Goal: Information Seeking & Learning: Learn about a topic

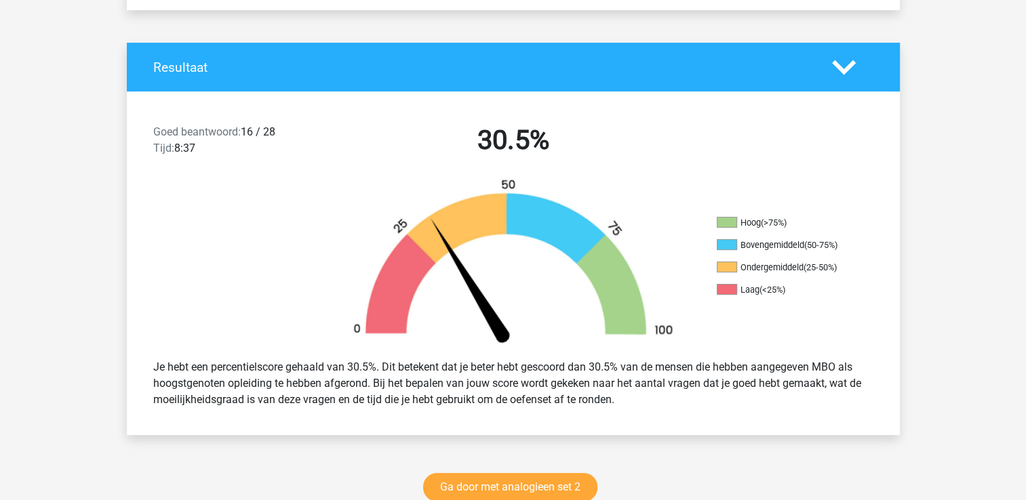
scroll to position [68, 0]
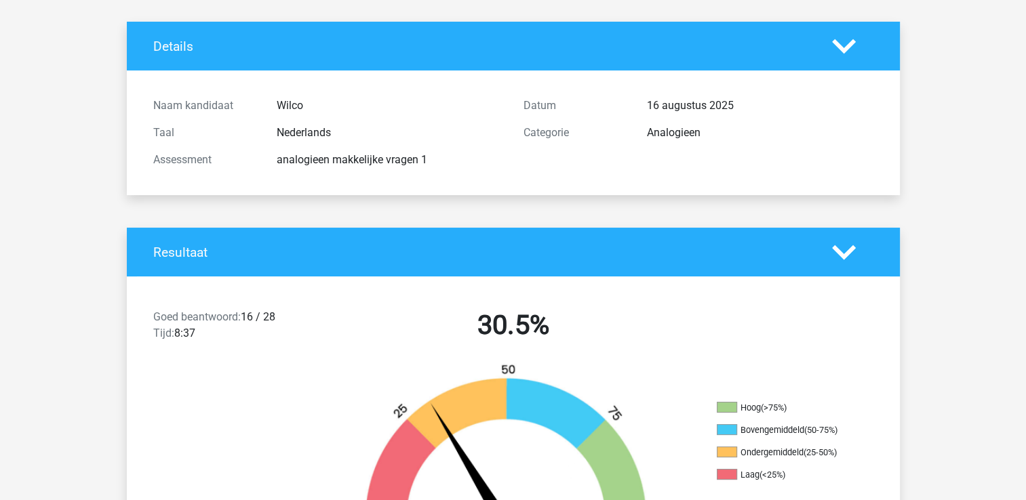
click at [870, 338] on div "Goed beantwoord: 16 / 28 Tijd: 8:37 30.5%" at bounding box center [513, 328] width 773 height 71
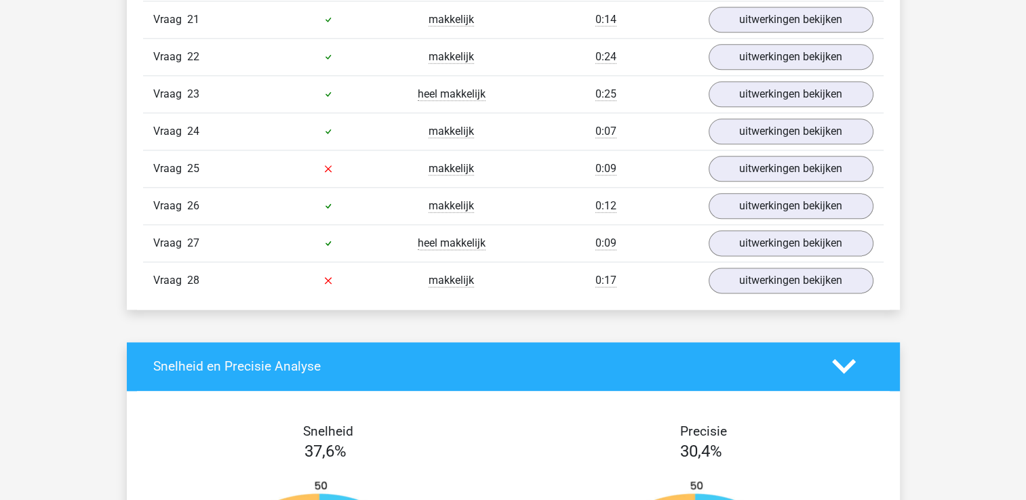
scroll to position [1559, 0]
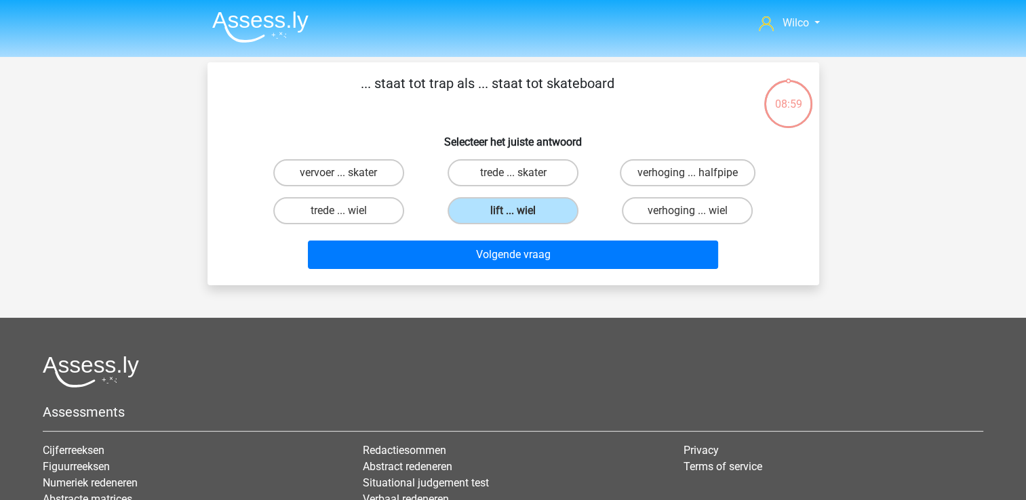
click at [269, 23] on img at bounding box center [260, 27] width 96 height 32
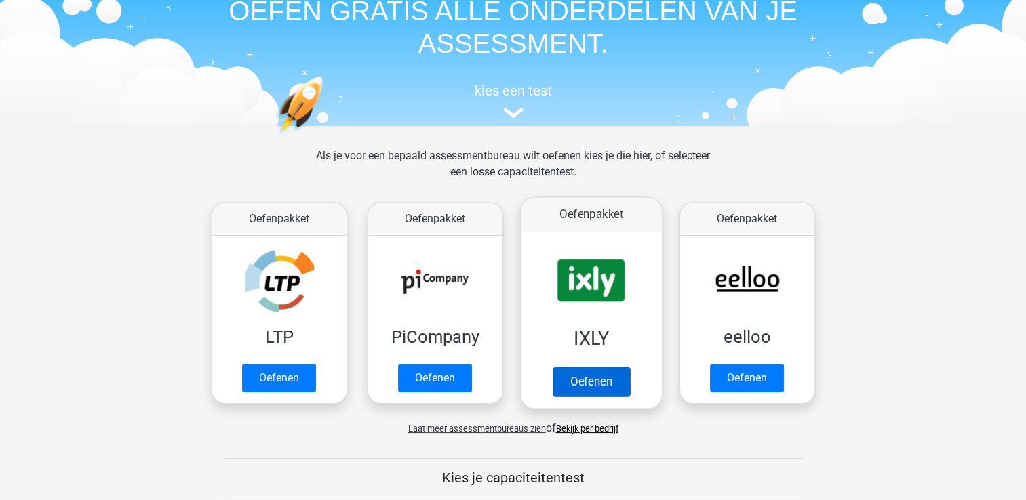
scroll to position [136, 0]
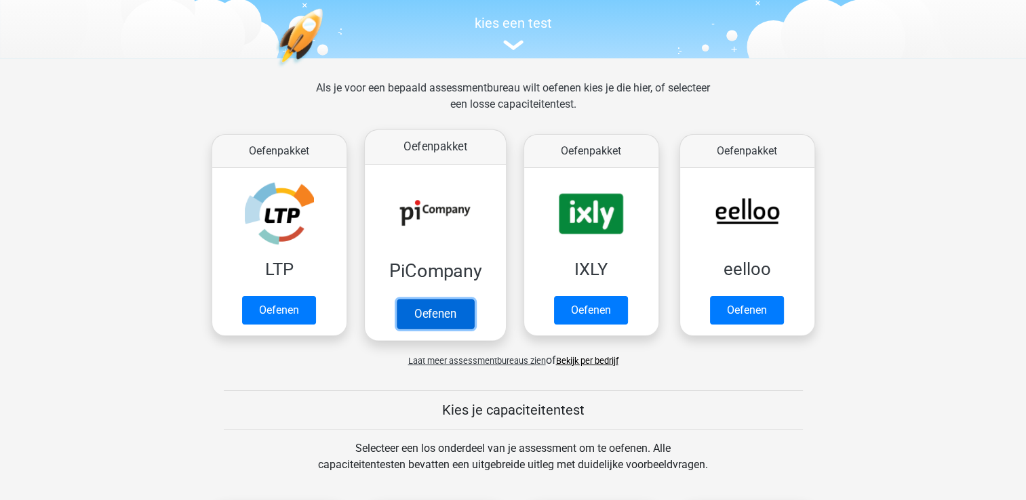
click at [439, 316] on link "Oefenen" at bounding box center [434, 314] width 77 height 30
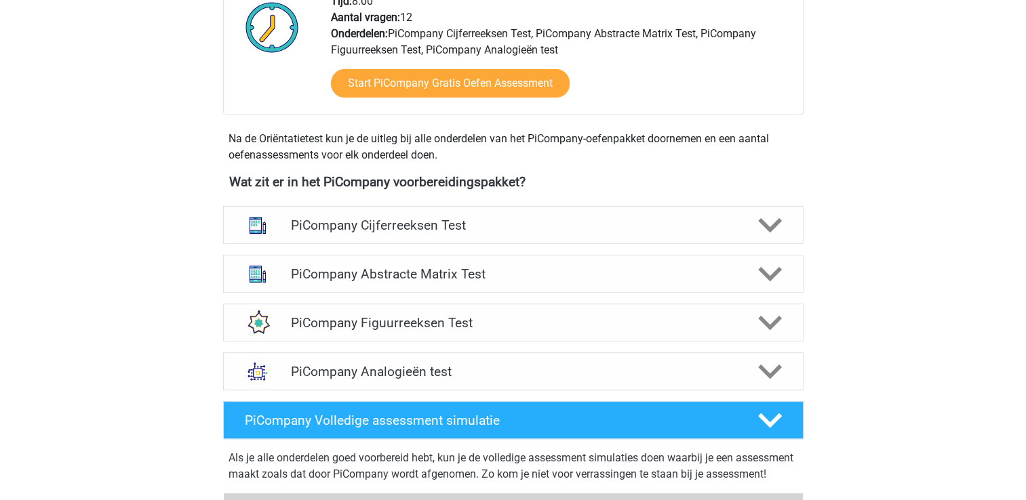
scroll to position [407, 0]
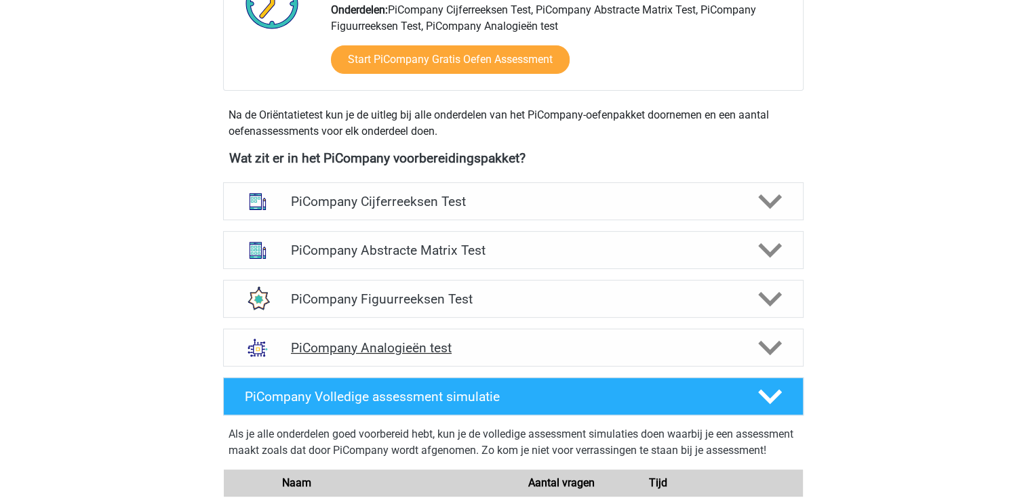
click at [519, 356] on h4 "PiCompany Analogieën test" at bounding box center [513, 348] width 444 height 16
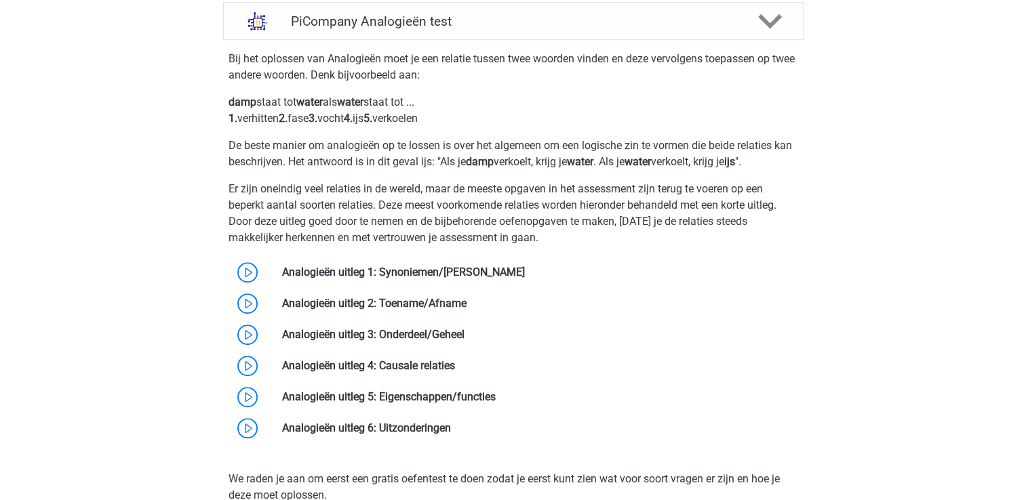
scroll to position [746, 0]
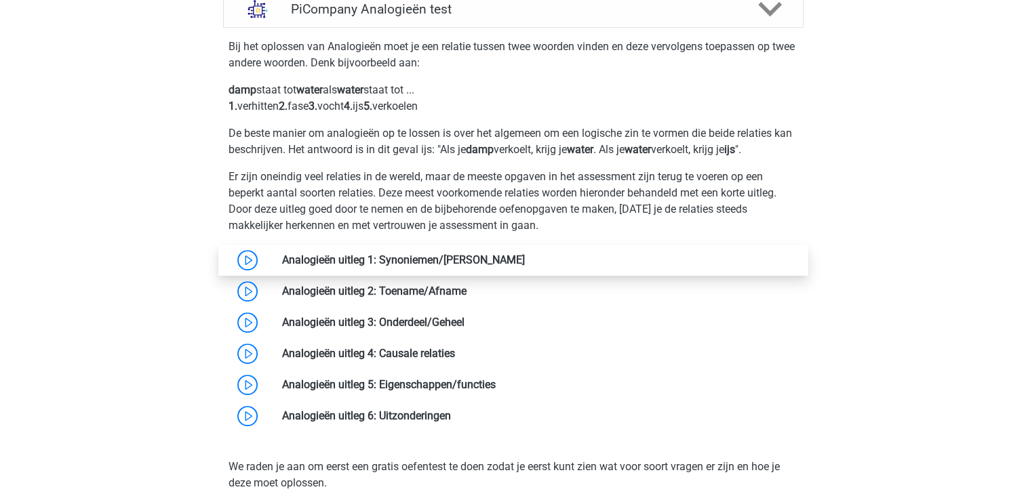
click at [525, 266] on link at bounding box center [525, 260] width 0 height 13
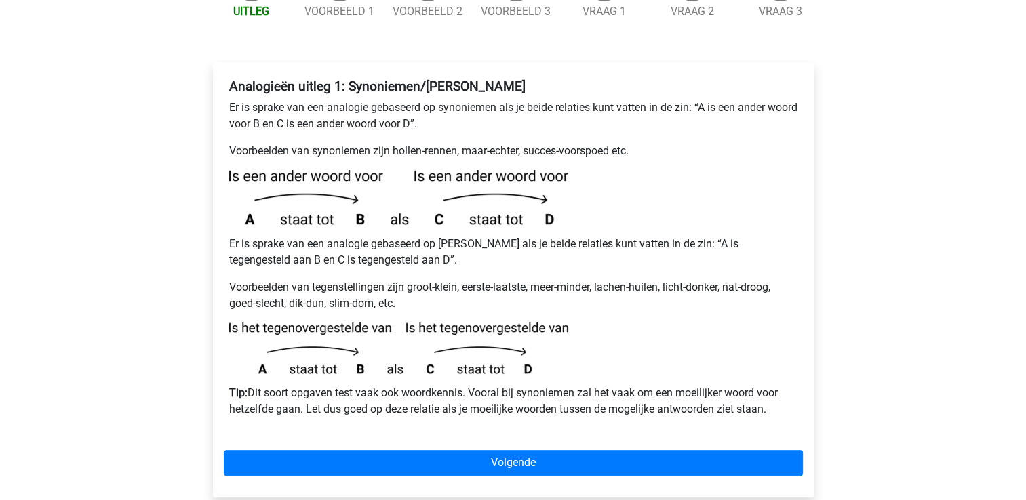
scroll to position [271, 0]
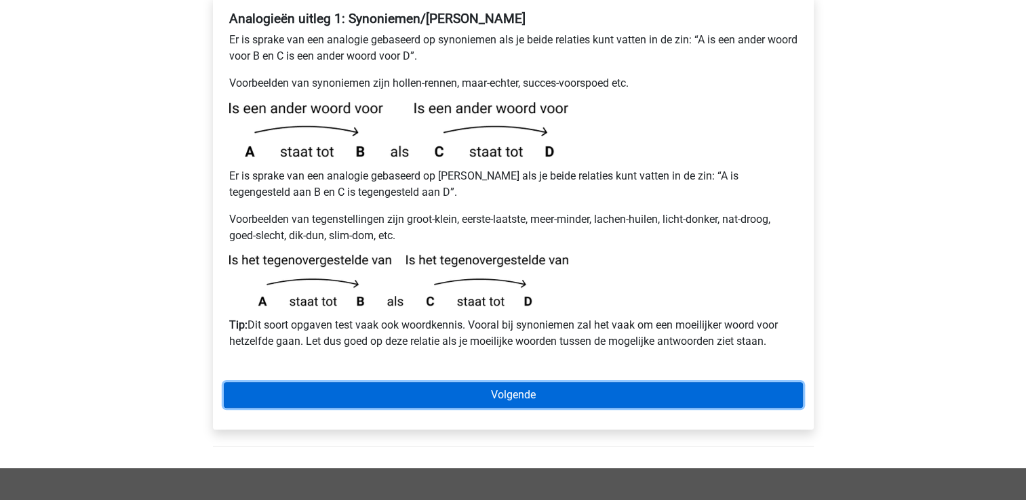
click at [376, 382] on link "Volgende" at bounding box center [513, 395] width 579 height 26
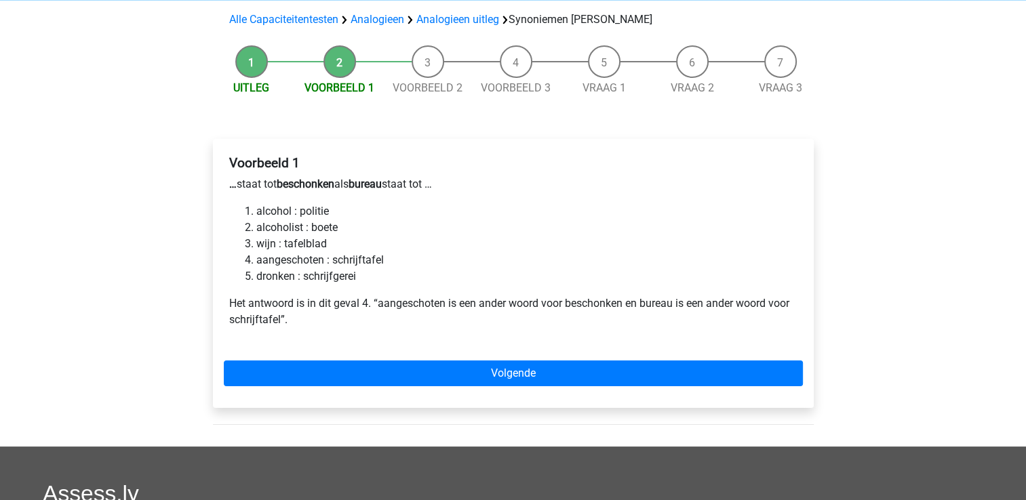
scroll to position [136, 0]
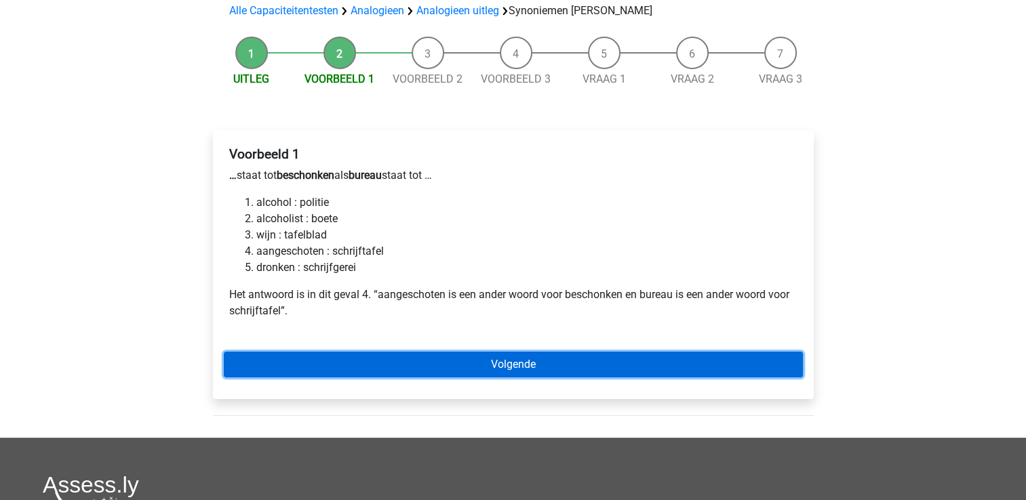
click at [387, 352] on link "Volgende" at bounding box center [513, 365] width 579 height 26
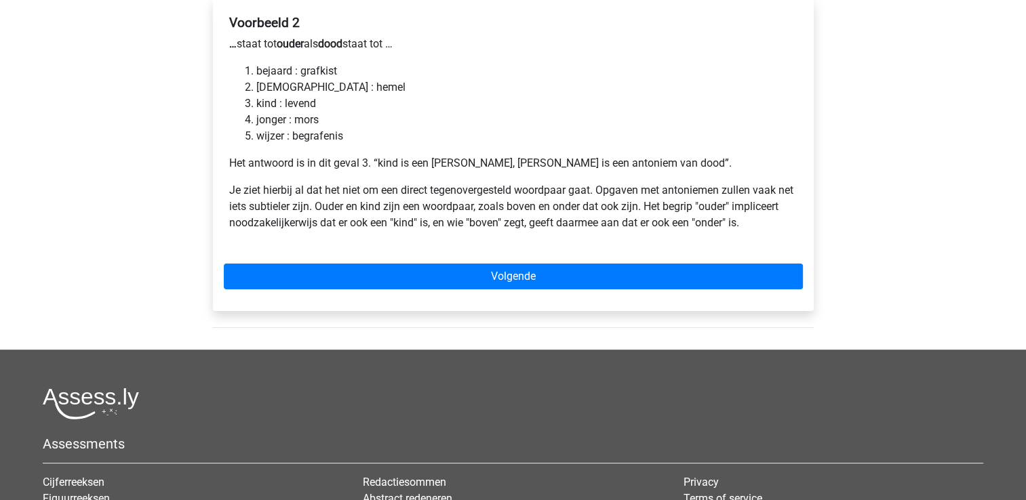
scroll to position [271, 0]
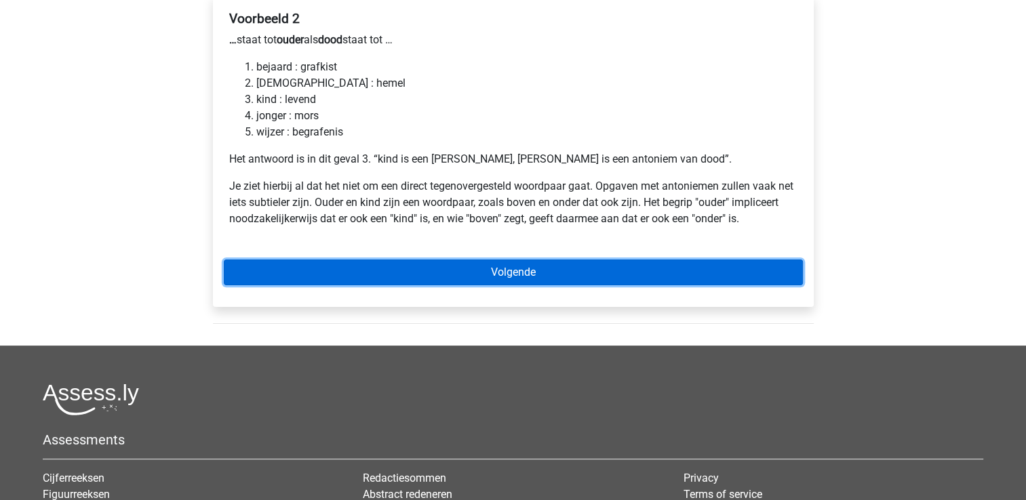
click at [464, 260] on link "Volgende" at bounding box center [513, 273] width 579 height 26
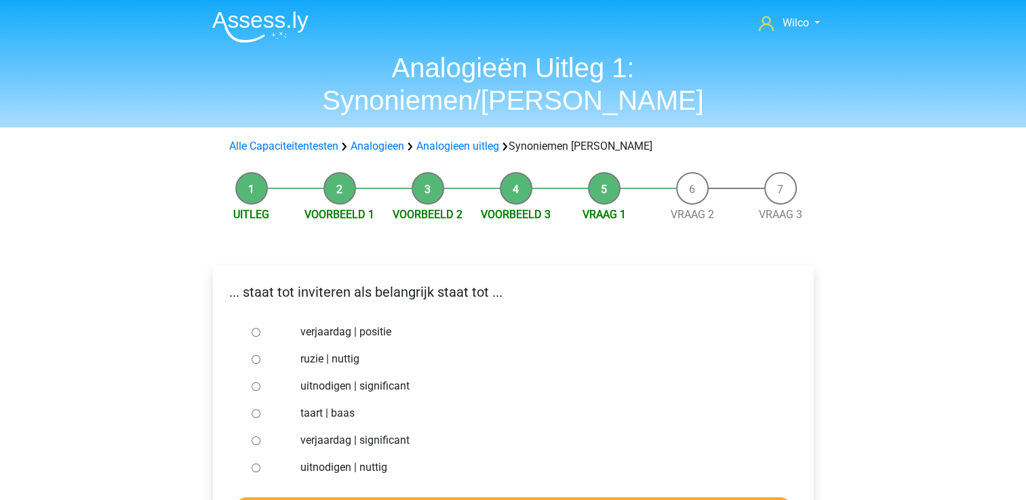
click at [361, 378] on label "uitnodigen | significant" at bounding box center [534, 386] width 469 height 16
click at [260, 382] on input "uitnodigen | significant" at bounding box center [256, 386] width 9 height 9
radio input "true"
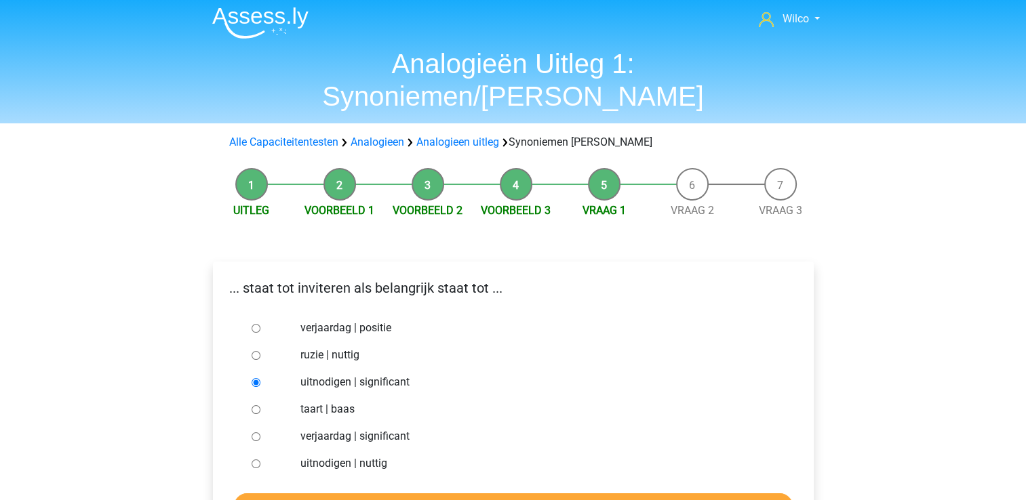
scroll to position [68, 0]
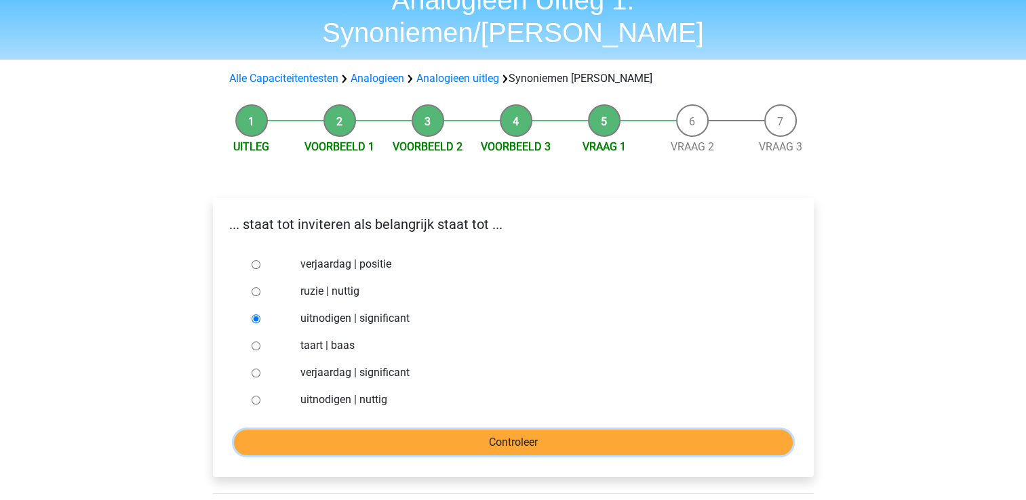
click at [407, 430] on input "Controleer" at bounding box center [513, 443] width 559 height 26
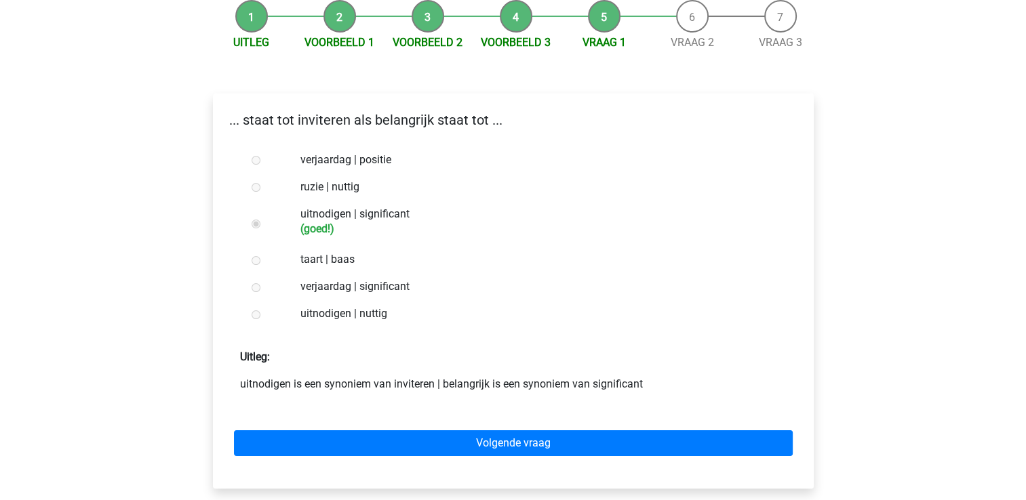
scroll to position [203, 0]
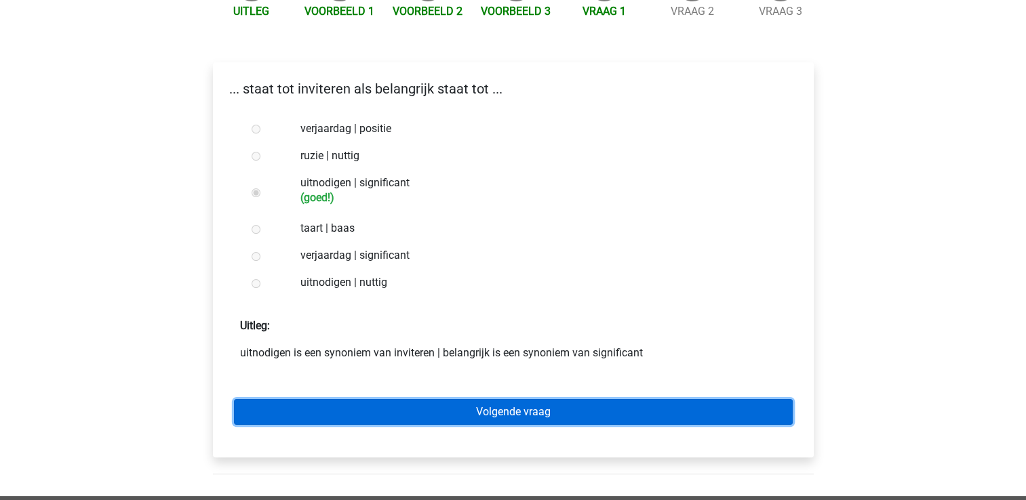
click at [444, 399] on link "Volgende vraag" at bounding box center [513, 412] width 559 height 26
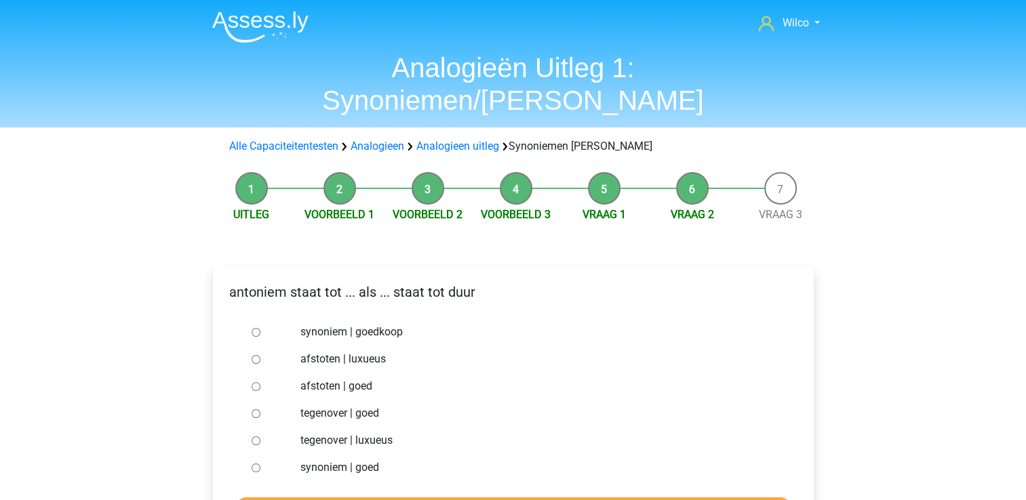
click at [371, 433] on label "tegenover | luxueus" at bounding box center [534, 441] width 469 height 16
click at [260, 437] on input "tegenover | luxueus" at bounding box center [256, 441] width 9 height 9
radio input "true"
click at [404, 498] on input "Controleer" at bounding box center [513, 511] width 559 height 26
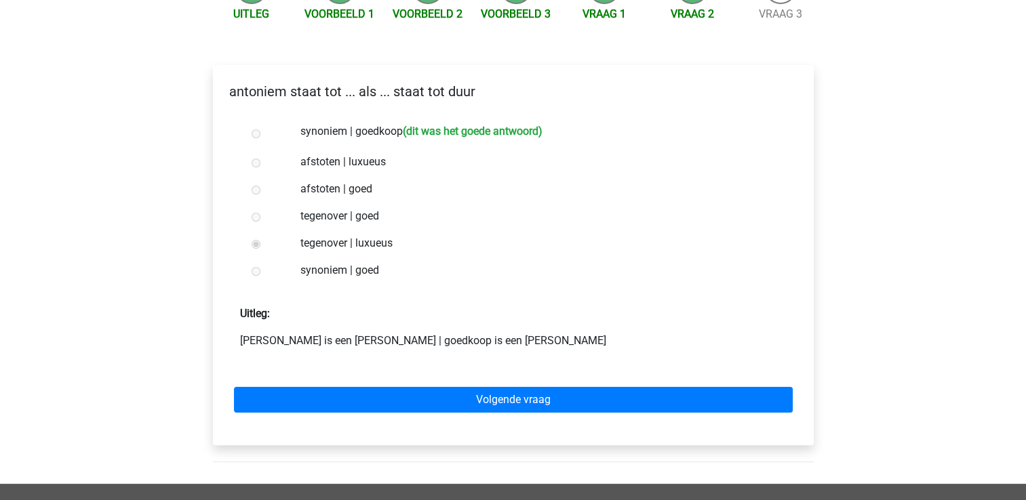
scroll to position [271, 0]
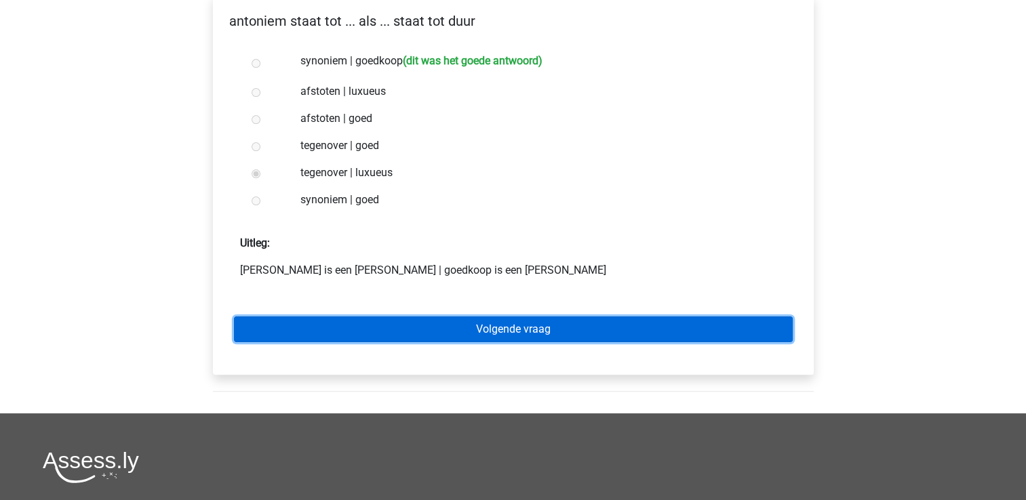
click at [414, 317] on link "Volgende vraag" at bounding box center [513, 330] width 559 height 26
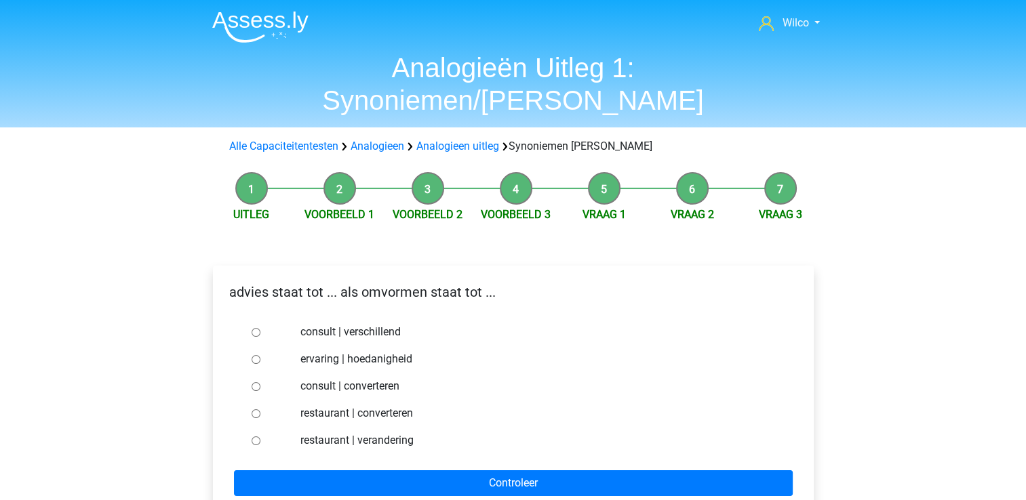
click at [309, 378] on label "consult | converteren" at bounding box center [534, 386] width 469 height 16
click at [260, 382] on input "consult | converteren" at bounding box center [256, 386] width 9 height 9
radio input "true"
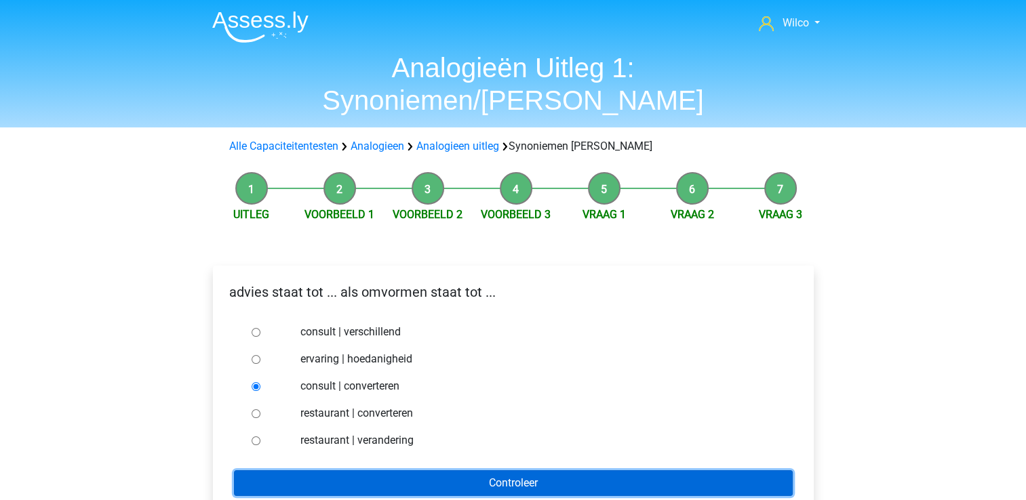
click at [445, 470] on input "Controleer" at bounding box center [513, 483] width 559 height 26
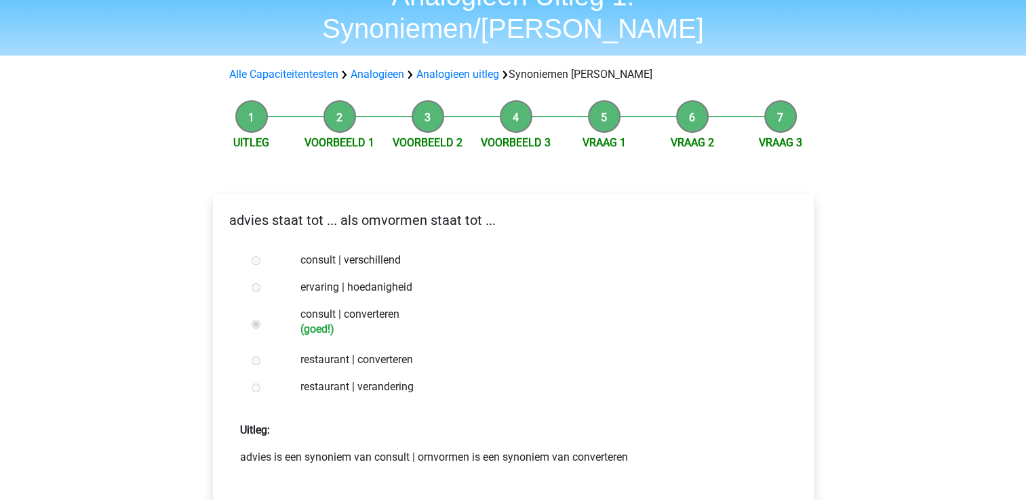
scroll to position [203, 0]
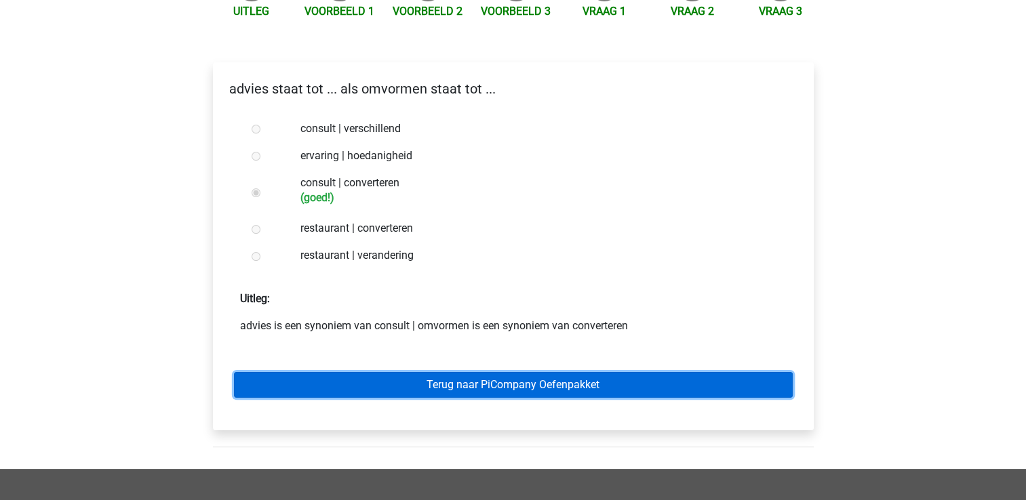
click at [394, 372] on link "Terug naar PiCompany Oefenpakket" at bounding box center [513, 385] width 559 height 26
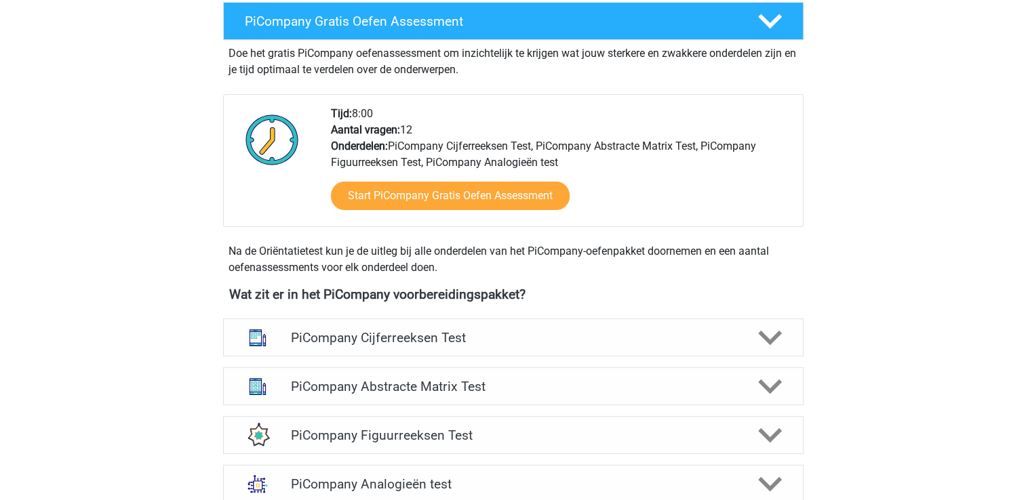
scroll to position [407, 0]
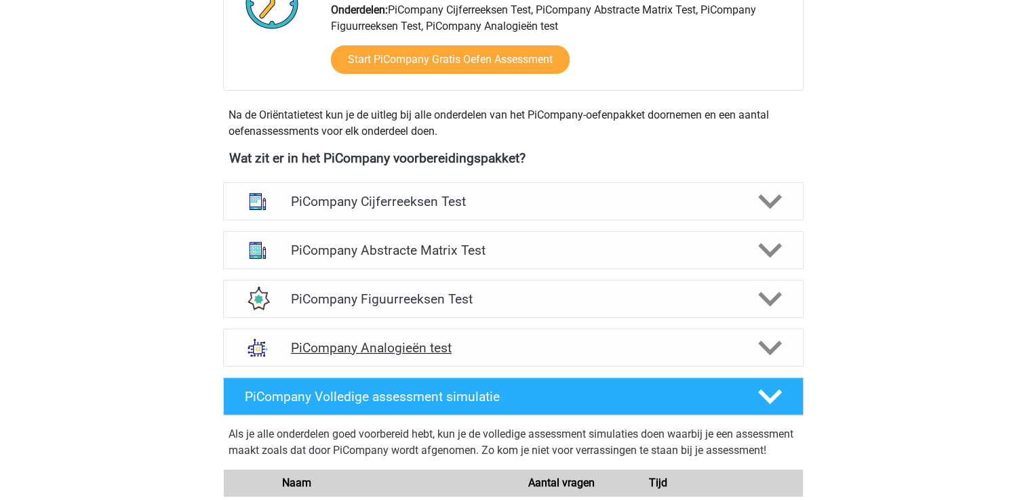
click at [788, 360] on div at bounding box center [768, 348] width 46 height 24
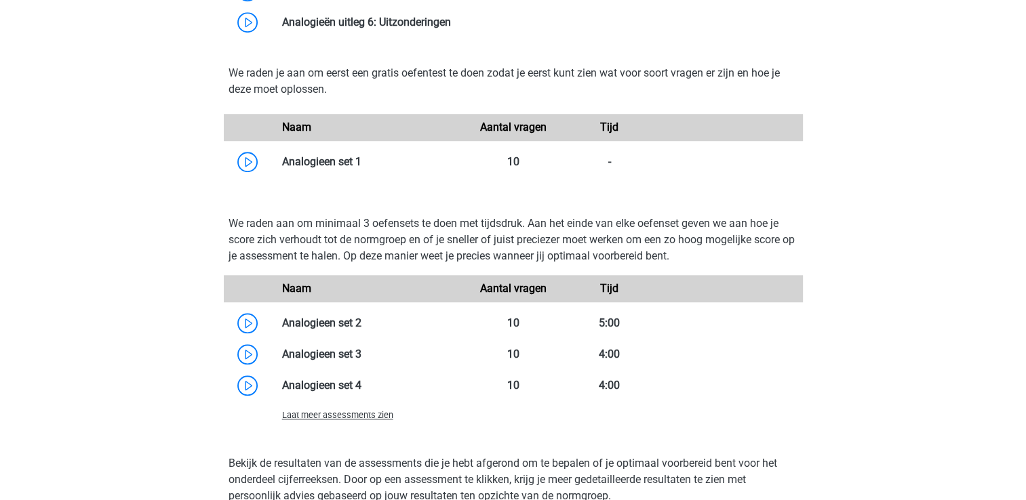
scroll to position [1152, 0]
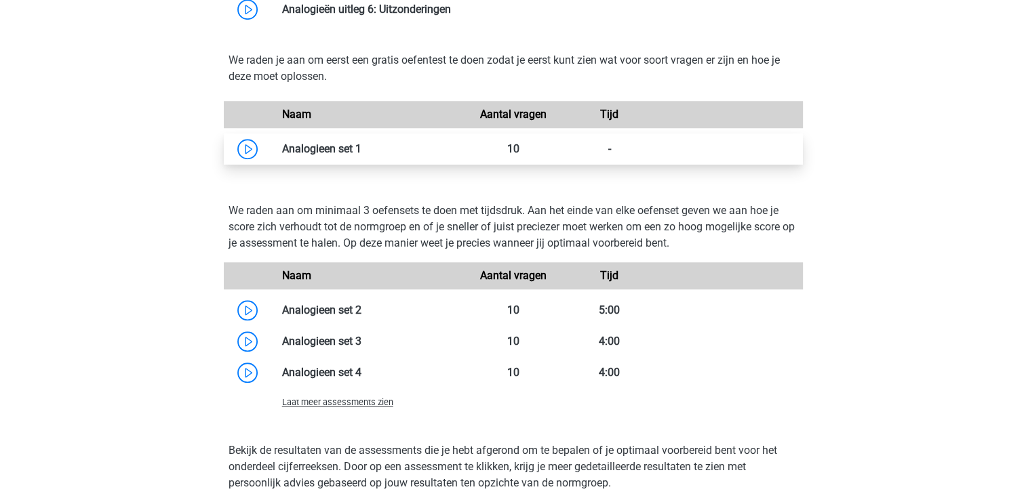
click at [361, 155] on link at bounding box center [361, 148] width 0 height 13
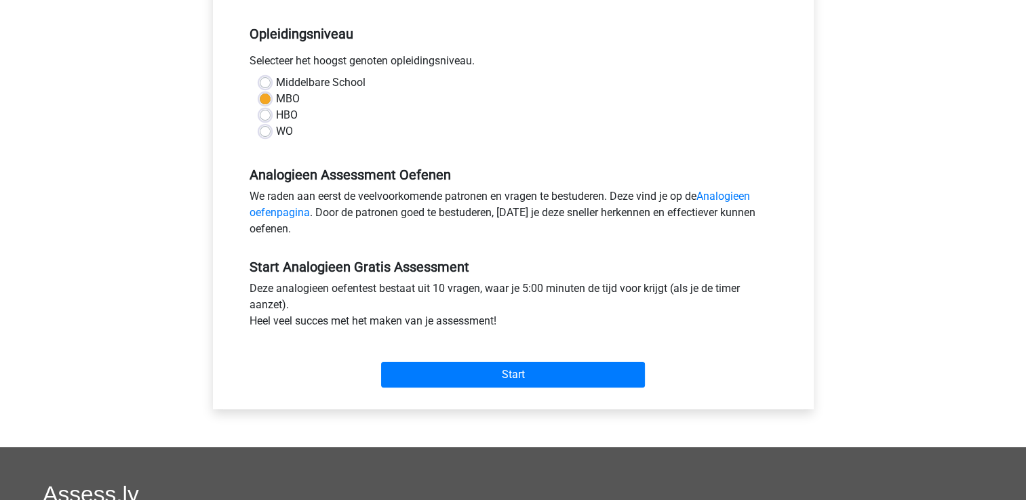
scroll to position [339, 0]
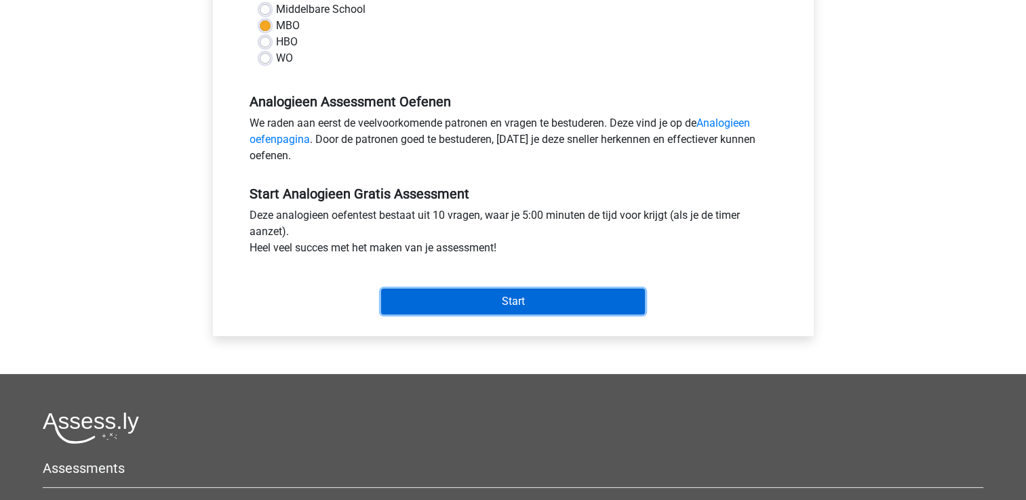
click at [471, 305] on input "Start" at bounding box center [513, 302] width 264 height 26
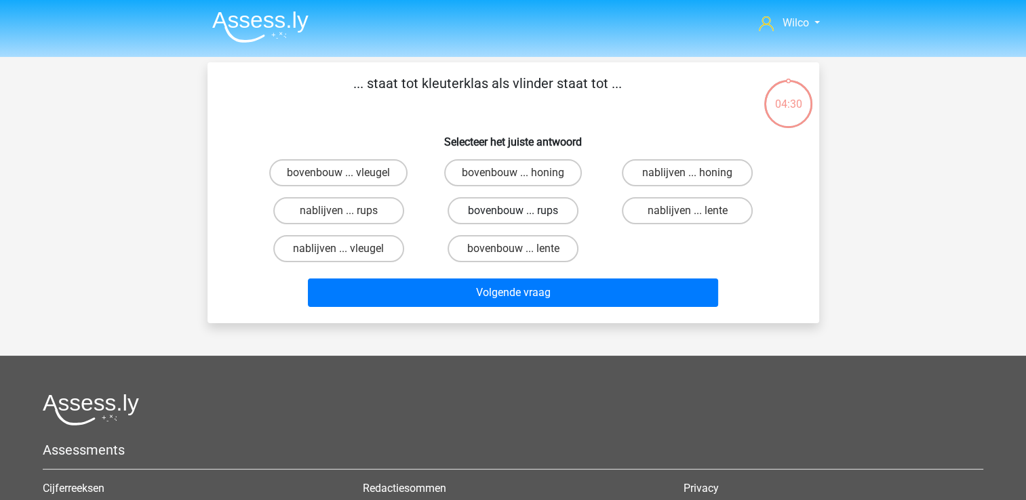
click at [483, 200] on label "bovenbouw ... rups" at bounding box center [512, 210] width 131 height 27
click at [512, 211] on input "bovenbouw ... rups" at bounding box center [516, 215] width 9 height 9
radio input "true"
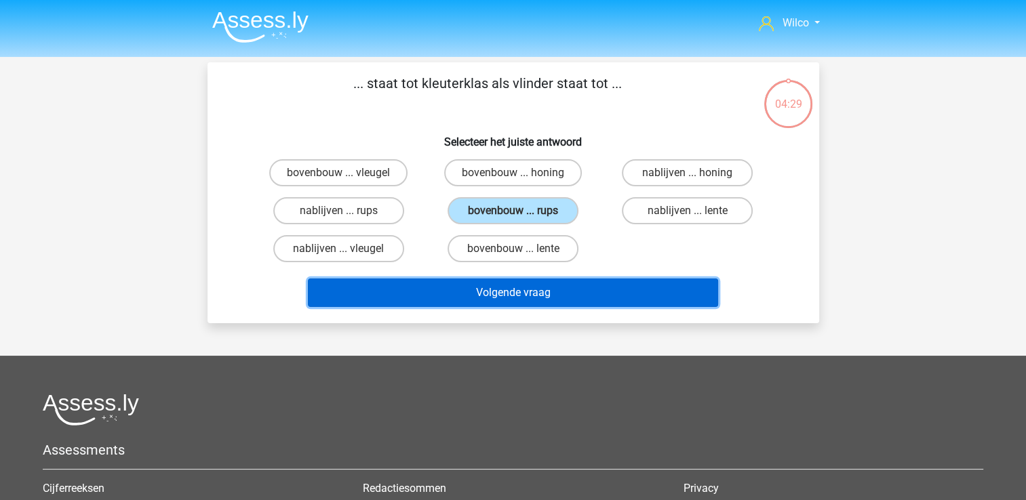
click at [521, 291] on button "Volgende vraag" at bounding box center [513, 293] width 410 height 28
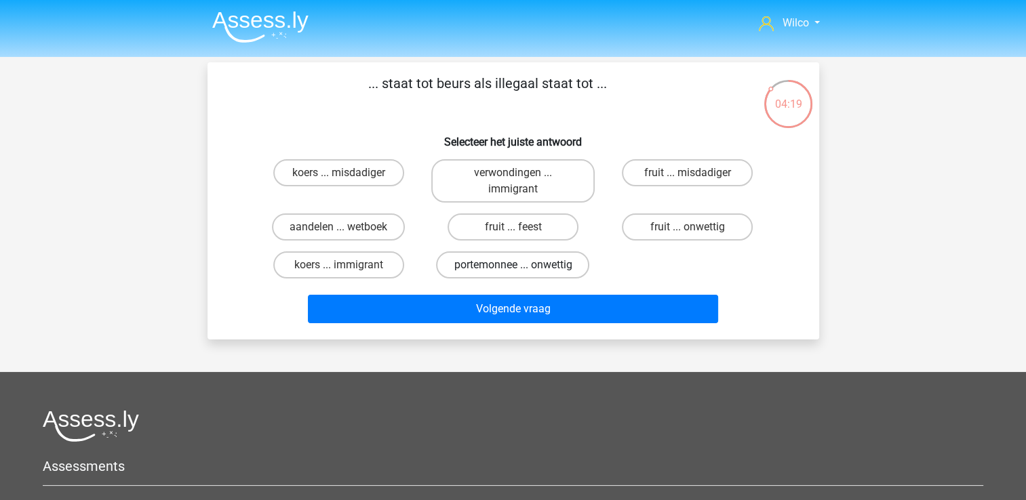
click at [464, 260] on label "portemonnee ... onwettig" at bounding box center [512, 265] width 153 height 27
click at [512, 265] on input "portemonnee ... onwettig" at bounding box center [516, 269] width 9 height 9
radio input "true"
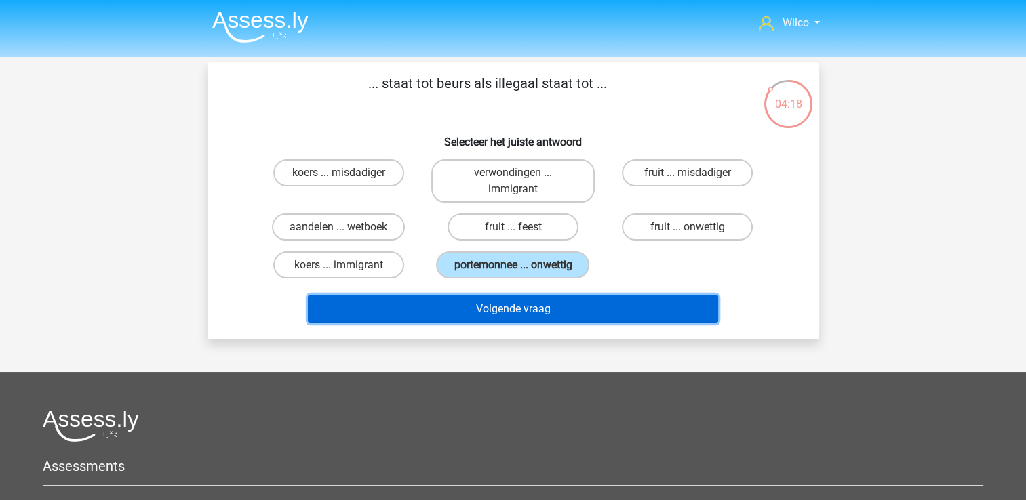
click at [474, 298] on button "Volgende vraag" at bounding box center [513, 309] width 410 height 28
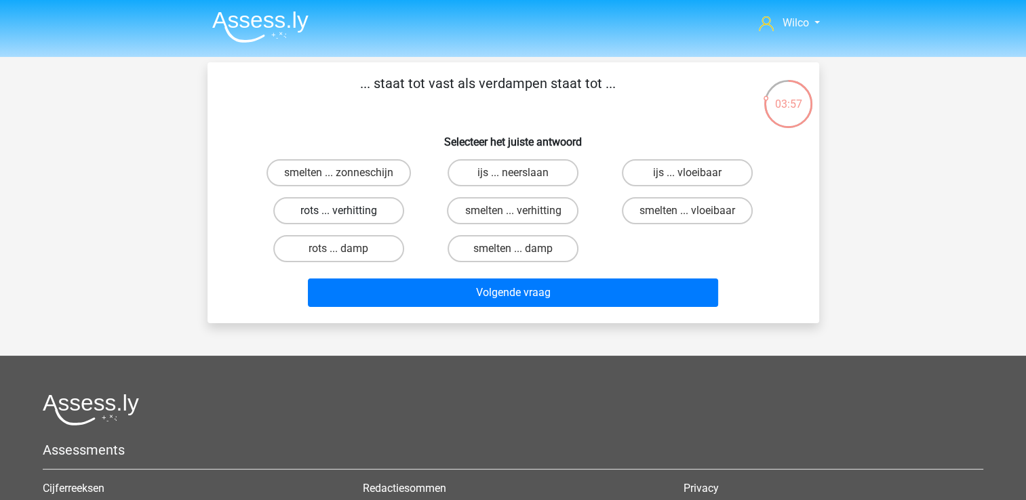
click at [386, 210] on label "rots ... verhitting" at bounding box center [338, 210] width 131 height 27
click at [347, 211] on input "rots ... verhitting" at bounding box center [342, 215] width 9 height 9
radio input "true"
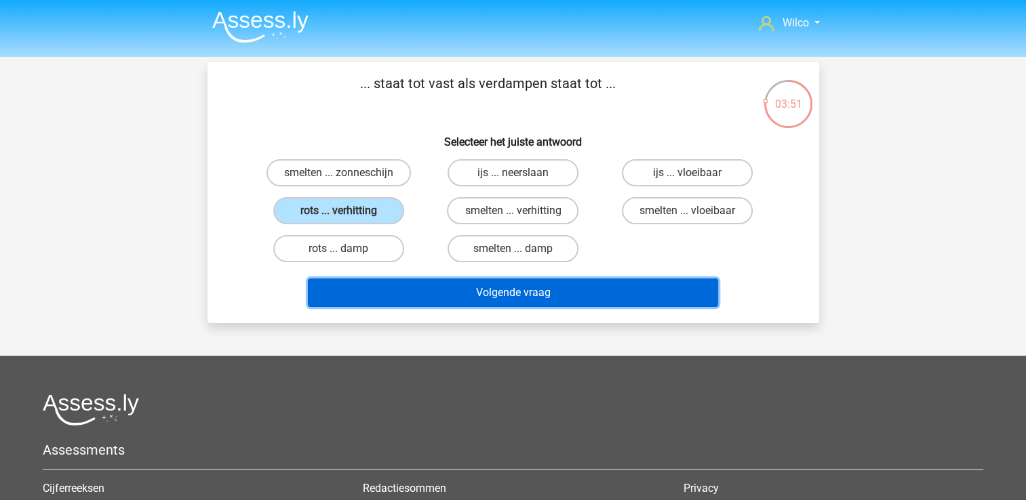
click at [416, 283] on button "Volgende vraag" at bounding box center [513, 293] width 410 height 28
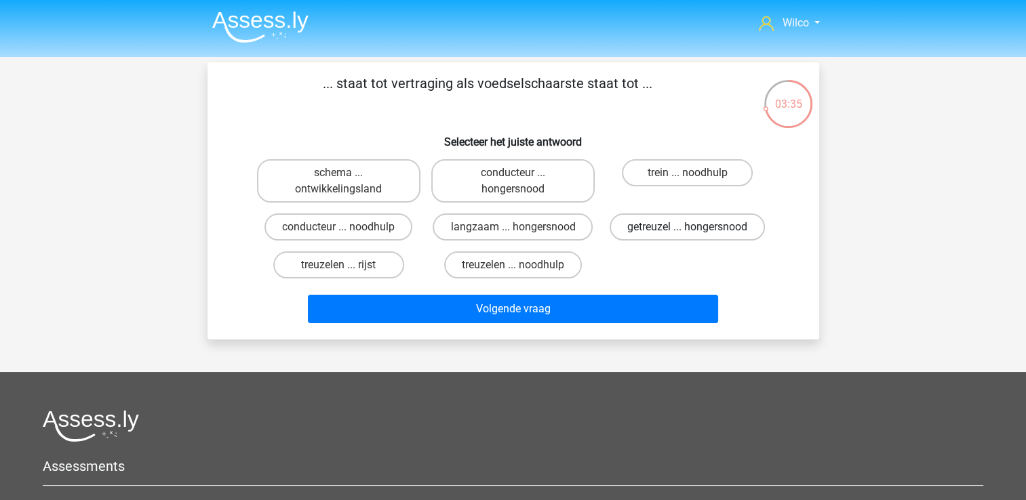
click at [708, 235] on label "getreuzel ... hongersnood" at bounding box center [686, 227] width 155 height 27
click at [696, 235] on input "getreuzel ... hongersnood" at bounding box center [691, 231] width 9 height 9
radio input "true"
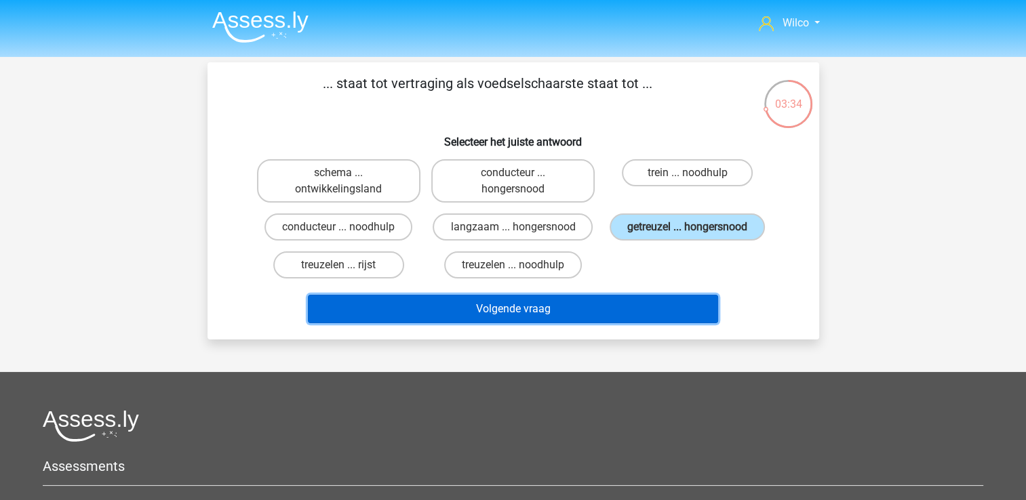
click at [590, 318] on button "Volgende vraag" at bounding box center [513, 309] width 410 height 28
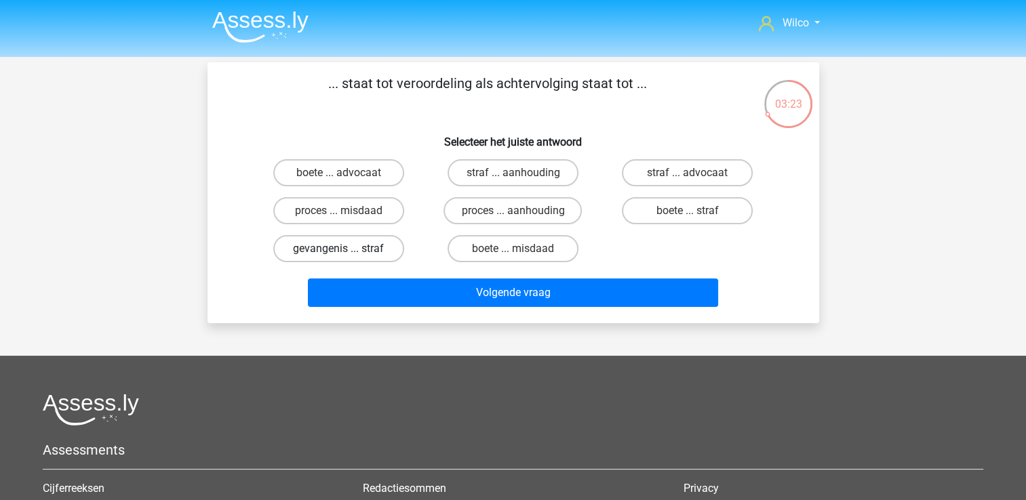
click at [380, 245] on label "gevangenis ... straf" at bounding box center [338, 248] width 131 height 27
click at [347, 249] on input "gevangenis ... straf" at bounding box center [342, 253] width 9 height 9
radio input "true"
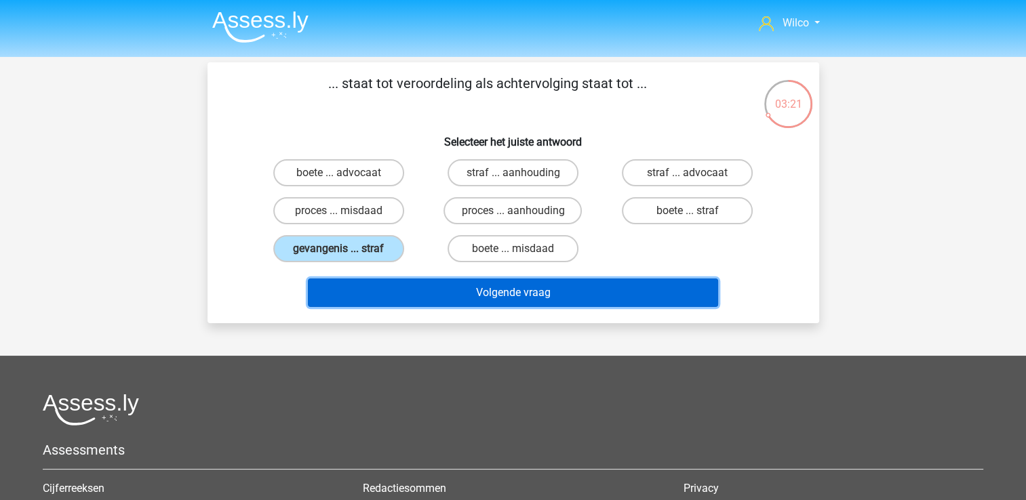
click at [423, 286] on button "Volgende vraag" at bounding box center [513, 293] width 410 height 28
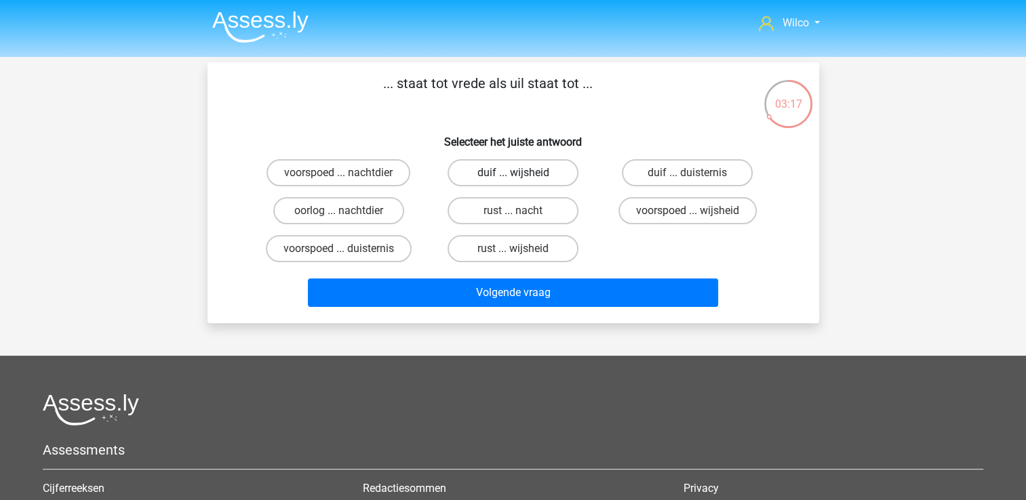
click at [494, 178] on label "duif ... wijsheid" at bounding box center [512, 172] width 131 height 27
click at [512, 178] on input "duif ... wijsheid" at bounding box center [516, 177] width 9 height 9
radio input "true"
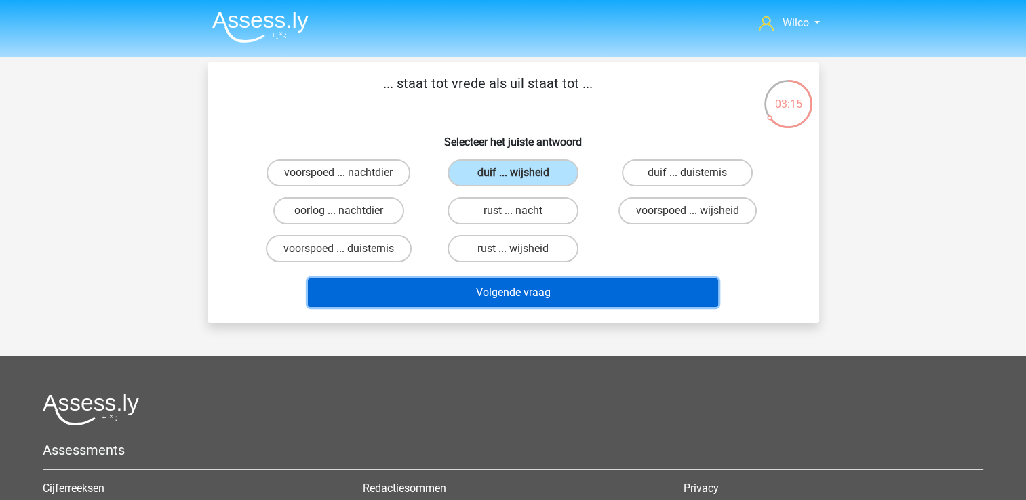
click at [494, 283] on button "Volgende vraag" at bounding box center [513, 293] width 410 height 28
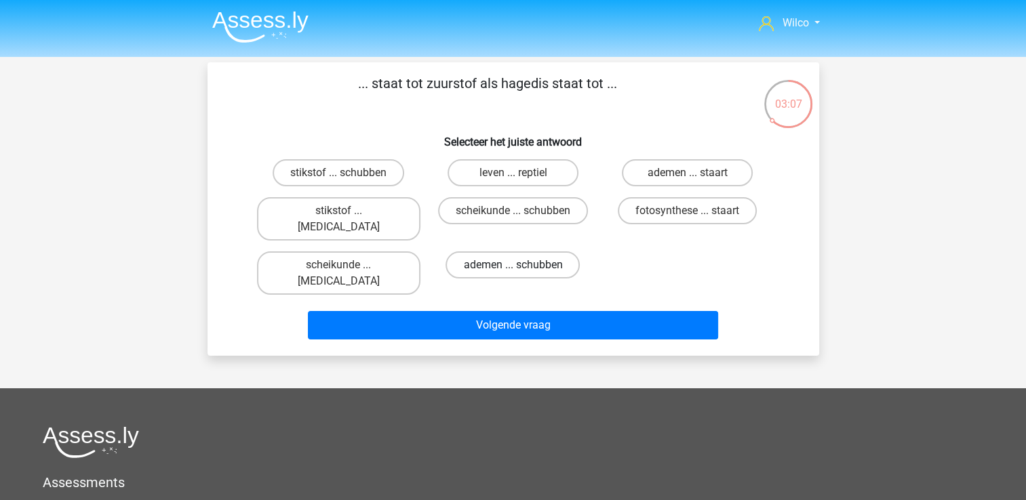
click at [458, 252] on label "ademen ... schubben" at bounding box center [512, 265] width 134 height 27
click at [512, 265] on input "ademen ... schubben" at bounding box center [516, 269] width 9 height 9
radio input "true"
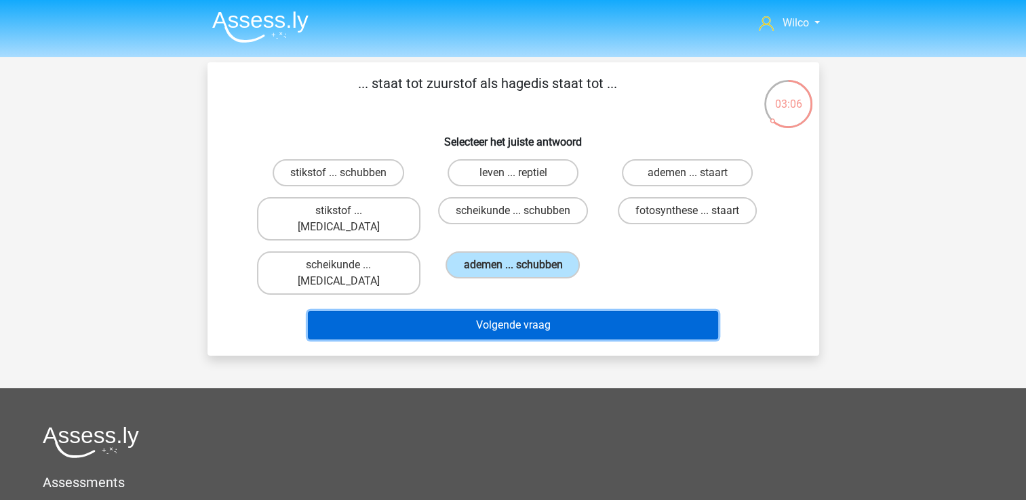
click at [489, 311] on button "Volgende vraag" at bounding box center [513, 325] width 410 height 28
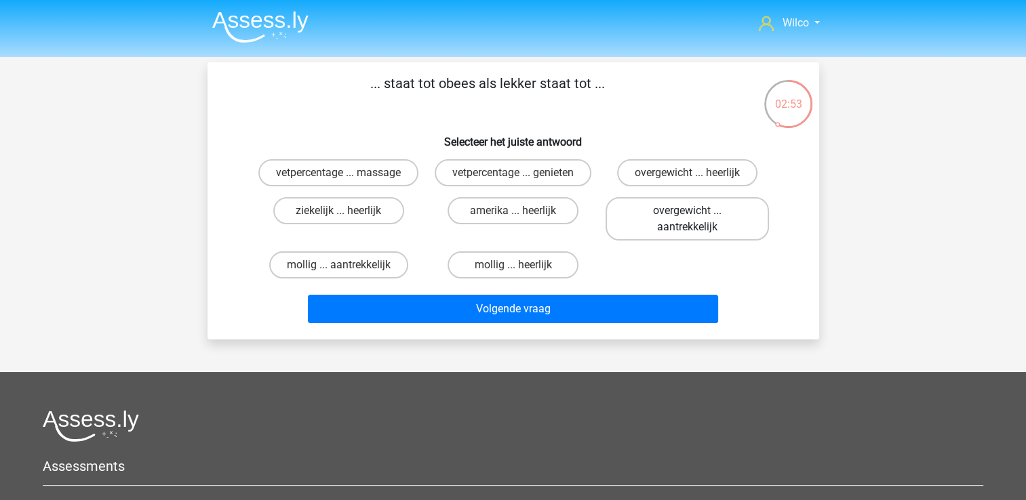
click at [643, 217] on label "overgewicht ... aantrekkelijk" at bounding box center [686, 218] width 163 height 43
click at [687, 217] on input "overgewicht ... aantrekkelijk" at bounding box center [691, 215] width 9 height 9
radio input "true"
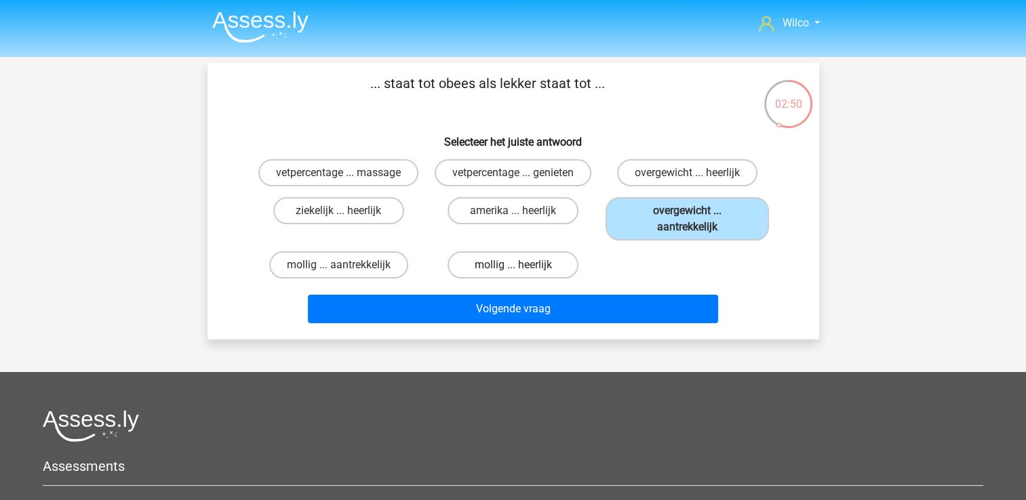
click at [537, 275] on label "mollig ... heerlijk" at bounding box center [512, 265] width 131 height 27
click at [521, 274] on input "mollig ... heerlijk" at bounding box center [516, 269] width 9 height 9
radio input "true"
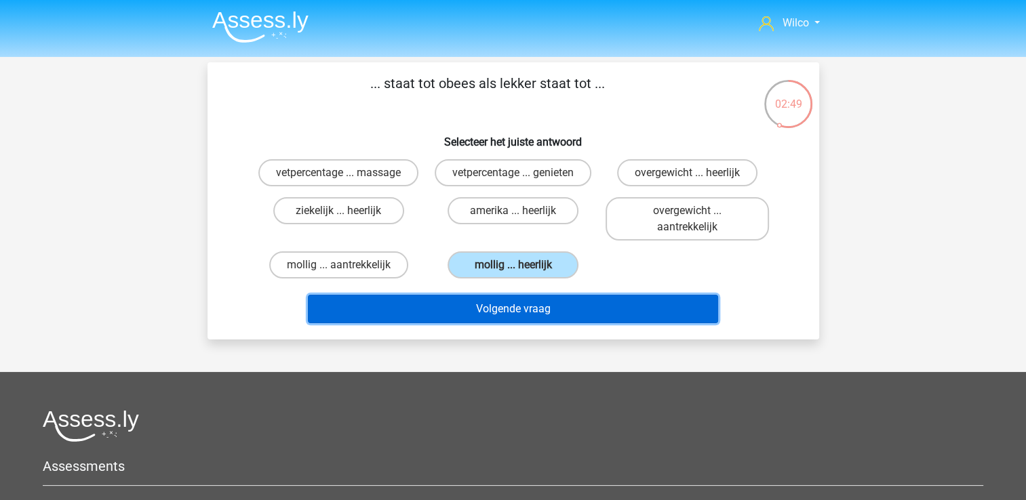
click at [531, 310] on button "Volgende vraag" at bounding box center [513, 309] width 410 height 28
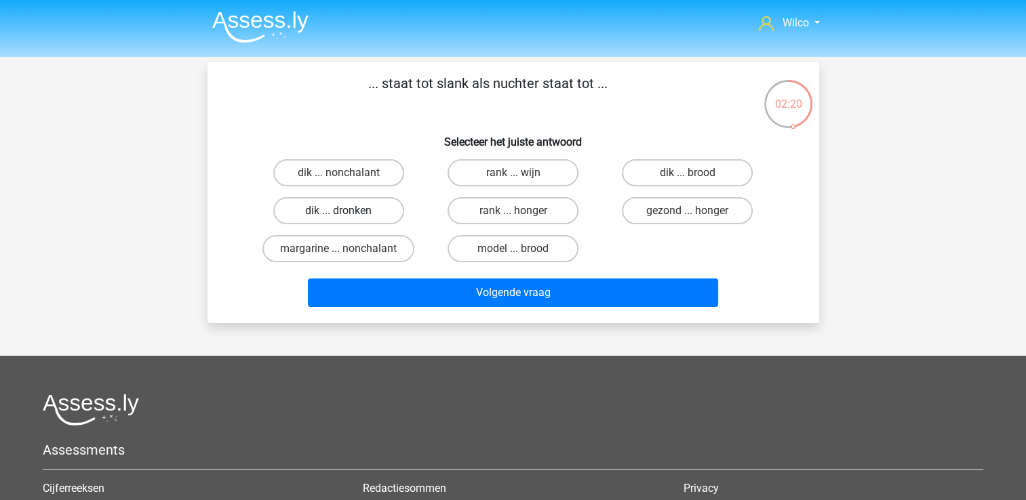
click at [350, 212] on label "dik ... dronken" at bounding box center [338, 210] width 131 height 27
click at [347, 212] on input "dik ... dronken" at bounding box center [342, 215] width 9 height 9
radio input "true"
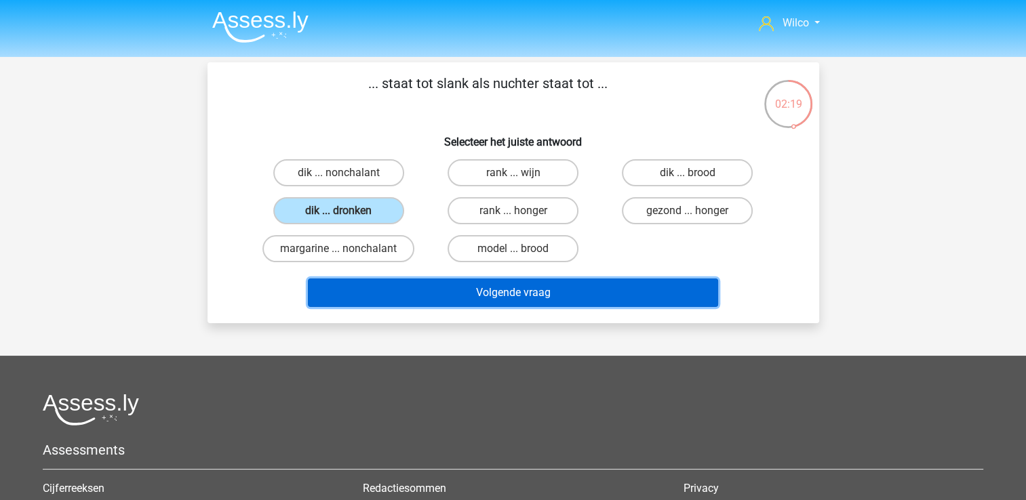
click at [423, 289] on button "Volgende vraag" at bounding box center [513, 293] width 410 height 28
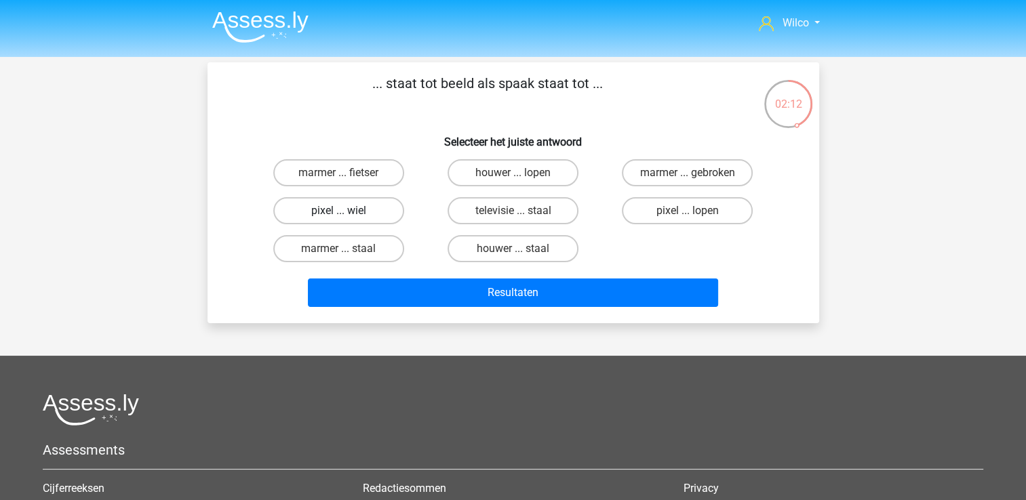
click at [377, 211] on label "pixel ... wiel" at bounding box center [338, 210] width 131 height 27
click at [347, 211] on input "pixel ... wiel" at bounding box center [342, 215] width 9 height 9
radio input "true"
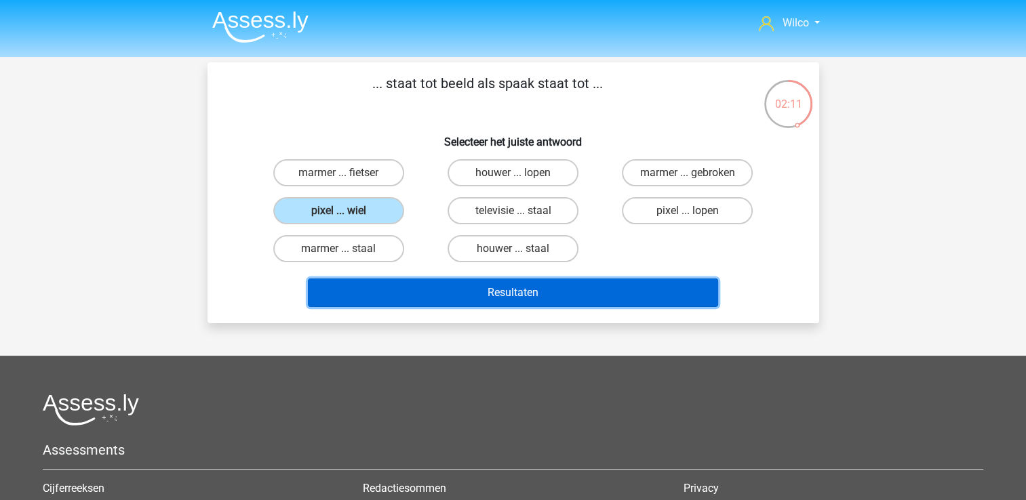
click at [503, 298] on button "Resultaten" at bounding box center [513, 293] width 410 height 28
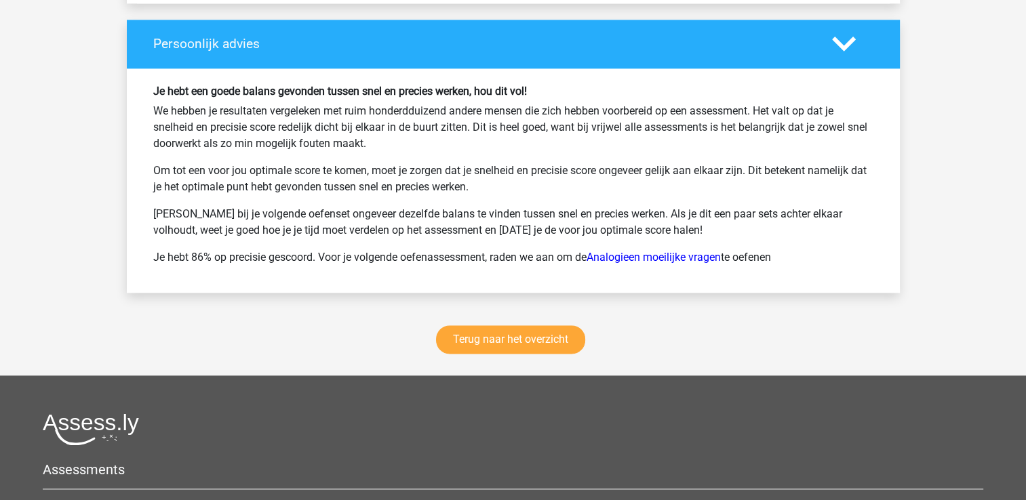
scroll to position [1763, 0]
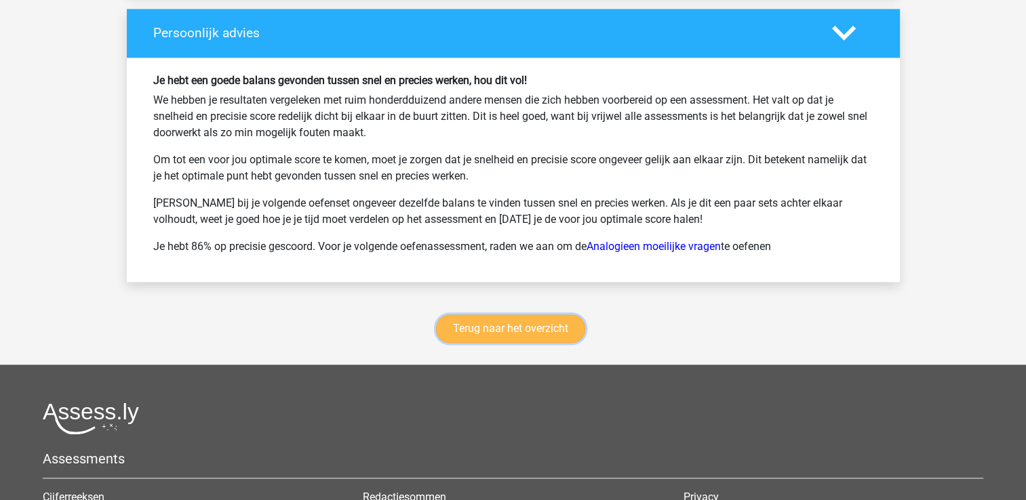
click at [524, 317] on link "Terug naar het overzicht" at bounding box center [510, 329] width 149 height 28
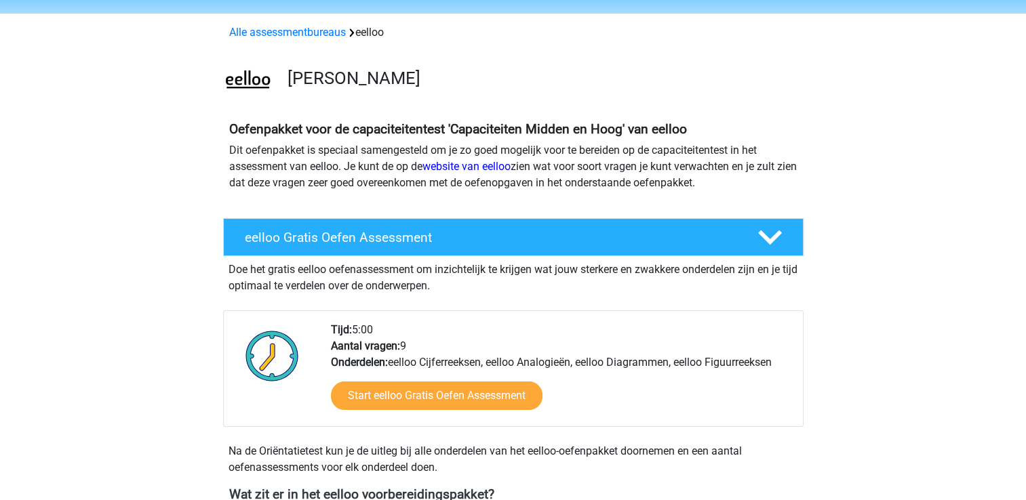
scroll to position [68, 0]
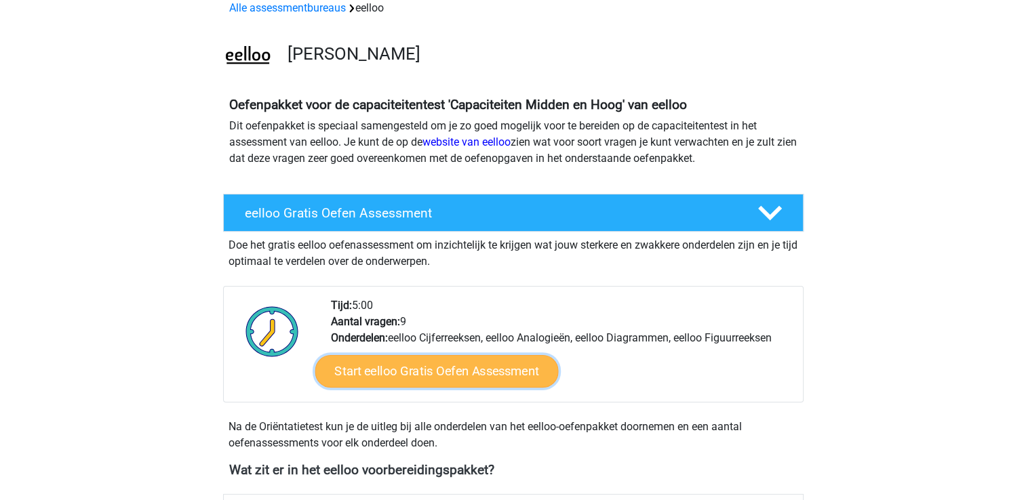
click at [417, 360] on link "Start eelloo Gratis Oefen Assessment" at bounding box center [436, 371] width 243 height 33
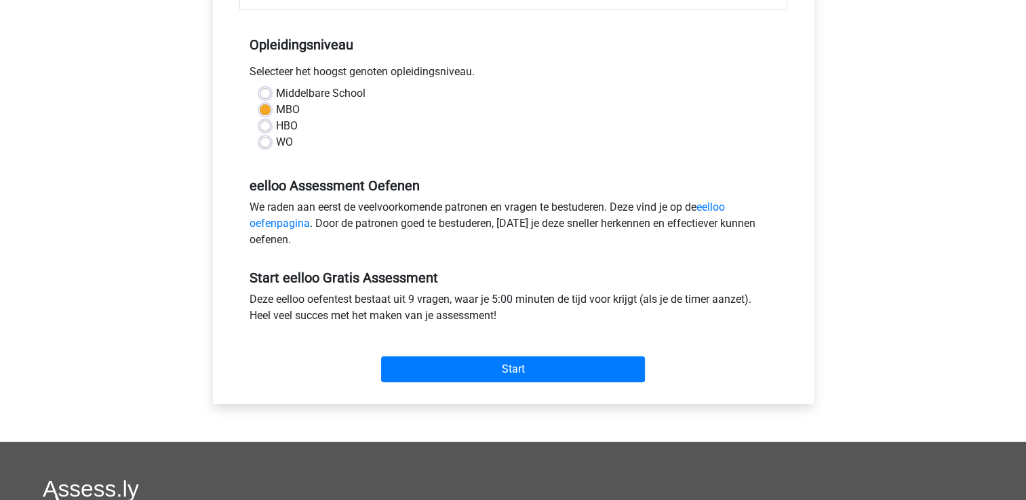
scroll to position [339, 0]
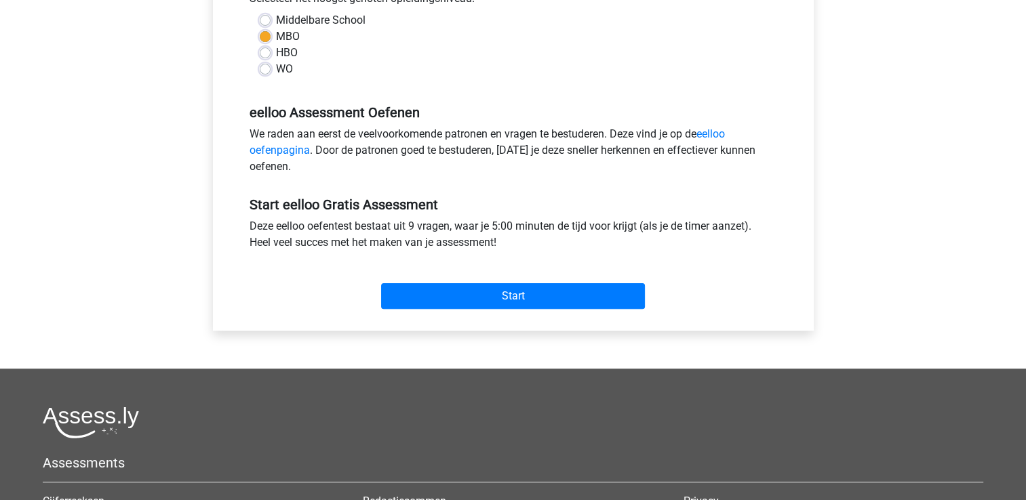
click at [475, 310] on div "Start" at bounding box center [513, 285] width 548 height 58
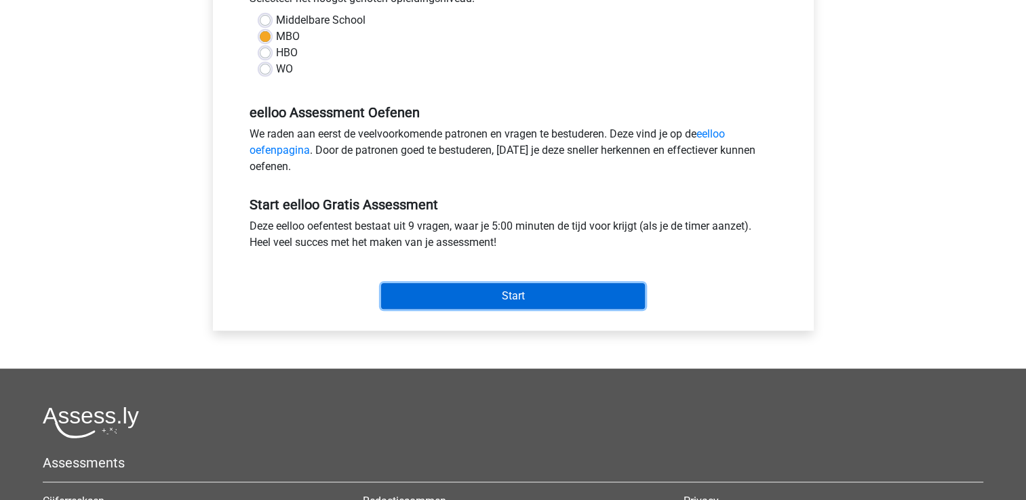
click at [478, 299] on input "Start" at bounding box center [513, 296] width 264 height 26
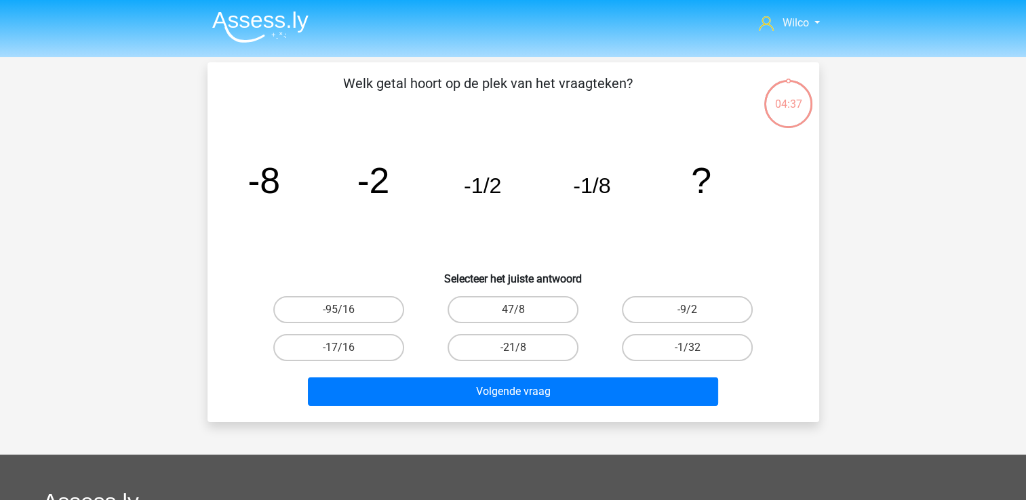
click at [692, 315] on input "-9/2" at bounding box center [691, 314] width 9 height 9
radio input "true"
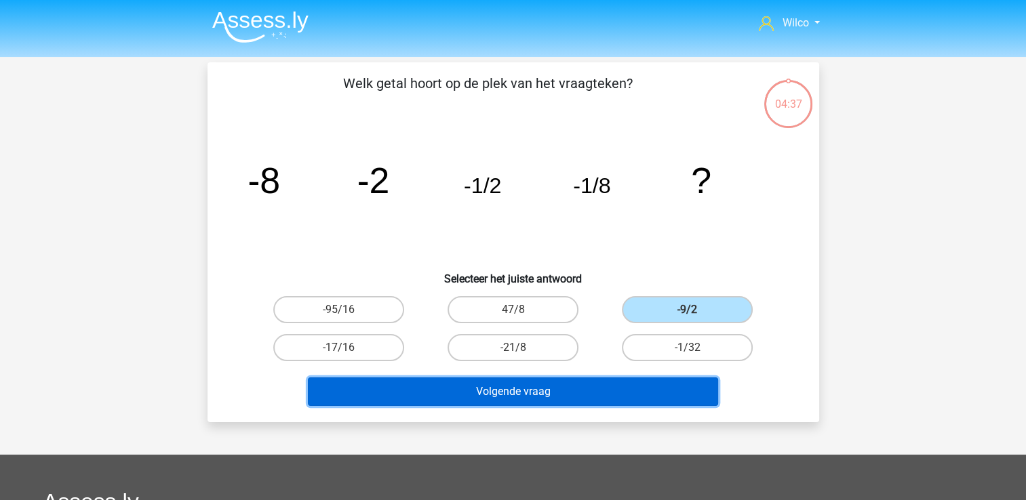
click at [609, 382] on button "Volgende vraag" at bounding box center [513, 392] width 410 height 28
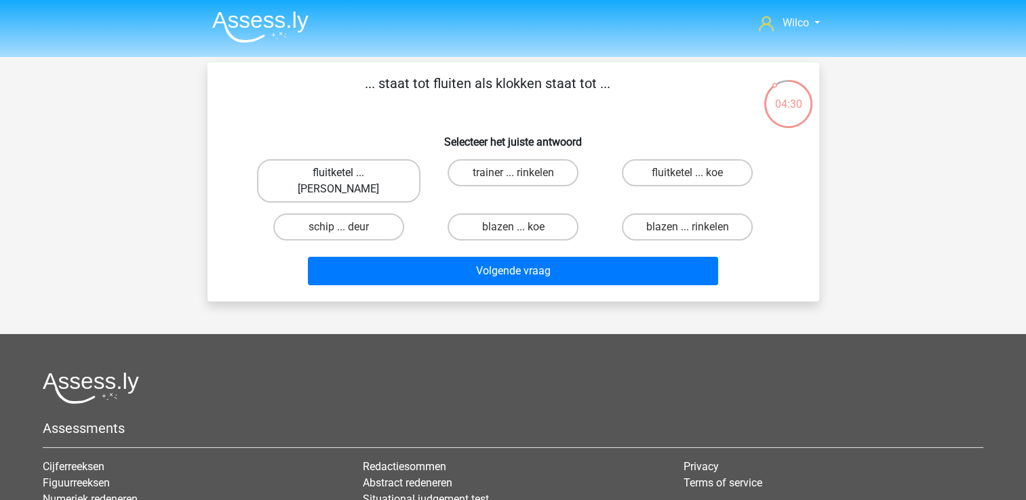
click at [363, 175] on label "fluitketel ... [PERSON_NAME]" at bounding box center [338, 180] width 163 height 43
click at [347, 175] on input "fluitketel ... [PERSON_NAME]" at bounding box center [342, 177] width 9 height 9
radio input "true"
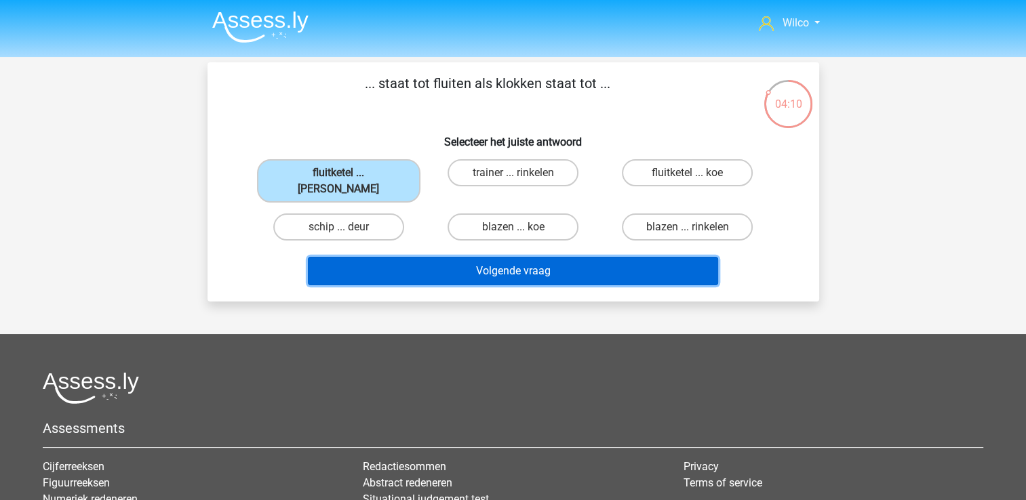
click at [427, 257] on button "Volgende vraag" at bounding box center [513, 271] width 410 height 28
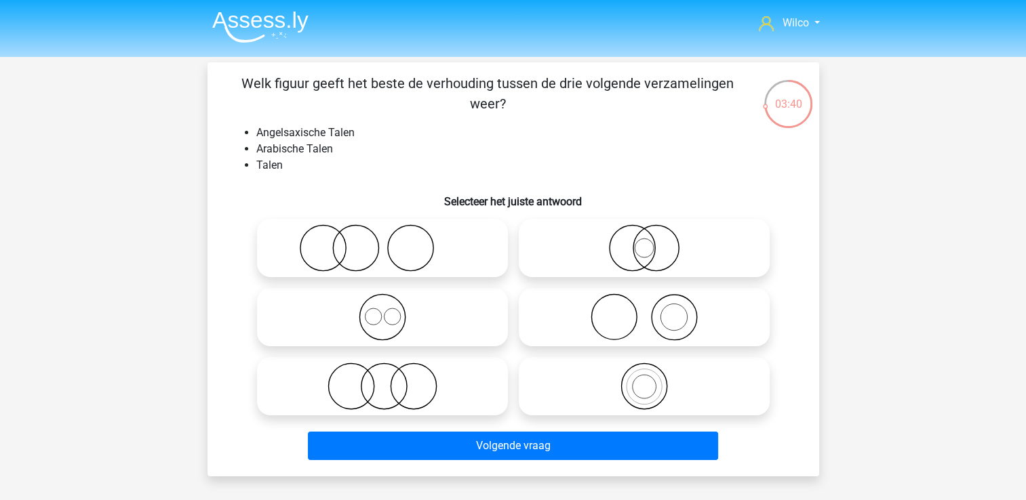
click at [626, 240] on icon at bounding box center [644, 247] width 240 height 47
click at [644, 240] on input "radio" at bounding box center [648, 237] width 9 height 9
radio input "true"
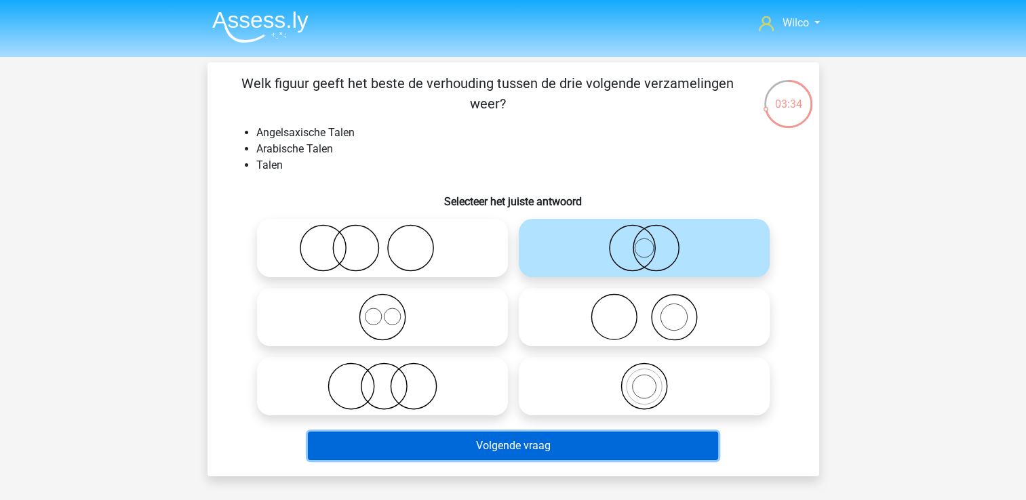
click at [552, 444] on button "Volgende vraag" at bounding box center [513, 446] width 410 height 28
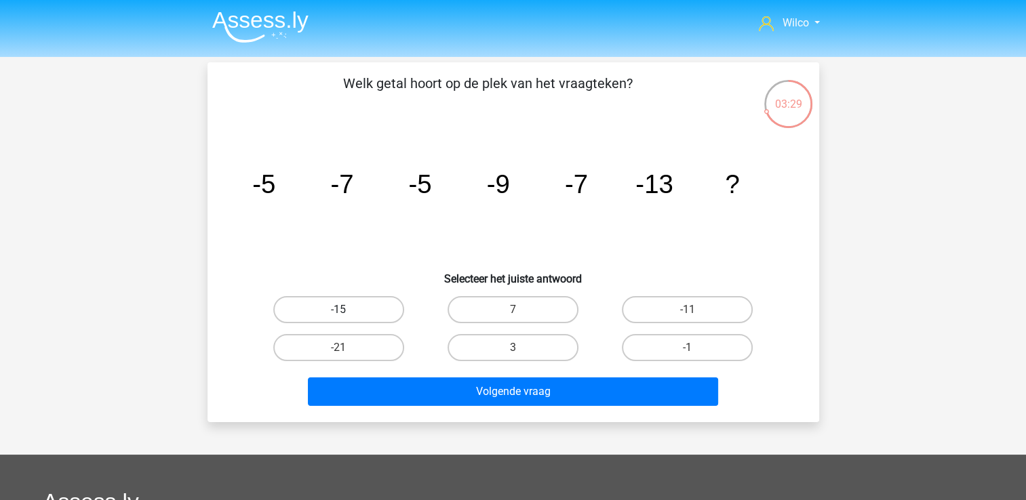
click at [355, 313] on label "-15" at bounding box center [338, 309] width 131 height 27
click at [347, 313] on input "-15" at bounding box center [342, 314] width 9 height 9
radio input "true"
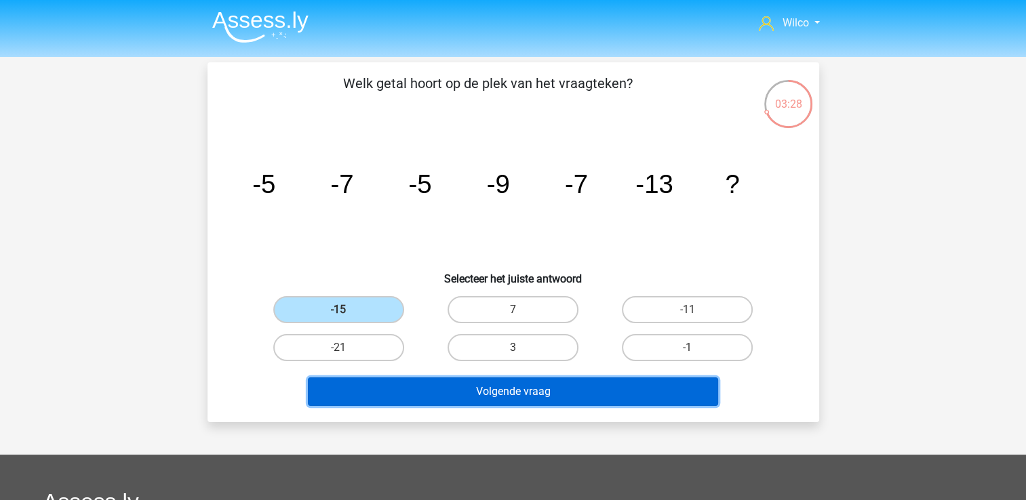
click at [464, 397] on button "Volgende vraag" at bounding box center [513, 392] width 410 height 28
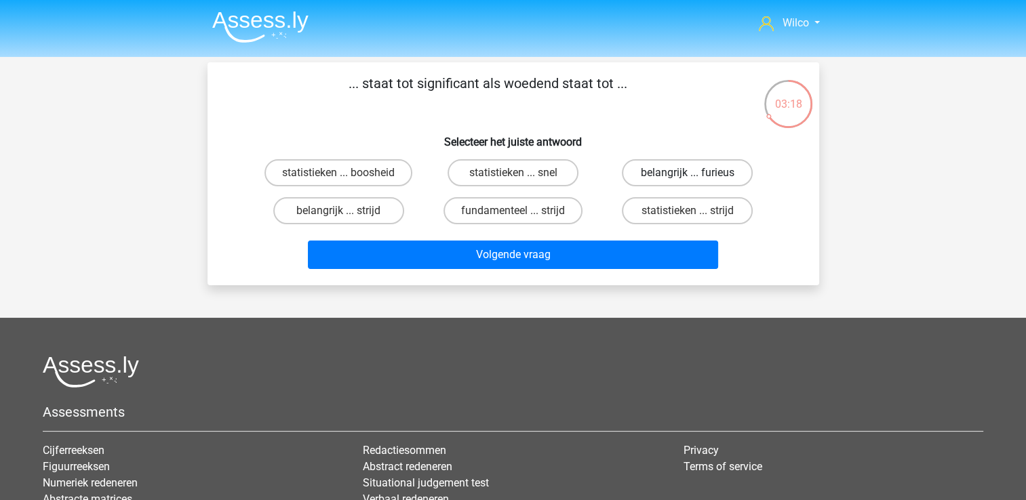
click at [637, 182] on label "belangrijk ... furieus" at bounding box center [687, 172] width 131 height 27
click at [687, 182] on input "belangrijk ... furieus" at bounding box center [691, 177] width 9 height 9
radio input "true"
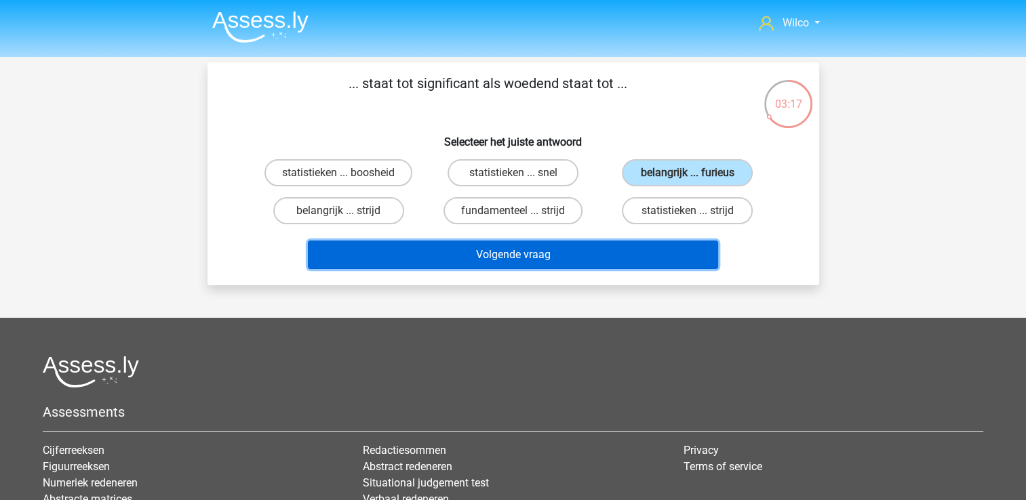
click at [589, 251] on button "Volgende vraag" at bounding box center [513, 255] width 410 height 28
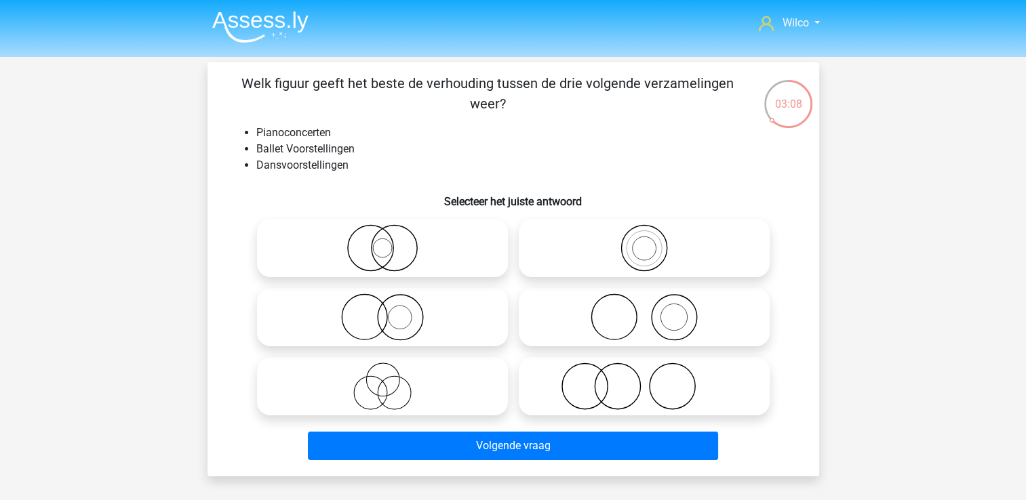
click at [428, 325] on icon at bounding box center [382, 317] width 240 height 47
click at [391, 310] on input "radio" at bounding box center [386, 306] width 9 height 9
radio input "true"
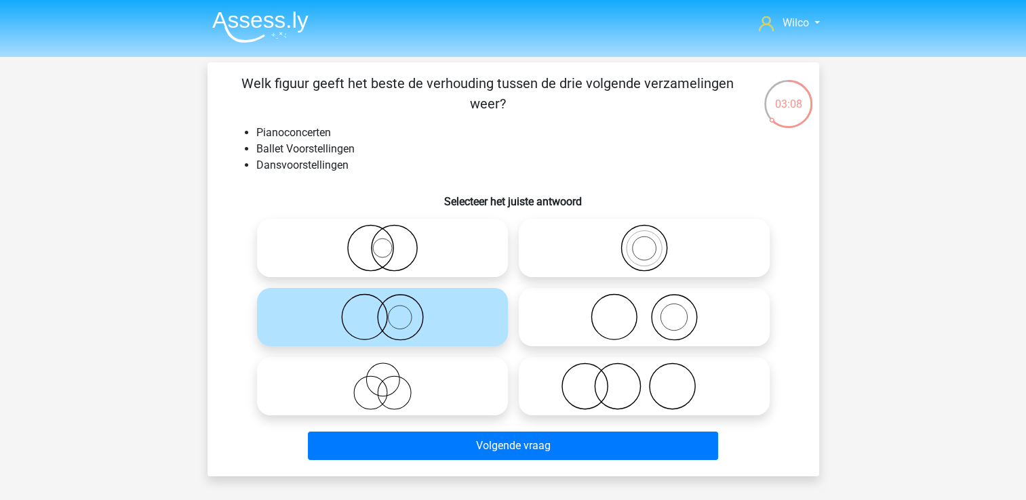
click at [570, 297] on icon at bounding box center [644, 317] width 240 height 47
click at [644, 302] on input "radio" at bounding box center [648, 306] width 9 height 9
radio input "true"
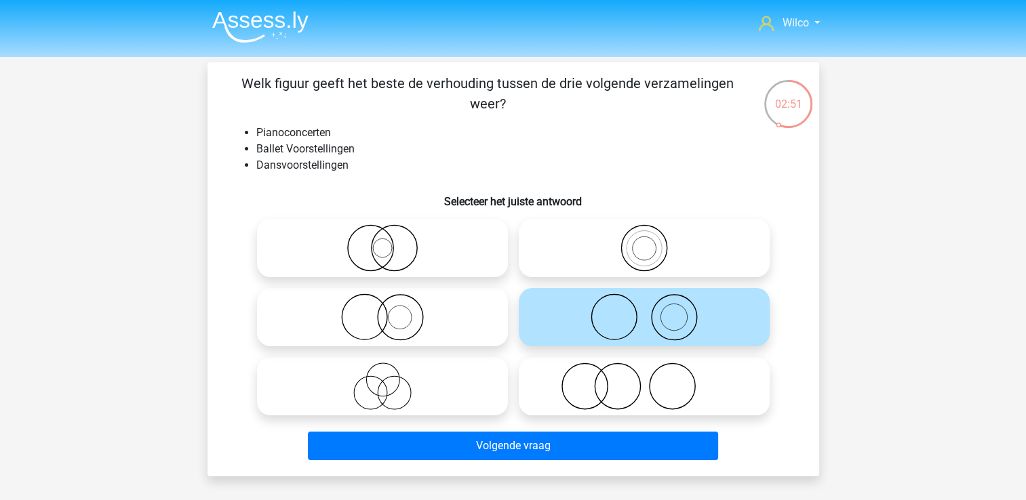
click at [595, 411] on label at bounding box center [644, 386] width 251 height 58
click at [644, 380] on input "radio" at bounding box center [648, 375] width 9 height 9
radio input "true"
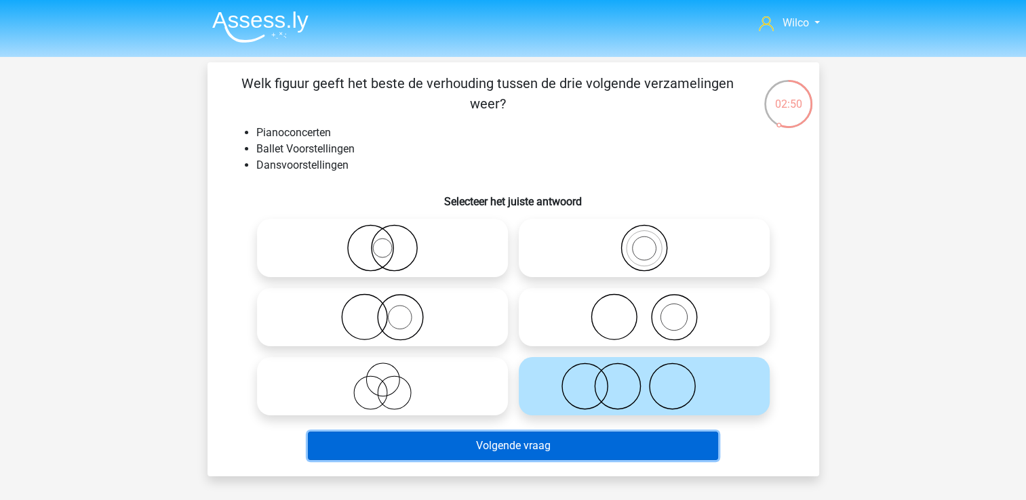
click at [571, 443] on button "Volgende vraag" at bounding box center [513, 446] width 410 height 28
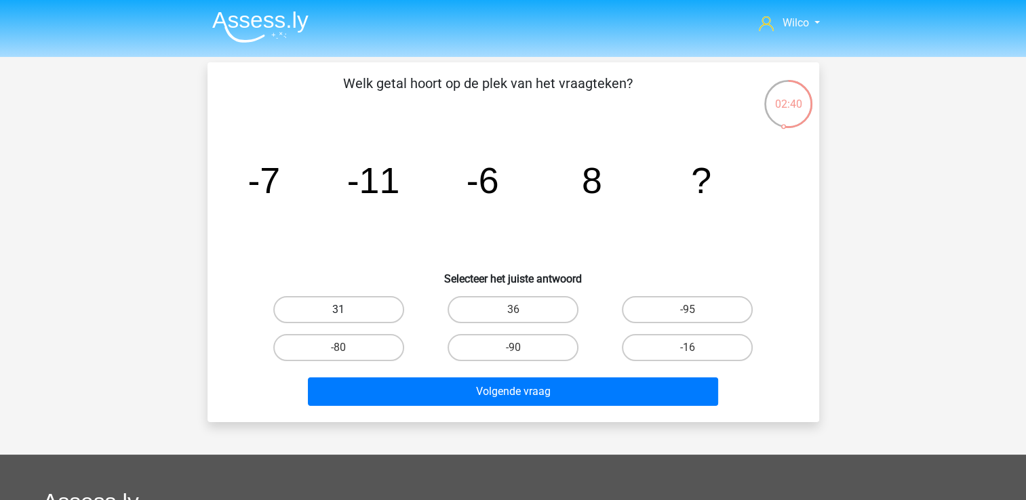
click at [350, 316] on label "31" at bounding box center [338, 309] width 131 height 27
click at [347, 316] on input "31" at bounding box center [342, 314] width 9 height 9
radio input "true"
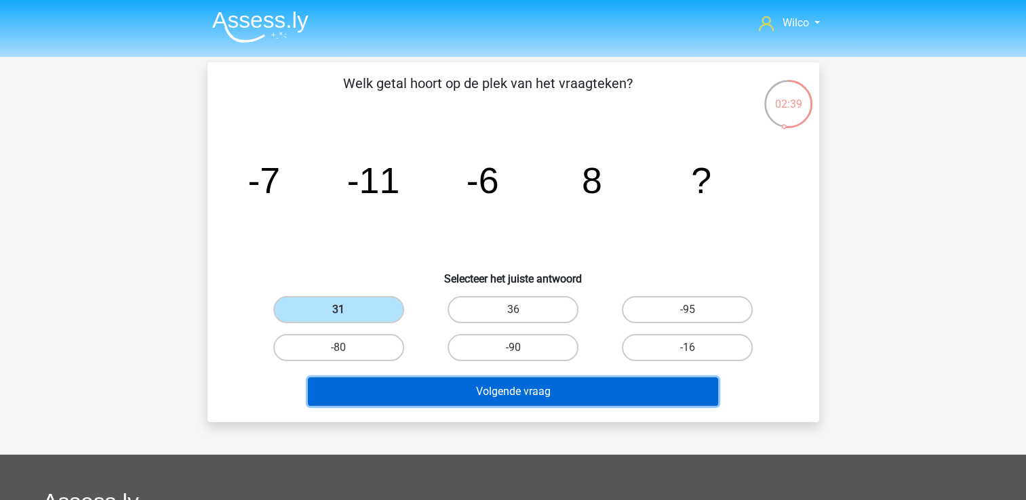
click at [405, 387] on button "Volgende vraag" at bounding box center [513, 392] width 410 height 28
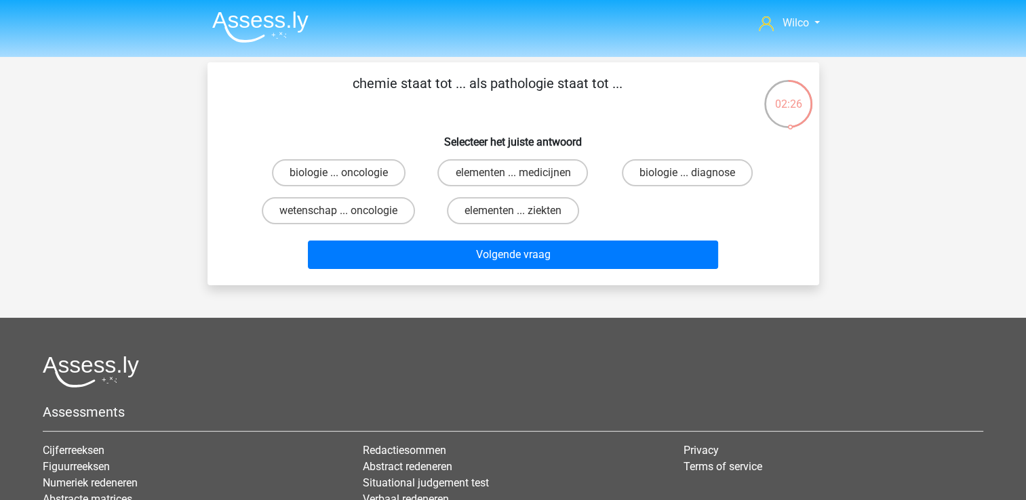
click at [344, 173] on input "biologie ... oncologie" at bounding box center [342, 177] width 9 height 9
radio input "true"
click at [397, 237] on div "Volgende vraag" at bounding box center [513, 252] width 568 height 45
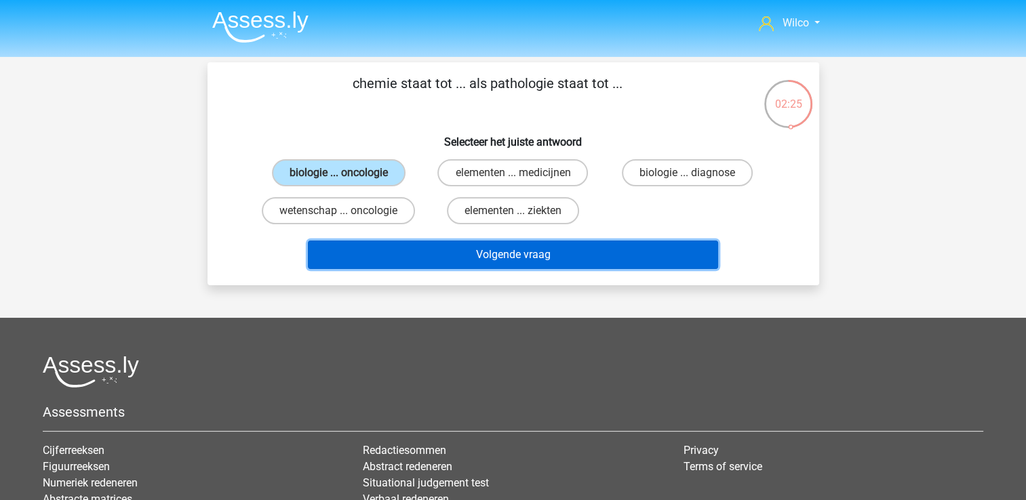
click at [404, 244] on button "Volgende vraag" at bounding box center [513, 255] width 410 height 28
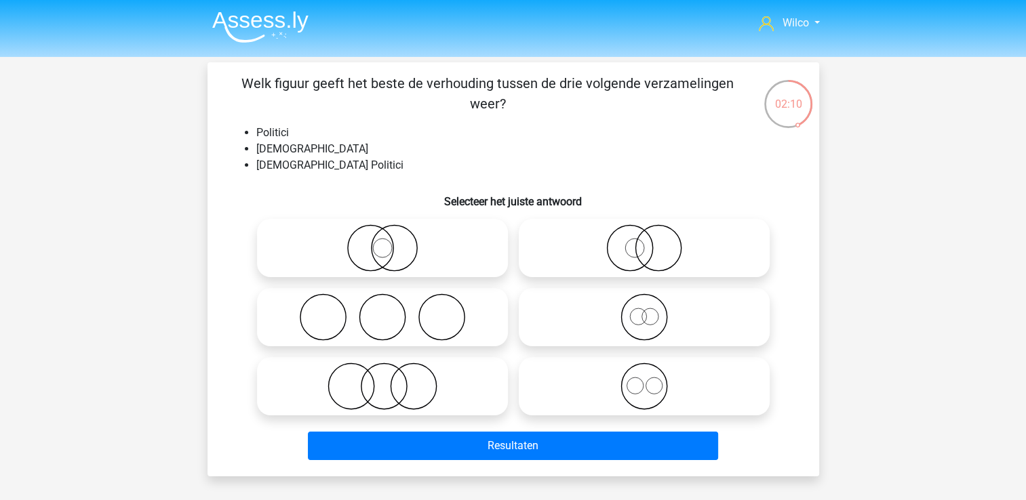
click at [614, 237] on icon at bounding box center [644, 247] width 240 height 47
click at [644, 237] on input "radio" at bounding box center [648, 237] width 9 height 9
radio input "true"
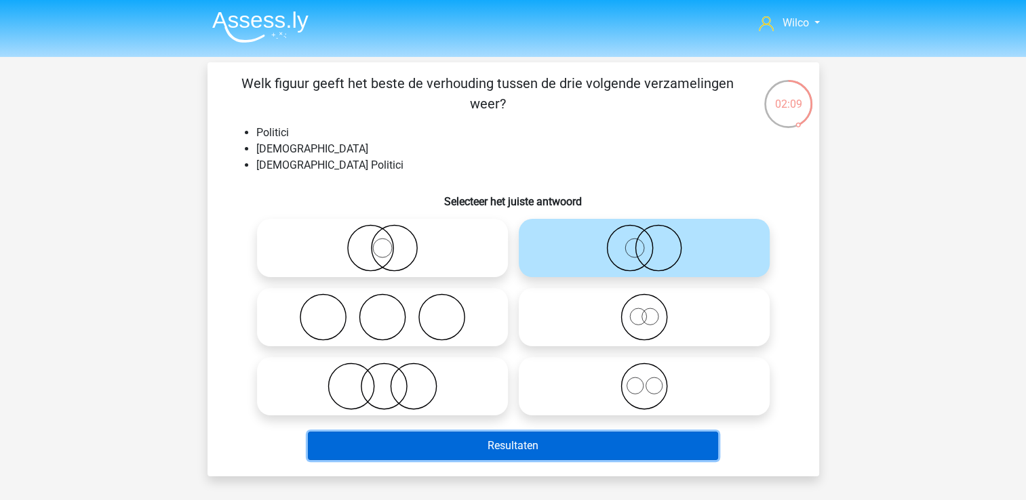
click at [578, 457] on button "Resultaten" at bounding box center [513, 446] width 410 height 28
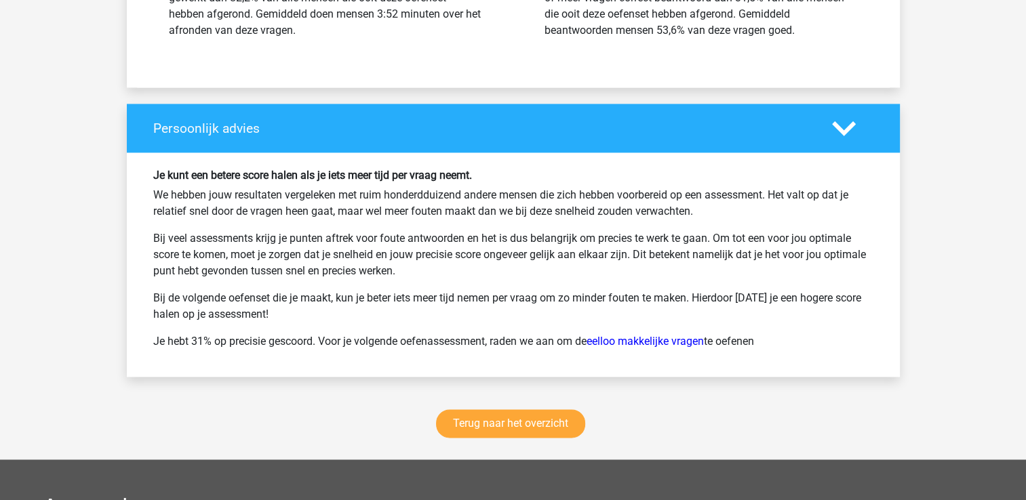
scroll to position [1966, 0]
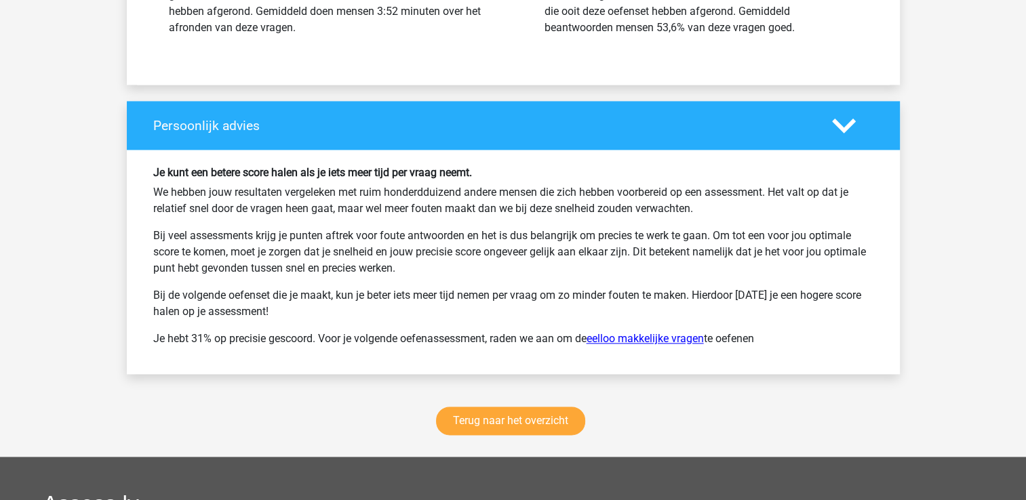
click at [616, 338] on link "eelloo makkelijke vragen" at bounding box center [644, 338] width 117 height 13
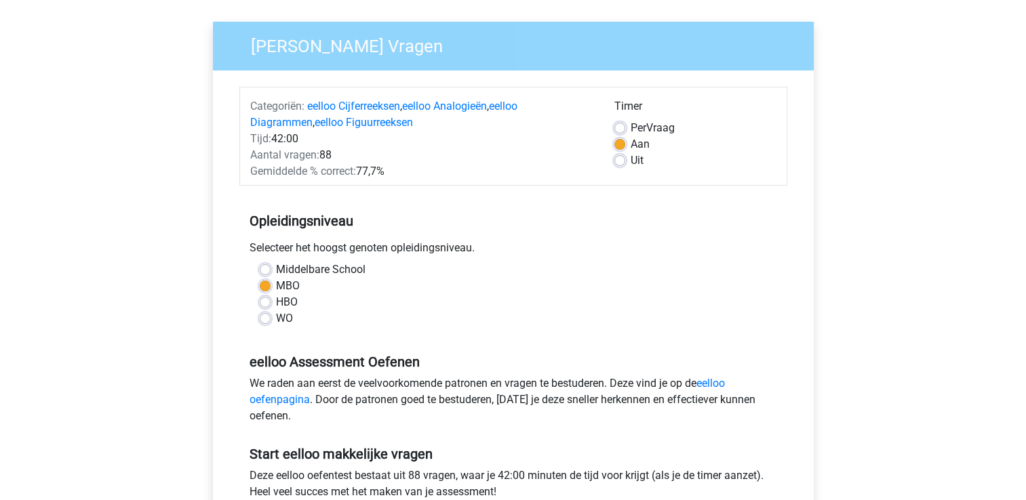
scroll to position [271, 0]
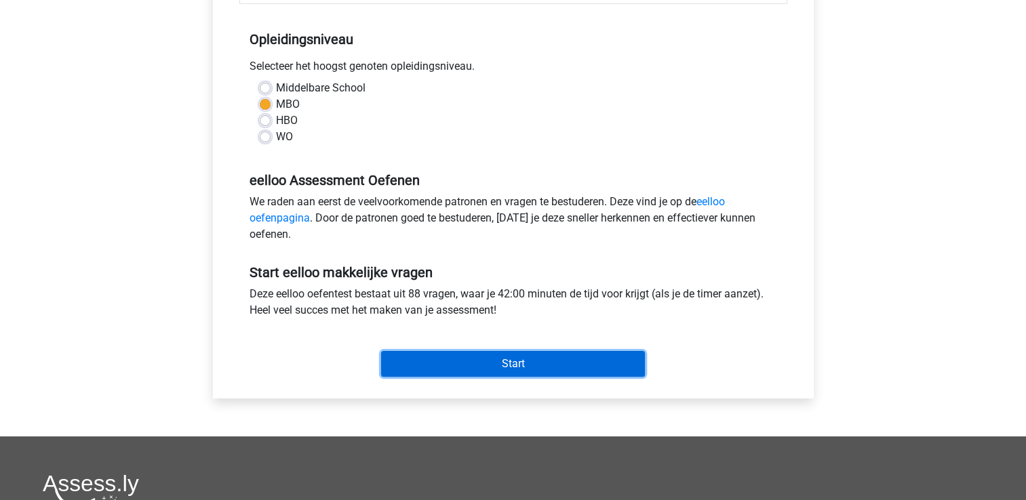
click at [491, 363] on input "Start" at bounding box center [513, 364] width 264 height 26
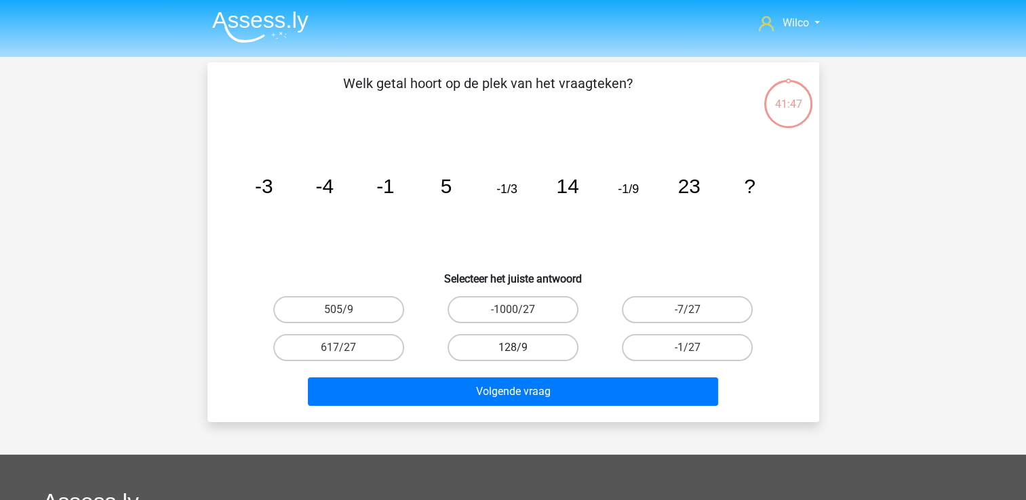
click at [485, 354] on label "128/9" at bounding box center [512, 347] width 131 height 27
click at [512, 354] on input "128/9" at bounding box center [516, 352] width 9 height 9
radio input "true"
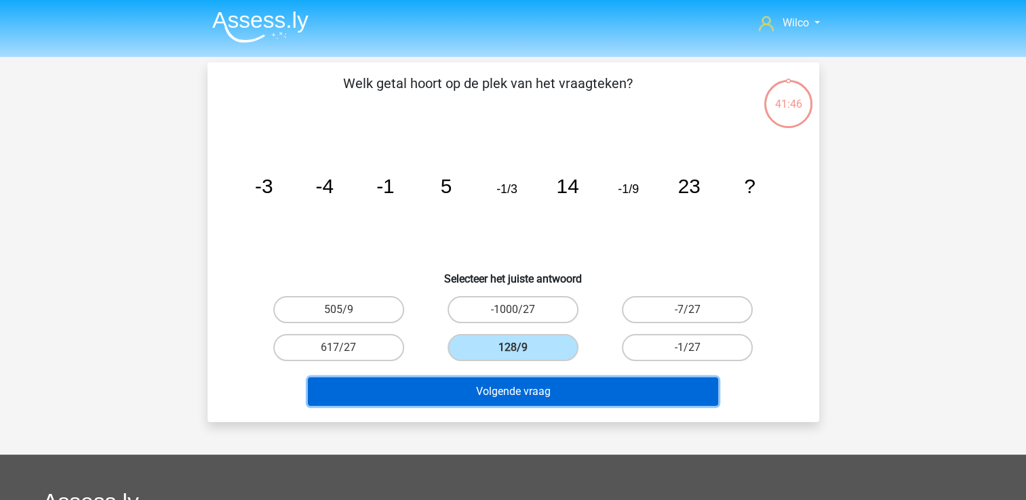
click at [492, 388] on button "Volgende vraag" at bounding box center [513, 392] width 410 height 28
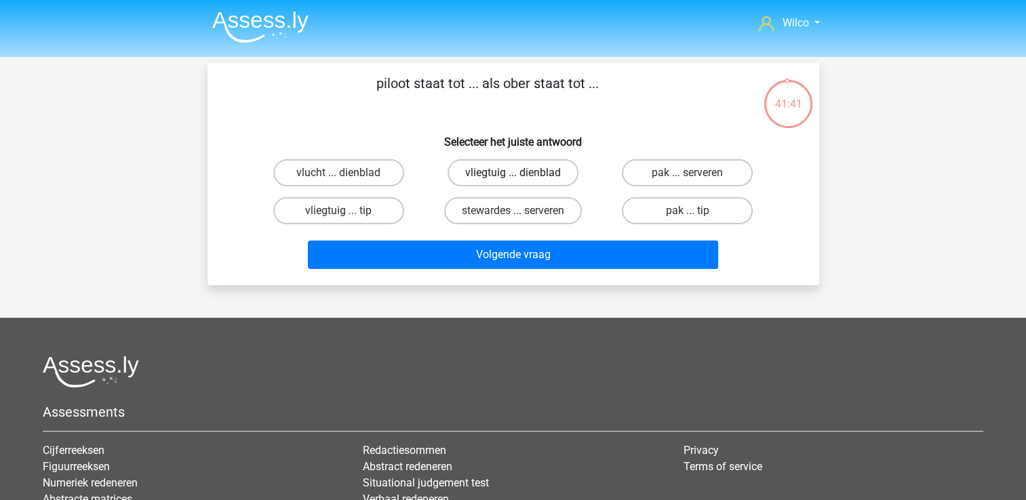
click at [477, 177] on label "vliegtuig ... dienblad" at bounding box center [512, 172] width 131 height 27
click at [512, 177] on input "vliegtuig ... dienblad" at bounding box center [516, 177] width 9 height 9
radio input "true"
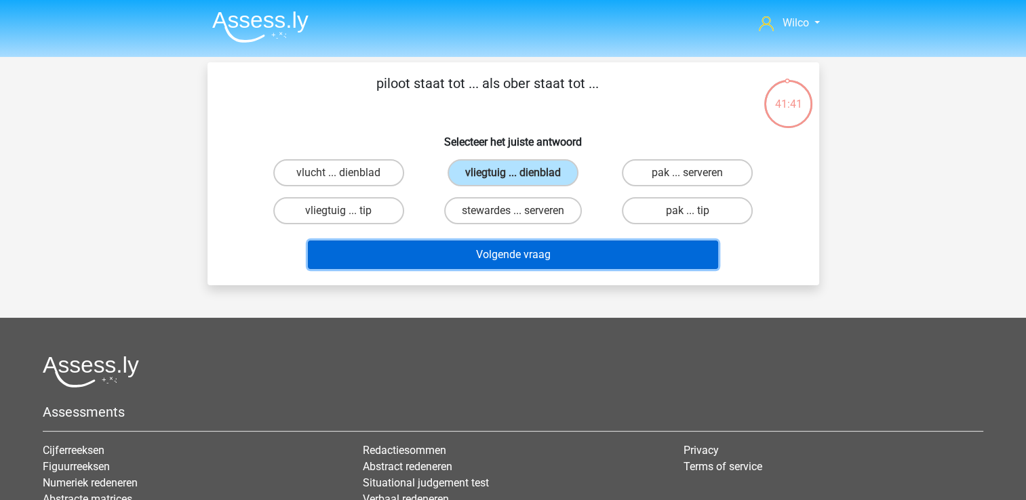
click at [504, 258] on button "Volgende vraag" at bounding box center [513, 255] width 410 height 28
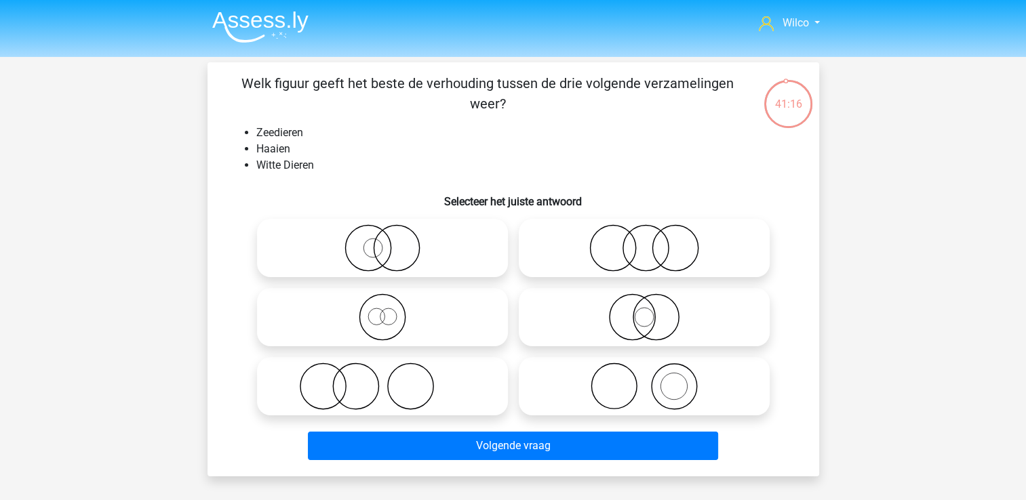
click at [359, 385] on icon at bounding box center [382, 386] width 240 height 47
click at [382, 380] on input "radio" at bounding box center [386, 375] width 9 height 9
radio input "true"
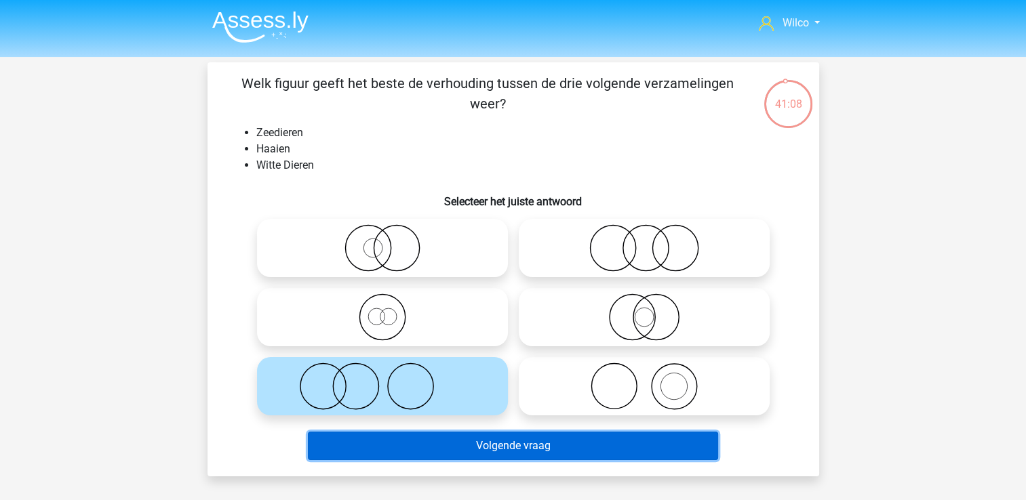
click at [458, 438] on button "Volgende vraag" at bounding box center [513, 446] width 410 height 28
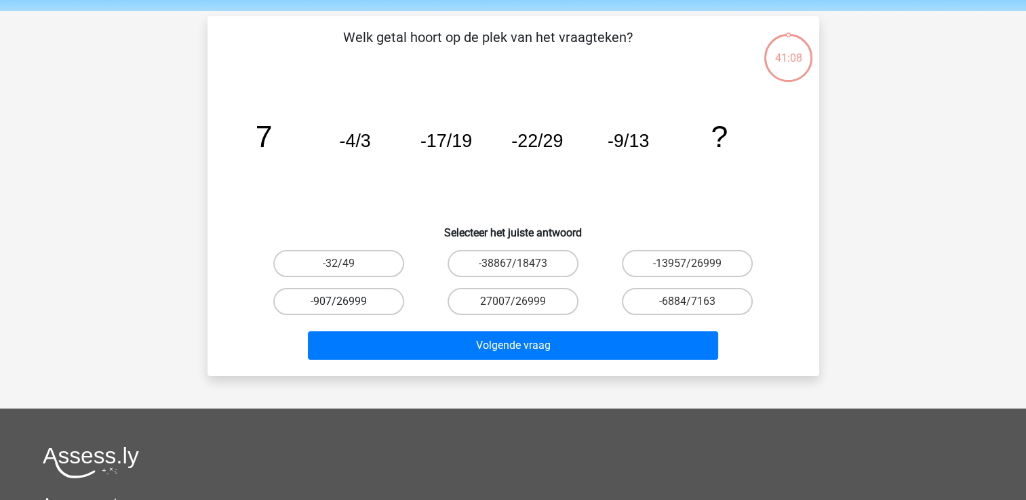
scroll to position [62, 0]
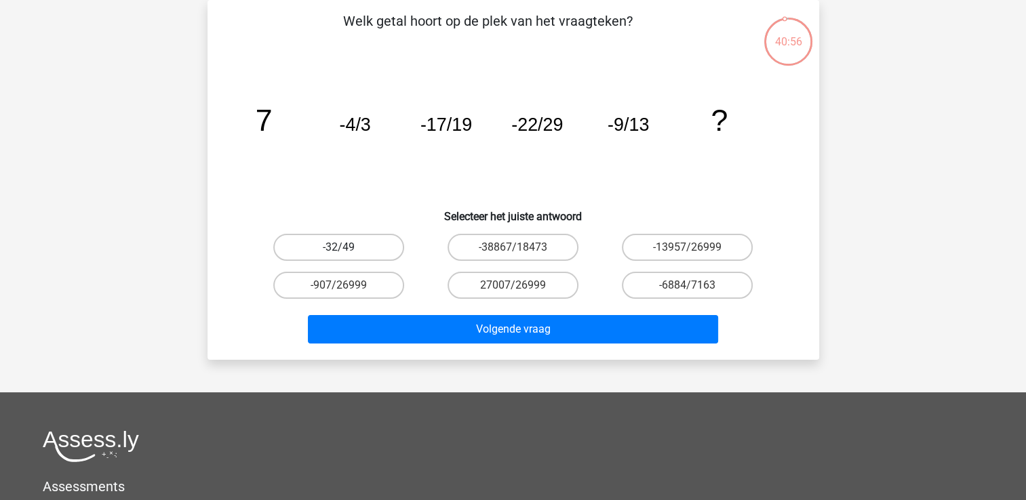
click at [331, 245] on label "-32/49" at bounding box center [338, 247] width 131 height 27
click at [338, 247] on input "-32/49" at bounding box center [342, 251] width 9 height 9
radio input "true"
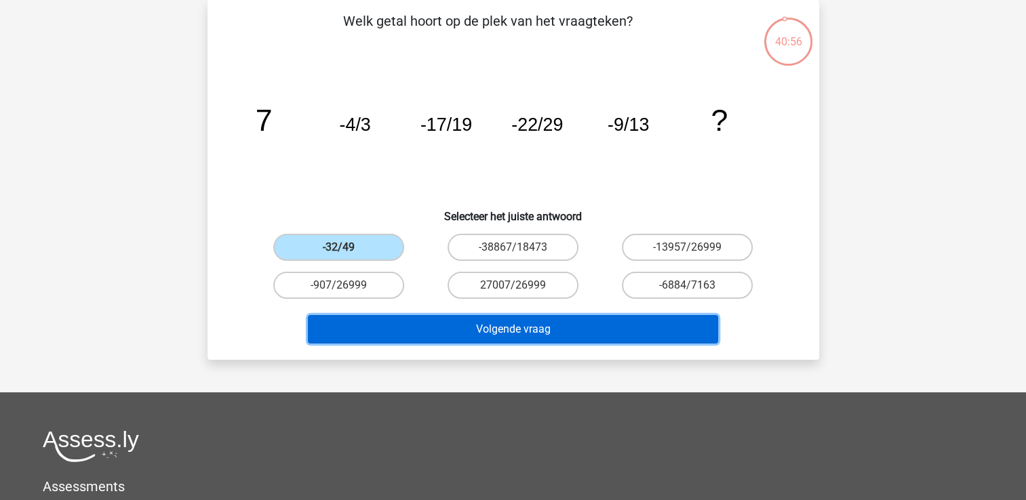
click at [411, 316] on button "Volgende vraag" at bounding box center [513, 329] width 410 height 28
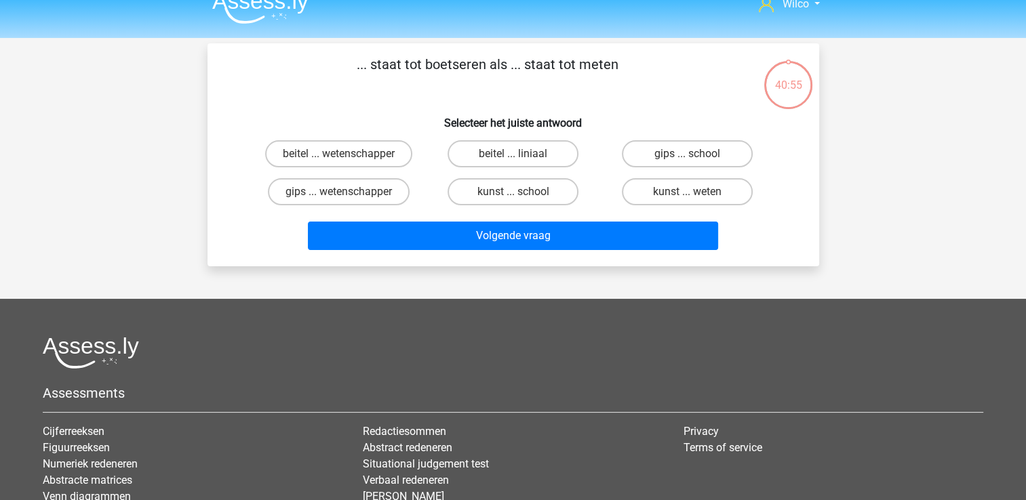
scroll to position [0, 0]
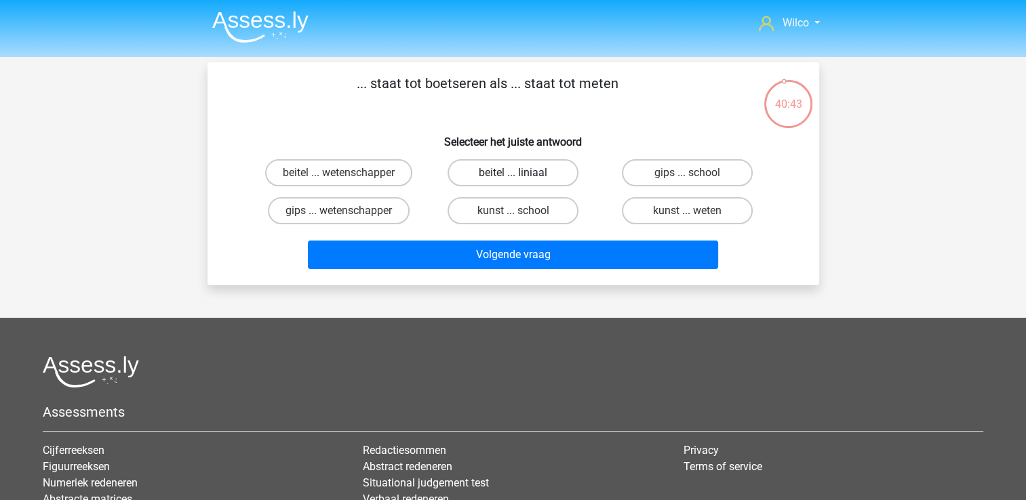
click at [498, 177] on label "beitel ... liniaal" at bounding box center [512, 172] width 131 height 27
click at [512, 177] on input "beitel ... liniaal" at bounding box center [516, 177] width 9 height 9
radio input "true"
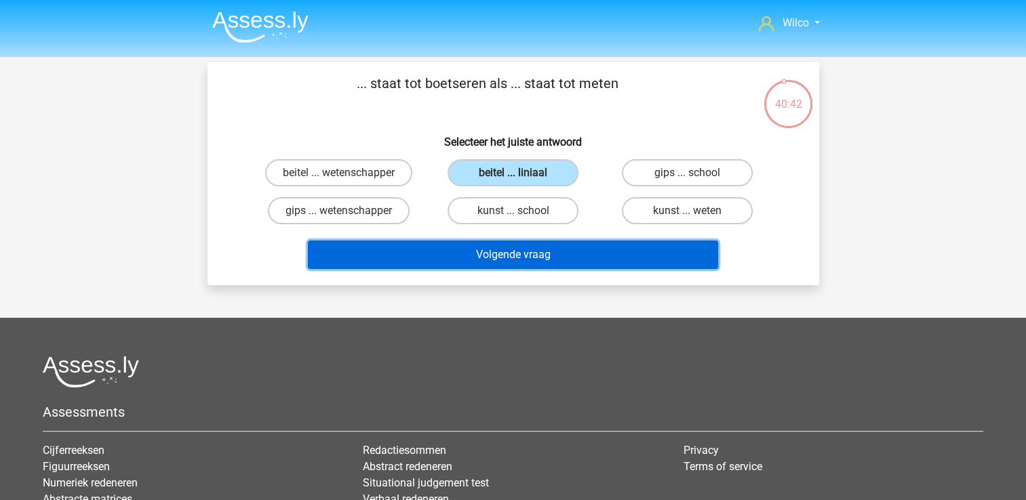
click at [496, 250] on button "Volgende vraag" at bounding box center [513, 255] width 410 height 28
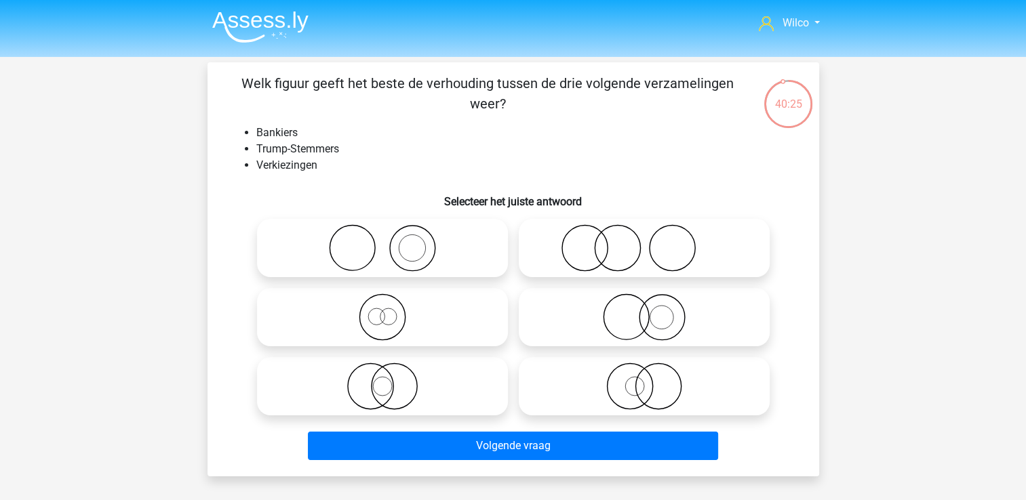
click at [372, 329] on icon at bounding box center [382, 317] width 240 height 47
click at [382, 310] on input "radio" at bounding box center [386, 306] width 9 height 9
radio input "true"
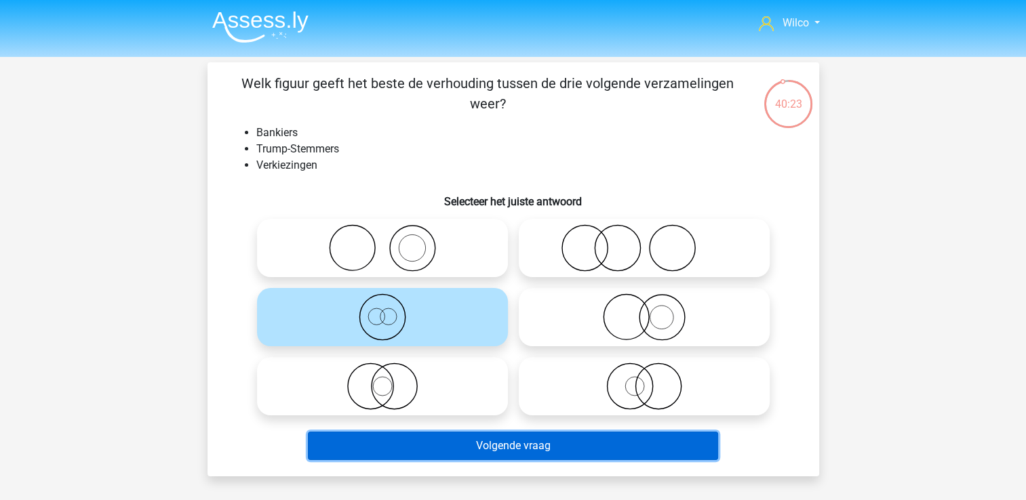
click at [541, 453] on button "Volgende vraag" at bounding box center [513, 446] width 410 height 28
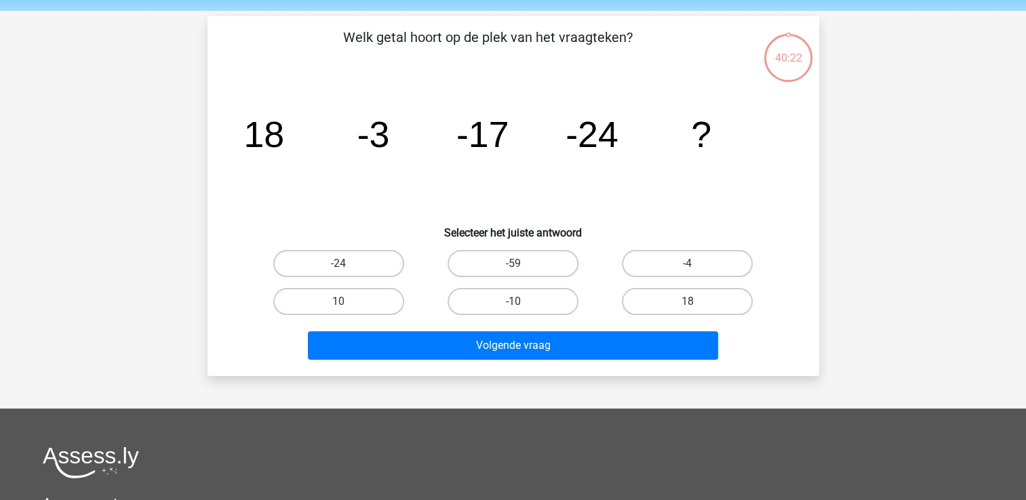
scroll to position [62, 0]
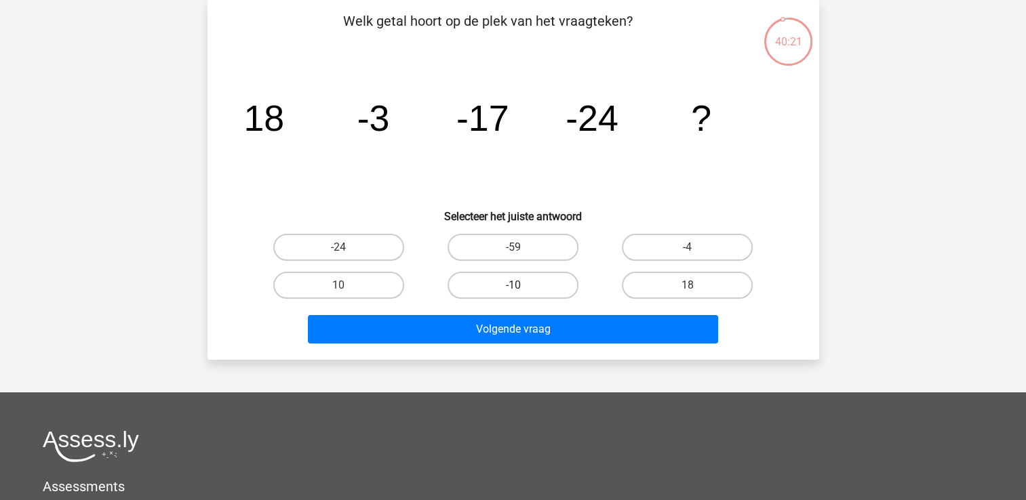
click at [524, 285] on label "-10" at bounding box center [512, 285] width 131 height 27
click at [521, 285] on input "-10" at bounding box center [516, 289] width 9 height 9
radio input "true"
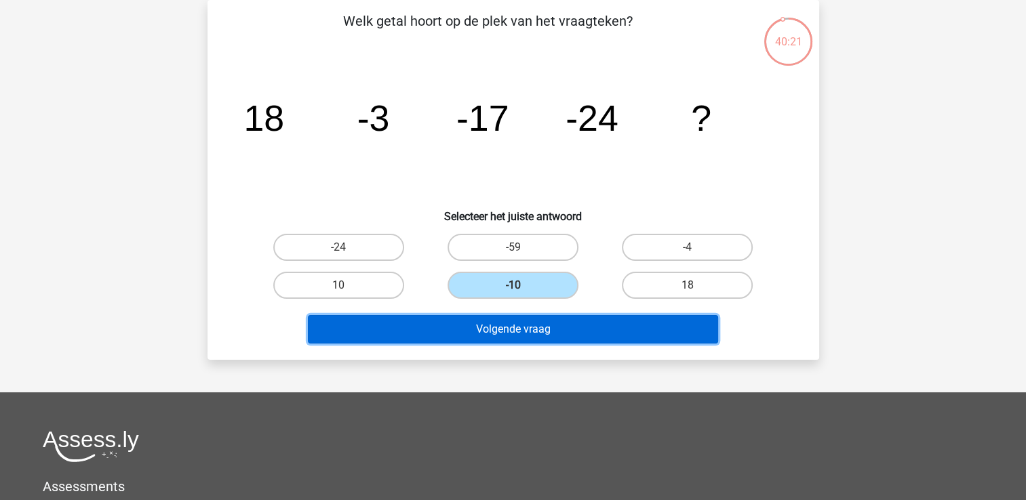
click at [525, 322] on button "Volgende vraag" at bounding box center [513, 329] width 410 height 28
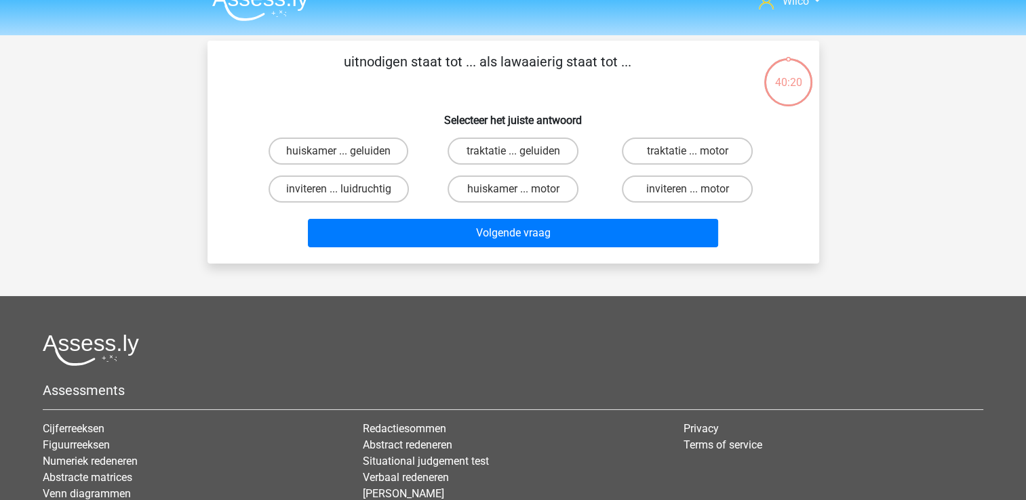
scroll to position [0, 0]
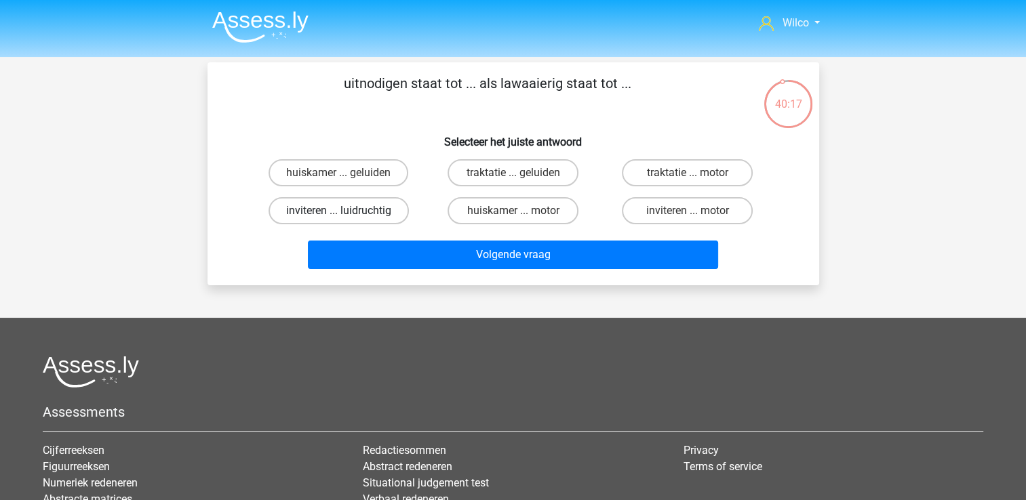
click at [353, 206] on label "inviteren ... luidruchtig" at bounding box center [338, 210] width 140 height 27
click at [347, 211] on input "inviteren ... luidruchtig" at bounding box center [342, 215] width 9 height 9
radio input "true"
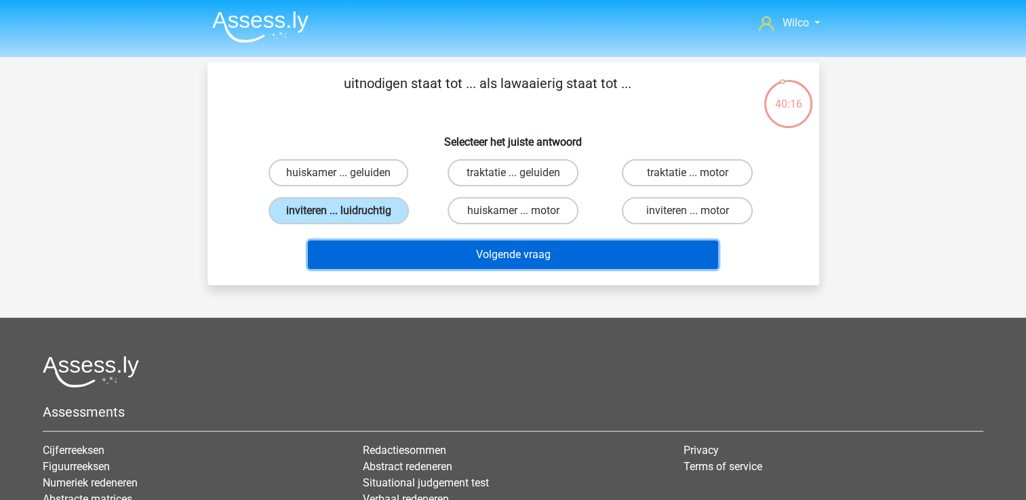
click at [419, 252] on button "Volgende vraag" at bounding box center [513, 255] width 410 height 28
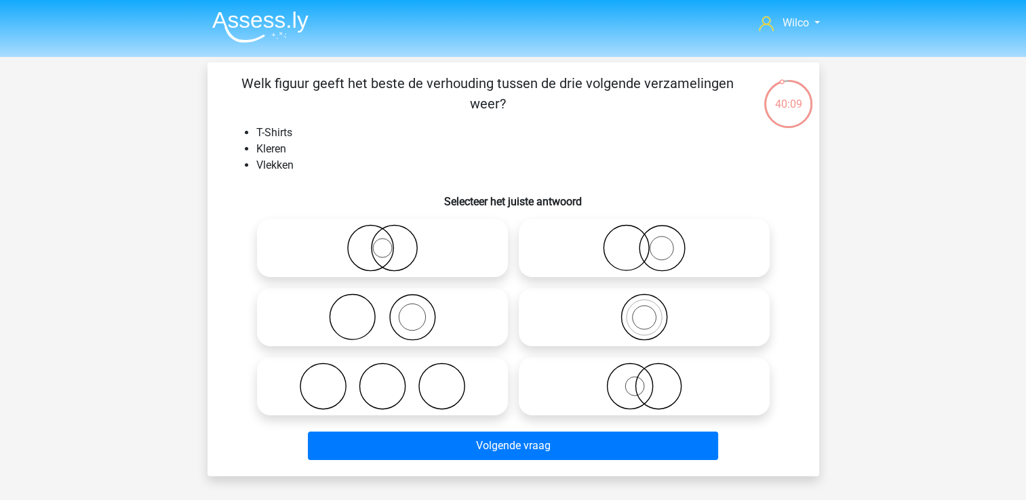
click at [642, 315] on icon at bounding box center [644, 317] width 240 height 47
click at [644, 310] on input "radio" at bounding box center [648, 306] width 9 height 9
radio input "true"
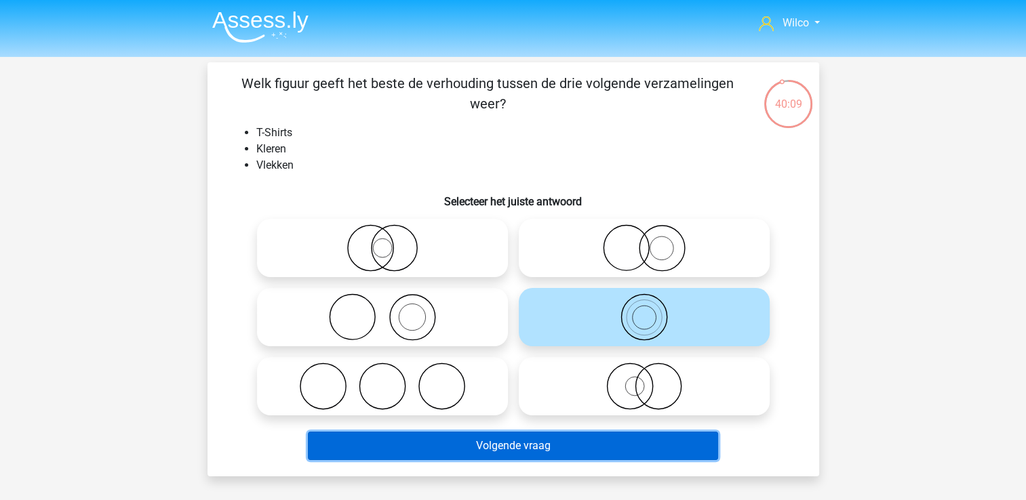
click at [640, 455] on button "Volgende vraag" at bounding box center [513, 446] width 410 height 28
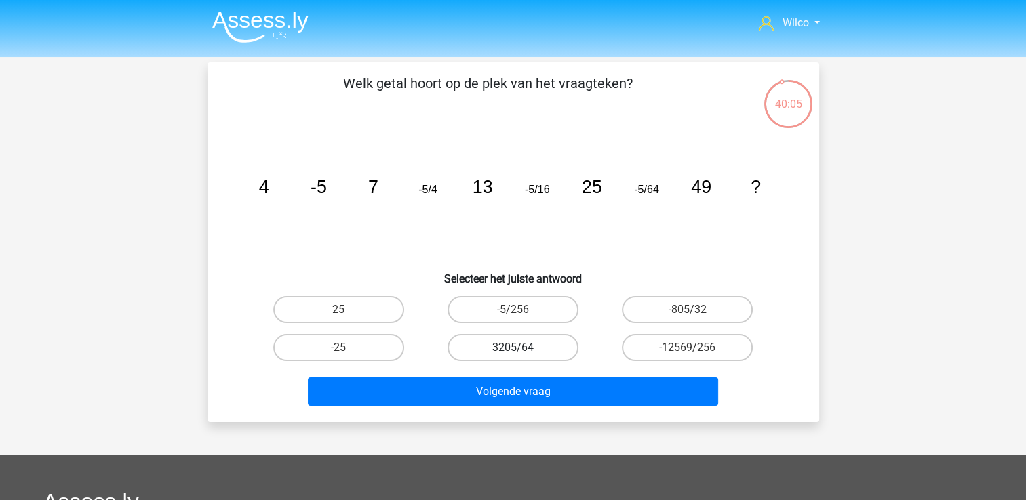
click at [523, 344] on label "3205/64" at bounding box center [512, 347] width 131 height 27
click at [521, 348] on input "3205/64" at bounding box center [516, 352] width 9 height 9
radio input "true"
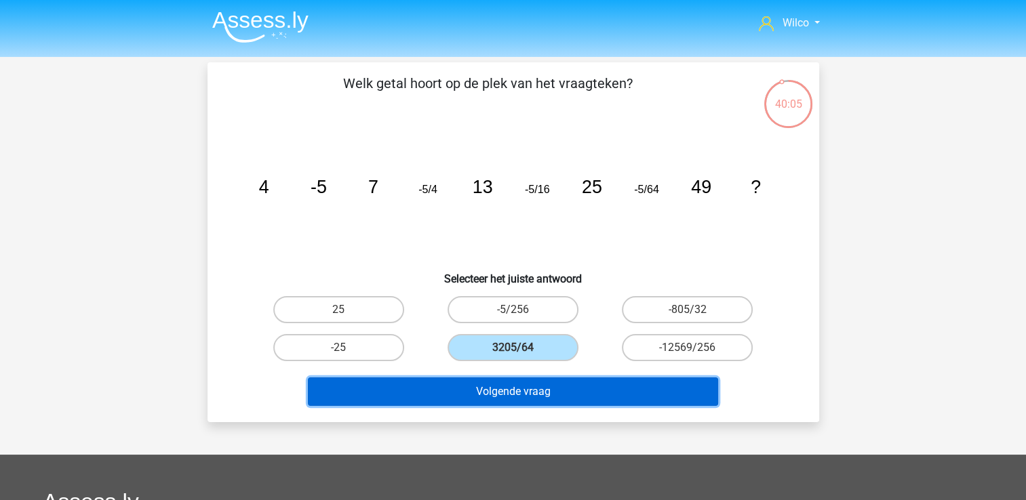
click at [516, 388] on button "Volgende vraag" at bounding box center [513, 392] width 410 height 28
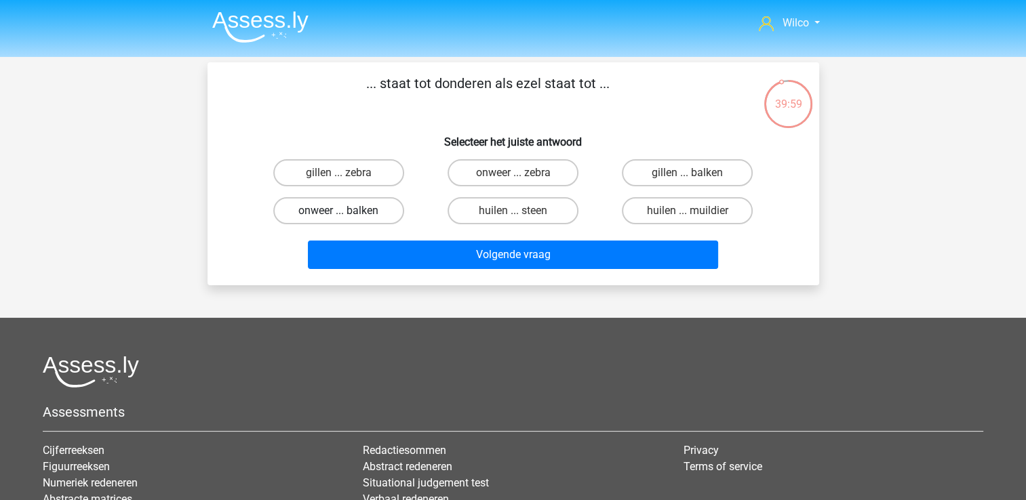
click at [375, 214] on label "onweer ... balken" at bounding box center [338, 210] width 131 height 27
click at [347, 214] on input "onweer ... balken" at bounding box center [342, 215] width 9 height 9
radio input "true"
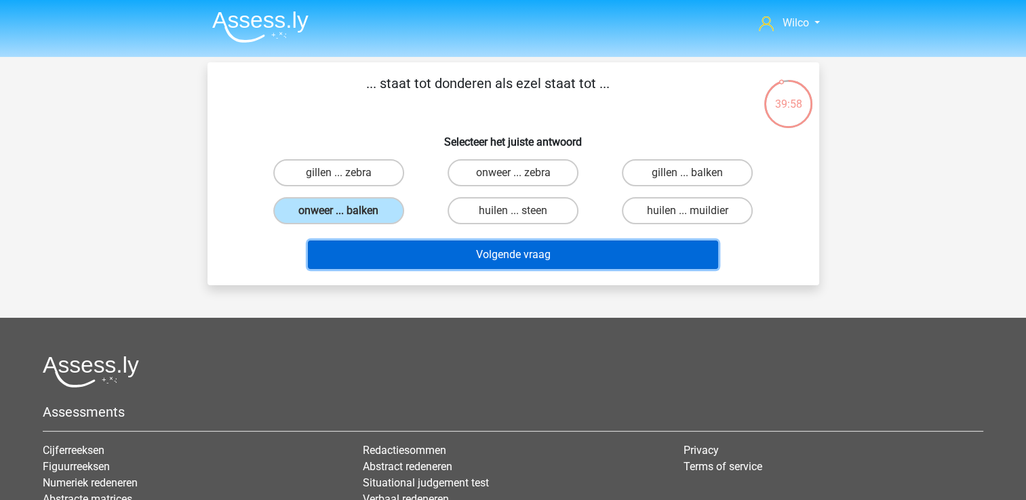
click at [393, 243] on button "Volgende vraag" at bounding box center [513, 255] width 410 height 28
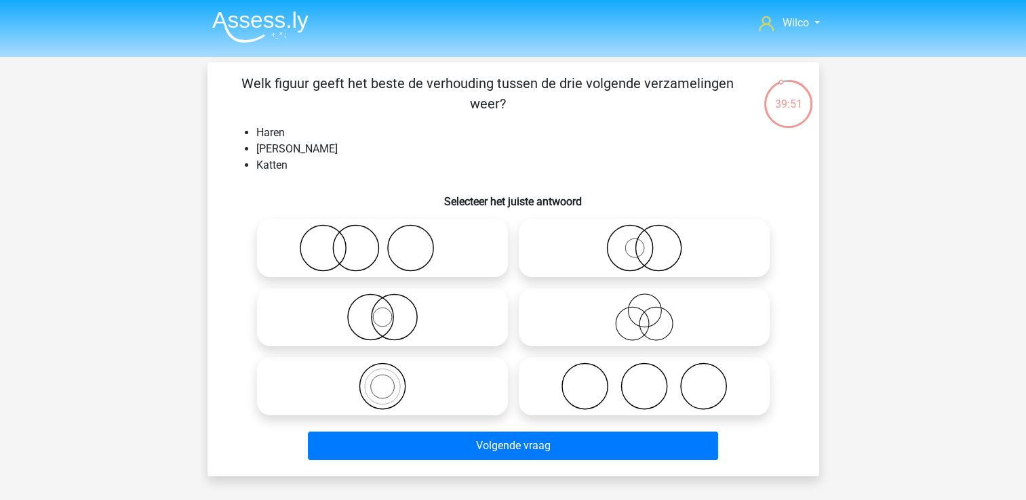
click at [401, 368] on icon at bounding box center [382, 386] width 240 height 47
click at [391, 371] on input "radio" at bounding box center [386, 375] width 9 height 9
radio input "true"
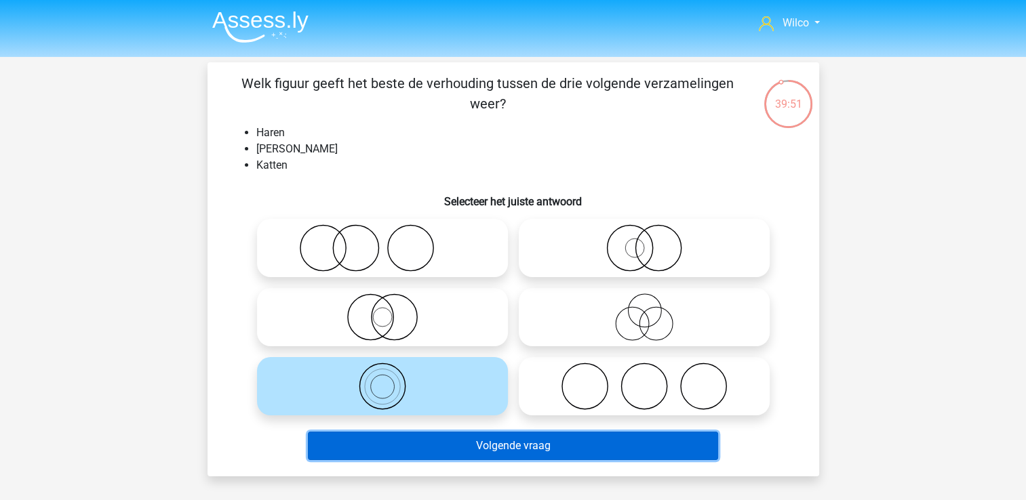
click at [493, 446] on button "Volgende vraag" at bounding box center [513, 446] width 410 height 28
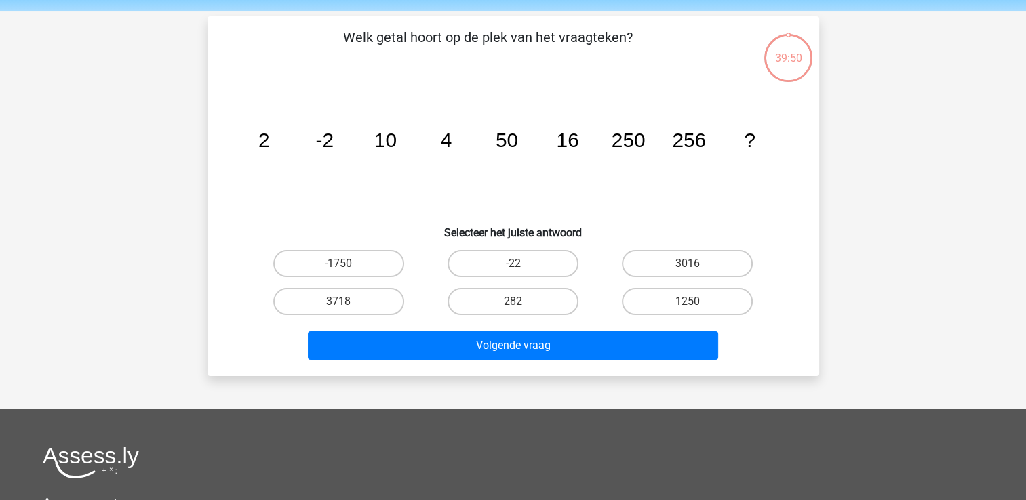
scroll to position [62, 0]
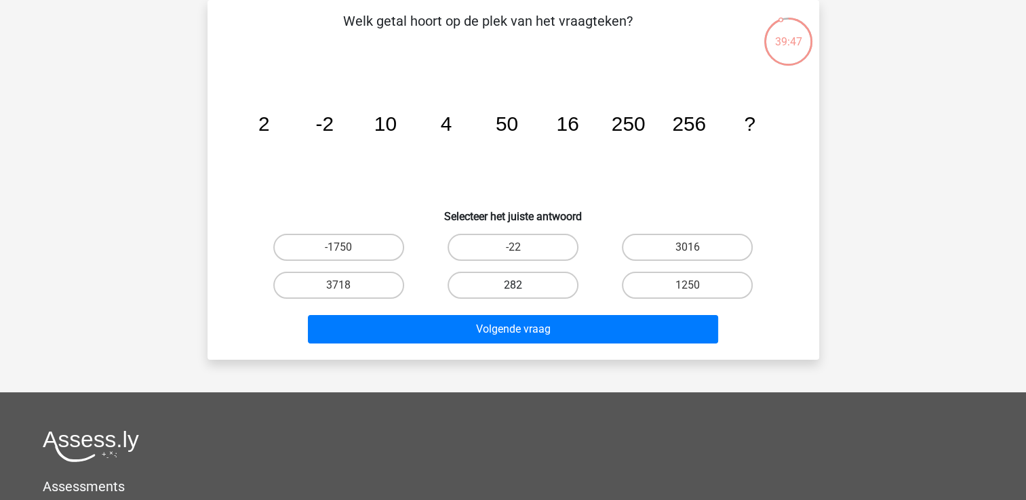
click at [540, 283] on label "282" at bounding box center [512, 285] width 131 height 27
click at [521, 285] on input "282" at bounding box center [516, 289] width 9 height 9
radio input "true"
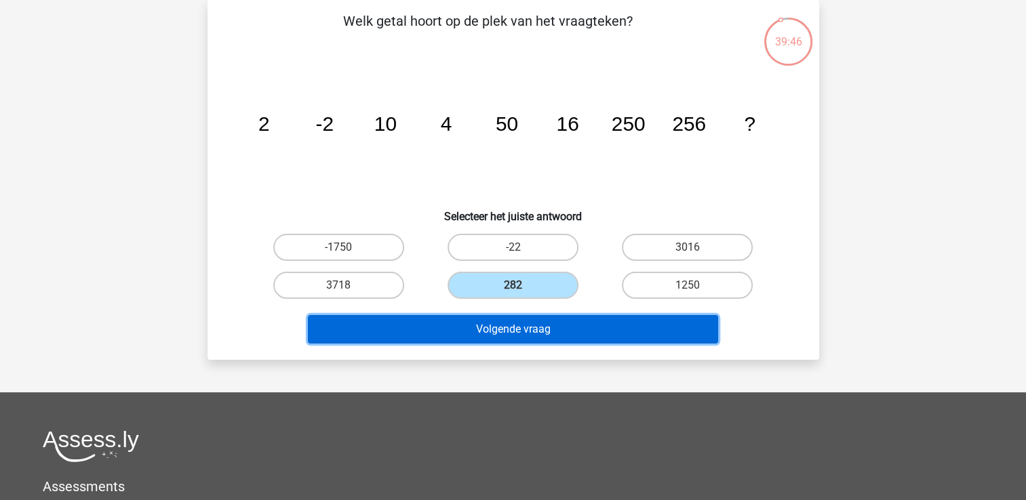
click at [544, 322] on button "Volgende vraag" at bounding box center [513, 329] width 410 height 28
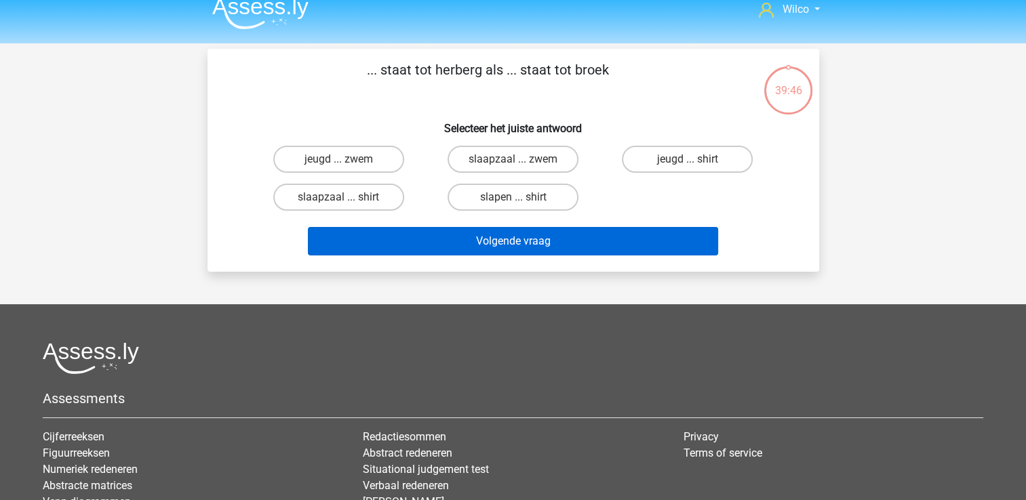
scroll to position [0, 0]
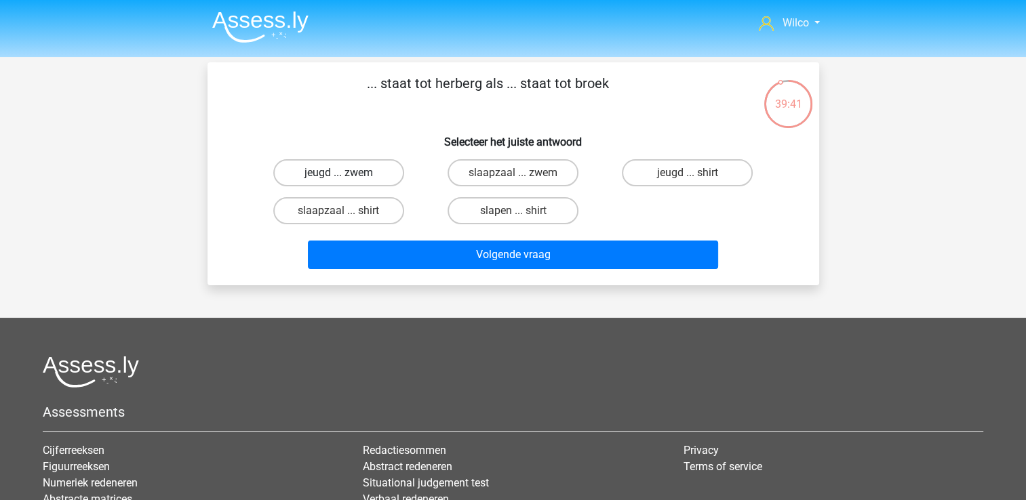
click at [336, 180] on label "jeugd ... zwem" at bounding box center [338, 172] width 131 height 27
click at [338, 180] on input "jeugd ... zwem" at bounding box center [342, 177] width 9 height 9
radio input "true"
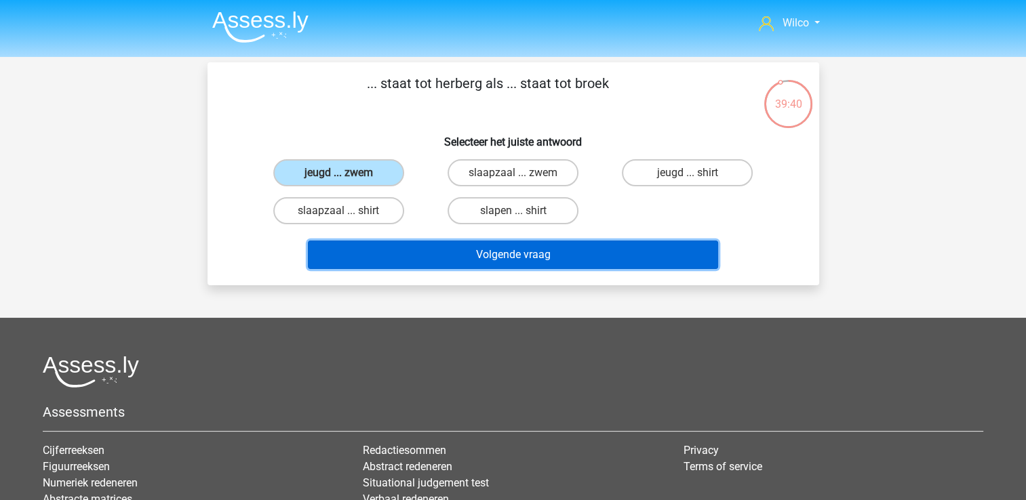
click at [480, 254] on button "Volgende vraag" at bounding box center [513, 255] width 410 height 28
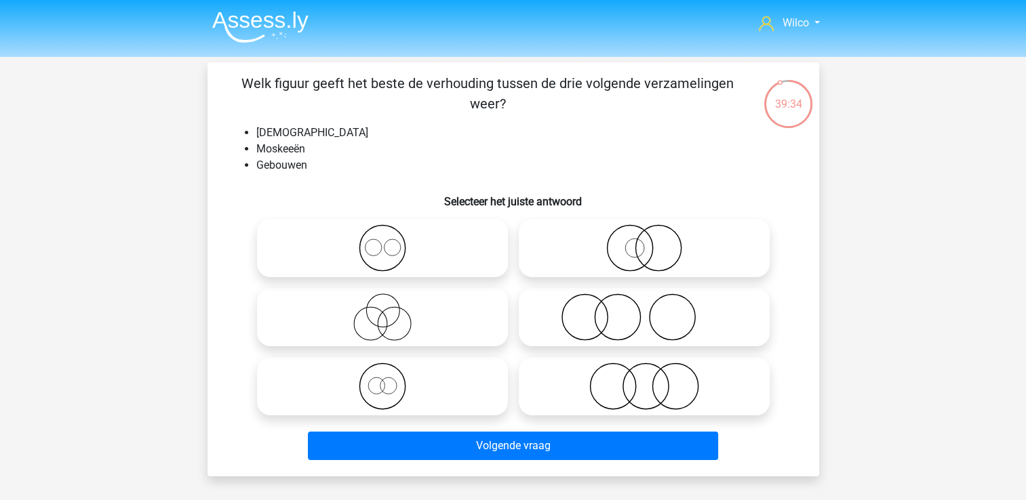
click at [618, 369] on icon at bounding box center [644, 386] width 240 height 47
click at [644, 371] on input "radio" at bounding box center [648, 375] width 9 height 9
radio input "true"
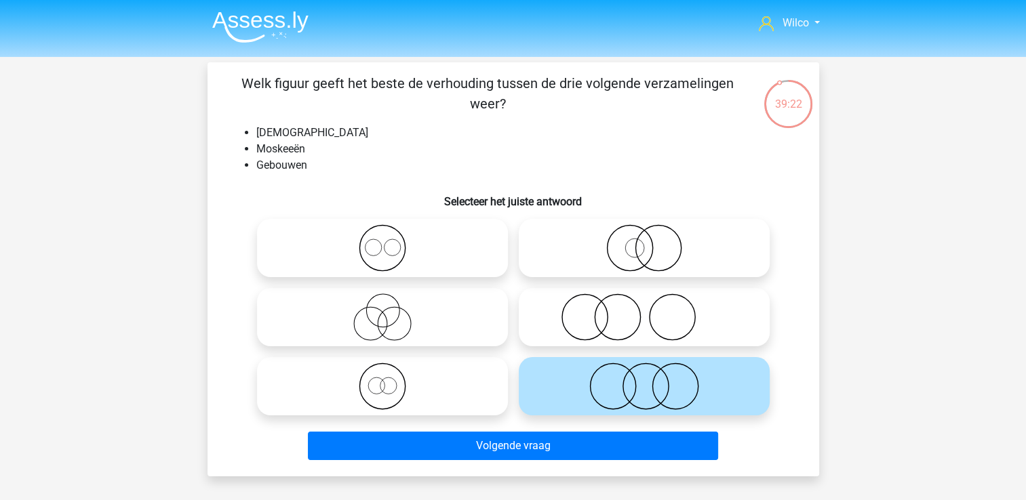
click at [365, 245] on circle at bounding box center [373, 247] width 16 height 16
click at [382, 241] on input "radio" at bounding box center [386, 237] width 9 height 9
radio input "true"
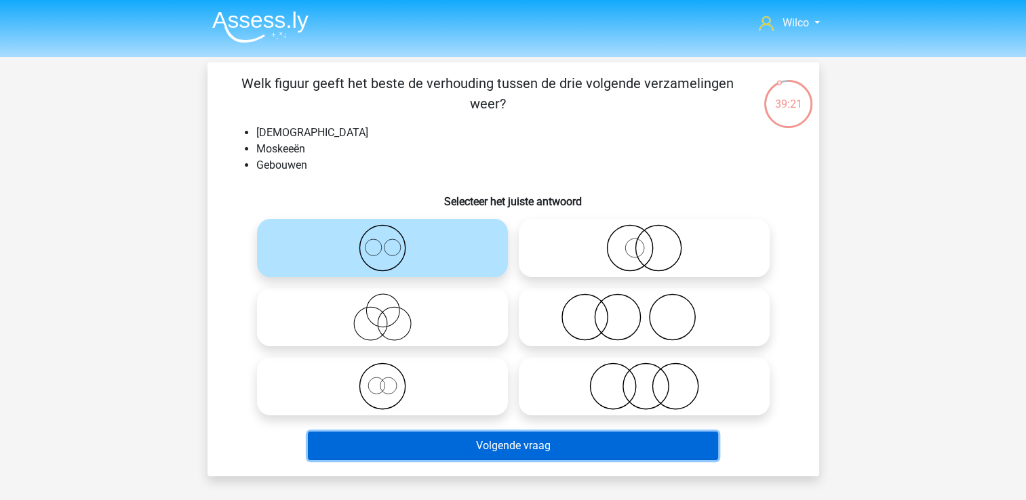
click at [542, 449] on button "Volgende vraag" at bounding box center [513, 446] width 410 height 28
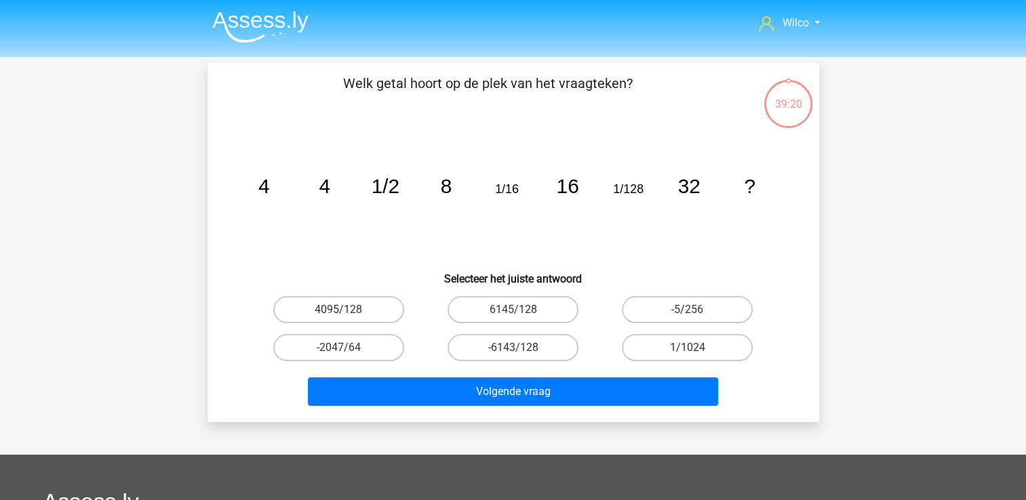
scroll to position [62, 0]
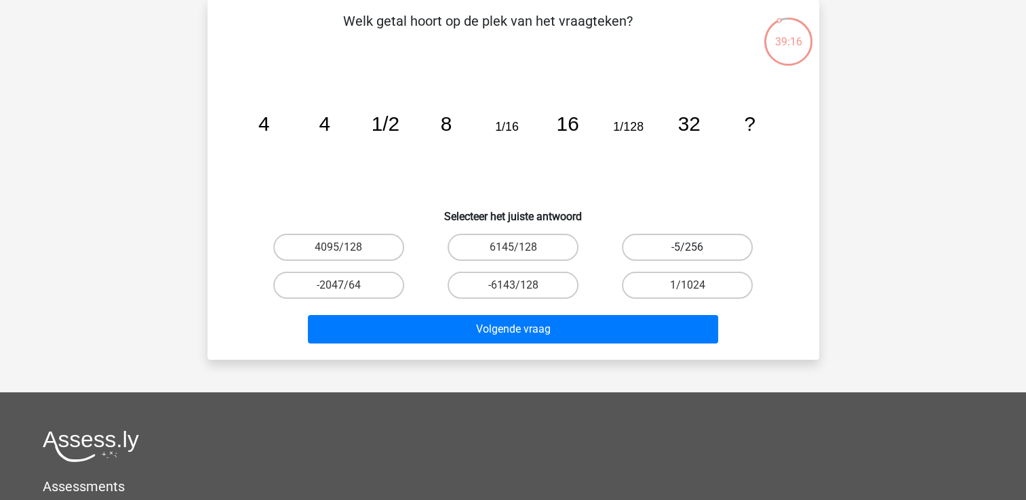
click at [633, 258] on label "-5/256" at bounding box center [687, 247] width 131 height 27
click at [687, 256] on input "-5/256" at bounding box center [691, 251] width 9 height 9
radio input "true"
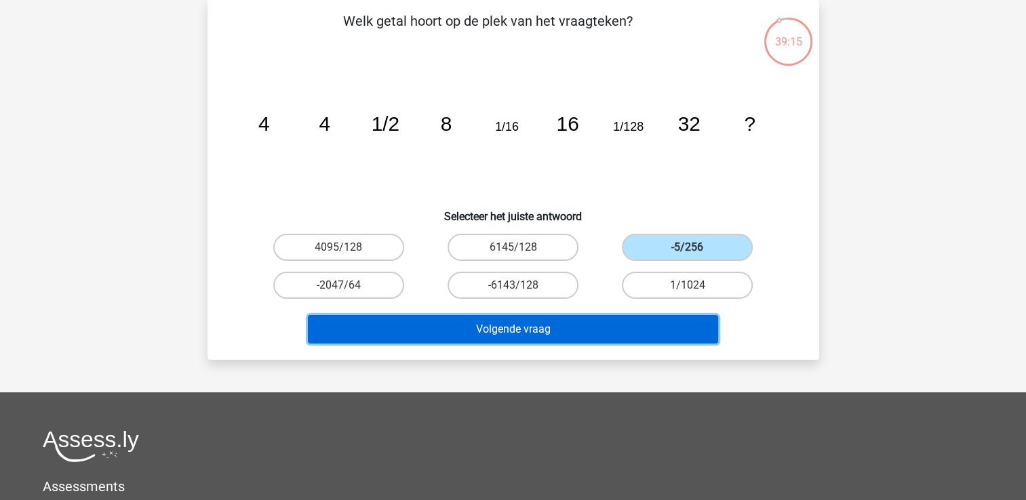
click at [634, 322] on button "Volgende vraag" at bounding box center [513, 329] width 410 height 28
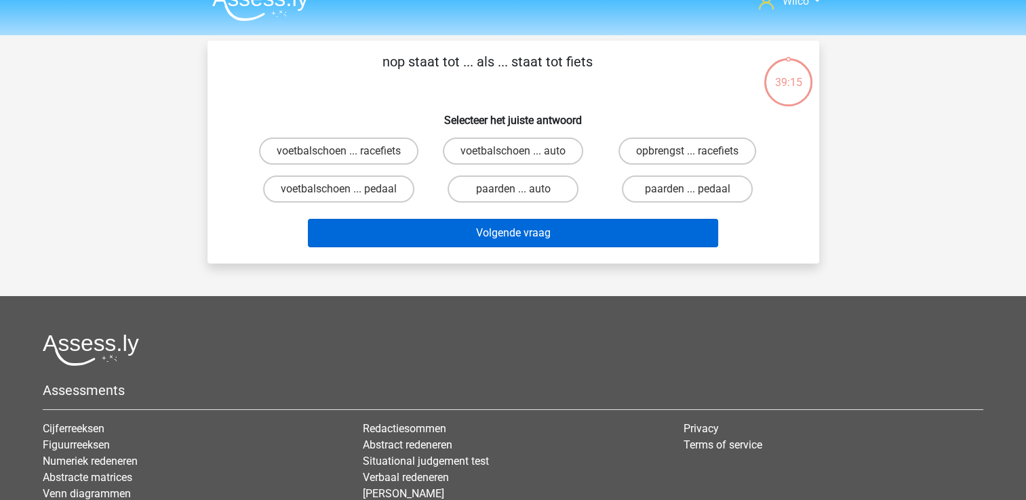
scroll to position [0, 0]
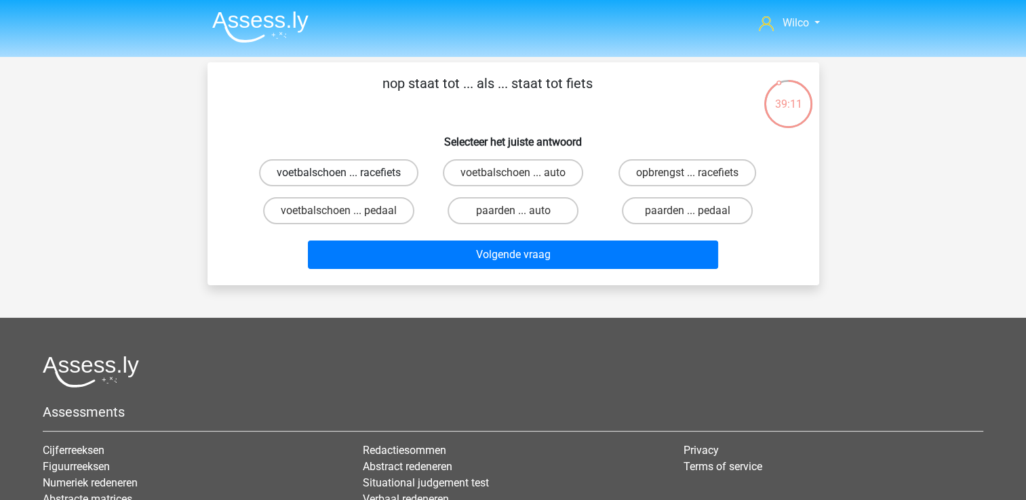
click at [374, 175] on label "voetbalschoen ... racefiets" at bounding box center [338, 172] width 159 height 27
click at [347, 175] on input "voetbalschoen ... racefiets" at bounding box center [342, 177] width 9 height 9
radio input "true"
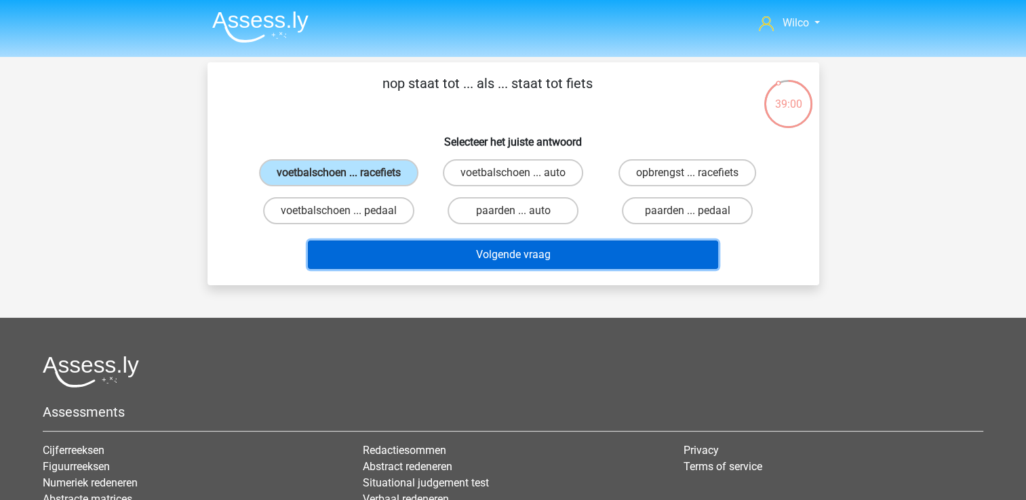
click at [433, 249] on button "Volgende vraag" at bounding box center [513, 255] width 410 height 28
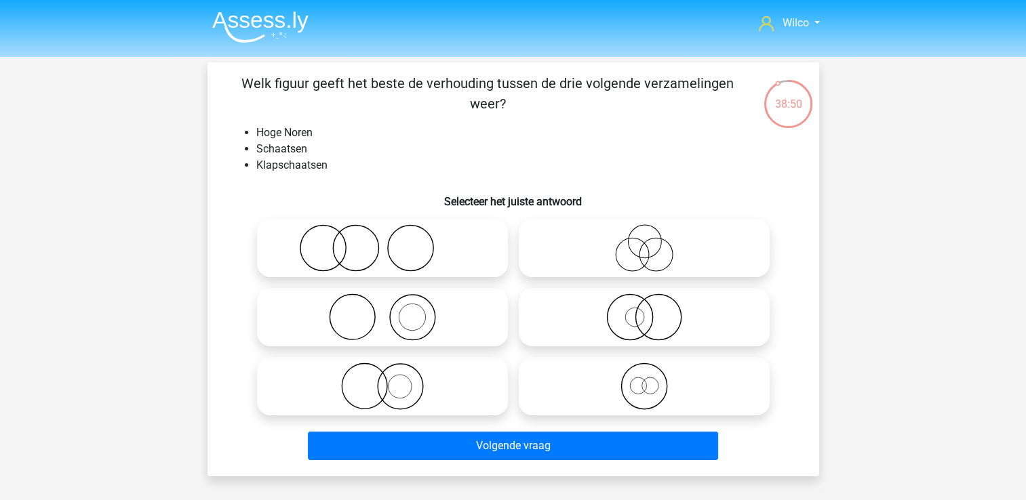
click at [626, 388] on icon at bounding box center [644, 386] width 240 height 47
click at [644, 380] on input "radio" at bounding box center [648, 375] width 9 height 9
radio input "true"
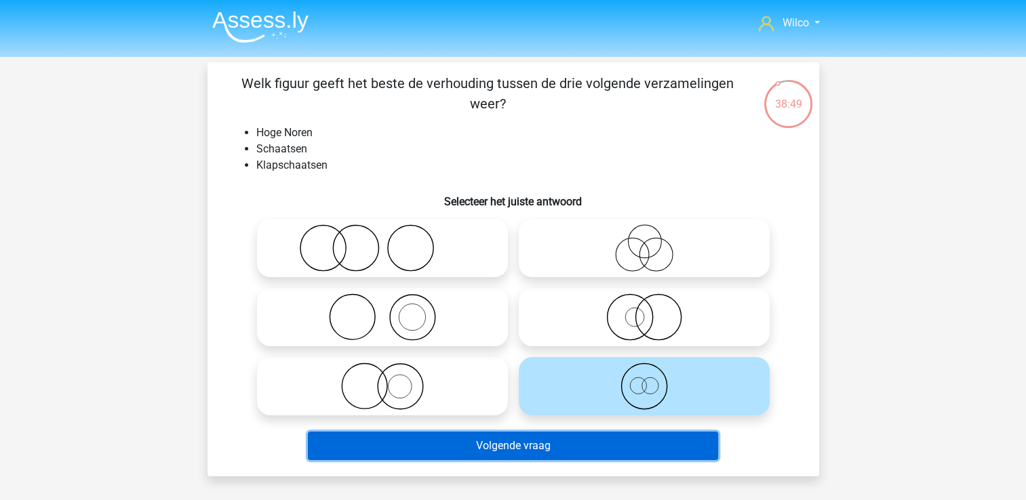
click at [607, 451] on button "Volgende vraag" at bounding box center [513, 446] width 410 height 28
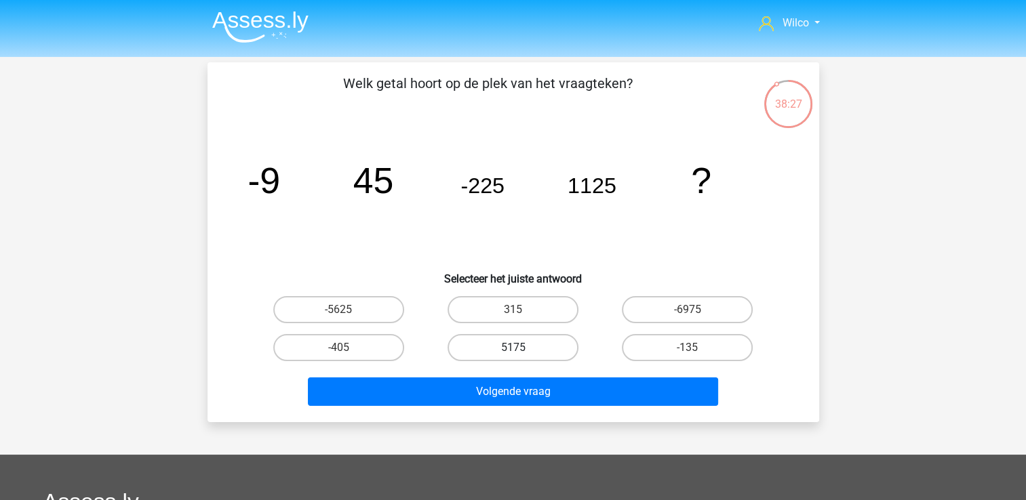
click at [420, 323] on div "5175" at bounding box center [338, 309] width 163 height 27
click at [491, 352] on label "5175" at bounding box center [512, 347] width 131 height 27
click at [512, 352] on input "5175" at bounding box center [516, 352] width 9 height 9
radio input "true"
click at [503, 376] on div "Volgende vraag" at bounding box center [513, 389] width 568 height 45
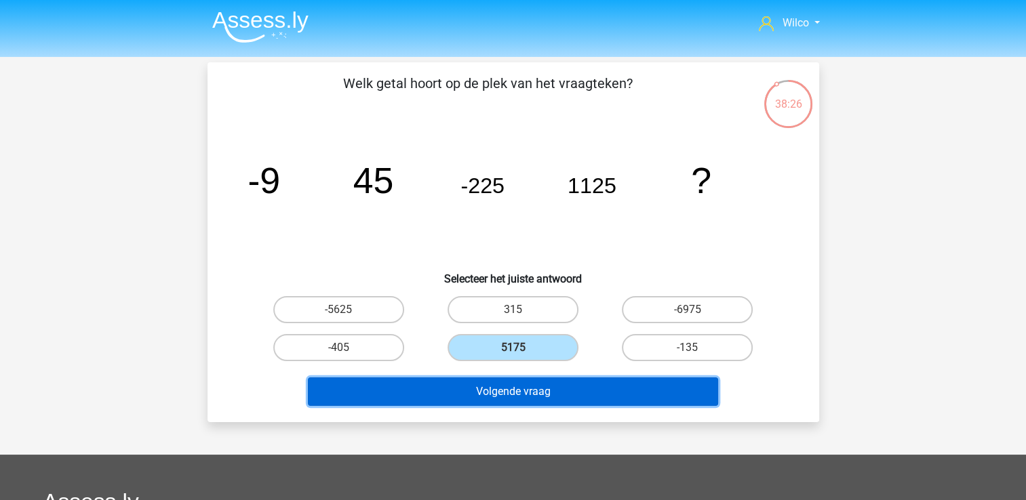
click at [515, 392] on button "Volgende vraag" at bounding box center [513, 392] width 410 height 28
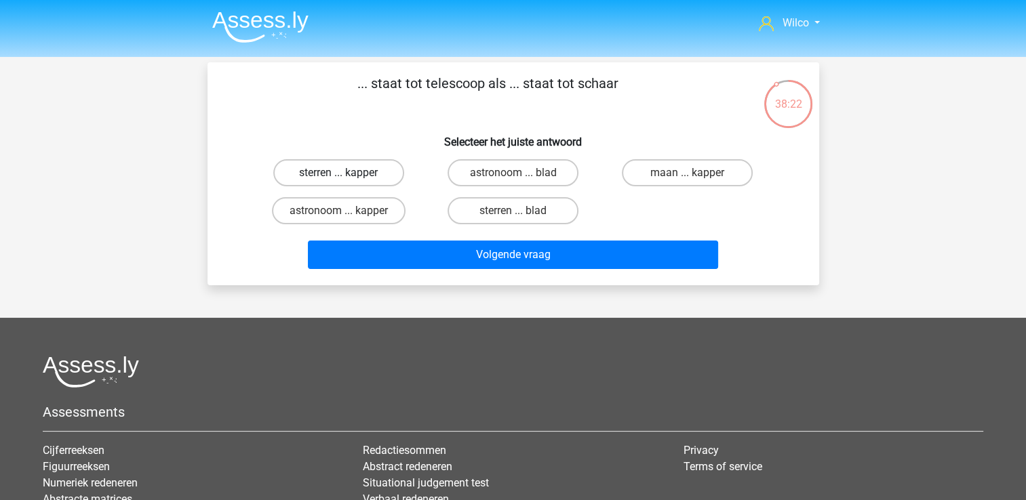
click at [361, 180] on label "sterren ... kapper" at bounding box center [338, 172] width 131 height 27
click at [347, 180] on input "sterren ... kapper" at bounding box center [342, 177] width 9 height 9
radio input "true"
click at [420, 277] on div "... staat tot telescoop als ... staat tot schaar Selecteer het juiste antwoord …" at bounding box center [512, 173] width 611 height 223
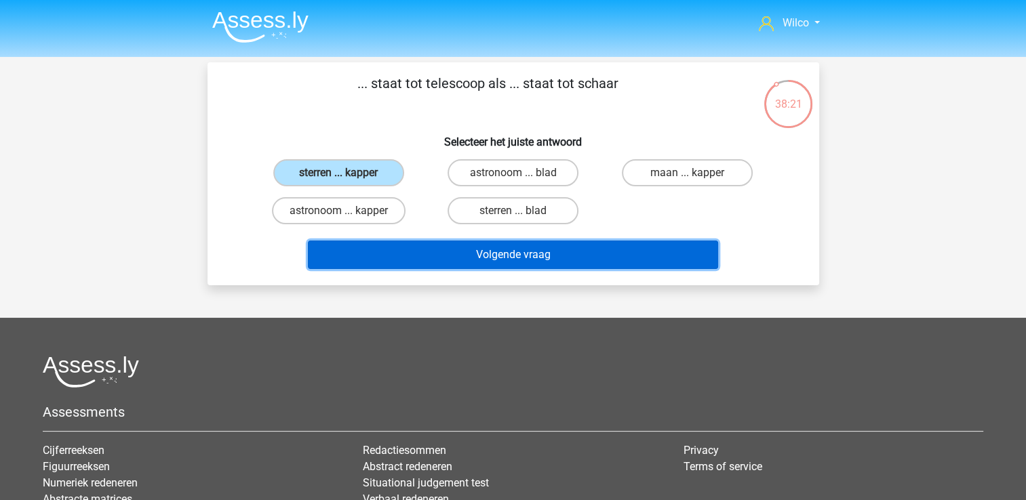
click at [428, 256] on button "Volgende vraag" at bounding box center [513, 255] width 410 height 28
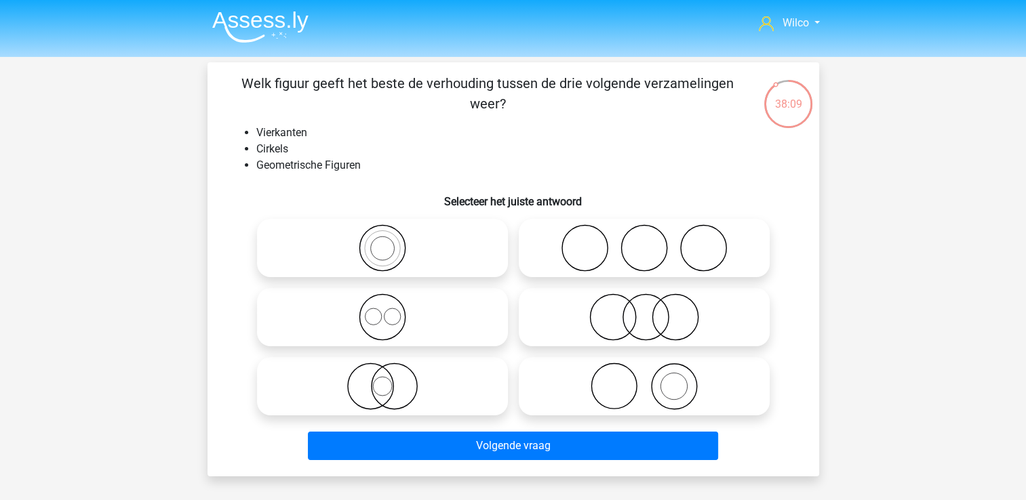
click at [403, 291] on label at bounding box center [382, 317] width 251 height 58
click at [391, 302] on input "radio" at bounding box center [386, 306] width 9 height 9
radio input "true"
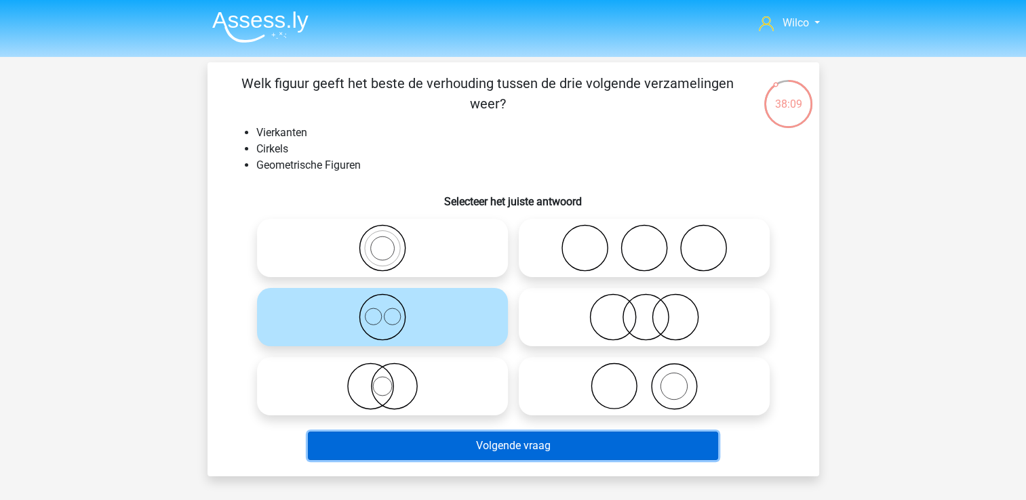
click at [501, 441] on button "Volgende vraag" at bounding box center [513, 446] width 410 height 28
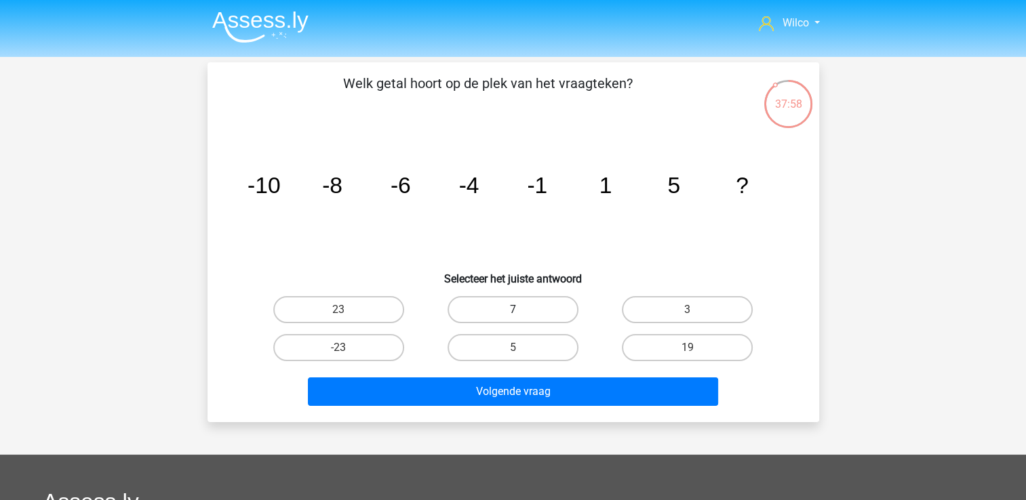
click at [460, 303] on label "7" at bounding box center [512, 309] width 131 height 27
click at [512, 310] on input "7" at bounding box center [516, 314] width 9 height 9
radio input "true"
click at [520, 371] on div "Volgende vraag" at bounding box center [513, 389] width 568 height 45
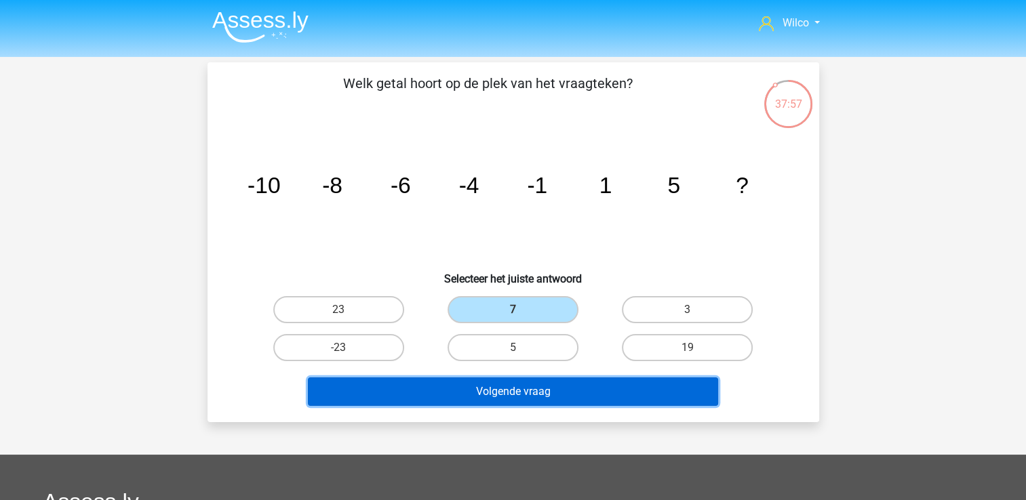
click at [533, 387] on button "Volgende vraag" at bounding box center [513, 392] width 410 height 28
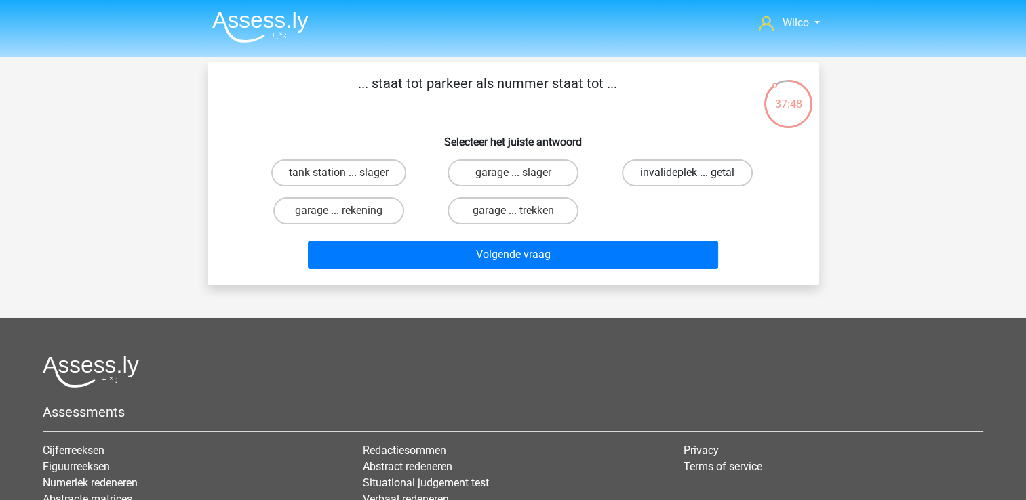
click at [645, 169] on label "invalideplek ... getal" at bounding box center [687, 172] width 131 height 27
click at [687, 173] on input "invalideplek ... getal" at bounding box center [691, 177] width 9 height 9
radio input "true"
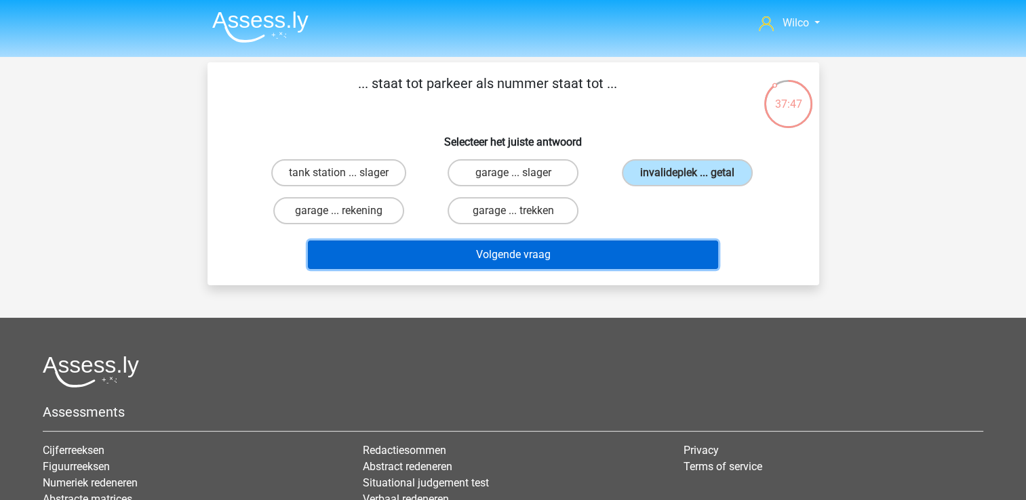
click at [602, 254] on button "Volgende vraag" at bounding box center [513, 255] width 410 height 28
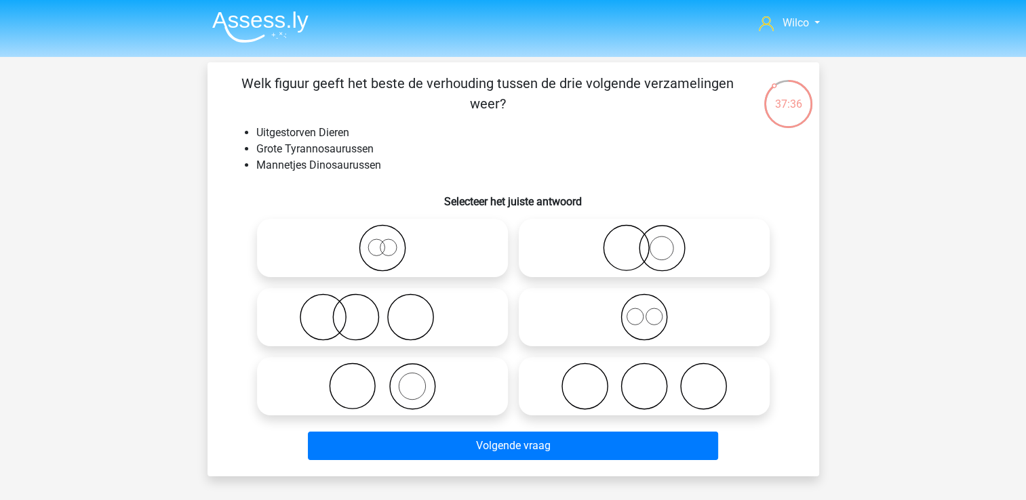
click at [641, 315] on icon at bounding box center [644, 317] width 240 height 47
click at [644, 310] on input "radio" at bounding box center [648, 306] width 9 height 9
radio input "true"
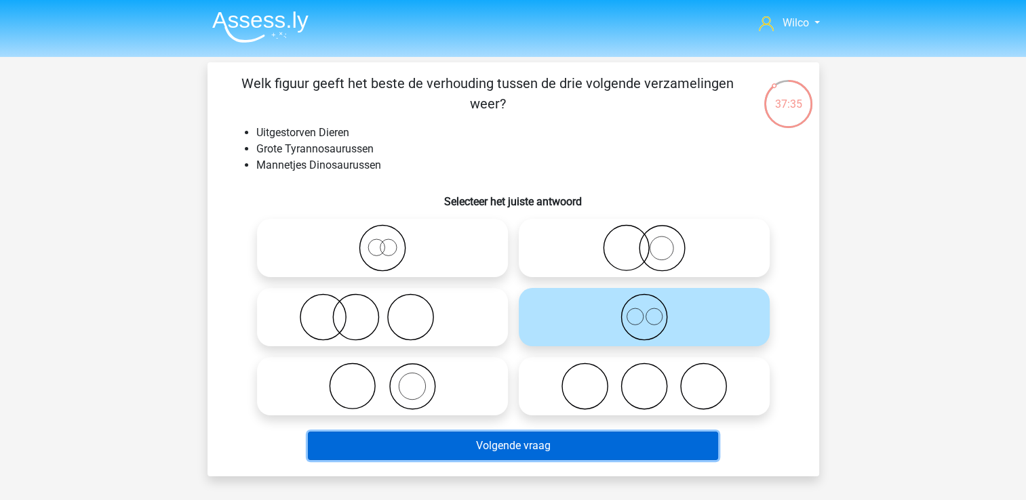
click at [620, 440] on button "Volgende vraag" at bounding box center [513, 446] width 410 height 28
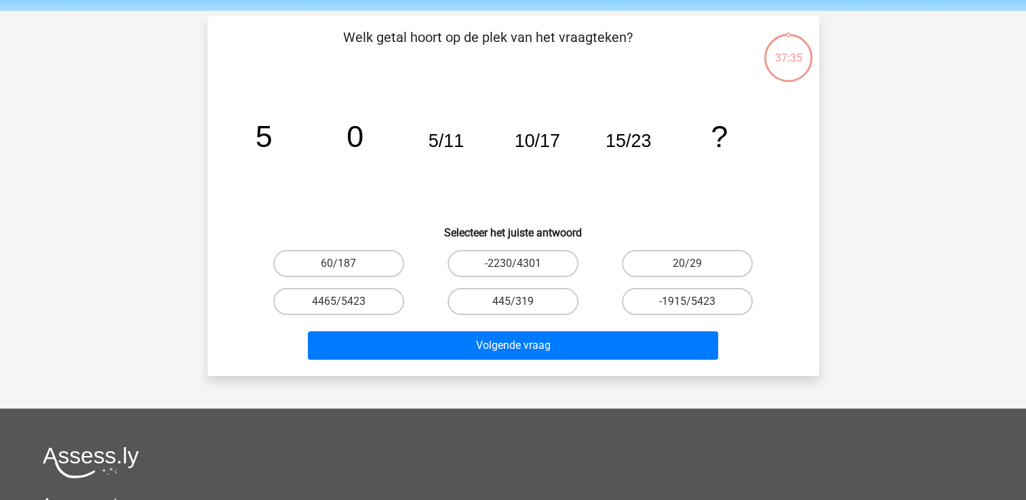
scroll to position [62, 0]
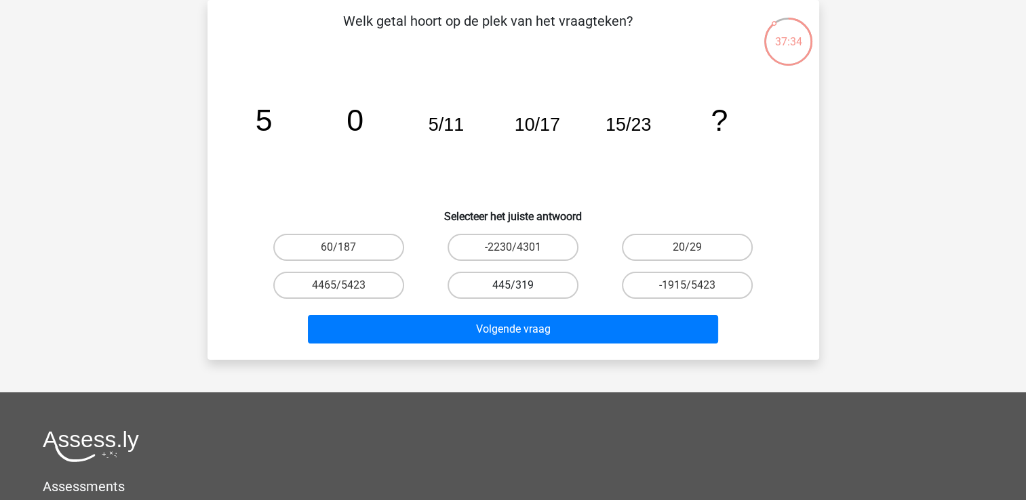
click at [511, 281] on label "445/319" at bounding box center [512, 285] width 131 height 27
click at [512, 285] on input "445/319" at bounding box center [516, 289] width 9 height 9
radio input "true"
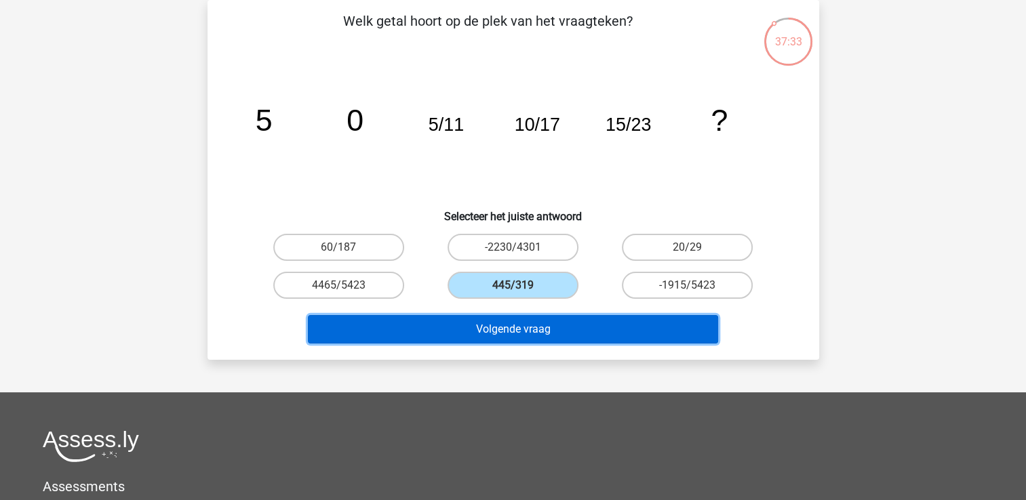
click at [512, 319] on button "Volgende vraag" at bounding box center [513, 329] width 410 height 28
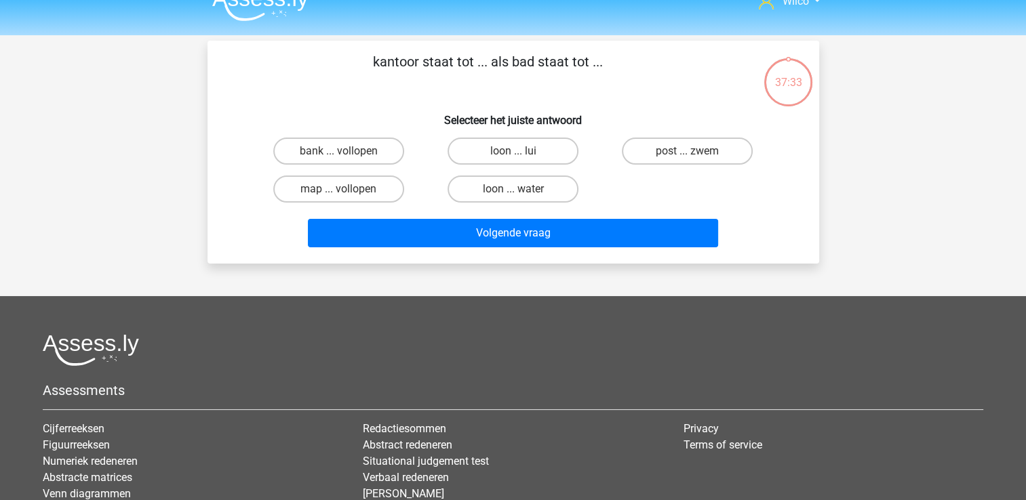
scroll to position [0, 0]
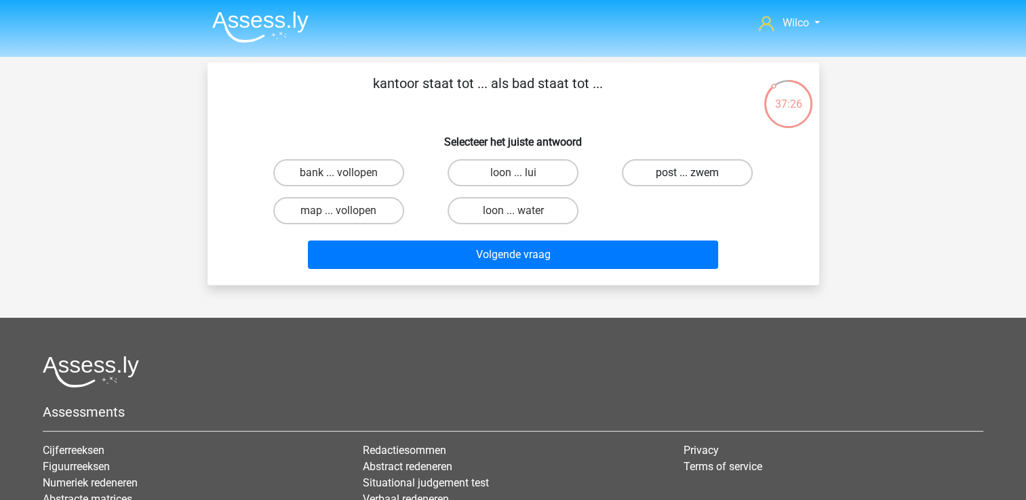
click at [645, 180] on label "post ... zwem" at bounding box center [687, 172] width 131 height 27
click at [687, 180] on input "post ... zwem" at bounding box center [691, 177] width 9 height 9
radio input "true"
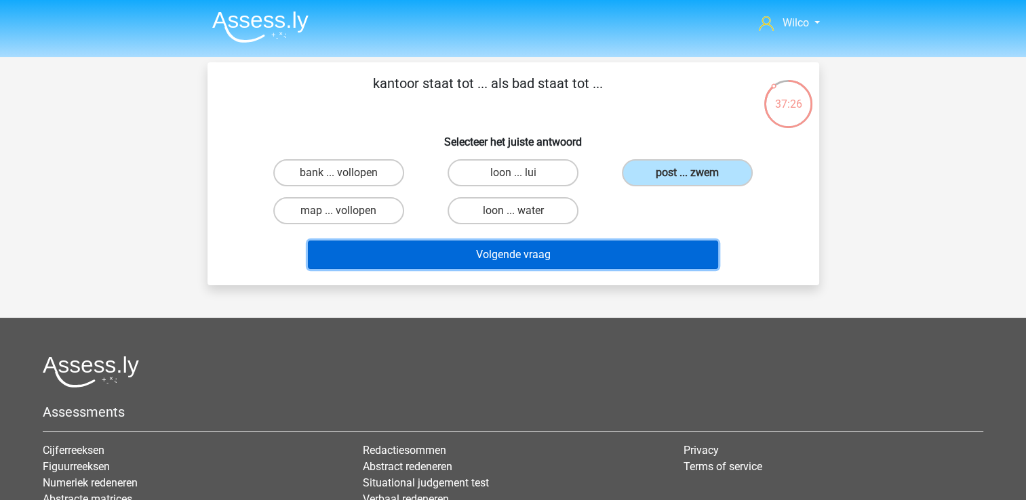
click at [621, 252] on button "Volgende vraag" at bounding box center [513, 255] width 410 height 28
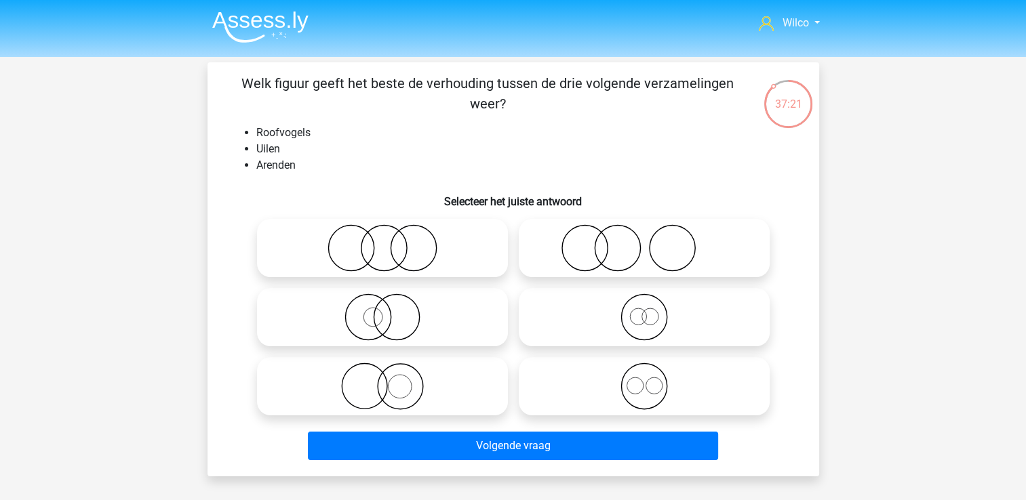
click at [446, 255] on icon at bounding box center [382, 247] width 240 height 47
click at [391, 241] on input "radio" at bounding box center [386, 237] width 9 height 9
radio input "true"
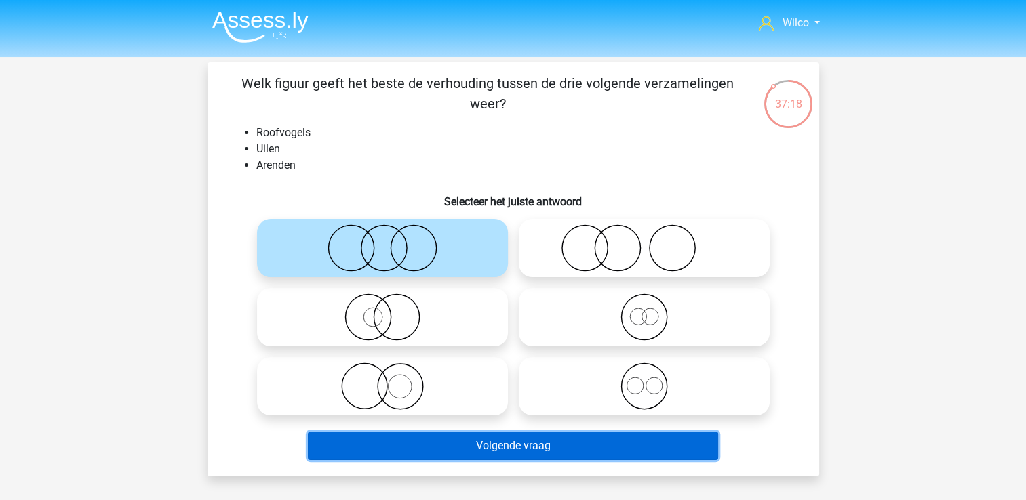
click at [498, 443] on button "Volgende vraag" at bounding box center [513, 446] width 410 height 28
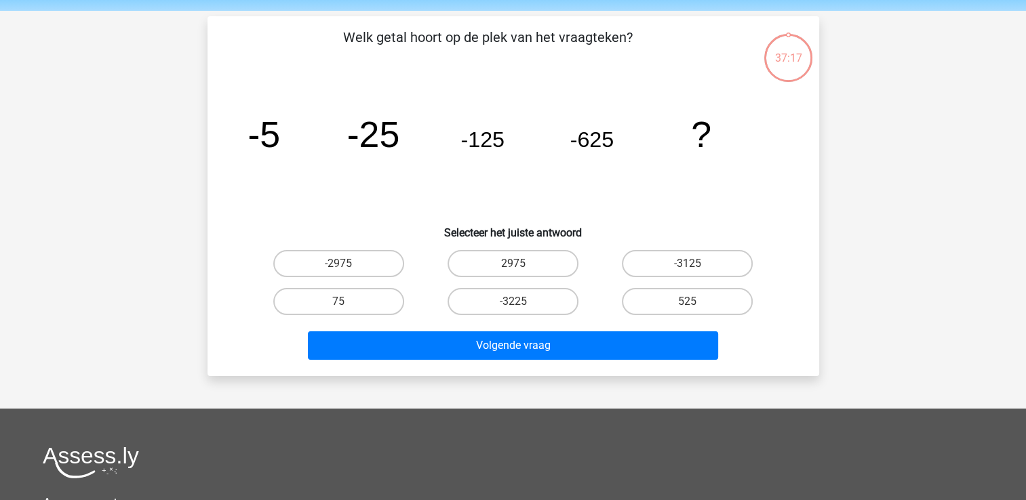
scroll to position [62, 0]
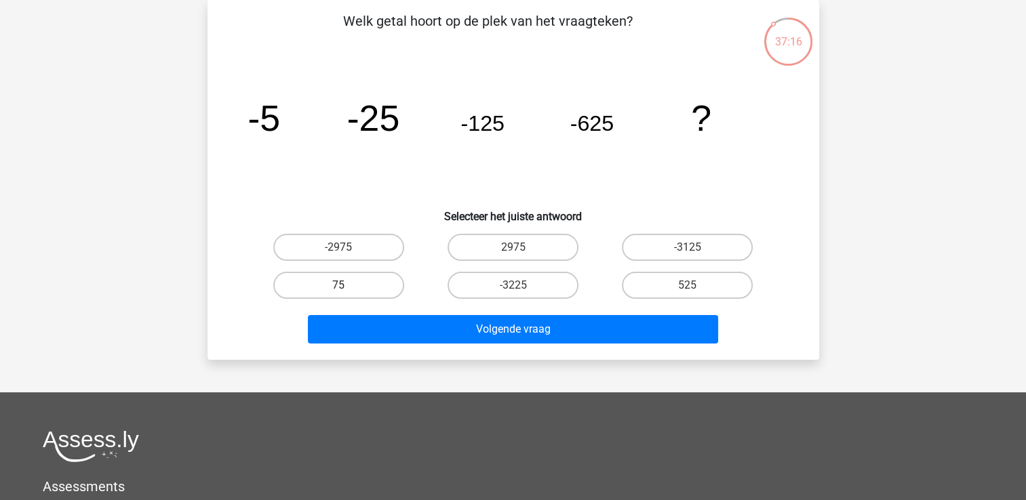
click at [379, 283] on label "75" at bounding box center [338, 285] width 131 height 27
click at [347, 285] on input "75" at bounding box center [342, 289] width 9 height 9
radio input "true"
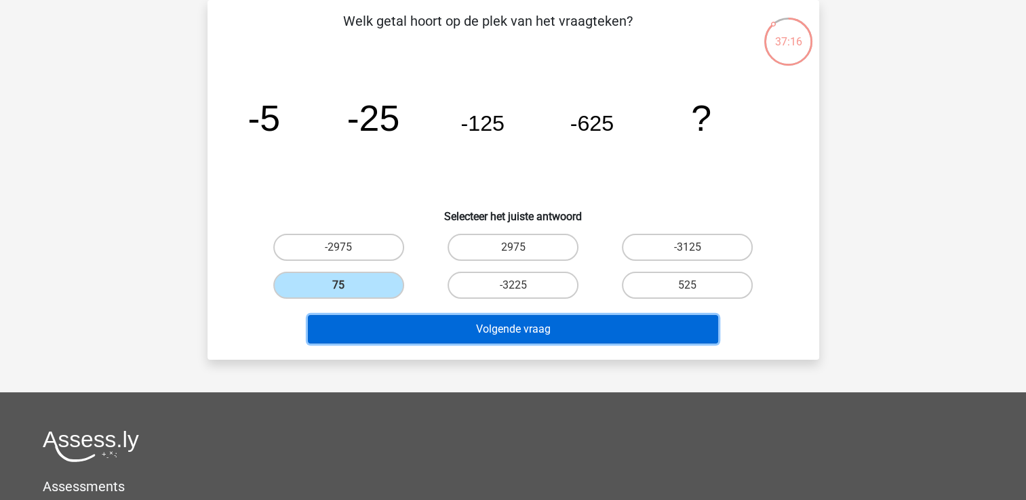
click at [420, 329] on button "Volgende vraag" at bounding box center [513, 329] width 410 height 28
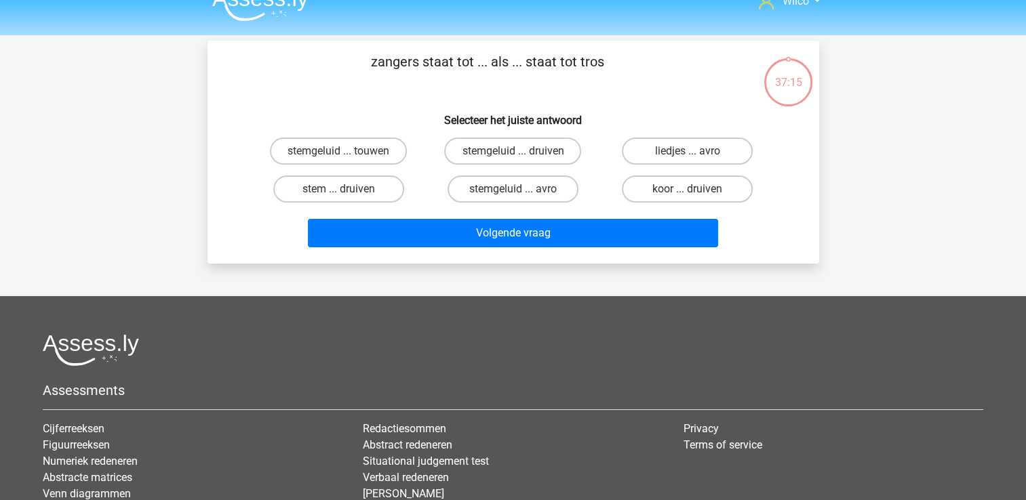
scroll to position [0, 0]
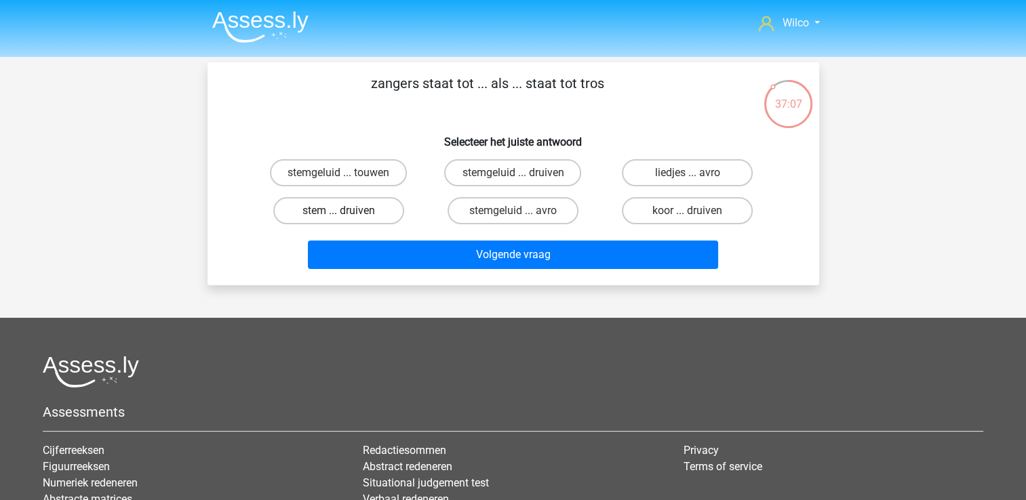
click at [386, 215] on label "stem ... druiven" at bounding box center [338, 210] width 131 height 27
click at [347, 215] on input "stem ... druiven" at bounding box center [342, 215] width 9 height 9
radio input "true"
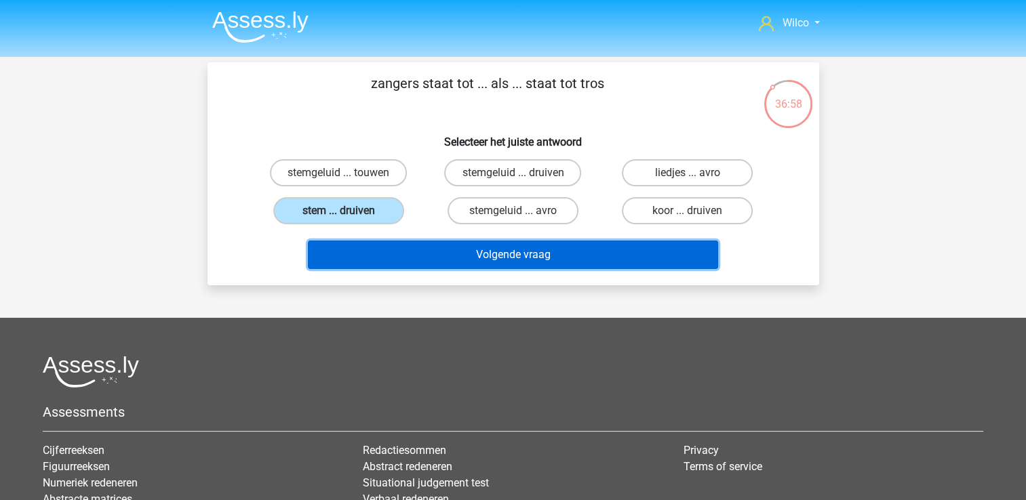
click at [388, 256] on button "Volgende vraag" at bounding box center [513, 255] width 410 height 28
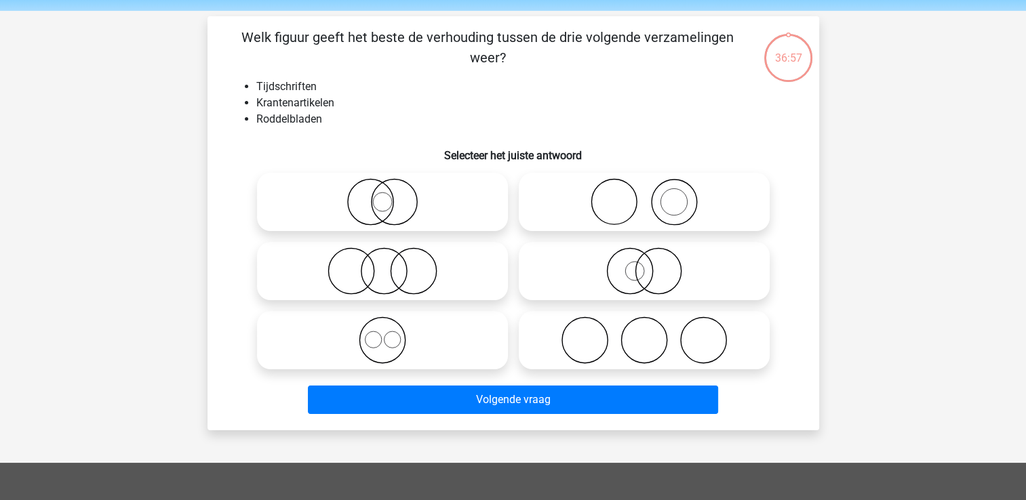
scroll to position [62, 0]
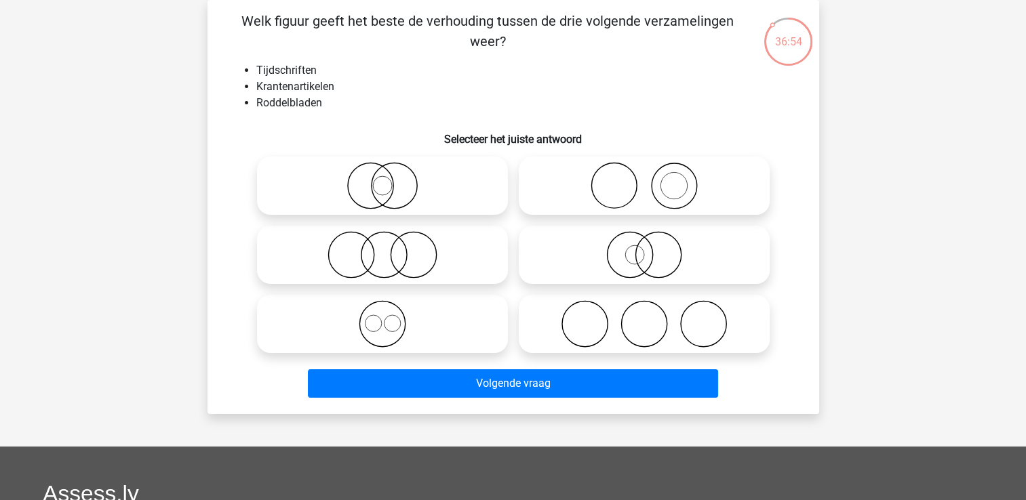
click at [429, 267] on icon at bounding box center [382, 254] width 240 height 47
click at [391, 248] on input "radio" at bounding box center [386, 243] width 9 height 9
radio input "true"
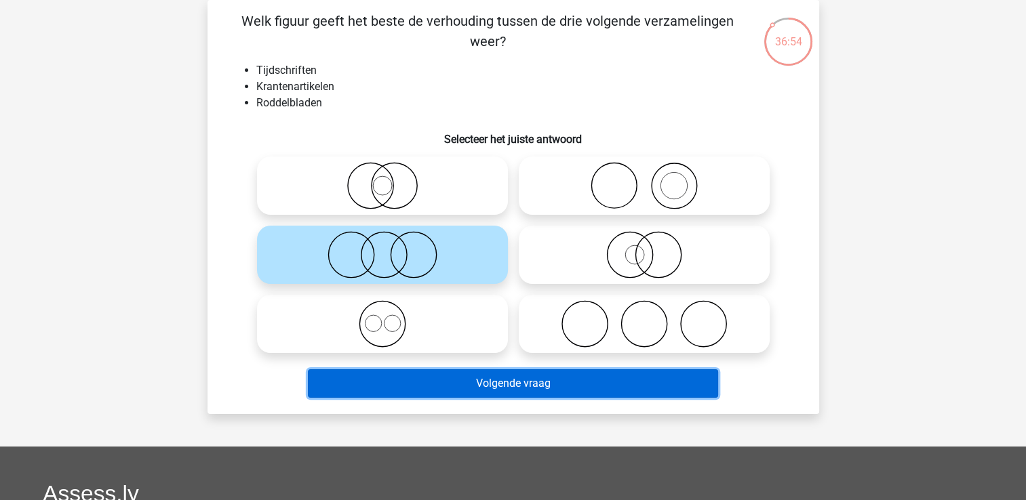
click at [509, 382] on button "Volgende vraag" at bounding box center [513, 383] width 410 height 28
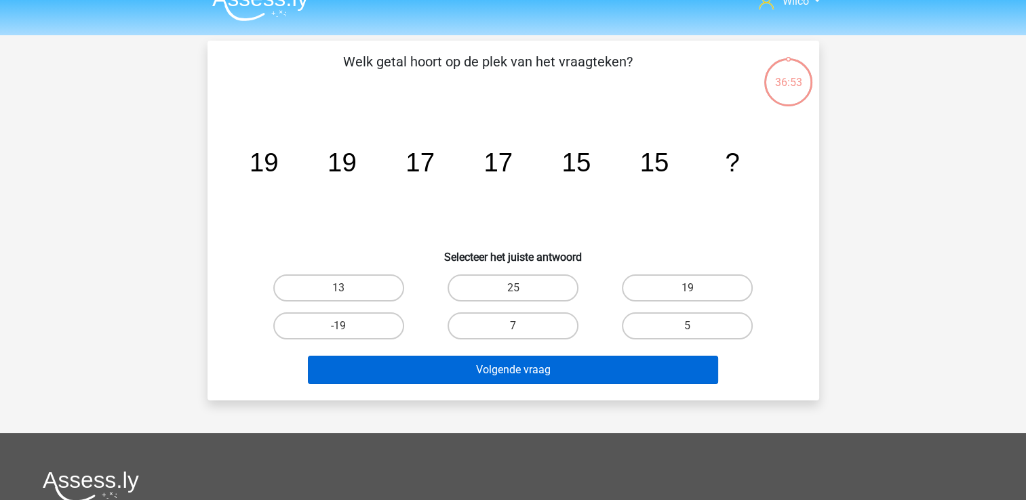
scroll to position [0, 0]
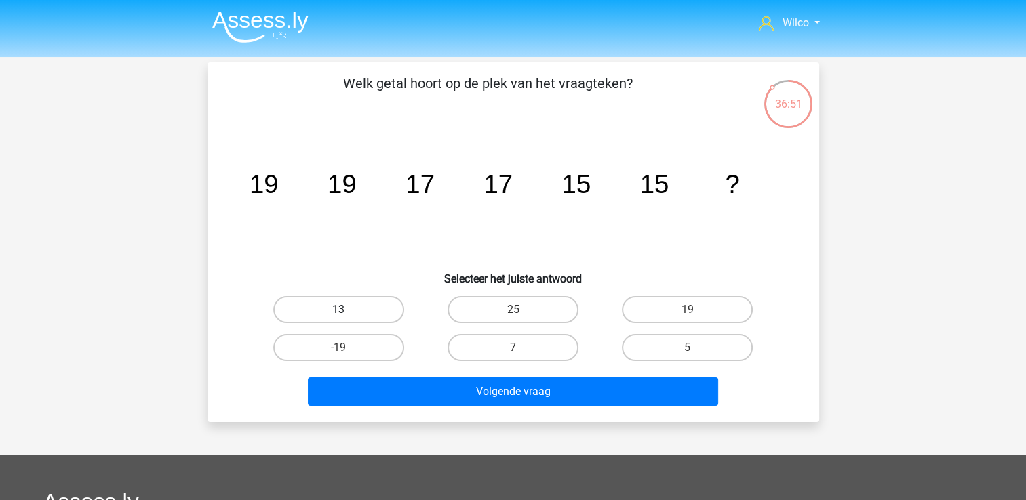
click at [388, 321] on label "13" at bounding box center [338, 309] width 131 height 27
click at [347, 319] on input "13" at bounding box center [342, 314] width 9 height 9
radio input "true"
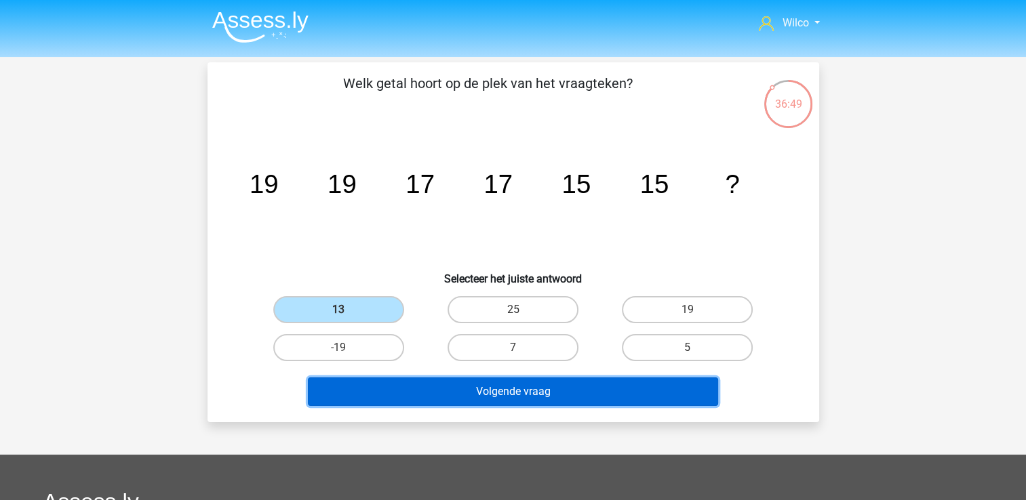
click at [439, 404] on button "Volgende vraag" at bounding box center [513, 392] width 410 height 28
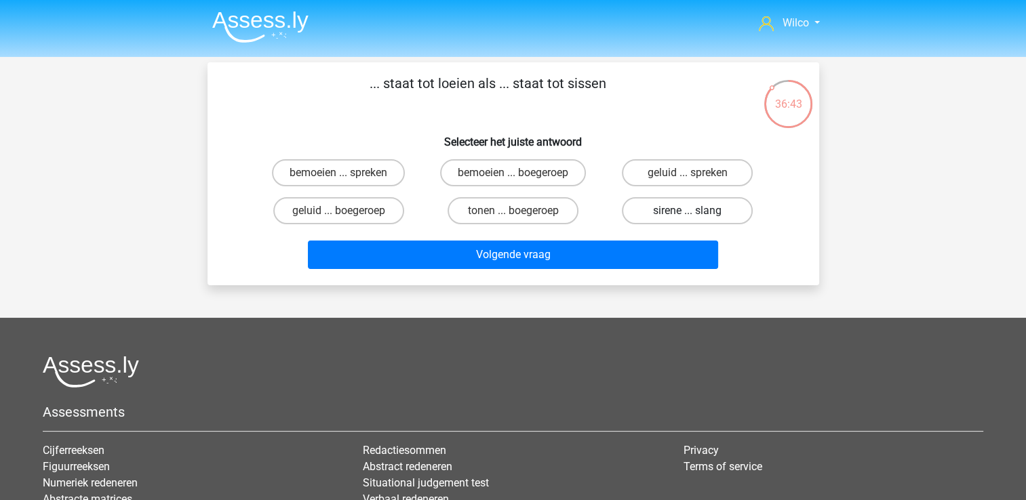
click at [645, 213] on label "sirene ... slang" at bounding box center [687, 210] width 131 height 27
click at [687, 213] on input "sirene ... slang" at bounding box center [691, 215] width 9 height 9
radio input "true"
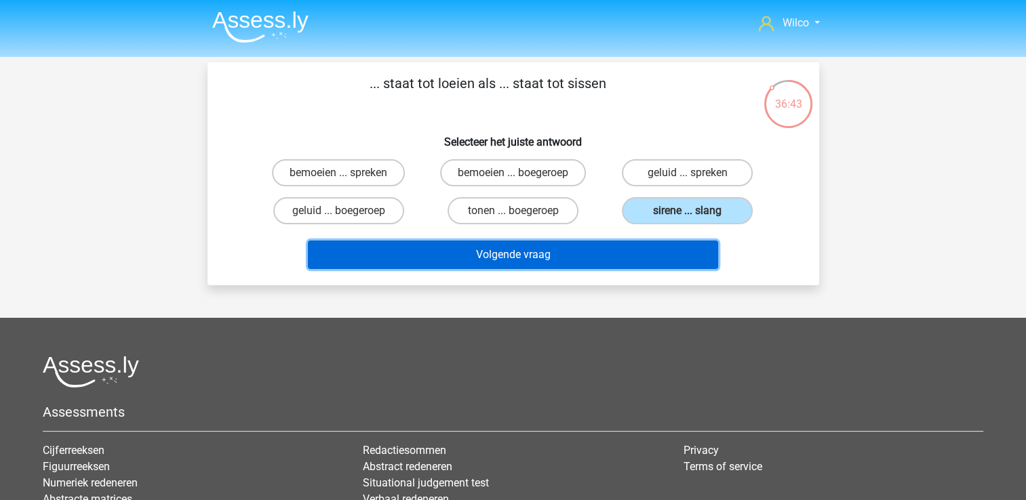
click at [632, 254] on button "Volgende vraag" at bounding box center [513, 255] width 410 height 28
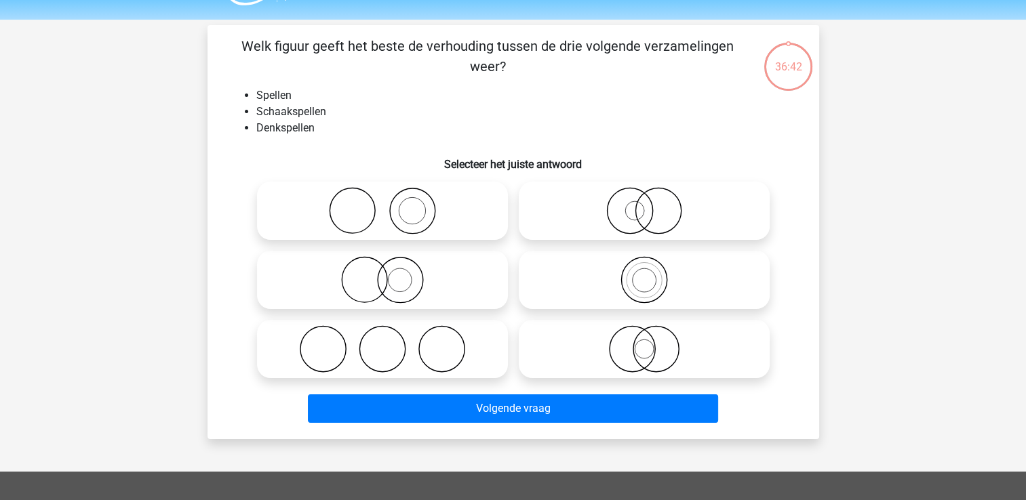
scroll to position [62, 0]
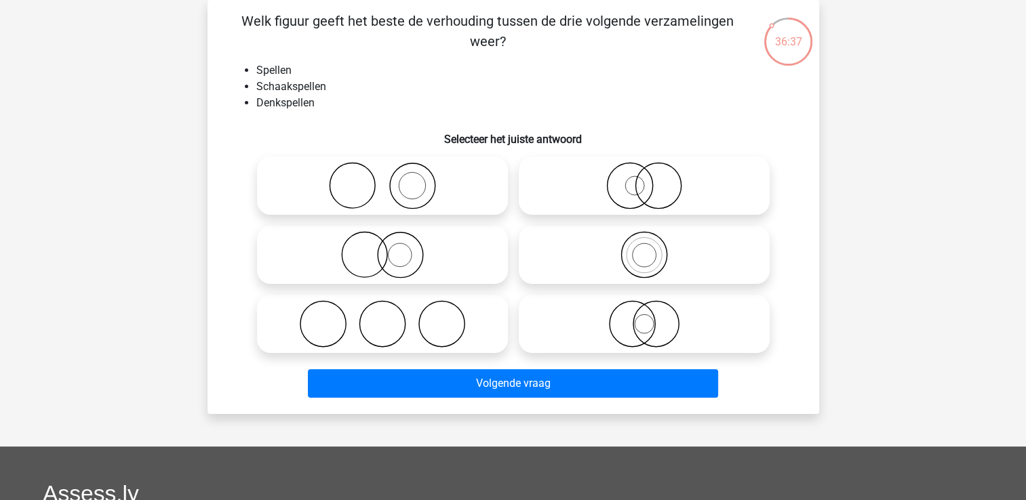
click at [574, 247] on icon at bounding box center [644, 254] width 240 height 47
click at [644, 247] on input "radio" at bounding box center [648, 243] width 9 height 9
radio input "true"
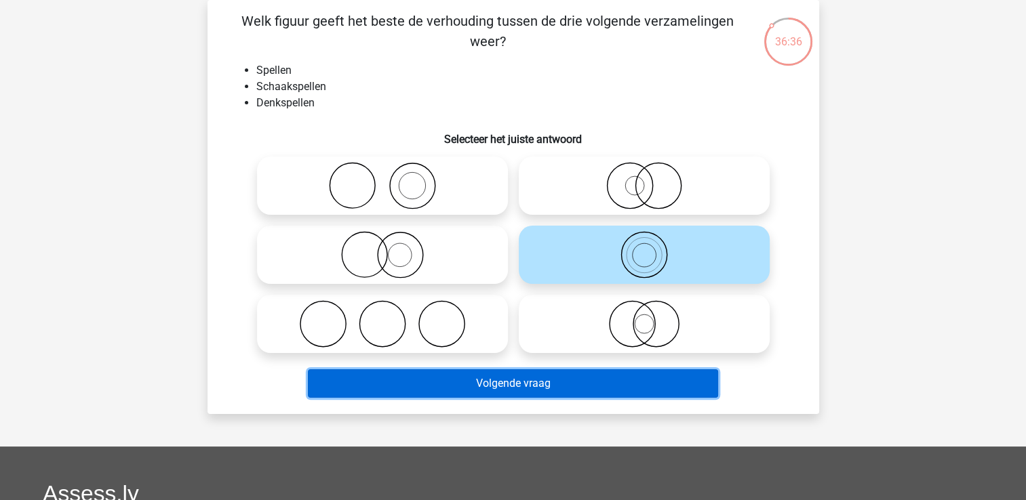
click at [573, 379] on button "Volgende vraag" at bounding box center [513, 383] width 410 height 28
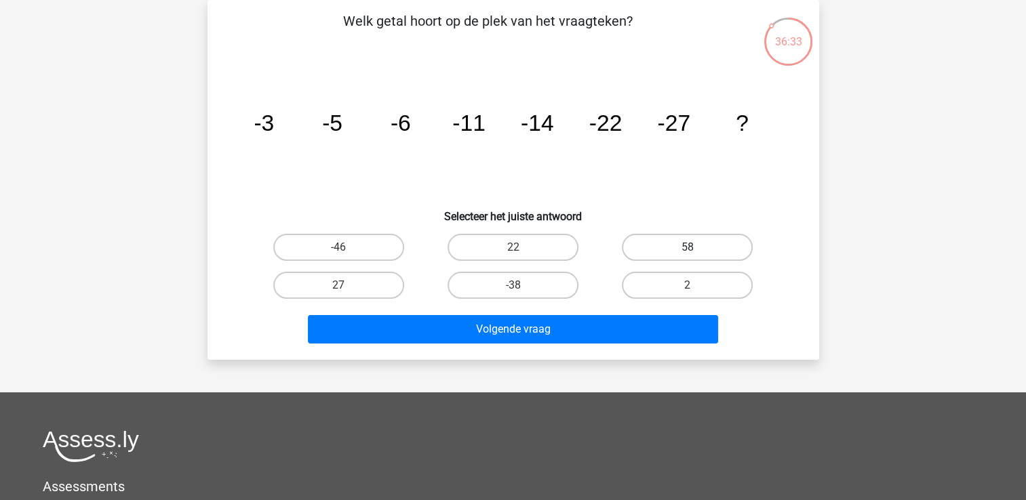
drag, startPoint x: 657, startPoint y: 243, endPoint x: 675, endPoint y: 248, distance: 19.1
click at [674, 248] on label "58" at bounding box center [687, 247] width 131 height 27
click at [687, 248] on input "58" at bounding box center [691, 251] width 9 height 9
radio input "true"
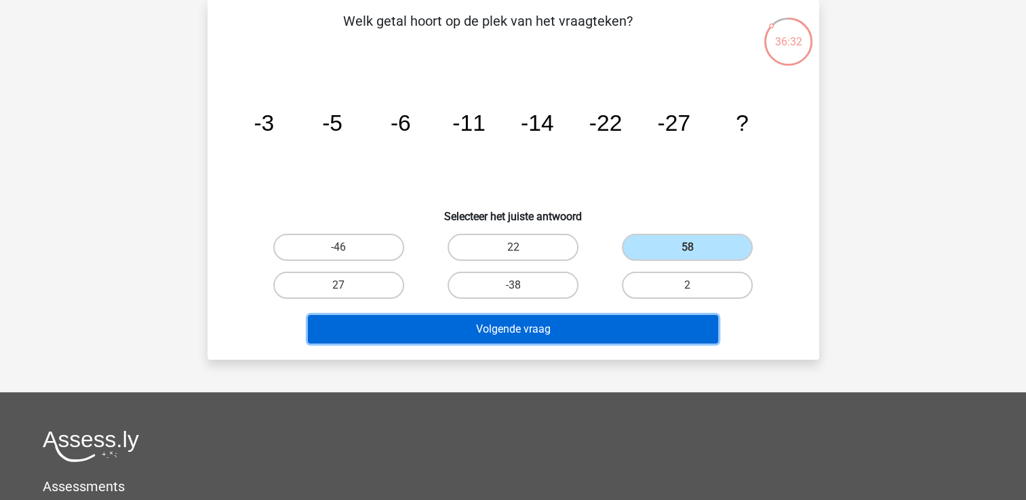
click at [637, 329] on button "Volgende vraag" at bounding box center [513, 329] width 410 height 28
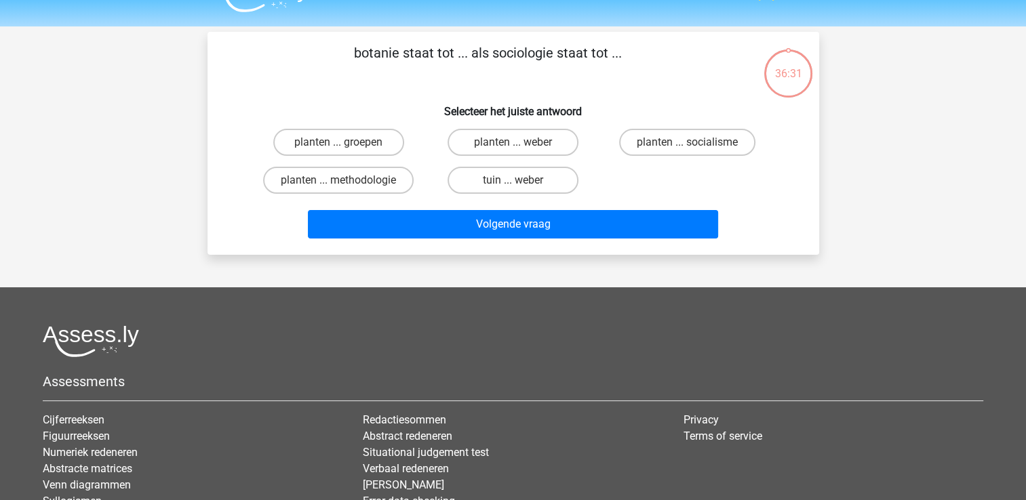
scroll to position [0, 0]
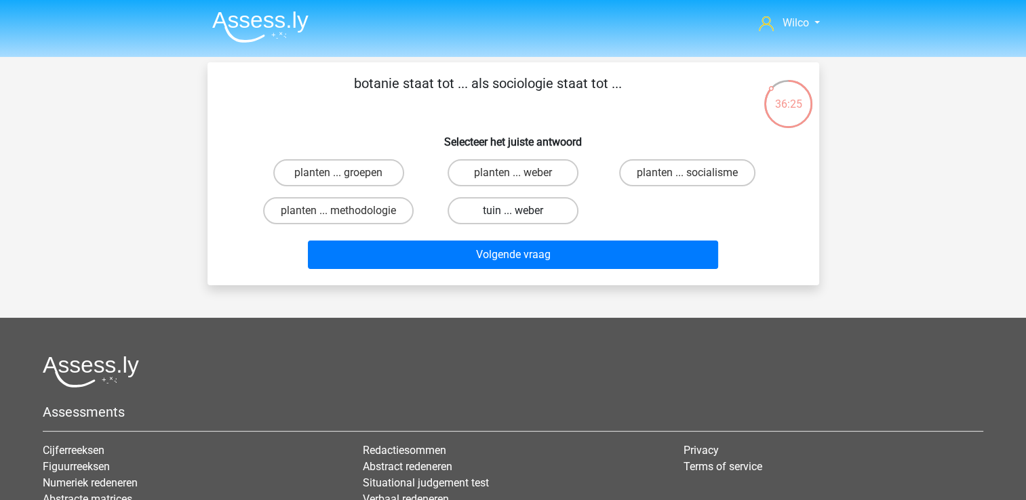
click at [472, 213] on label "tuin ... weber" at bounding box center [512, 210] width 131 height 27
click at [512, 213] on input "tuin ... weber" at bounding box center [516, 215] width 9 height 9
radio input "true"
click at [651, 169] on label "planten ... socialisme" at bounding box center [687, 172] width 136 height 27
click at [687, 173] on input "planten ... socialisme" at bounding box center [691, 177] width 9 height 9
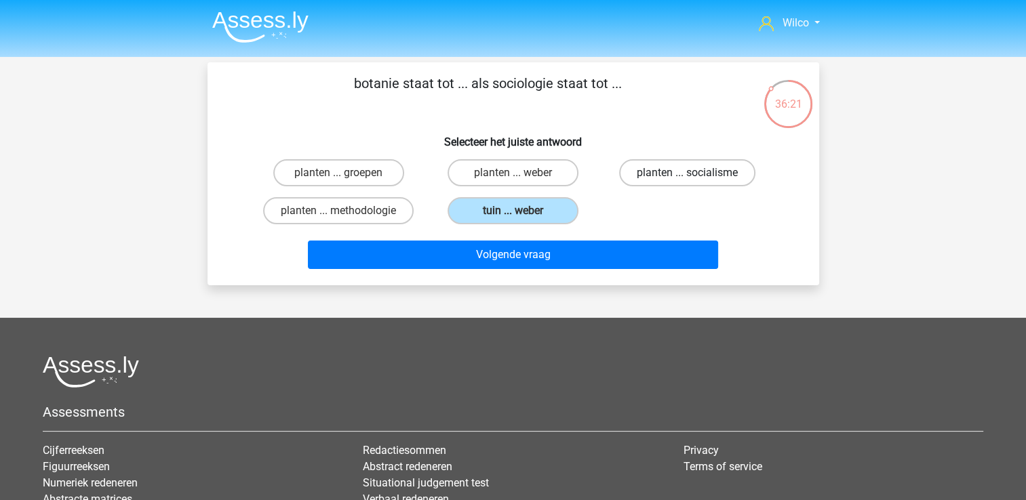
radio input "true"
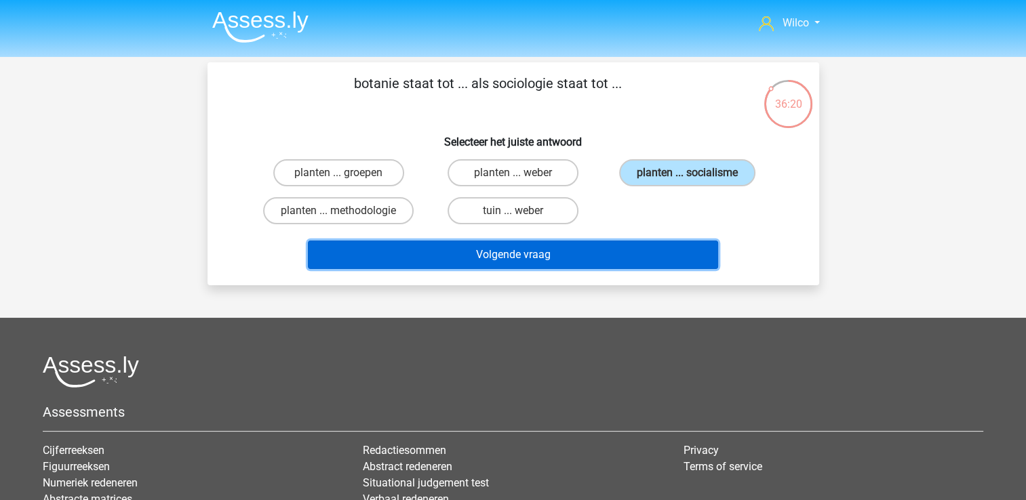
click at [593, 252] on button "Volgende vraag" at bounding box center [513, 255] width 410 height 28
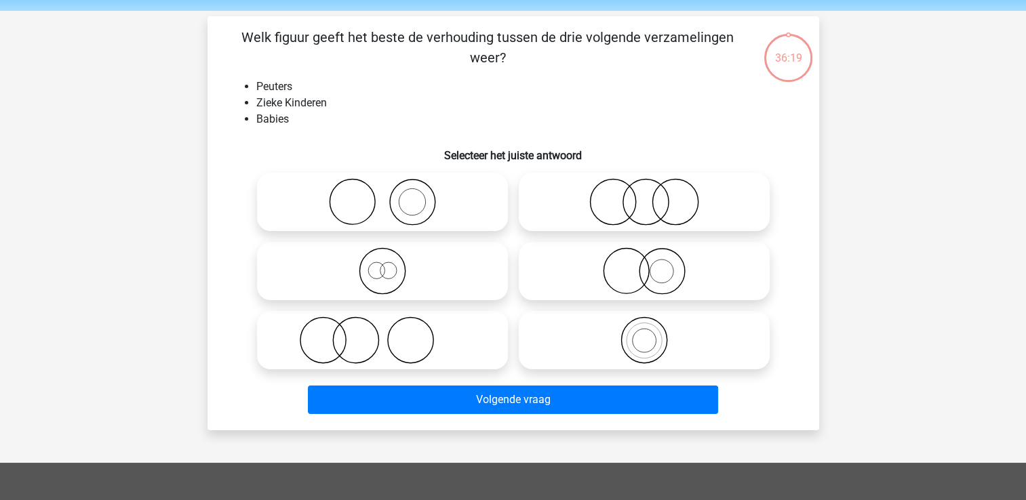
scroll to position [62, 0]
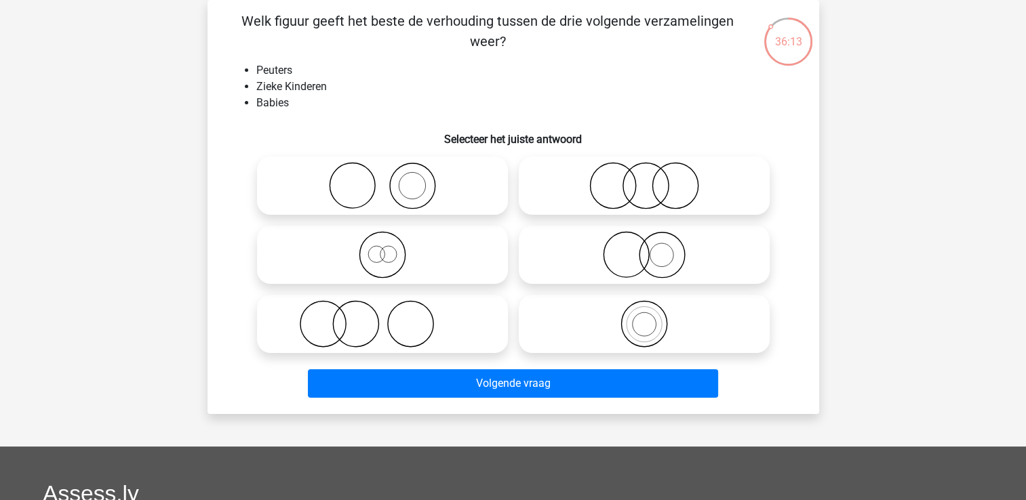
click at [581, 156] on div at bounding box center [644, 185] width 262 height 69
click at [594, 185] on icon at bounding box center [644, 185] width 240 height 47
click at [644, 179] on input "radio" at bounding box center [648, 174] width 9 height 9
radio input "true"
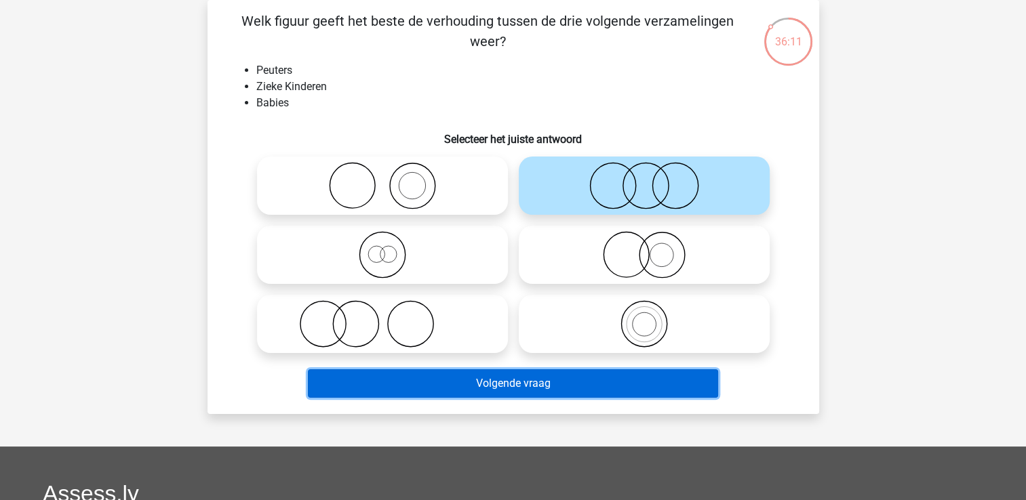
click at [588, 389] on button "Volgende vraag" at bounding box center [513, 383] width 410 height 28
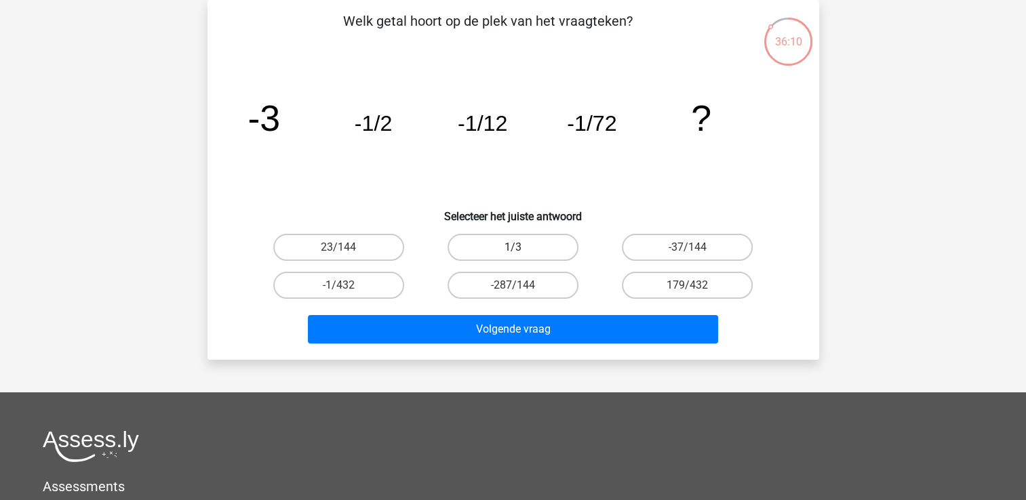
click at [557, 252] on label "1/3" at bounding box center [512, 247] width 131 height 27
click at [521, 252] on input "1/3" at bounding box center [516, 251] width 9 height 9
radio input "true"
click at [588, 343] on div "Volgende vraag" at bounding box center [513, 332] width 523 height 34
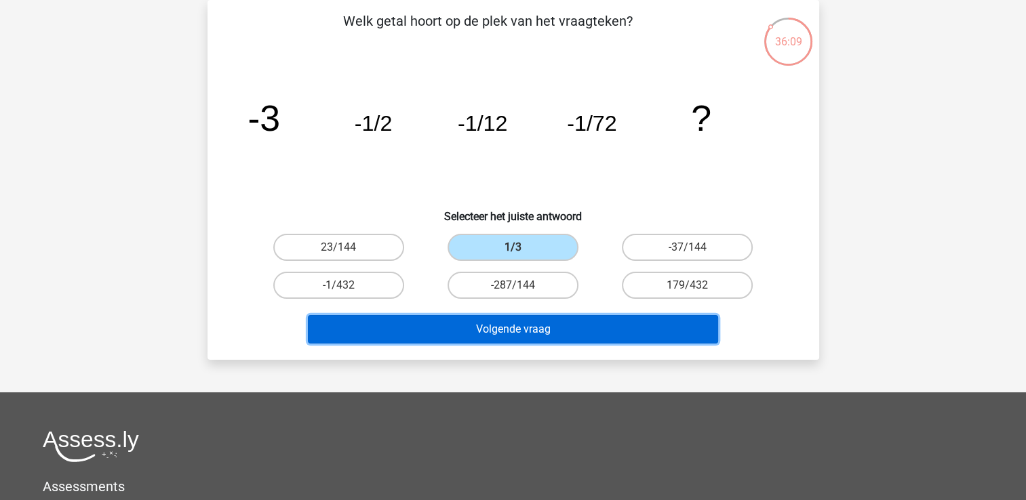
click at [597, 330] on button "Volgende vraag" at bounding box center [513, 329] width 410 height 28
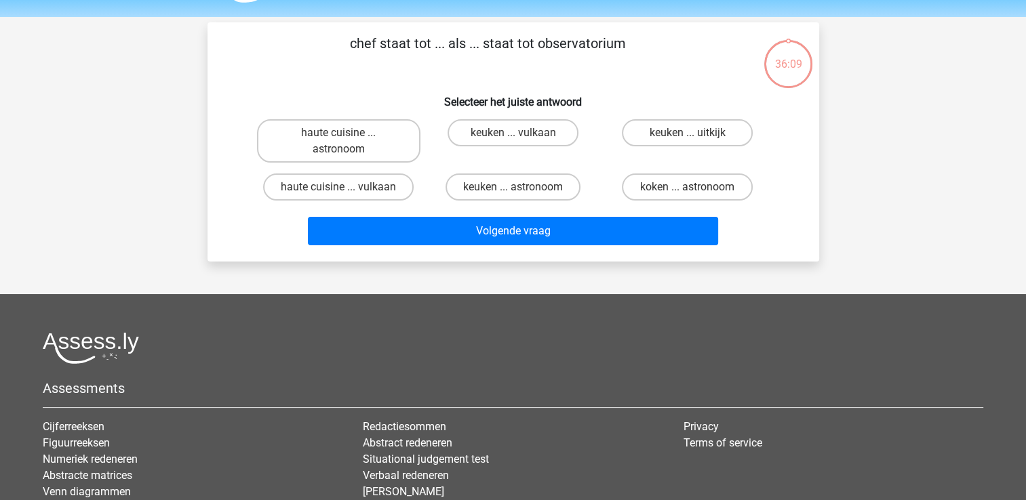
scroll to position [0, 0]
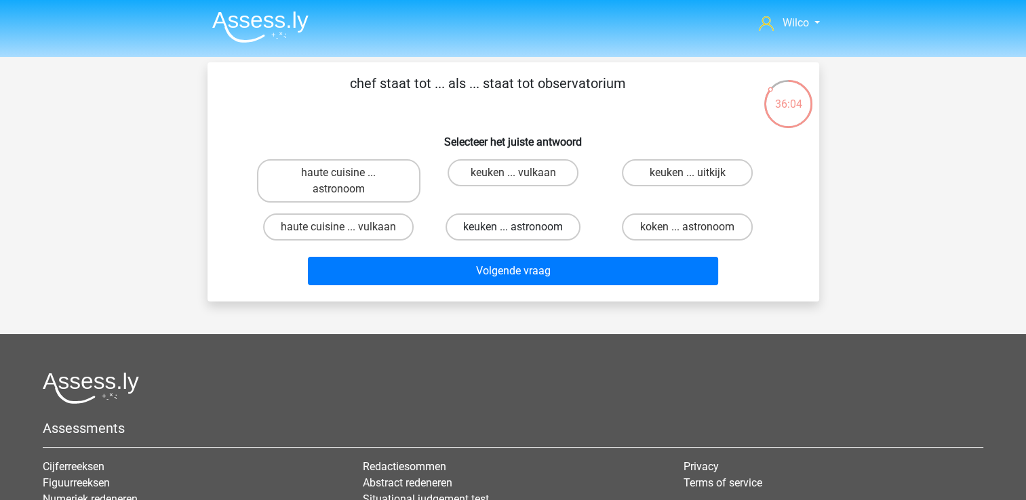
click at [482, 224] on label "keuken ... astronoom" at bounding box center [512, 227] width 135 height 27
click at [512, 227] on input "keuken ... astronoom" at bounding box center [516, 231] width 9 height 9
radio input "true"
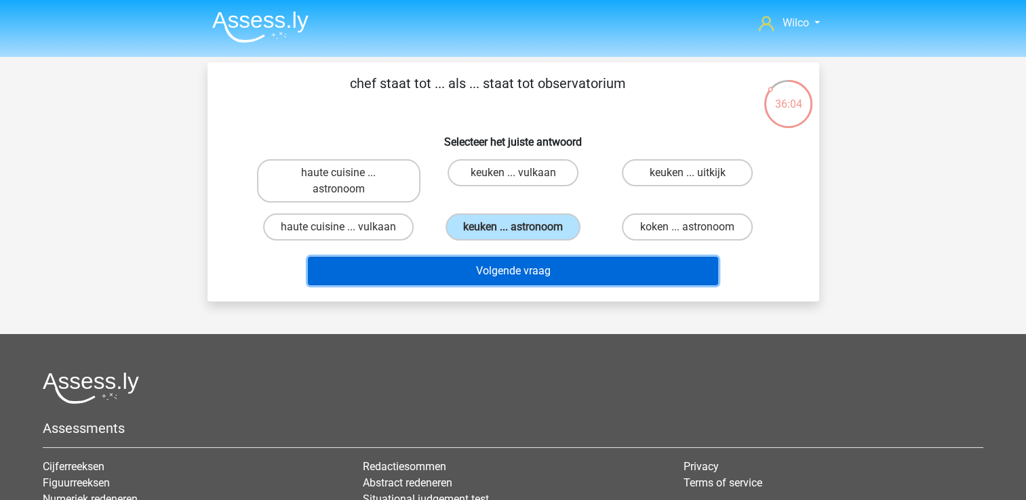
click at [531, 265] on button "Volgende vraag" at bounding box center [513, 271] width 410 height 28
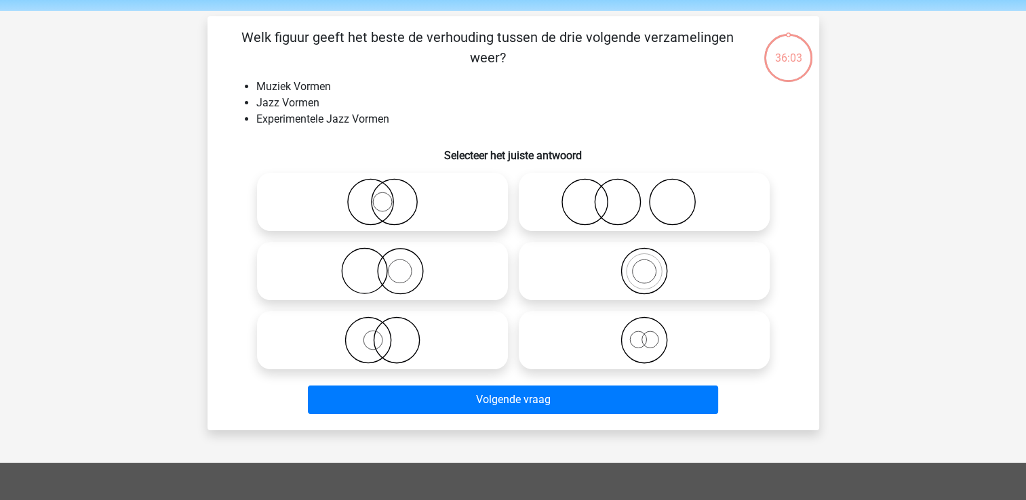
scroll to position [62, 0]
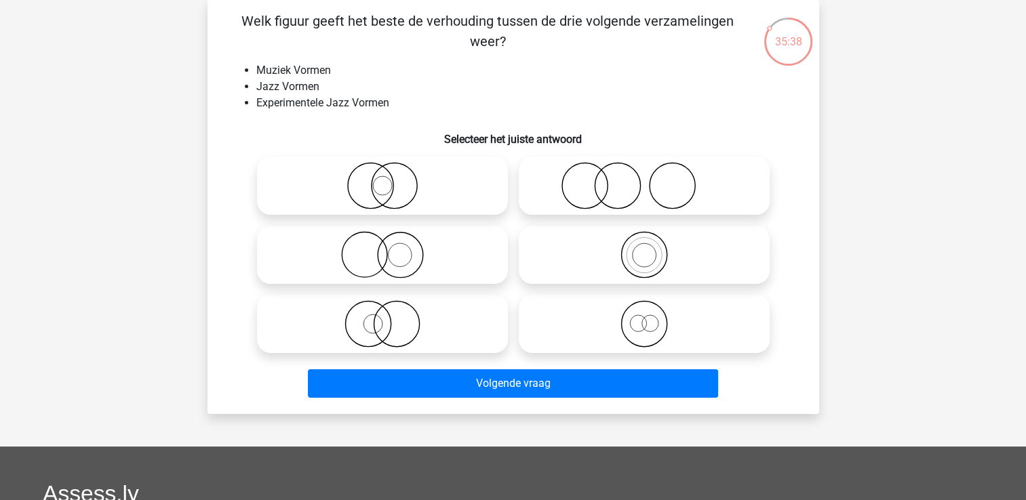
drag, startPoint x: 647, startPoint y: 254, endPoint x: 651, endPoint y: 279, distance: 24.6
click at [648, 254] on icon at bounding box center [644, 254] width 240 height 47
click at [648, 248] on input "radio" at bounding box center [648, 243] width 9 height 9
radio input "true"
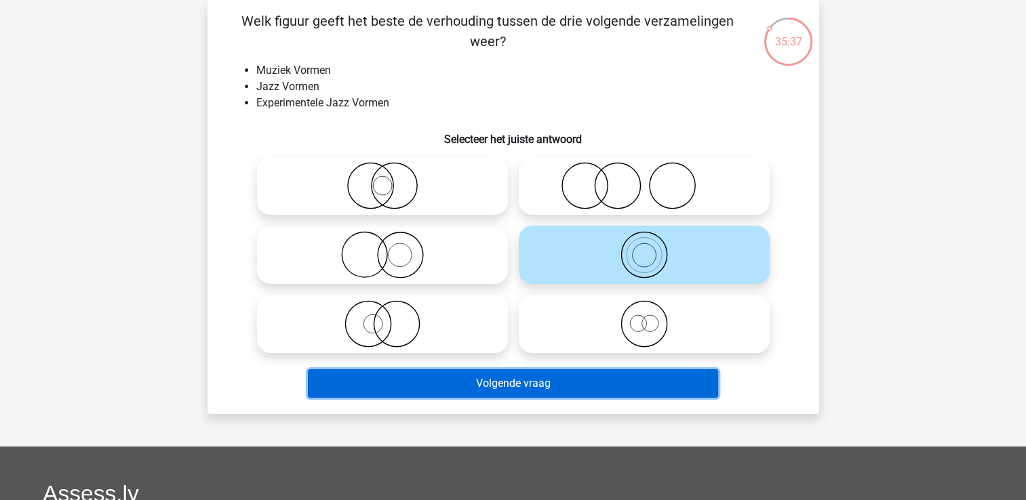
click at [630, 394] on button "Volgende vraag" at bounding box center [513, 383] width 410 height 28
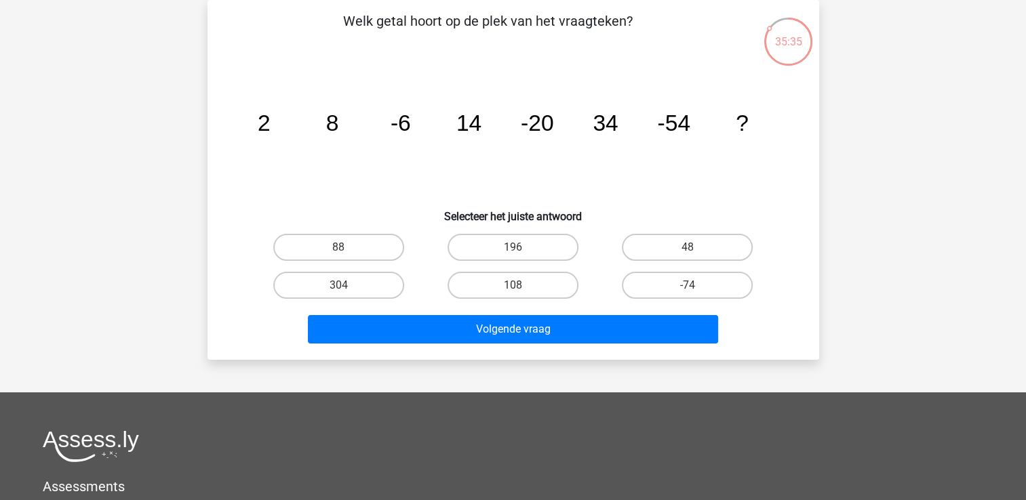
click at [347, 254] on div "88" at bounding box center [338, 247] width 163 height 27
click at [352, 258] on label "88" at bounding box center [338, 247] width 131 height 27
click at [347, 256] on input "88" at bounding box center [342, 251] width 9 height 9
radio input "true"
click at [691, 251] on input "48" at bounding box center [691, 251] width 9 height 9
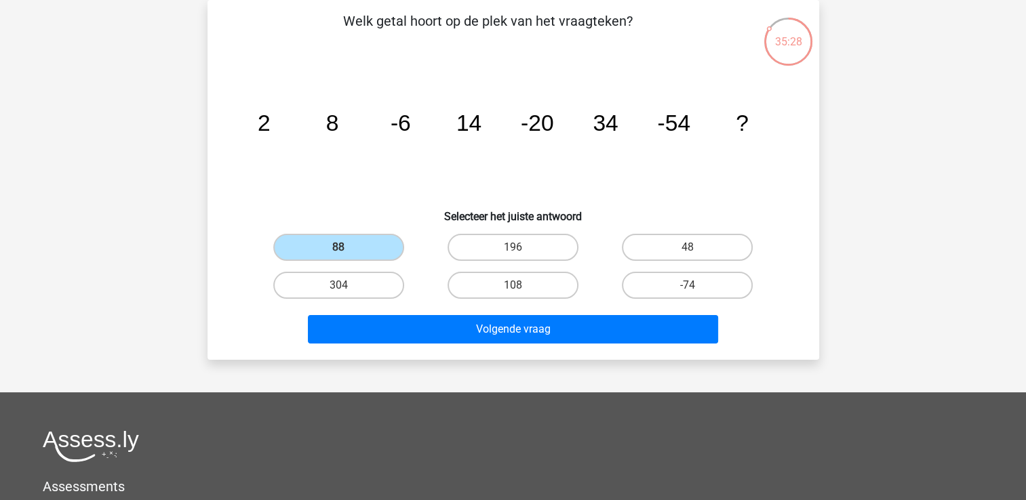
radio input "true"
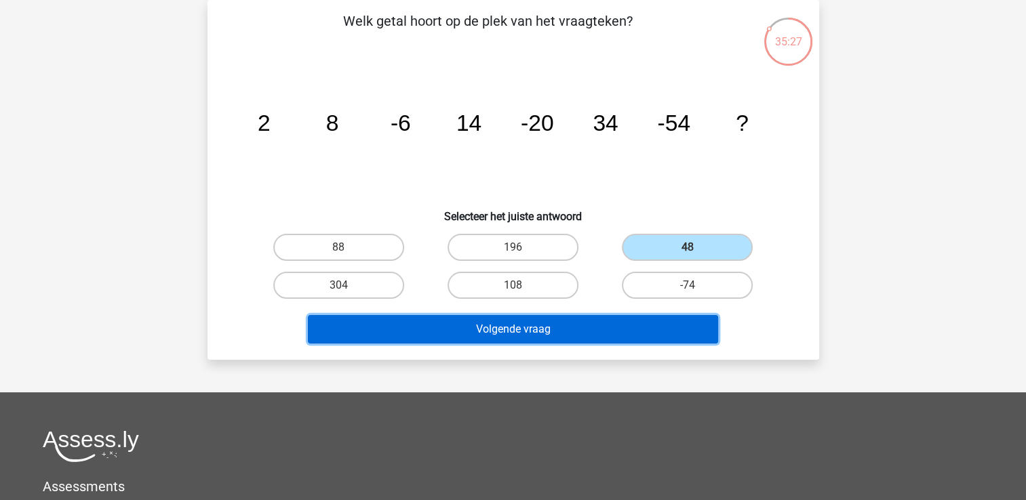
click at [550, 340] on button "Volgende vraag" at bounding box center [513, 329] width 410 height 28
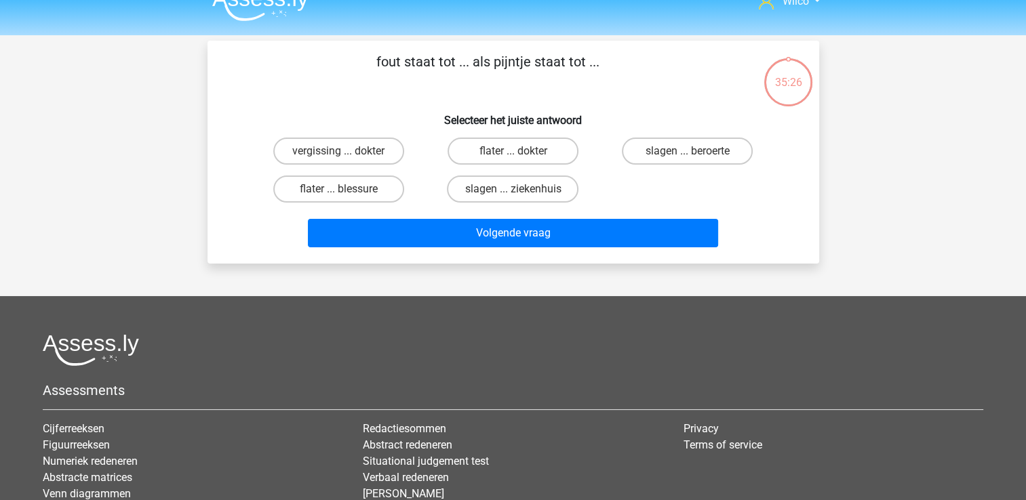
scroll to position [0, 0]
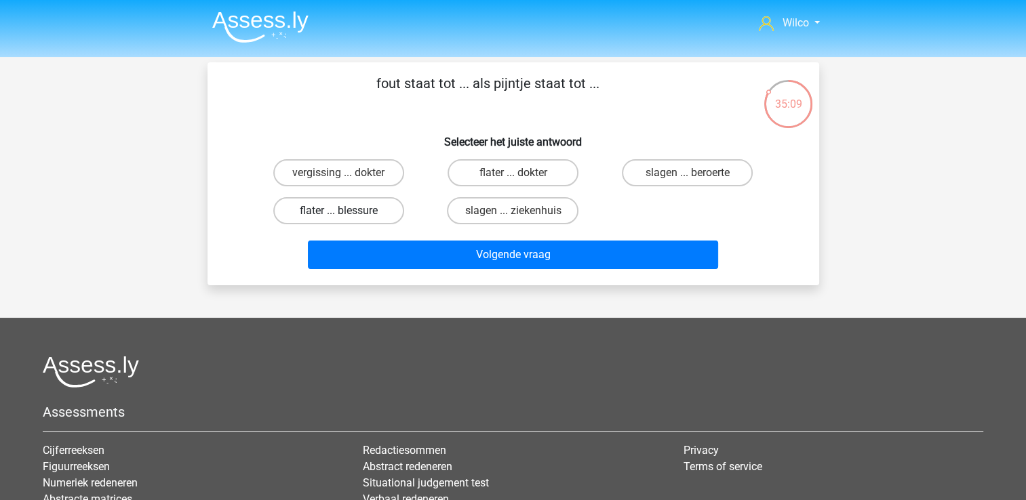
click at [386, 215] on label "flater ... blessure" at bounding box center [338, 210] width 131 height 27
click at [347, 215] on input "flater ... blessure" at bounding box center [342, 215] width 9 height 9
radio input "true"
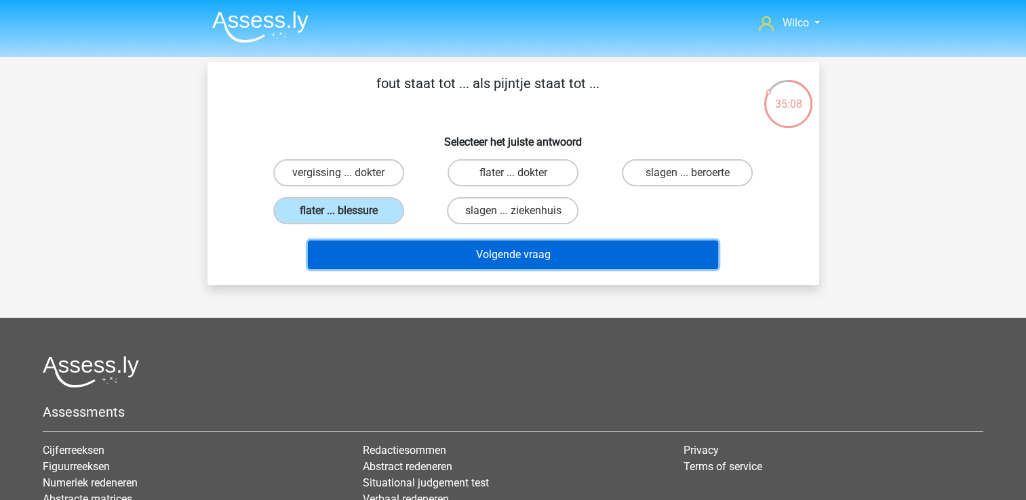
click at [389, 256] on button "Volgende vraag" at bounding box center [513, 255] width 410 height 28
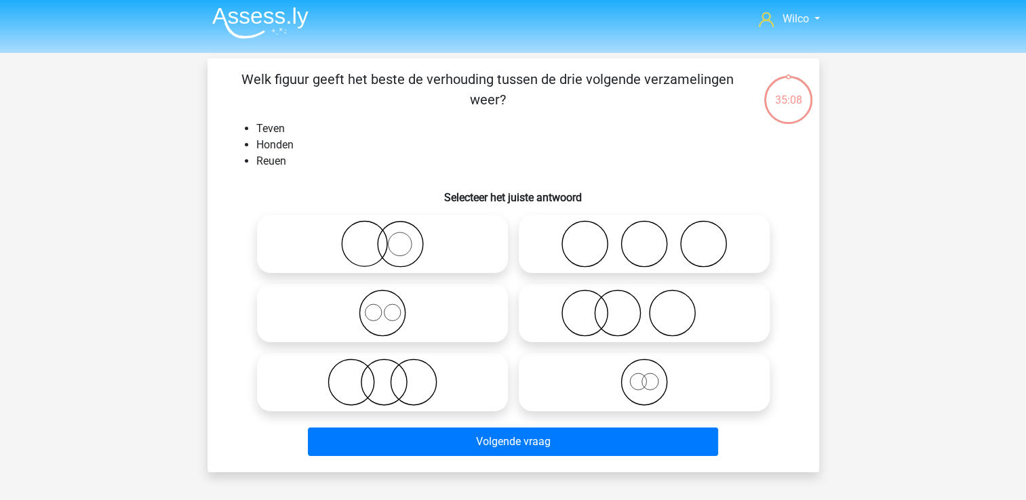
scroll to position [62, 0]
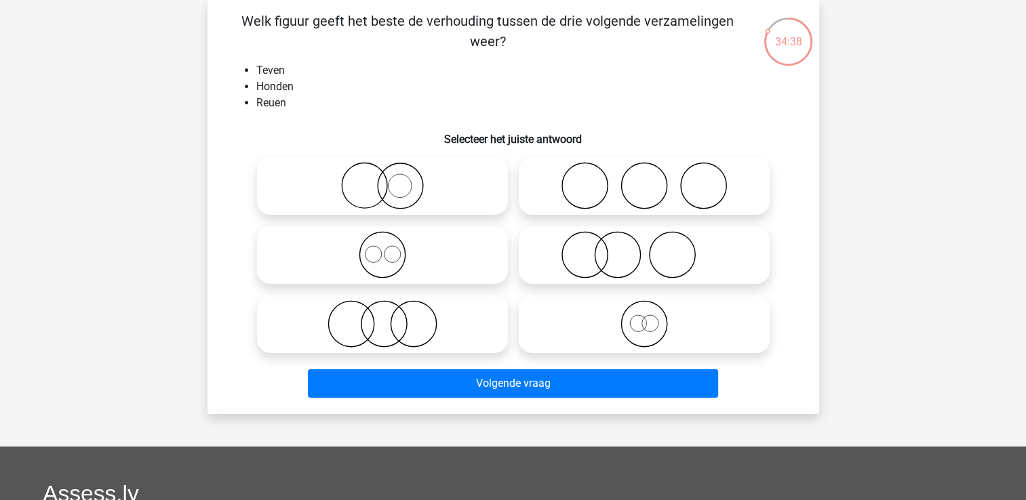
click at [365, 334] on icon at bounding box center [382, 323] width 240 height 47
click at [382, 317] on input "radio" at bounding box center [386, 312] width 9 height 9
radio input "true"
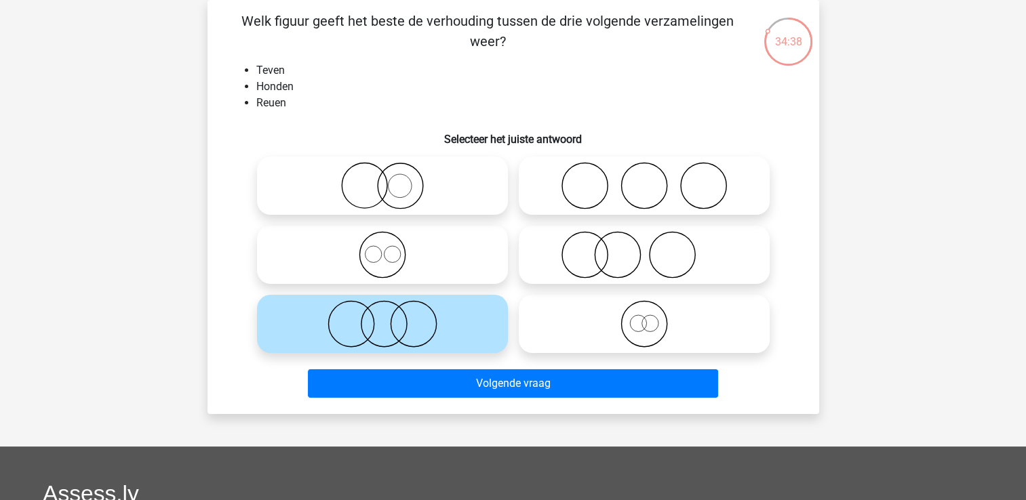
click at [437, 401] on div "Volgende vraag" at bounding box center [513, 386] width 523 height 34
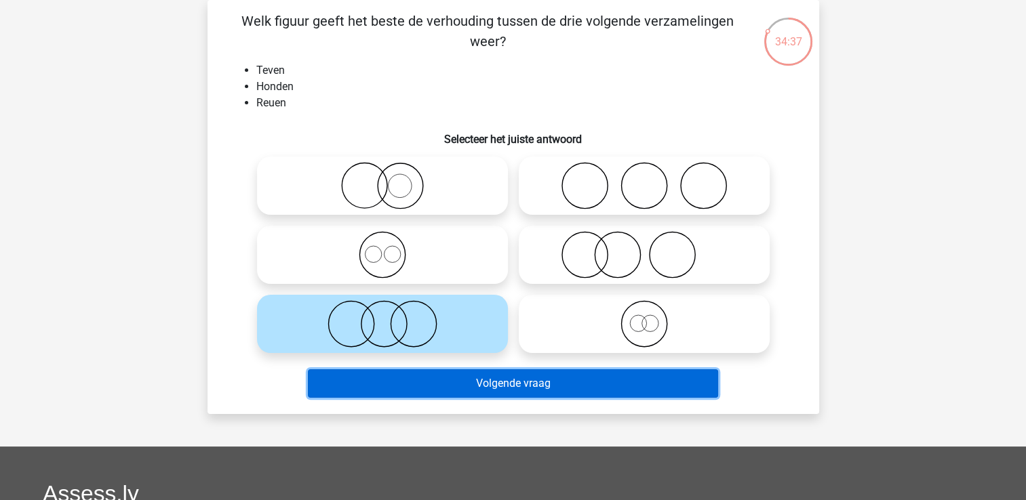
click at [445, 392] on button "Volgende vraag" at bounding box center [513, 383] width 410 height 28
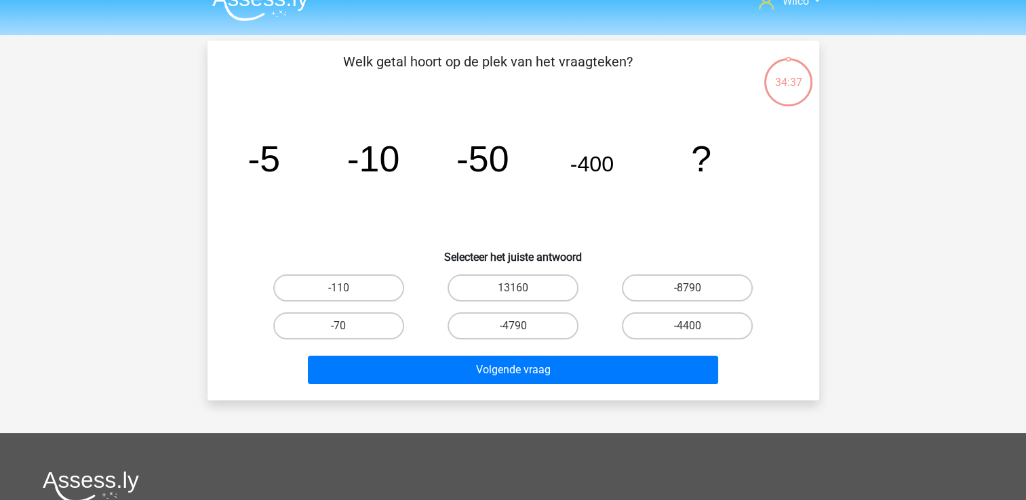
scroll to position [0, 0]
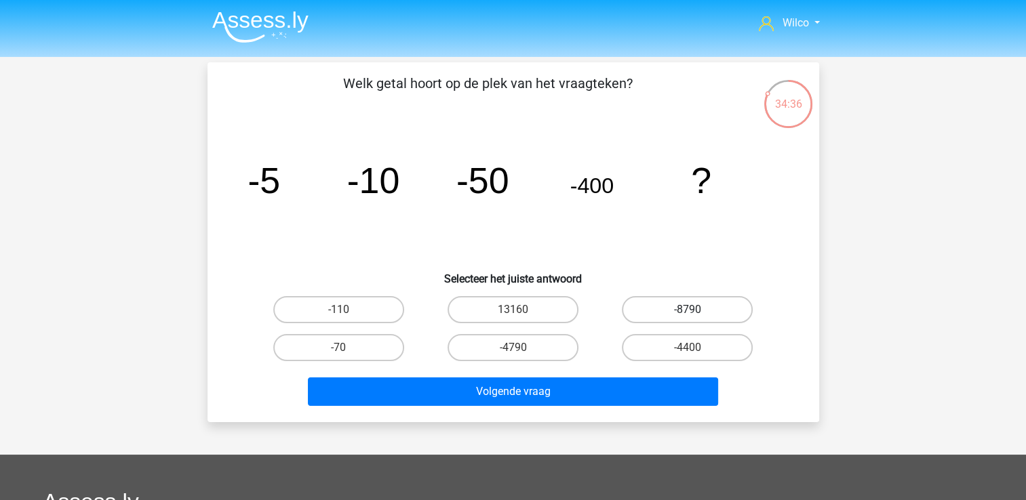
click at [666, 308] on label "-8790" at bounding box center [687, 309] width 131 height 27
click at [687, 310] on input "-8790" at bounding box center [691, 314] width 9 height 9
radio input "true"
click at [364, 303] on label "-110" at bounding box center [338, 309] width 131 height 27
click at [347, 310] on input "-110" at bounding box center [342, 314] width 9 height 9
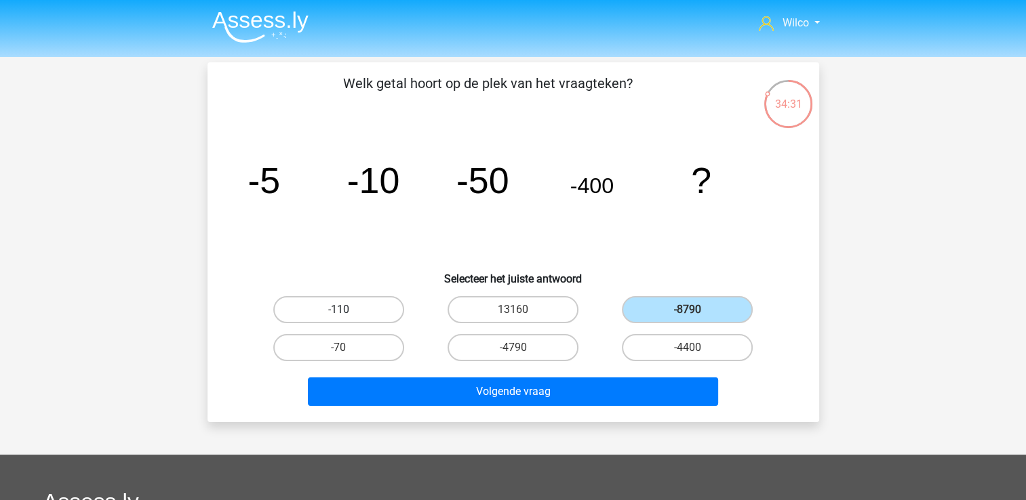
radio input "true"
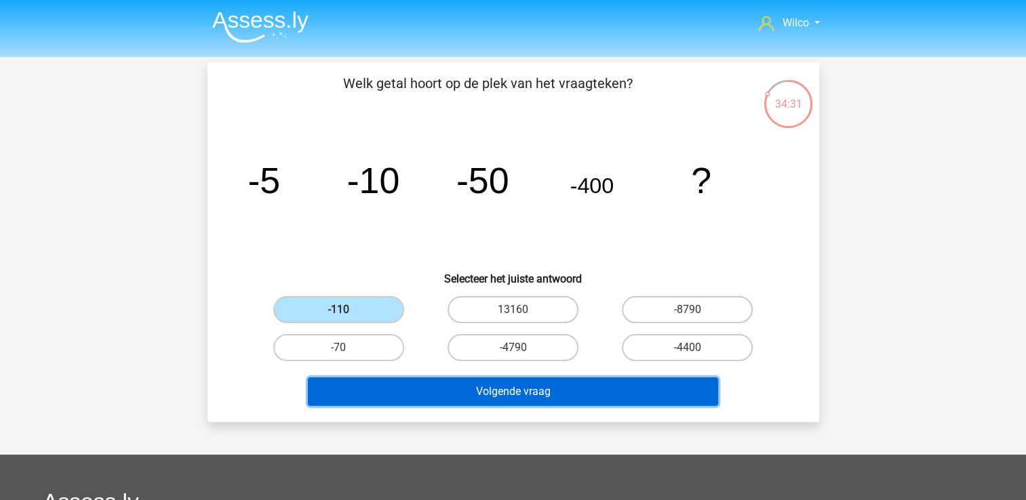
click at [409, 381] on button "Volgende vraag" at bounding box center [513, 392] width 410 height 28
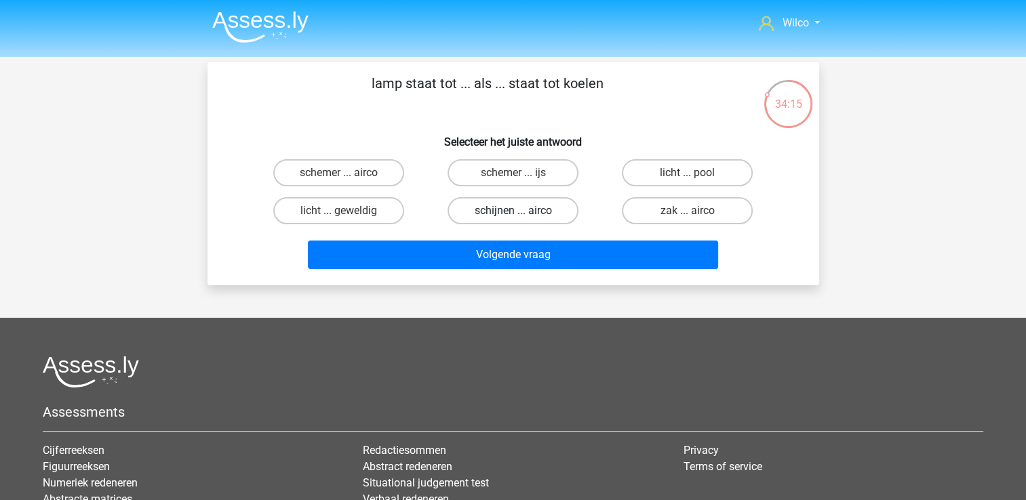
click at [510, 210] on label "schijnen ... airco" at bounding box center [512, 210] width 131 height 27
click at [512, 211] on input "schijnen ... airco" at bounding box center [516, 215] width 9 height 9
radio input "true"
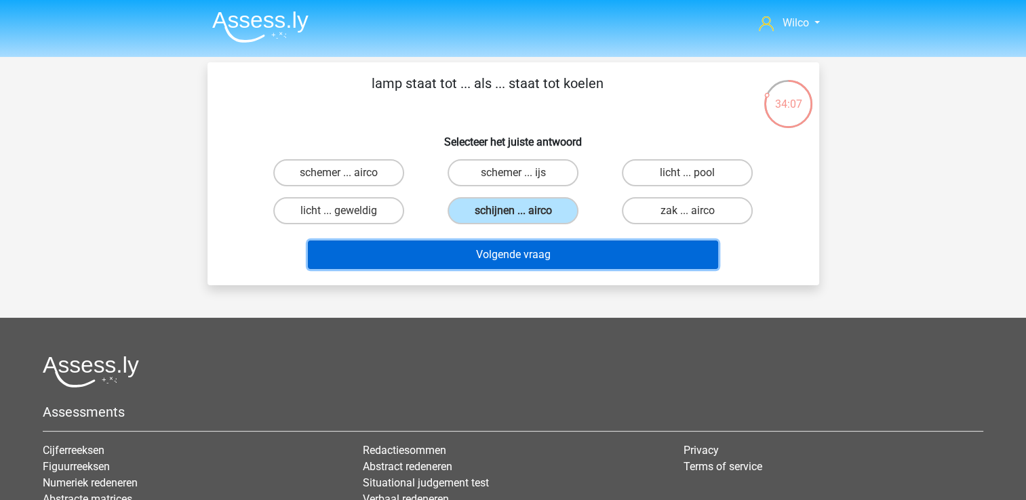
click at [458, 249] on button "Volgende vraag" at bounding box center [513, 255] width 410 height 28
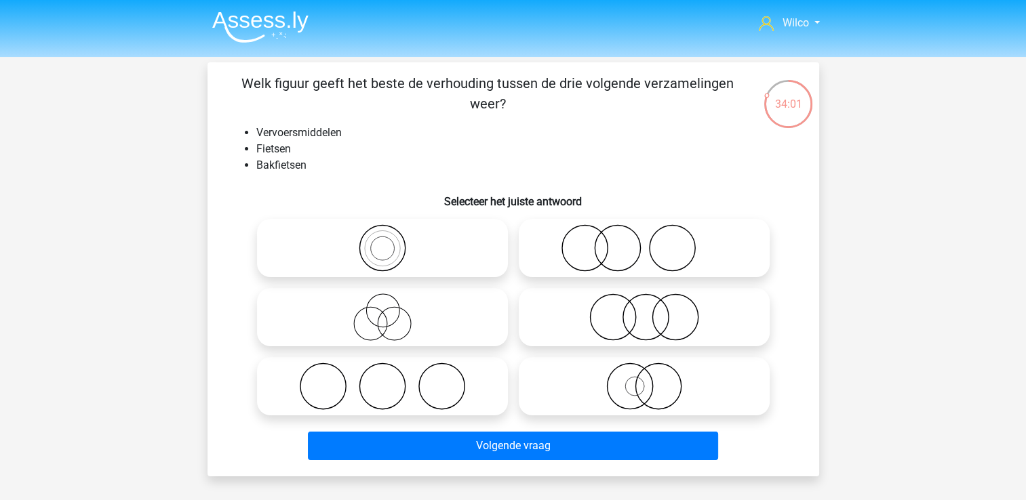
click at [658, 332] on icon at bounding box center [644, 317] width 240 height 47
click at [653, 310] on input "radio" at bounding box center [648, 306] width 9 height 9
radio input "true"
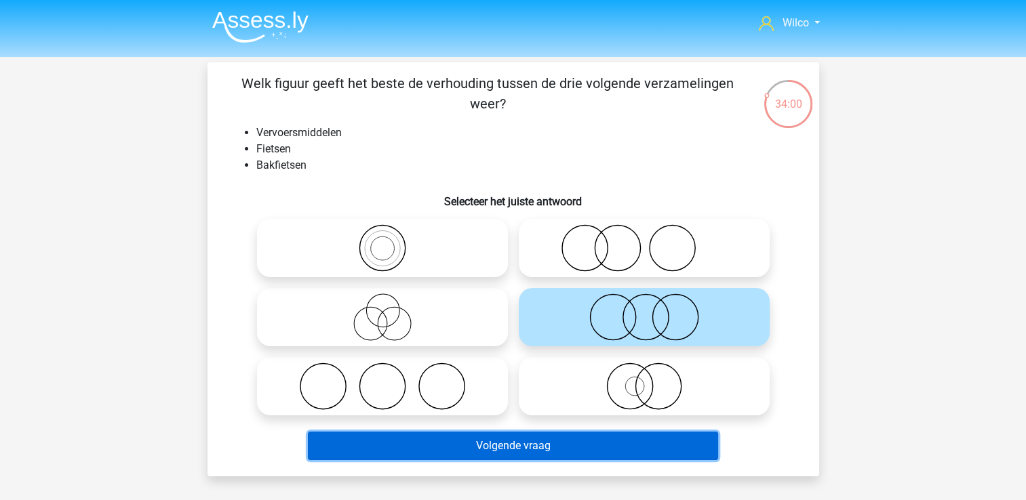
click at [602, 447] on button "Volgende vraag" at bounding box center [513, 446] width 410 height 28
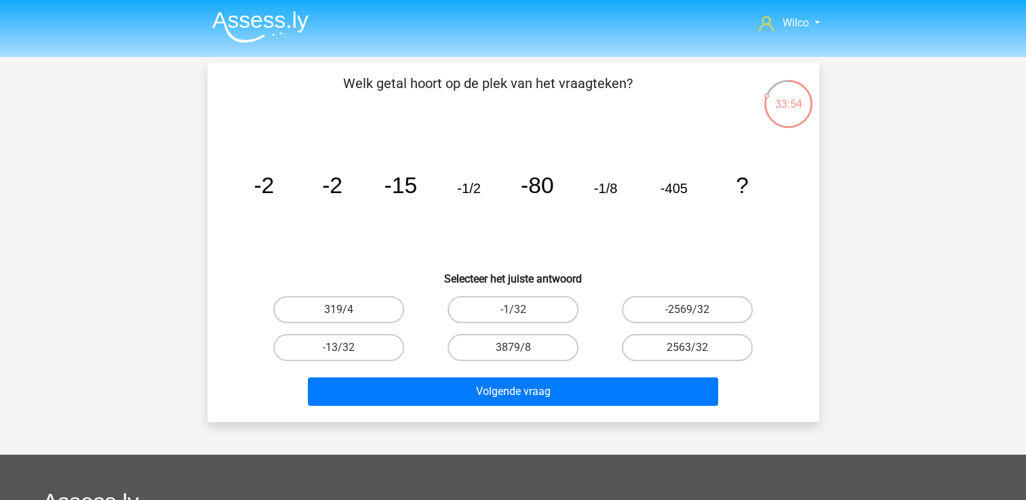
click at [364, 329] on div "-13/32" at bounding box center [339, 348] width 174 height 38
click at [369, 317] on label "319/4" at bounding box center [338, 309] width 131 height 27
click at [347, 317] on input "319/4" at bounding box center [342, 314] width 9 height 9
radio input "true"
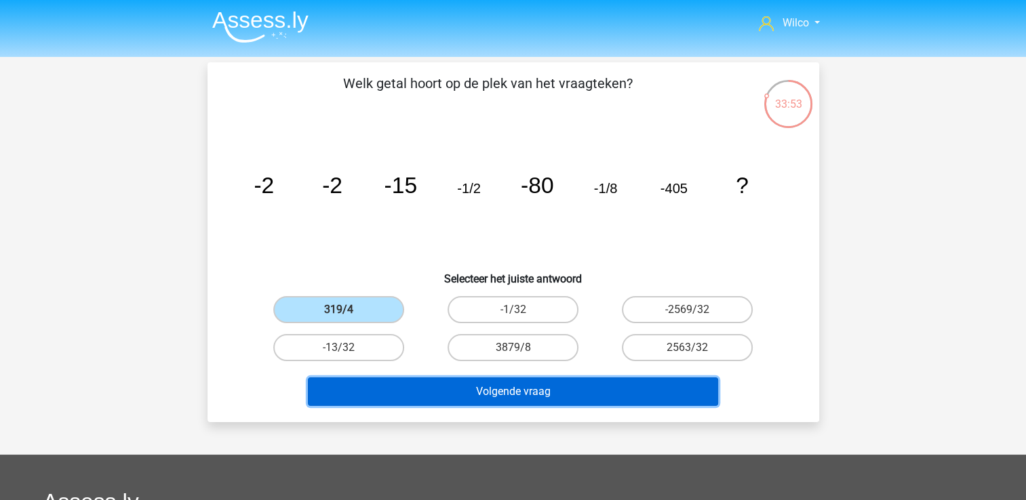
click at [385, 380] on button "Volgende vraag" at bounding box center [513, 392] width 410 height 28
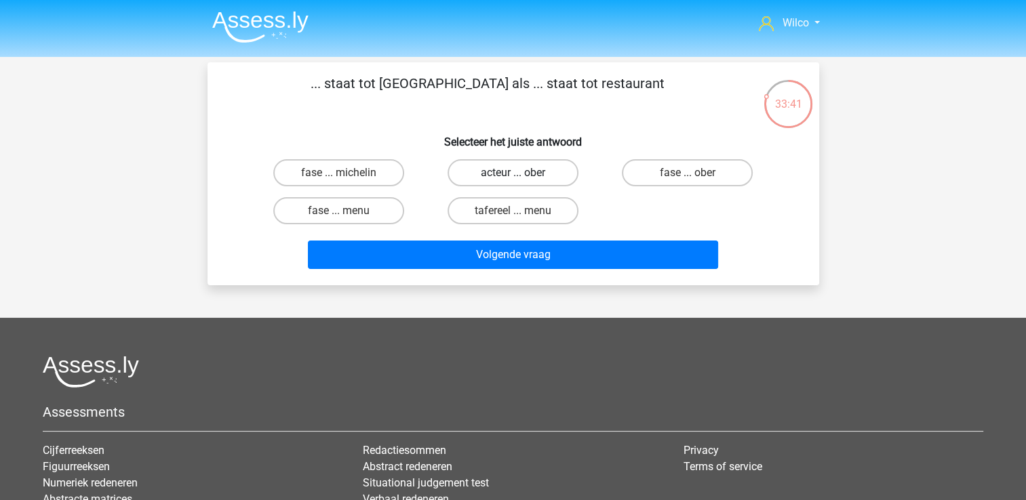
click at [481, 173] on label "acteur ... ober" at bounding box center [512, 172] width 131 height 27
click at [512, 173] on input "acteur ... ober" at bounding box center [516, 177] width 9 height 9
radio input "true"
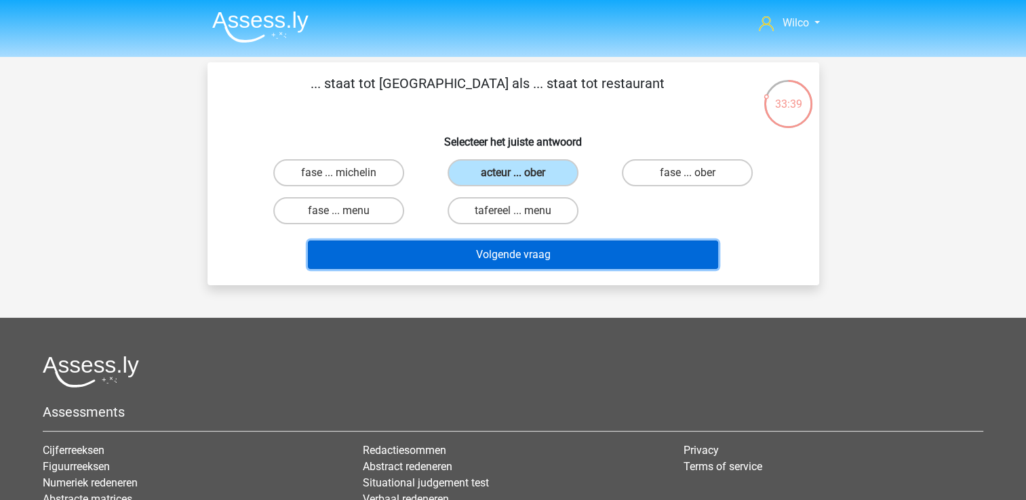
click at [508, 267] on button "Volgende vraag" at bounding box center [513, 255] width 410 height 28
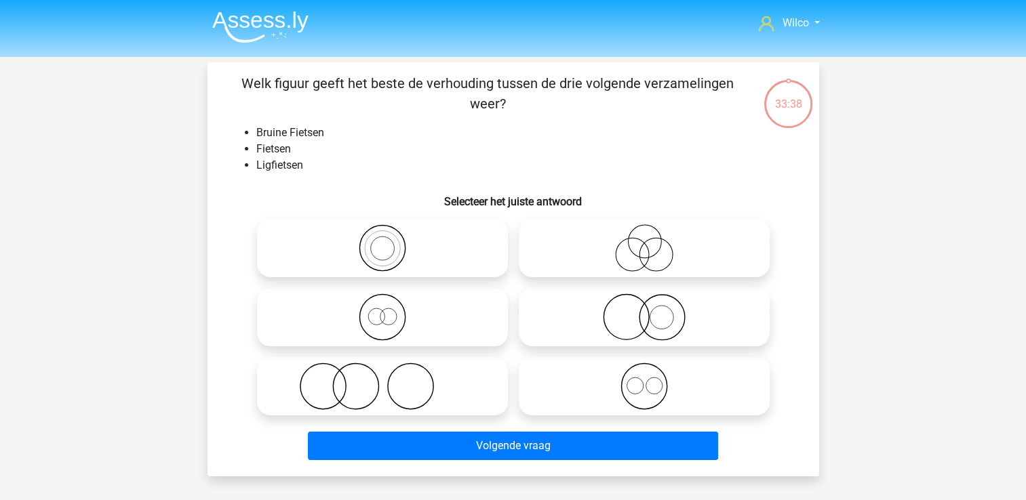
scroll to position [62, 0]
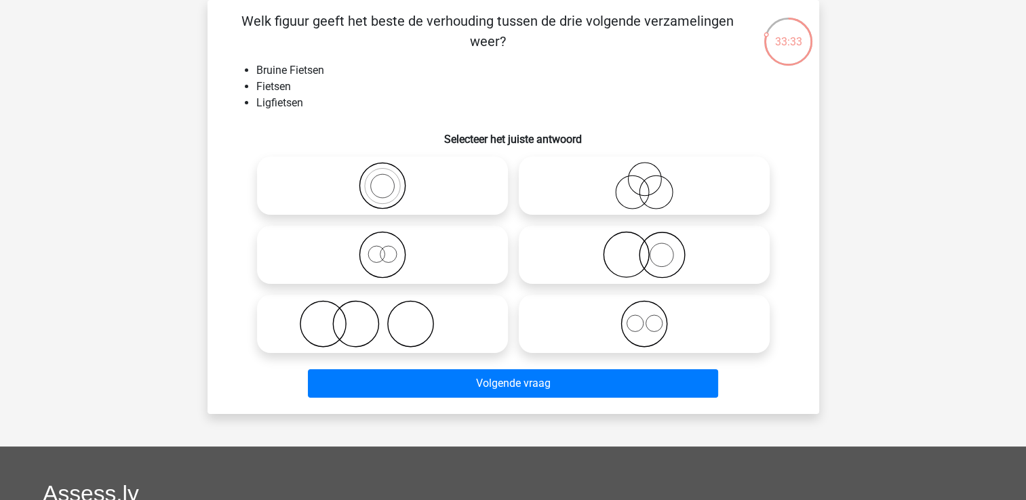
click at [620, 197] on icon at bounding box center [644, 185] width 240 height 47
click at [644, 179] on input "radio" at bounding box center [648, 174] width 9 height 9
radio input "true"
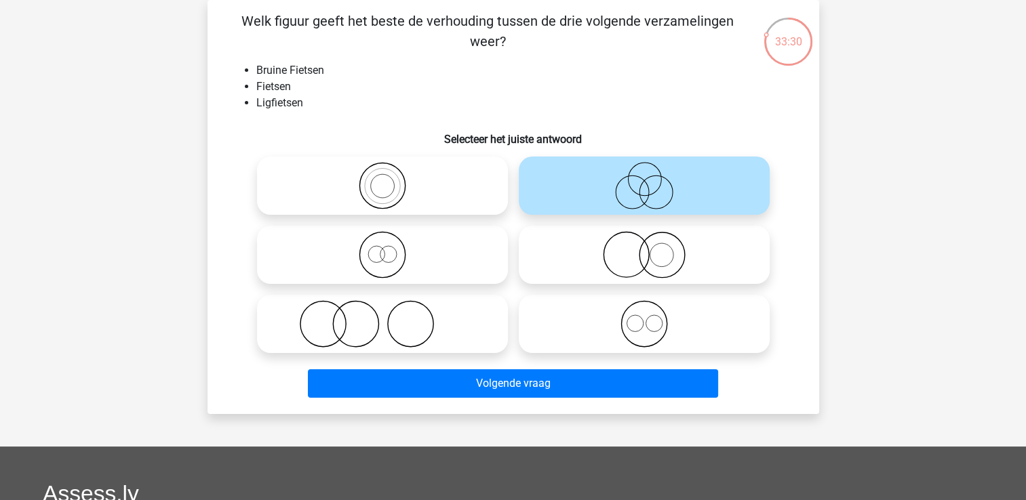
click at [376, 186] on icon at bounding box center [382, 185] width 240 height 47
click at [382, 179] on input "radio" at bounding box center [386, 174] width 9 height 9
radio input "true"
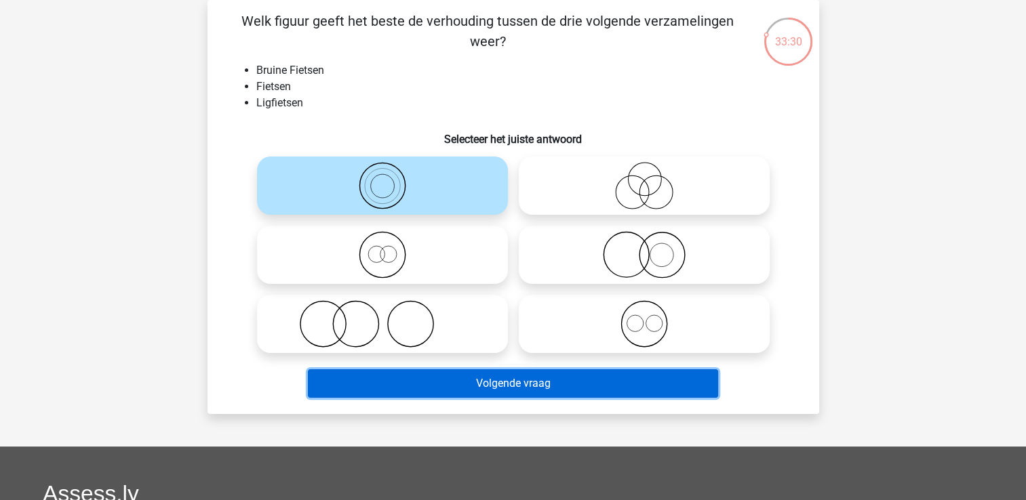
click at [531, 387] on button "Volgende vraag" at bounding box center [513, 383] width 410 height 28
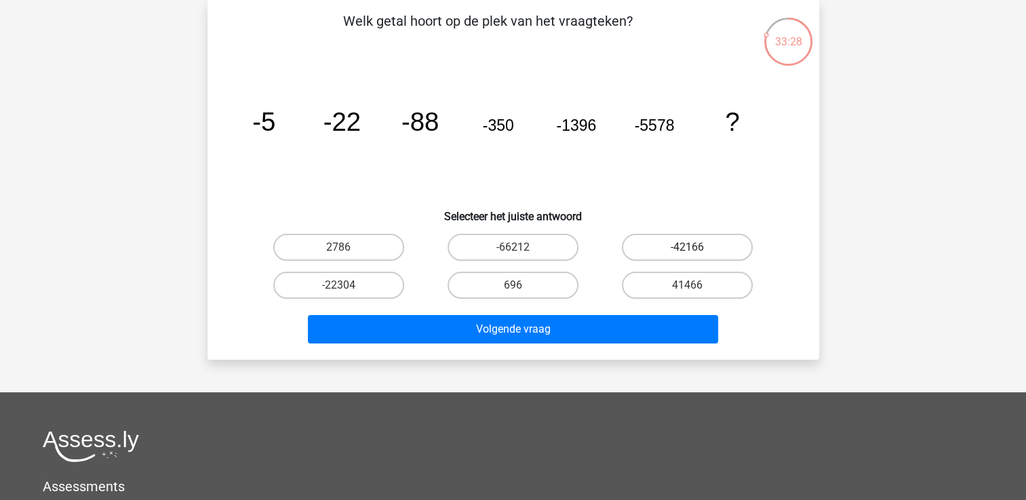
click at [710, 237] on label "-42166" at bounding box center [687, 247] width 131 height 27
click at [696, 247] on input "-42166" at bounding box center [691, 251] width 9 height 9
radio input "true"
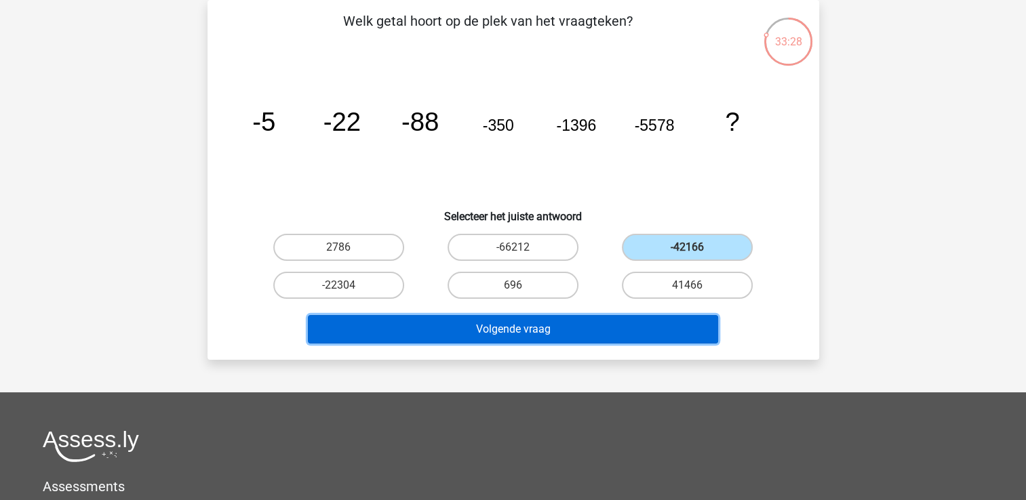
click at [594, 331] on button "Volgende vraag" at bounding box center [513, 329] width 410 height 28
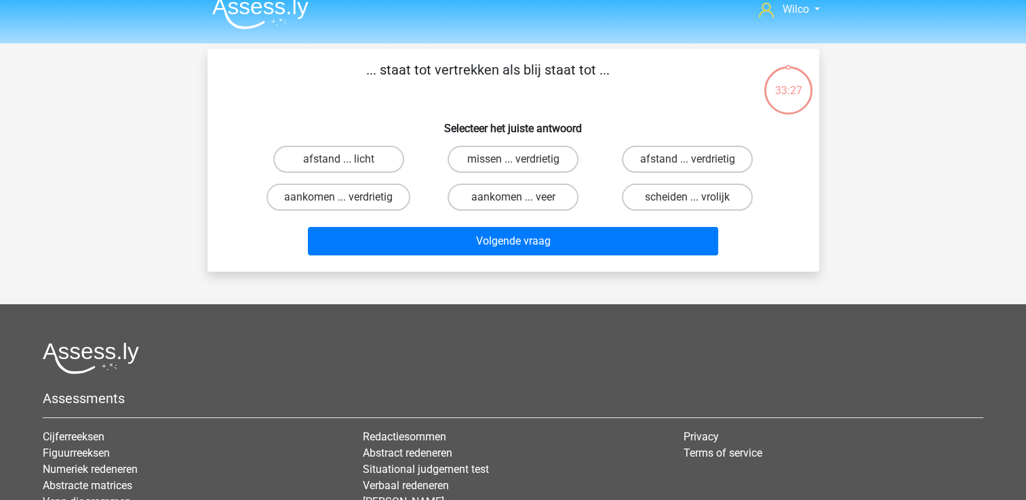
scroll to position [0, 0]
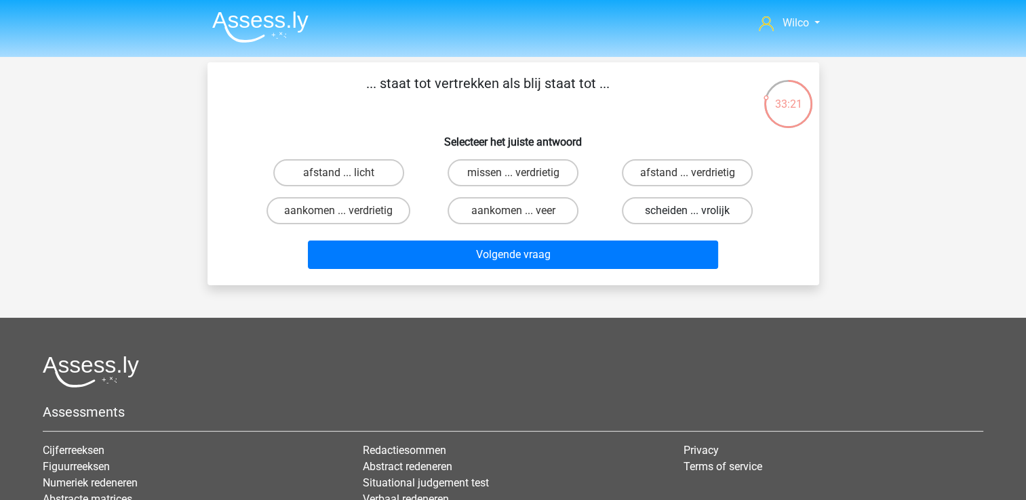
click at [651, 217] on label "scheiden ... vrolijk" at bounding box center [687, 210] width 131 height 27
click at [687, 217] on input "scheiden ... vrolijk" at bounding box center [691, 215] width 9 height 9
radio input "true"
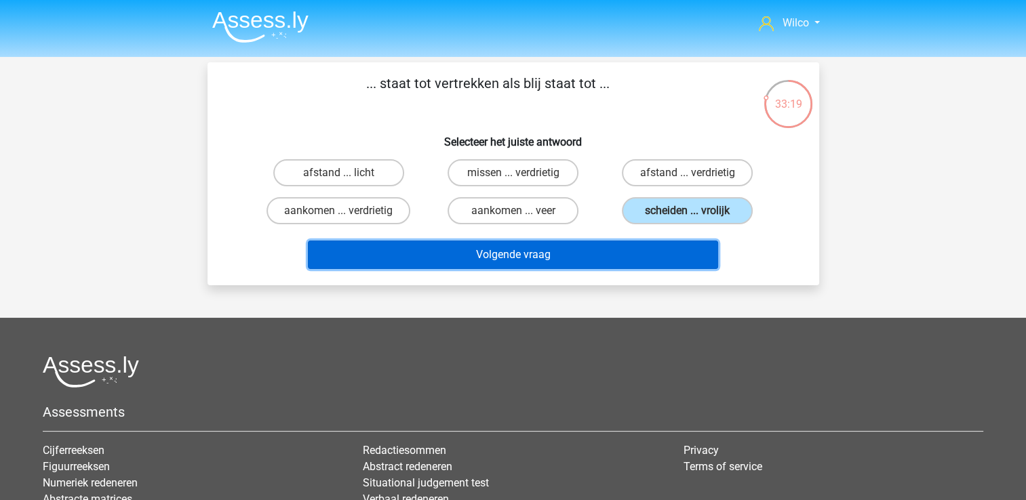
click at [616, 248] on button "Volgende vraag" at bounding box center [513, 255] width 410 height 28
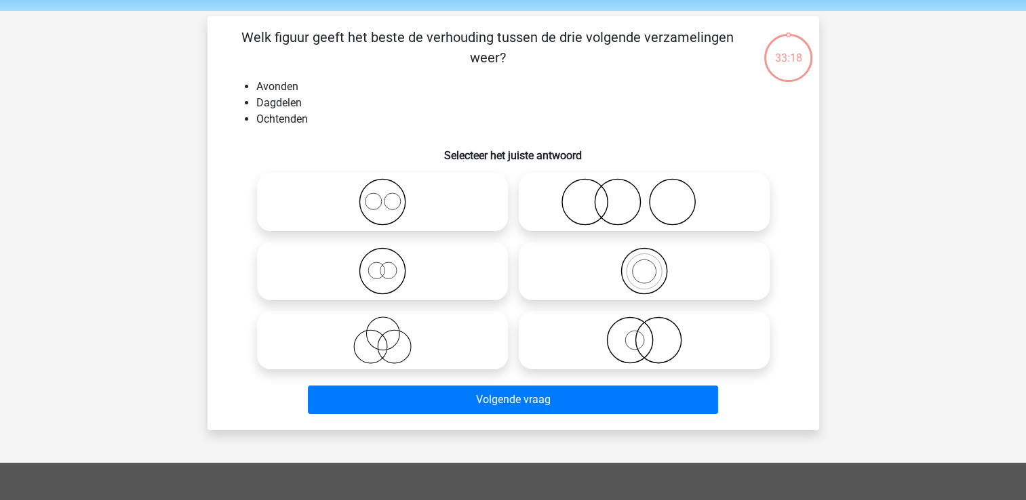
scroll to position [62, 0]
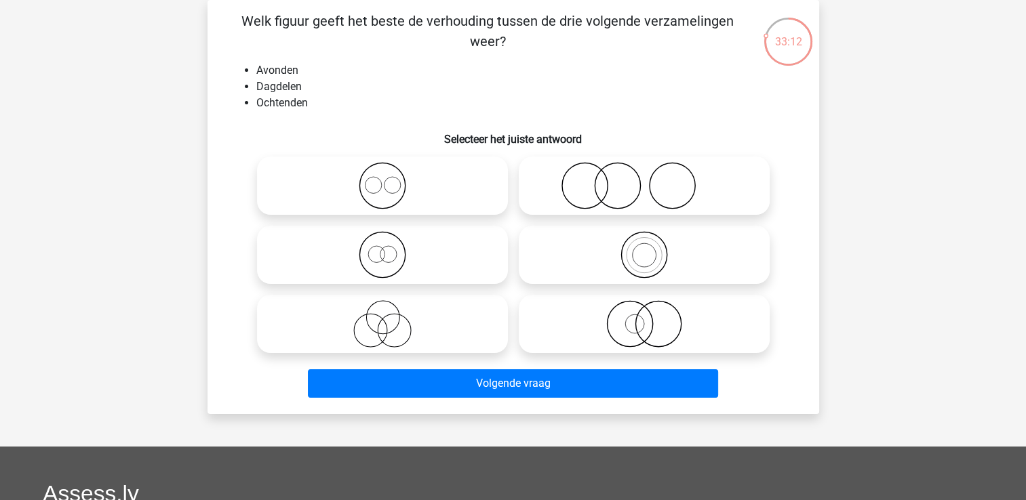
click at [391, 344] on icon at bounding box center [382, 323] width 240 height 47
click at [391, 317] on input "radio" at bounding box center [386, 312] width 9 height 9
radio input "true"
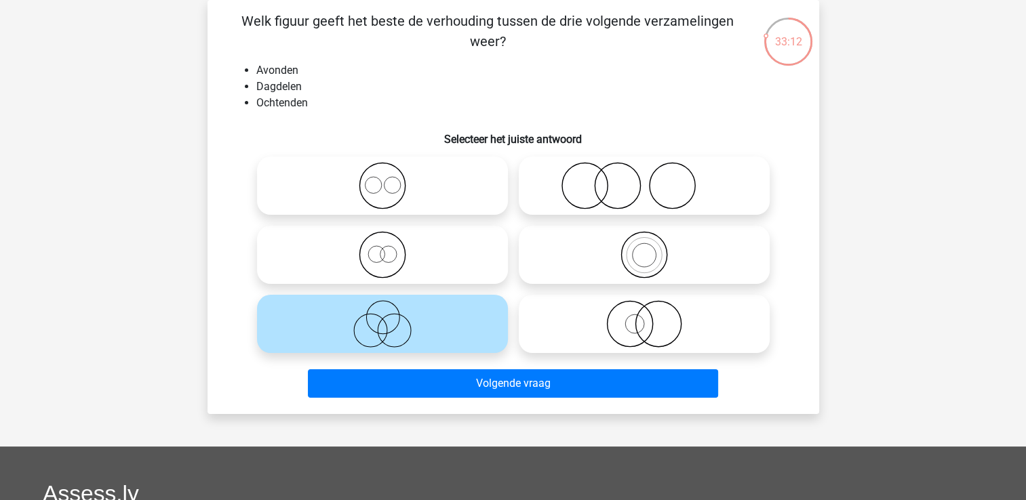
click at [416, 367] on div "Volgende vraag" at bounding box center [513, 381] width 568 height 45
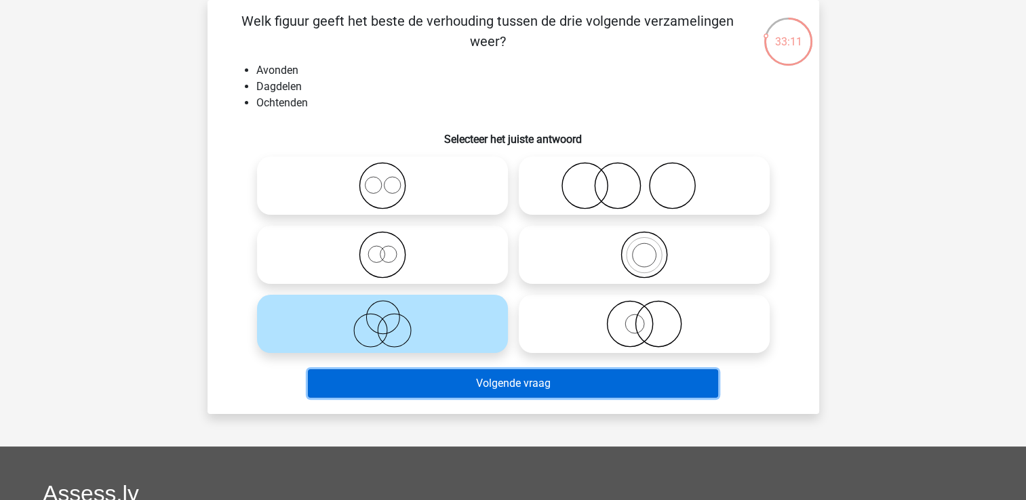
click at [426, 385] on button "Volgende vraag" at bounding box center [513, 383] width 410 height 28
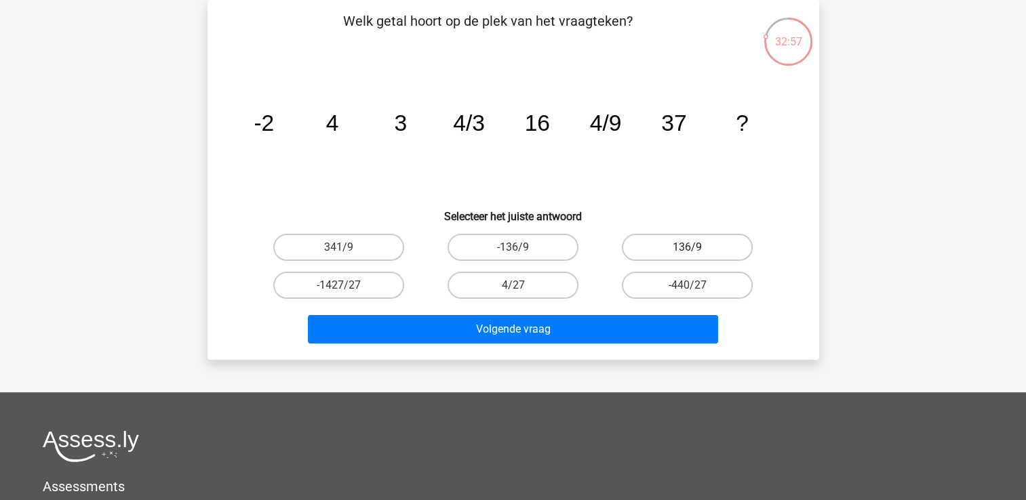
click at [638, 252] on label "136/9" at bounding box center [687, 247] width 131 height 27
click at [687, 252] on input "136/9" at bounding box center [691, 251] width 9 height 9
radio input "true"
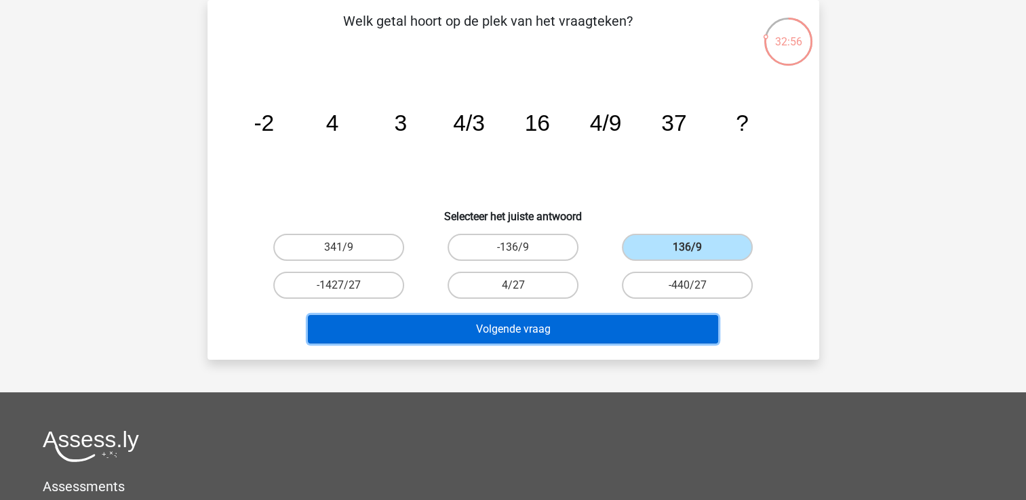
click at [595, 317] on button "Volgende vraag" at bounding box center [513, 329] width 410 height 28
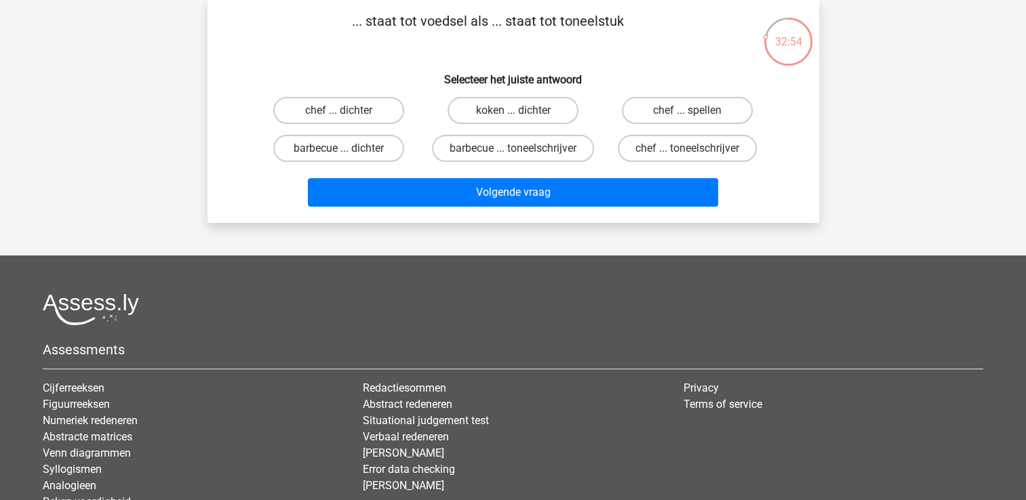
scroll to position [0, 0]
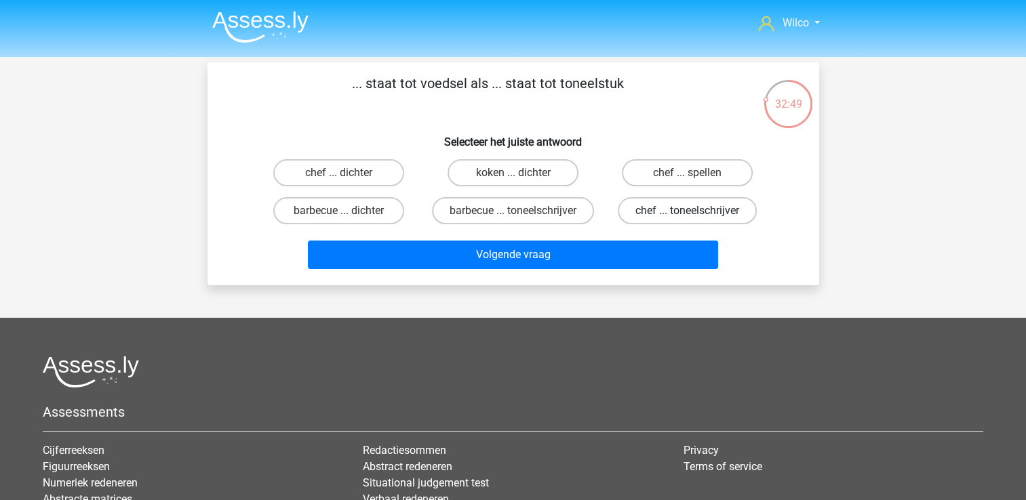
click at [637, 210] on label "chef ... toneelschrijver" at bounding box center [687, 210] width 139 height 27
click at [687, 211] on input "chef ... toneelschrijver" at bounding box center [691, 215] width 9 height 9
radio input "true"
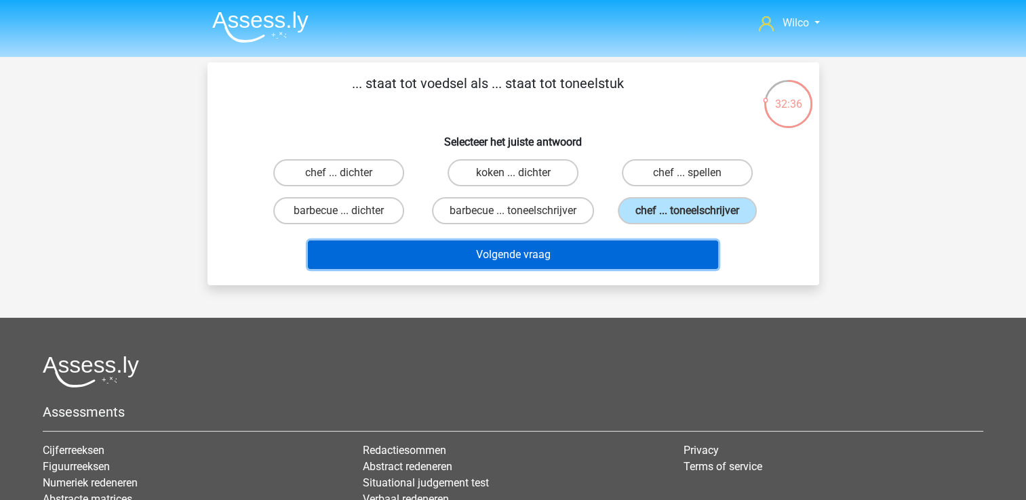
click at [402, 267] on button "Volgende vraag" at bounding box center [513, 255] width 410 height 28
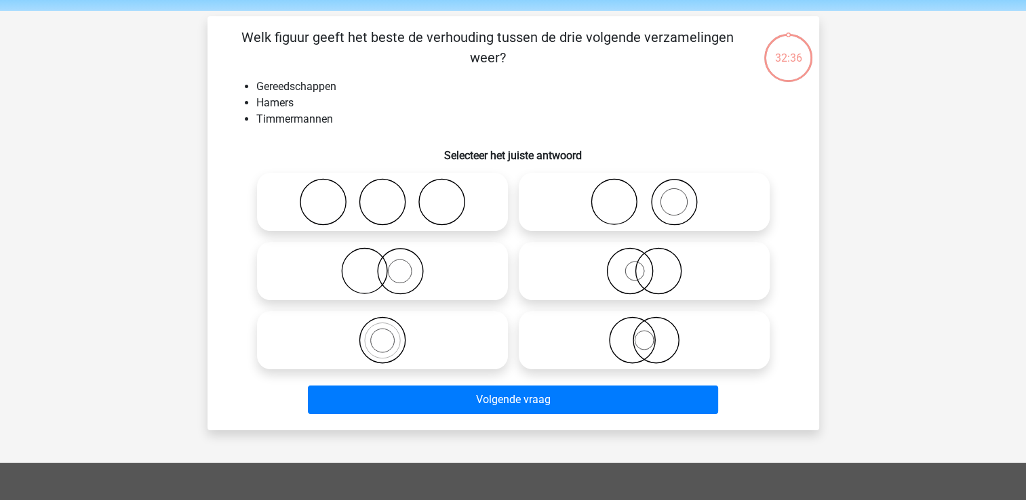
scroll to position [62, 0]
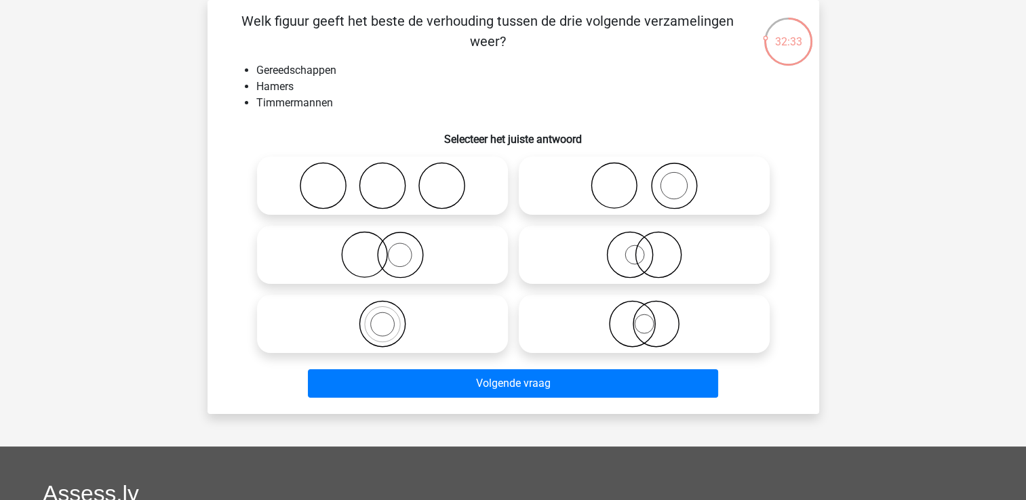
click at [396, 291] on div at bounding box center [383, 323] width 262 height 69
click at [348, 334] on icon at bounding box center [382, 323] width 240 height 47
click at [382, 317] on input "radio" at bounding box center [386, 312] width 9 height 9
radio input "true"
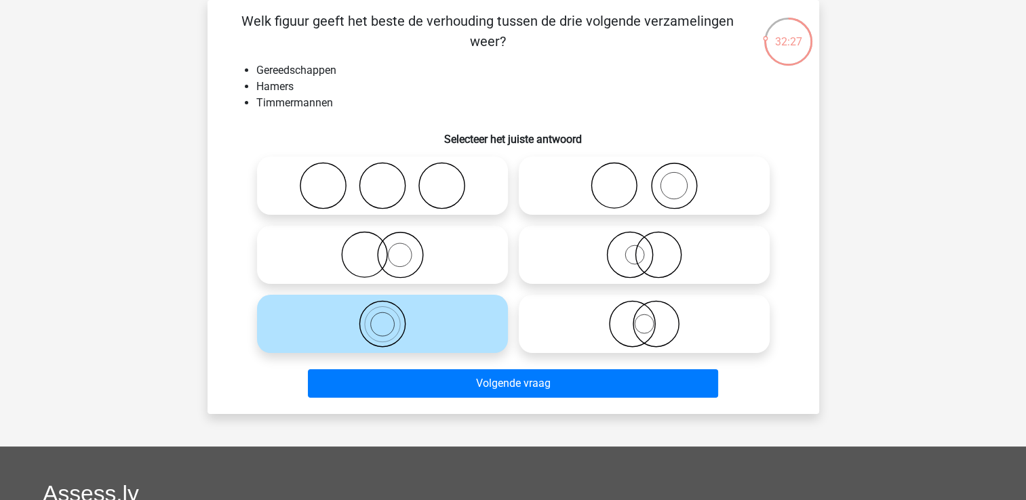
click at [485, 399] on div "Volgende vraag" at bounding box center [513, 386] width 523 height 34
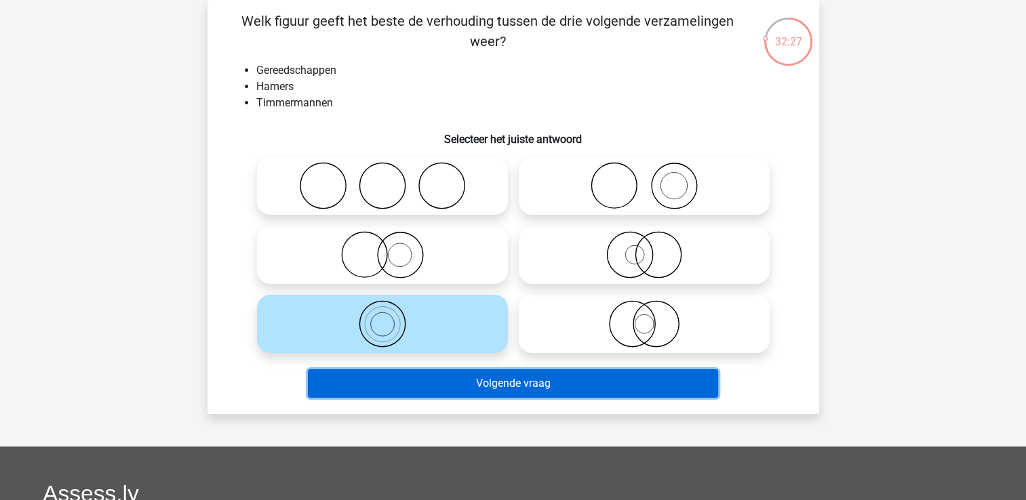
click at [488, 392] on button "Volgende vraag" at bounding box center [513, 383] width 410 height 28
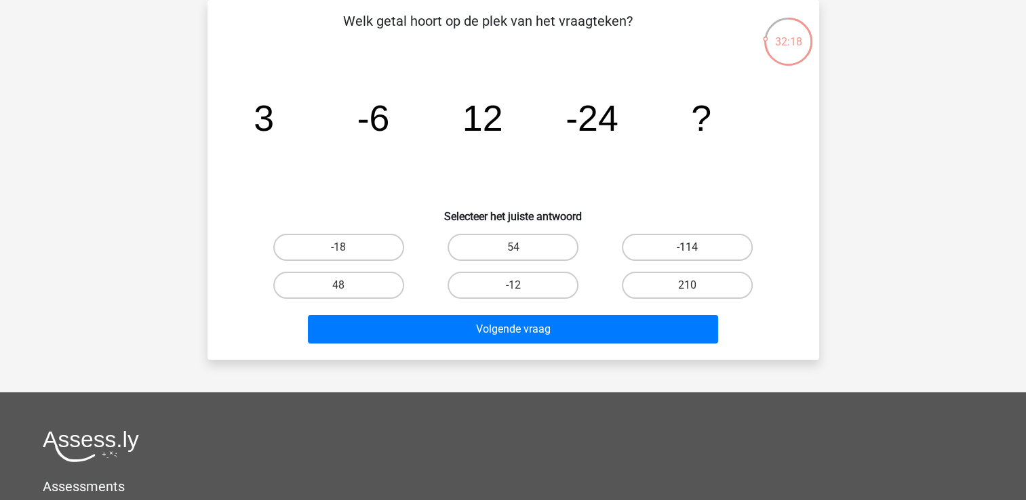
drag, startPoint x: 660, startPoint y: 251, endPoint x: 626, endPoint y: 274, distance: 40.4
click at [659, 251] on label "-114" at bounding box center [687, 247] width 131 height 27
click at [687, 251] on input "-114" at bounding box center [691, 251] width 9 height 9
radio input "true"
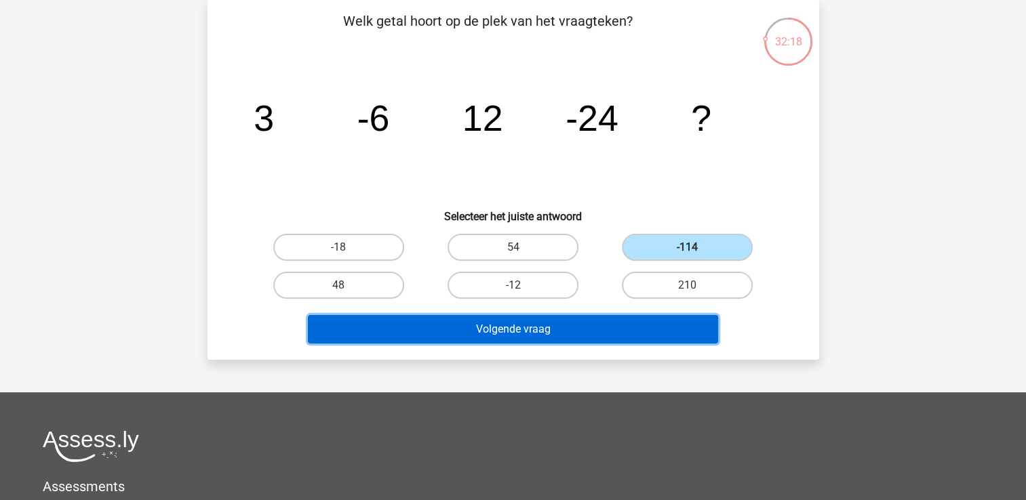
click at [599, 324] on button "Volgende vraag" at bounding box center [513, 329] width 410 height 28
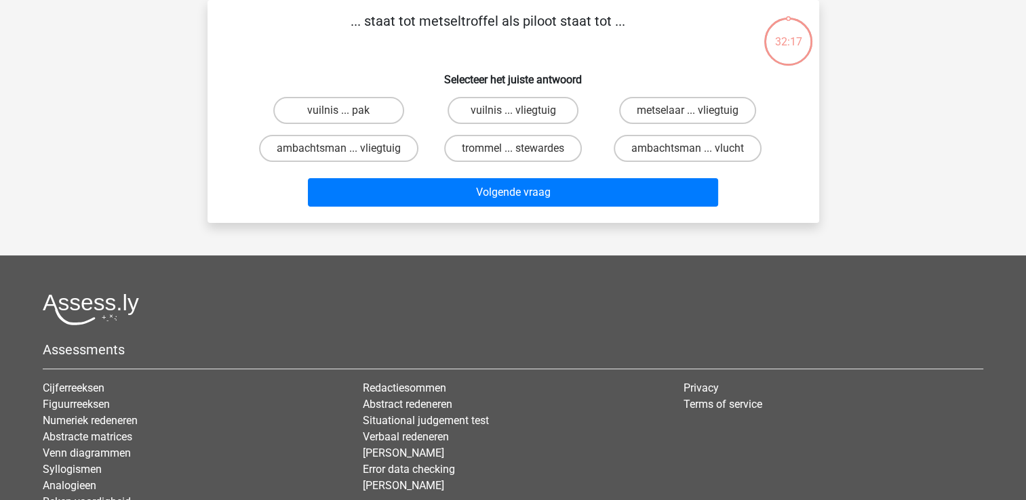
scroll to position [0, 0]
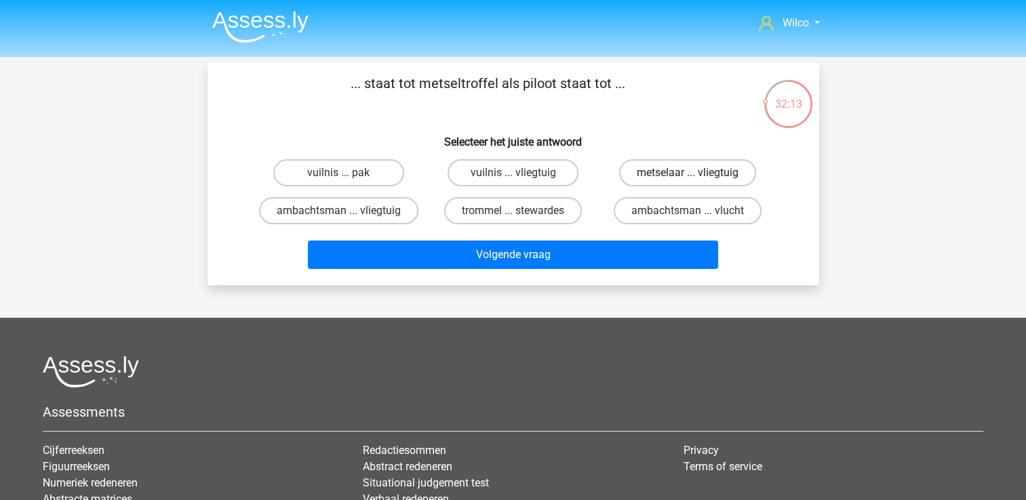
click at [661, 178] on label "metselaar ... vliegtuig" at bounding box center [687, 172] width 137 height 27
click at [687, 178] on input "metselaar ... vliegtuig" at bounding box center [691, 177] width 9 height 9
radio input "true"
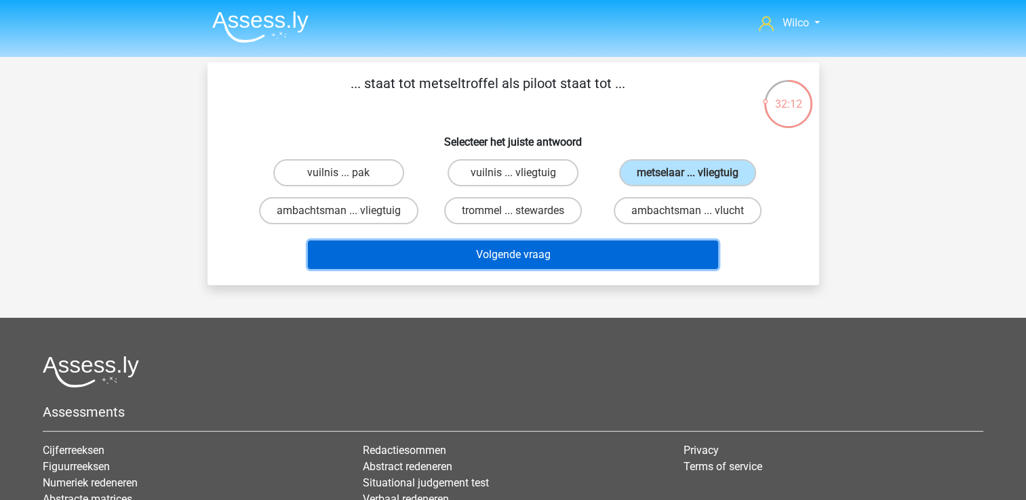
click at [622, 243] on button "Volgende vraag" at bounding box center [513, 255] width 410 height 28
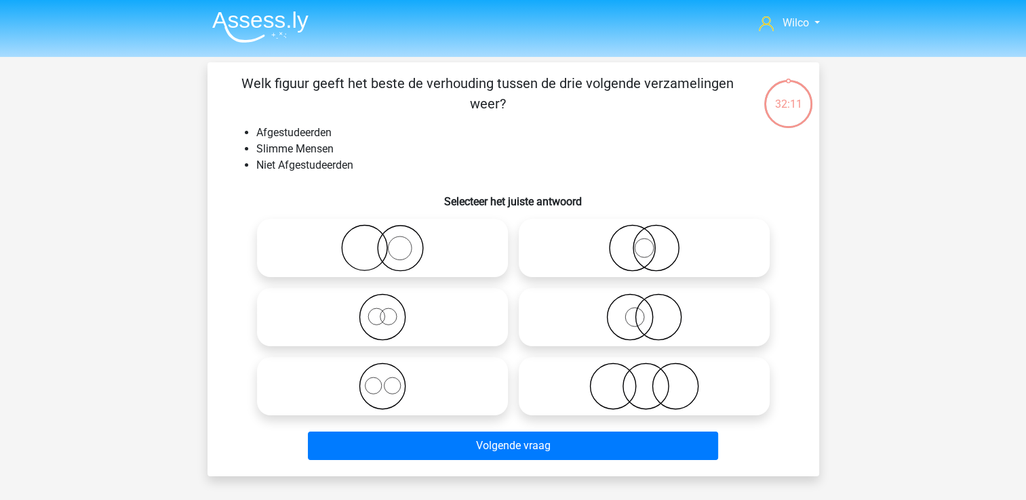
scroll to position [62, 0]
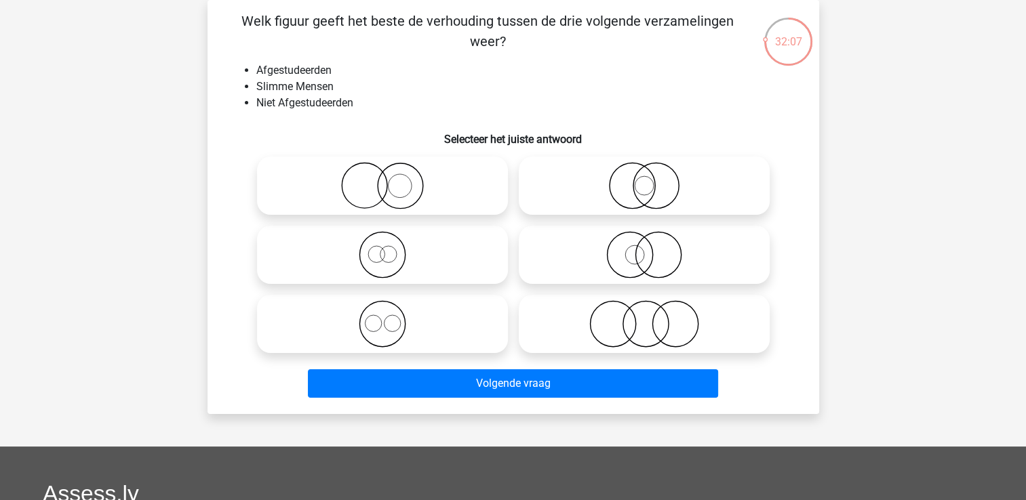
drag, startPoint x: 619, startPoint y: 324, endPoint x: 615, endPoint y: 346, distance: 22.1
click at [620, 324] on icon at bounding box center [644, 323] width 240 height 47
click at [644, 317] on input "radio" at bounding box center [648, 312] width 9 height 9
radio input "true"
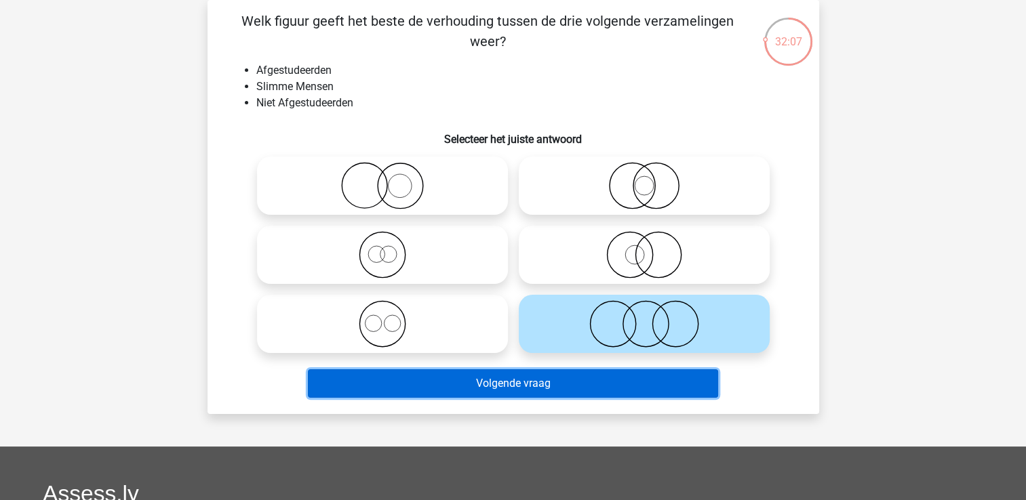
click at [611, 377] on button "Volgende vraag" at bounding box center [513, 383] width 410 height 28
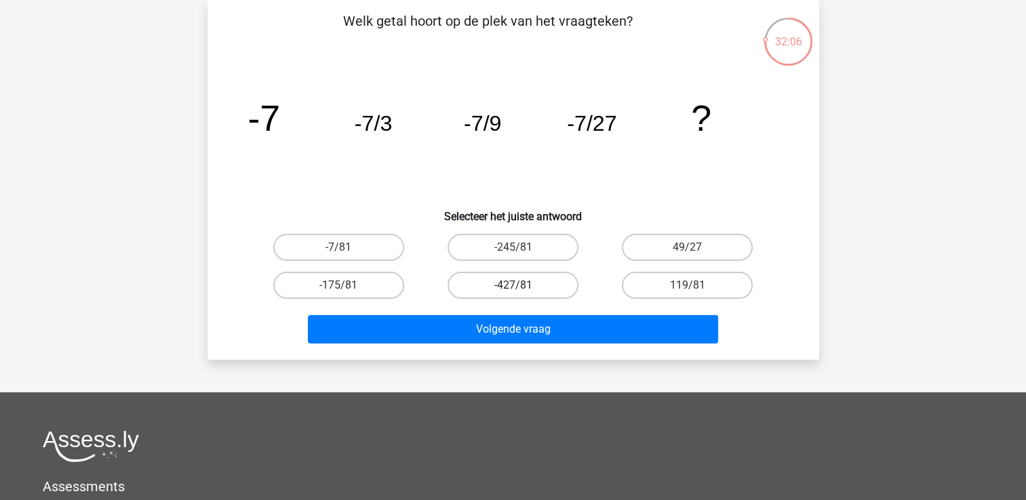
click at [561, 281] on label "-427/81" at bounding box center [512, 285] width 131 height 27
click at [521, 285] on input "-427/81" at bounding box center [516, 289] width 9 height 9
radio input "true"
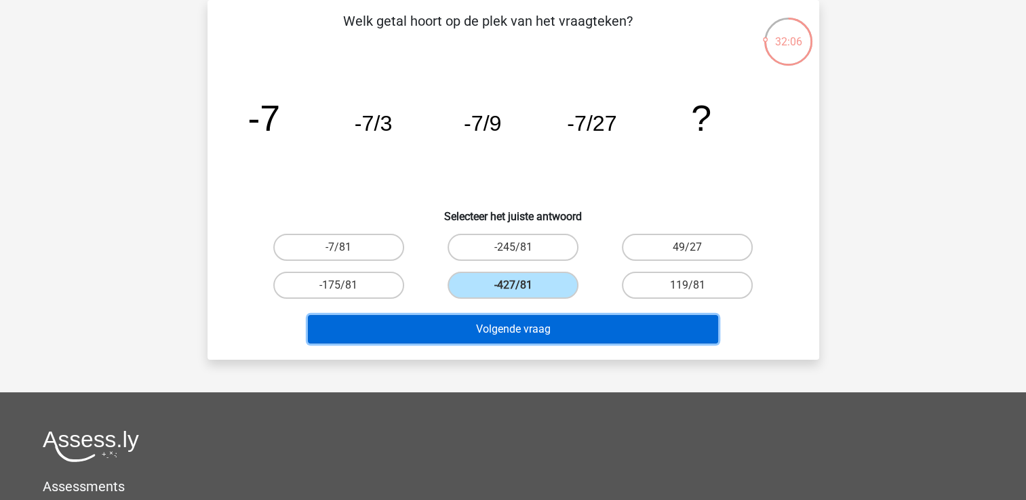
click at [548, 324] on button "Volgende vraag" at bounding box center [513, 329] width 410 height 28
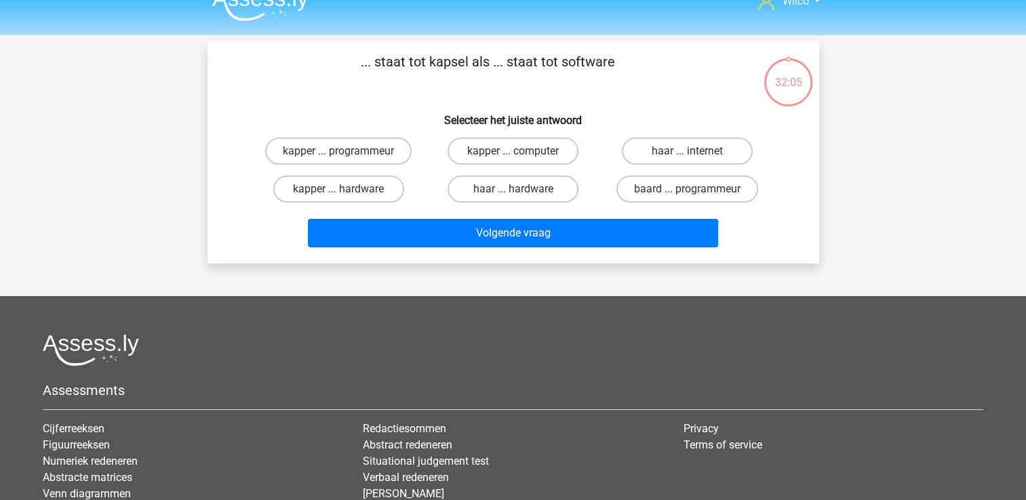
scroll to position [0, 0]
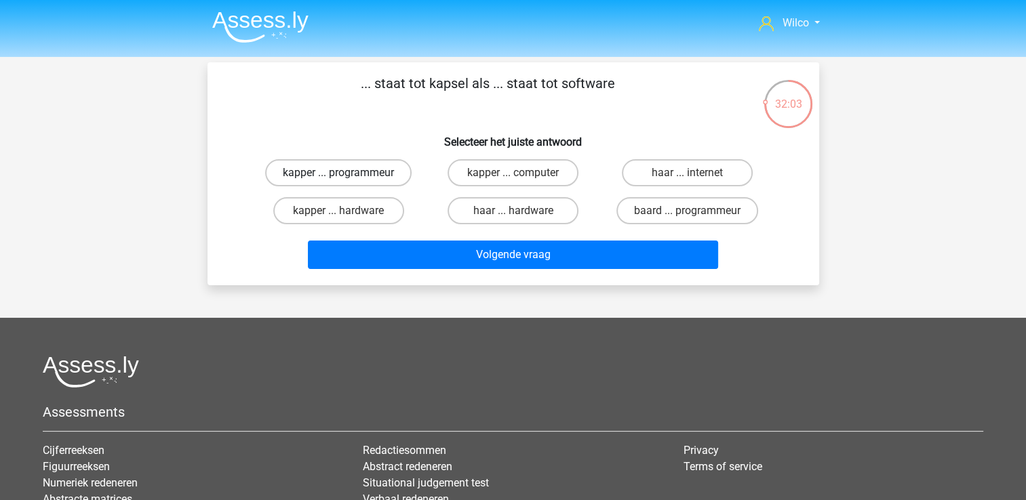
click at [364, 180] on label "kapper ... programmeur" at bounding box center [338, 172] width 146 height 27
click at [347, 180] on input "kapper ... programmeur" at bounding box center [342, 177] width 9 height 9
radio input "true"
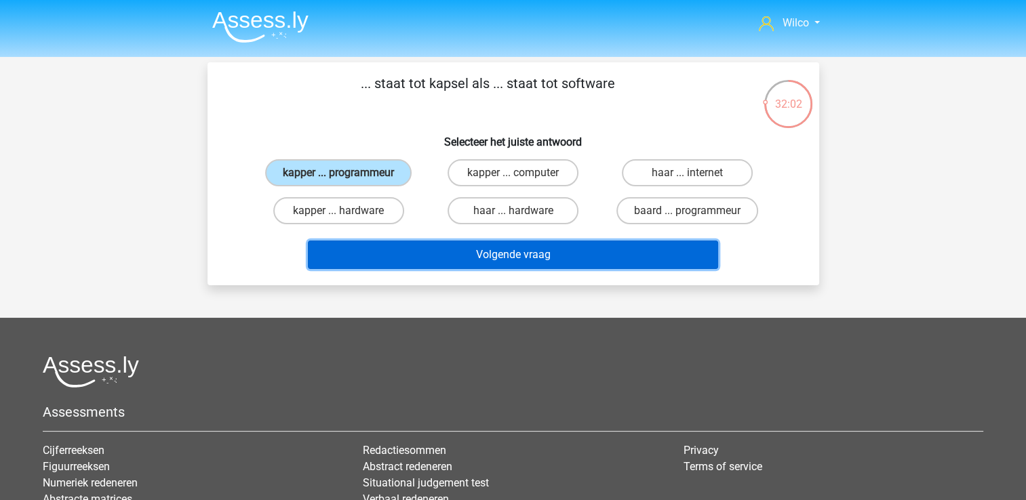
click at [420, 248] on button "Volgende vraag" at bounding box center [513, 255] width 410 height 28
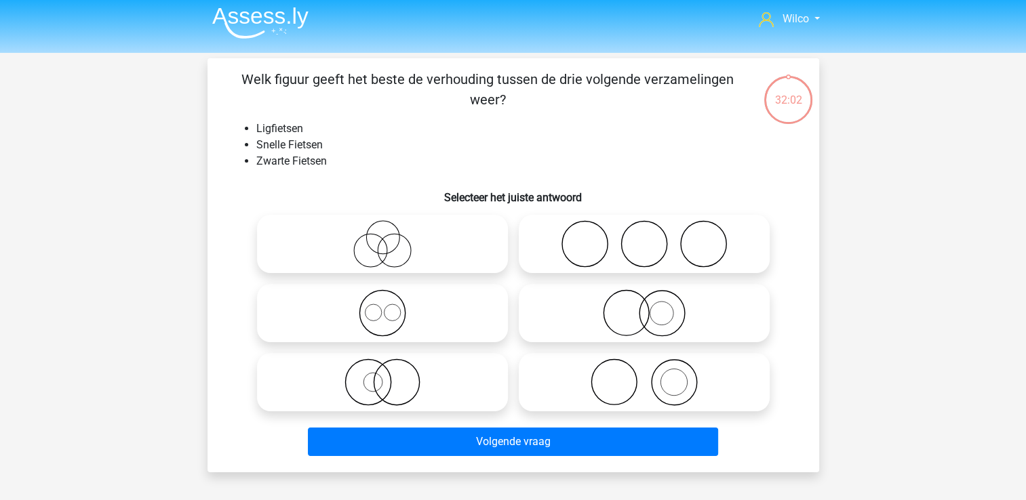
scroll to position [62, 0]
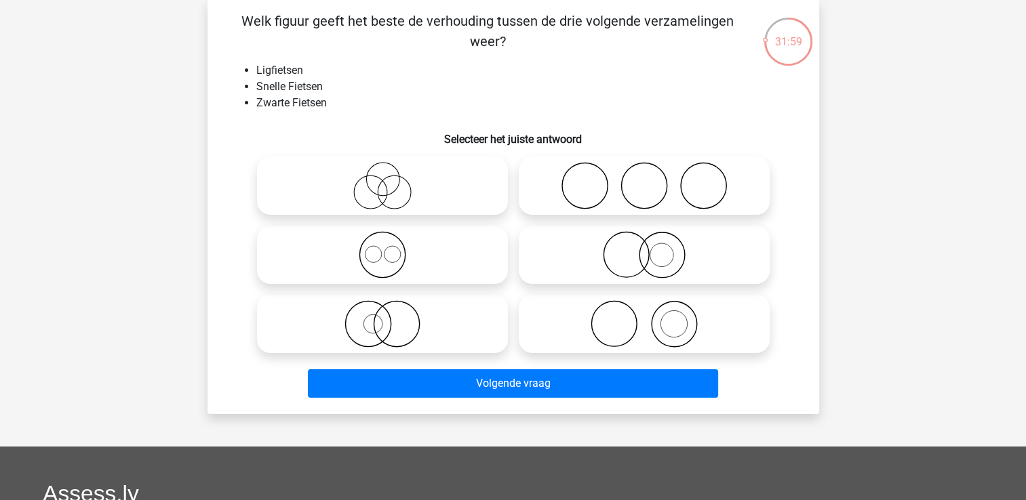
click at [364, 193] on icon at bounding box center [382, 185] width 240 height 47
click at [382, 179] on input "radio" at bounding box center [386, 174] width 9 height 9
radio input "true"
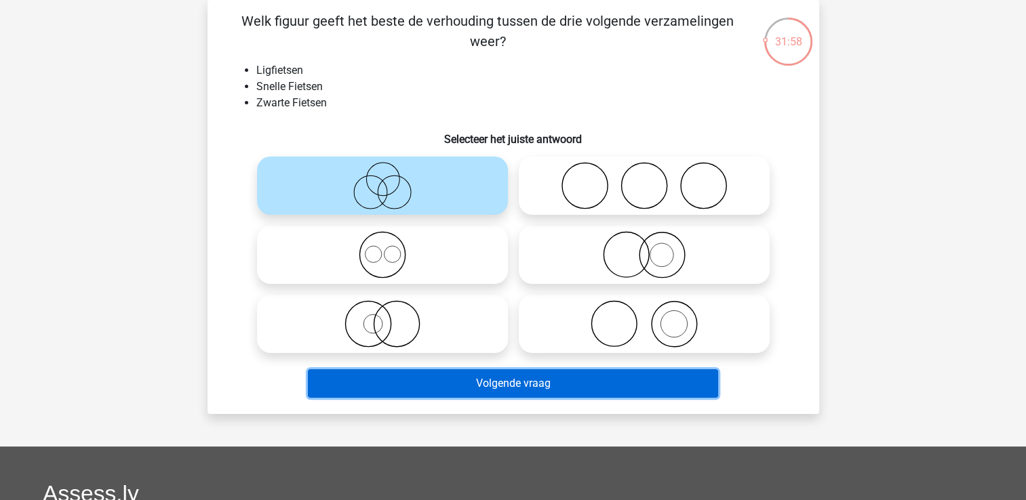
click at [485, 376] on button "Volgende vraag" at bounding box center [513, 383] width 410 height 28
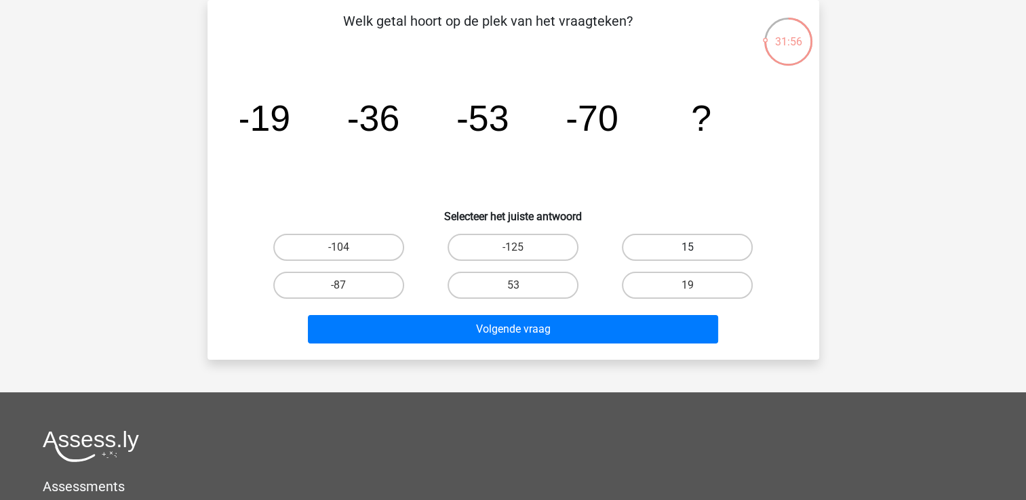
click at [660, 255] on label "15" at bounding box center [687, 247] width 131 height 27
click at [687, 255] on input "15" at bounding box center [691, 251] width 9 height 9
radio input "true"
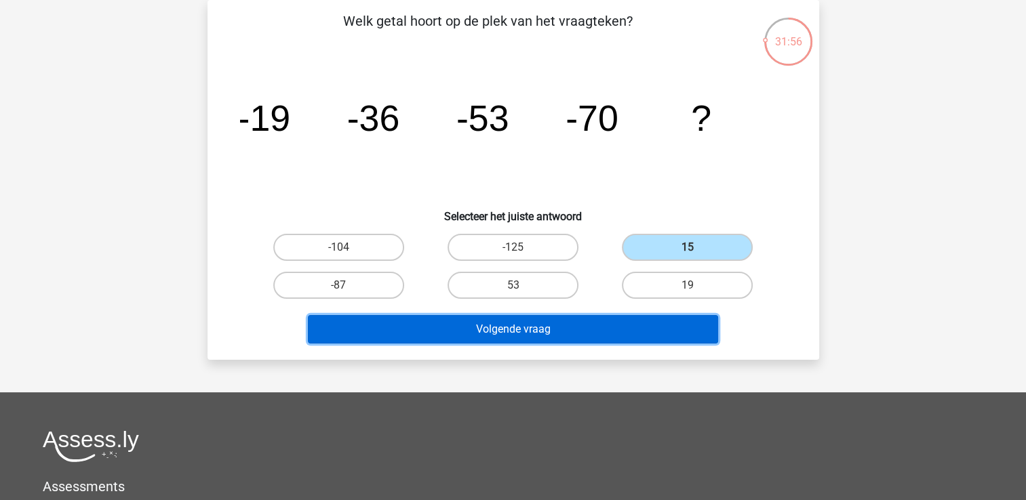
click at [626, 319] on button "Volgende vraag" at bounding box center [513, 329] width 410 height 28
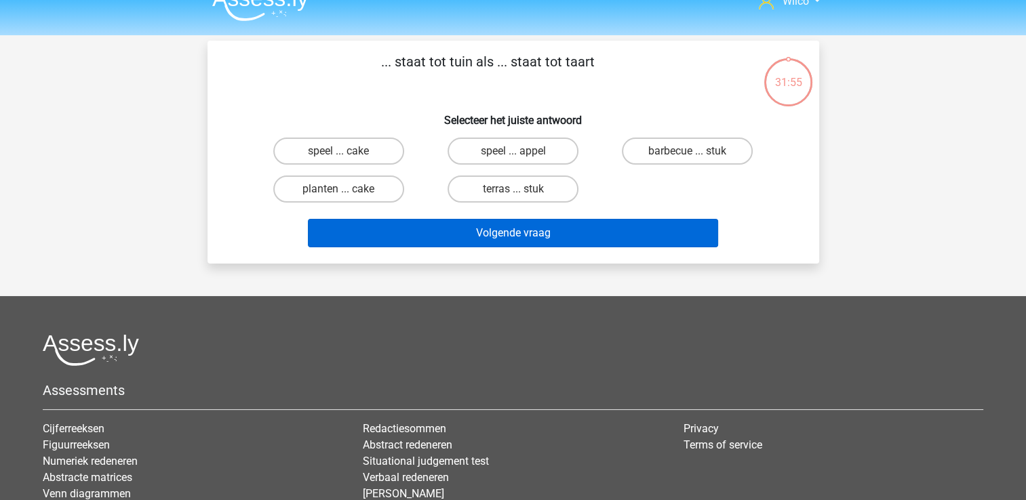
scroll to position [0, 0]
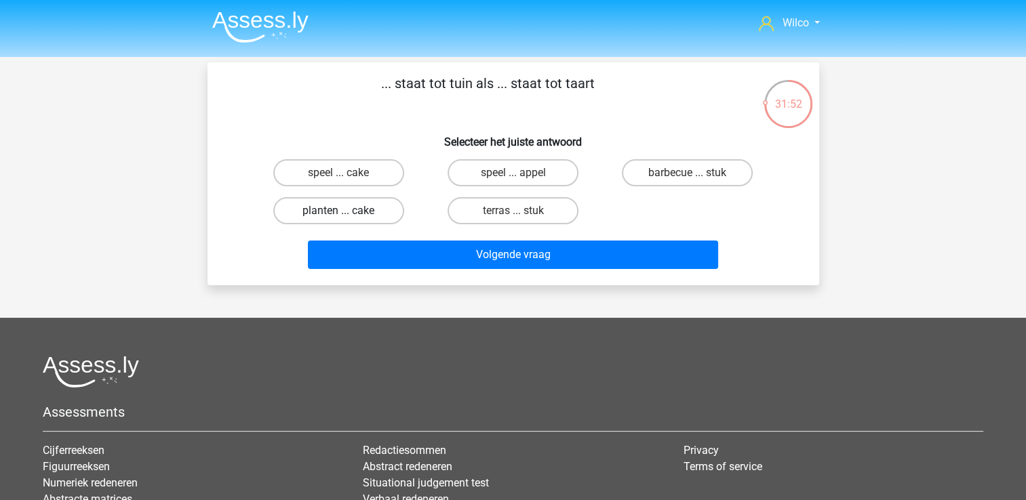
click at [361, 204] on label "planten ... cake" at bounding box center [338, 210] width 131 height 27
click at [347, 211] on input "planten ... cake" at bounding box center [342, 215] width 9 height 9
radio input "true"
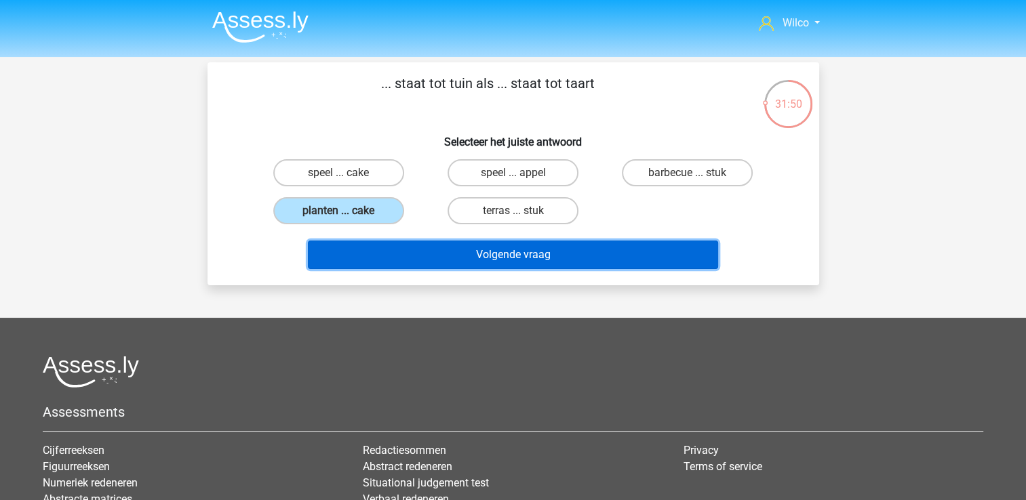
click at [463, 258] on button "Volgende vraag" at bounding box center [513, 255] width 410 height 28
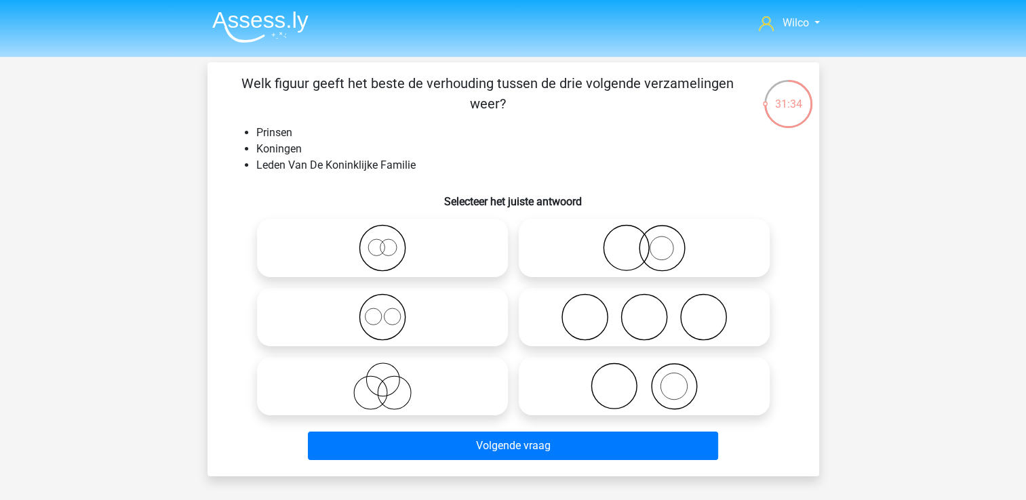
click at [380, 316] on icon at bounding box center [382, 317] width 240 height 47
click at [382, 310] on input "radio" at bounding box center [386, 306] width 9 height 9
radio input "true"
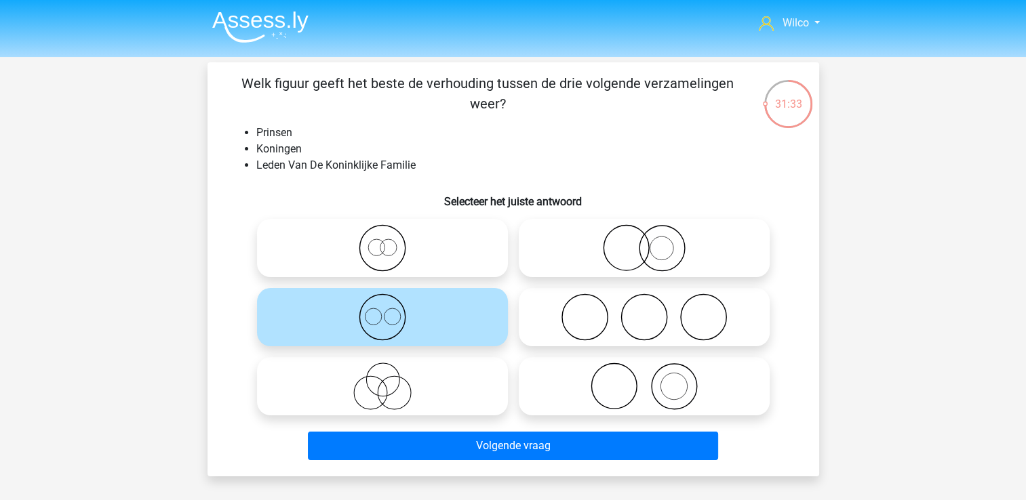
click at [380, 265] on icon at bounding box center [382, 247] width 240 height 47
click at [382, 241] on input "radio" at bounding box center [386, 237] width 9 height 9
radio input "true"
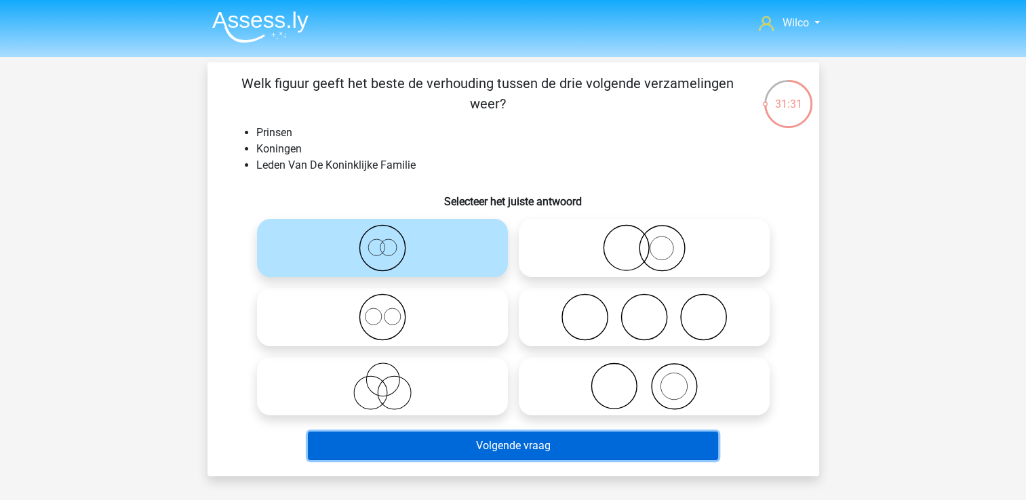
click at [424, 445] on button "Volgende vraag" at bounding box center [513, 446] width 410 height 28
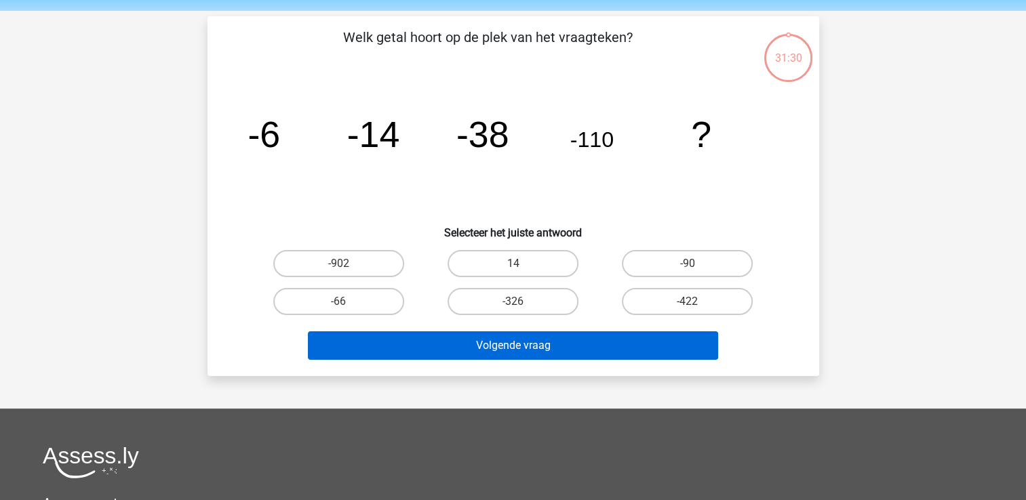
scroll to position [62, 0]
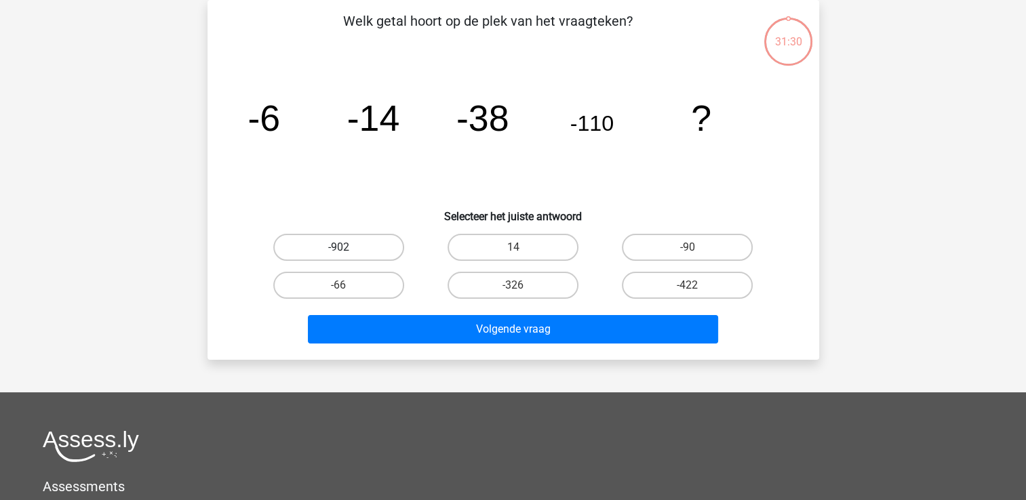
click at [381, 259] on label "-902" at bounding box center [338, 247] width 131 height 27
click at [347, 256] on input "-902" at bounding box center [342, 251] width 9 height 9
radio input "true"
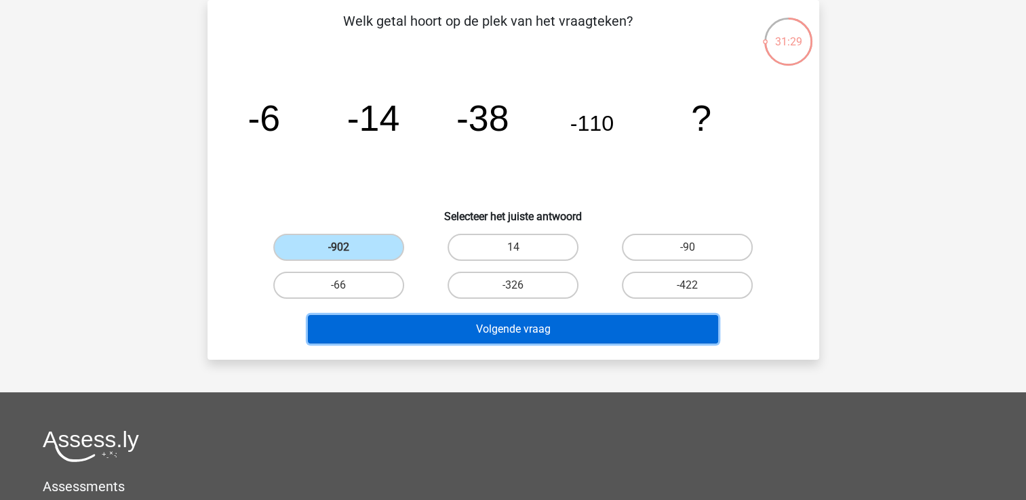
click at [404, 322] on button "Volgende vraag" at bounding box center [513, 329] width 410 height 28
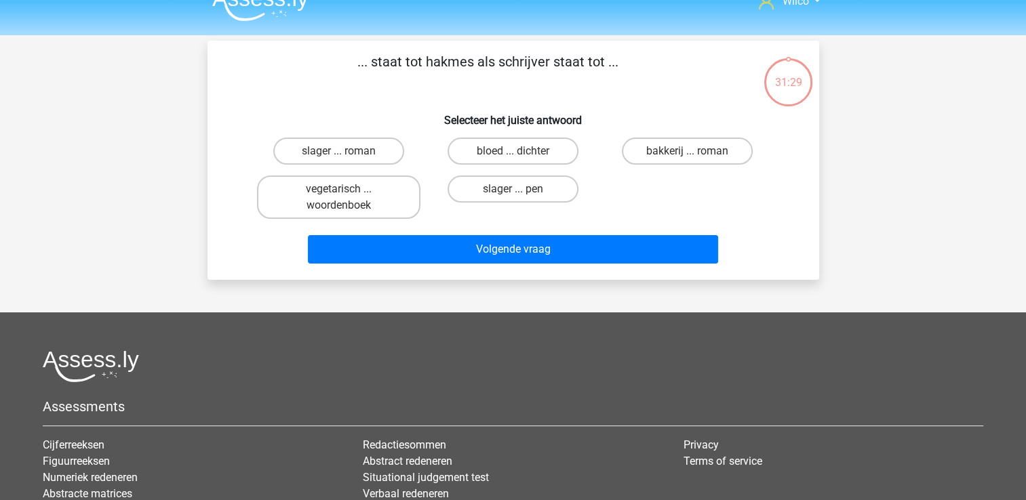
scroll to position [0, 0]
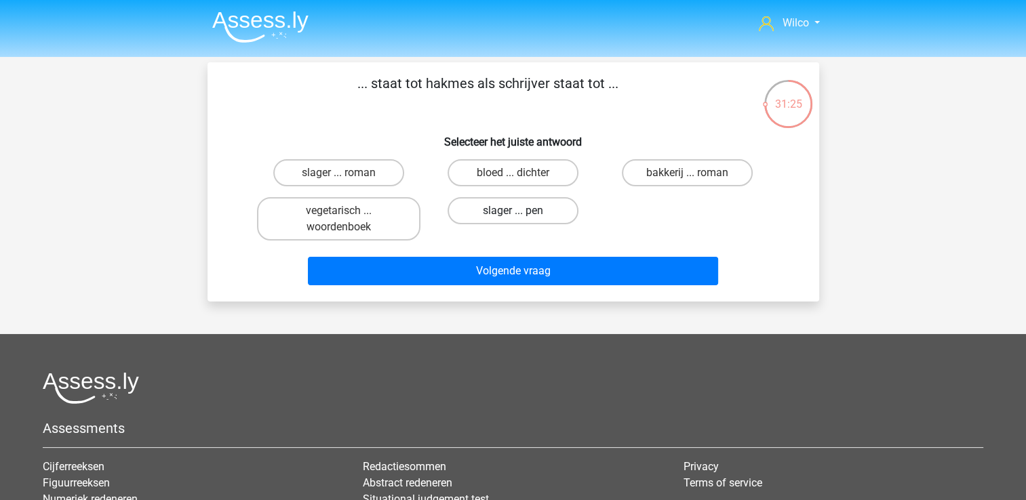
click at [475, 211] on label "slager ... pen" at bounding box center [512, 210] width 131 height 27
click at [512, 211] on input "slager ... pen" at bounding box center [516, 215] width 9 height 9
radio input "true"
click at [469, 288] on div "Volgende vraag" at bounding box center [513, 274] width 523 height 34
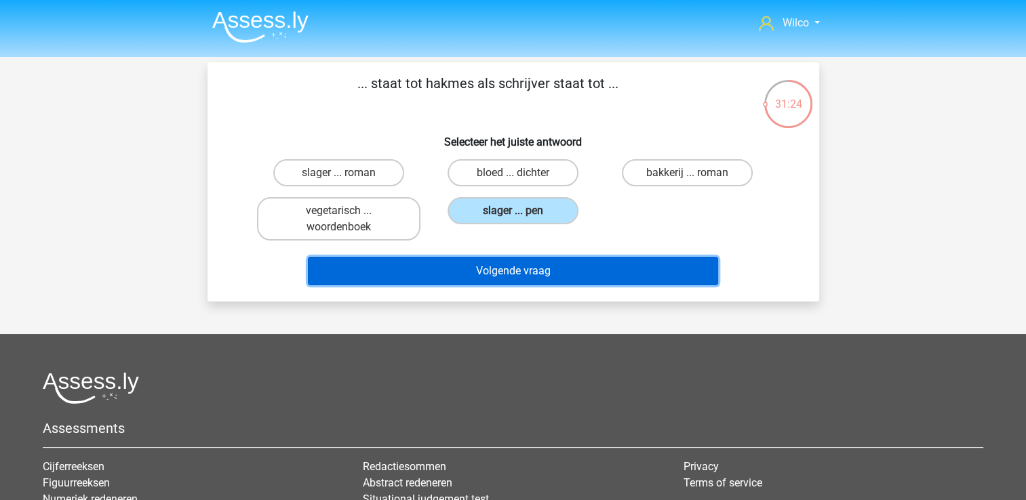
click at [472, 281] on button "Volgende vraag" at bounding box center [513, 271] width 410 height 28
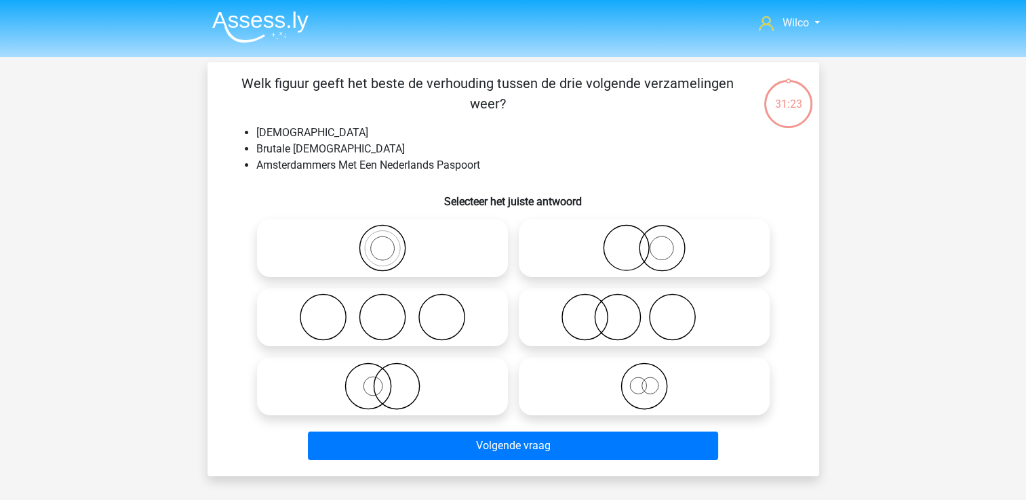
scroll to position [62, 0]
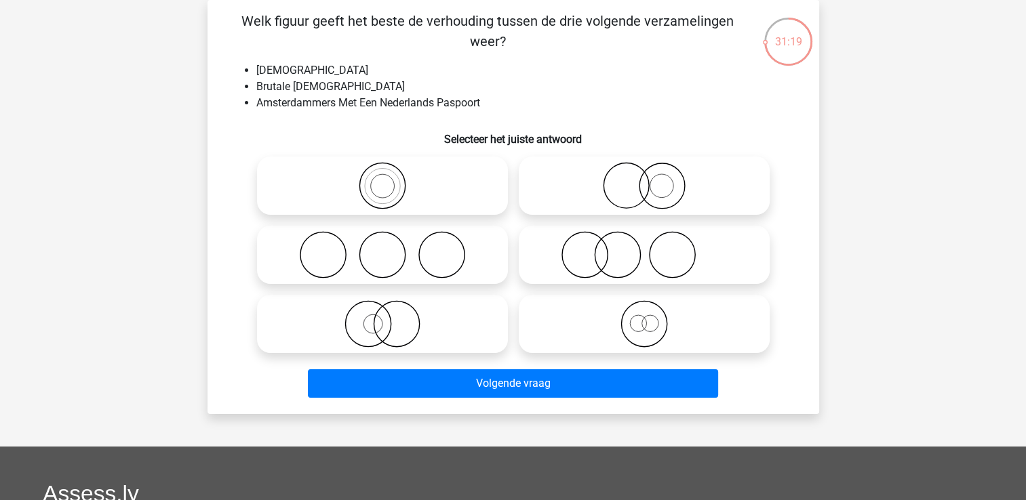
click at [427, 263] on icon at bounding box center [382, 254] width 240 height 47
click at [391, 248] on input "radio" at bounding box center [386, 243] width 9 height 9
radio input "true"
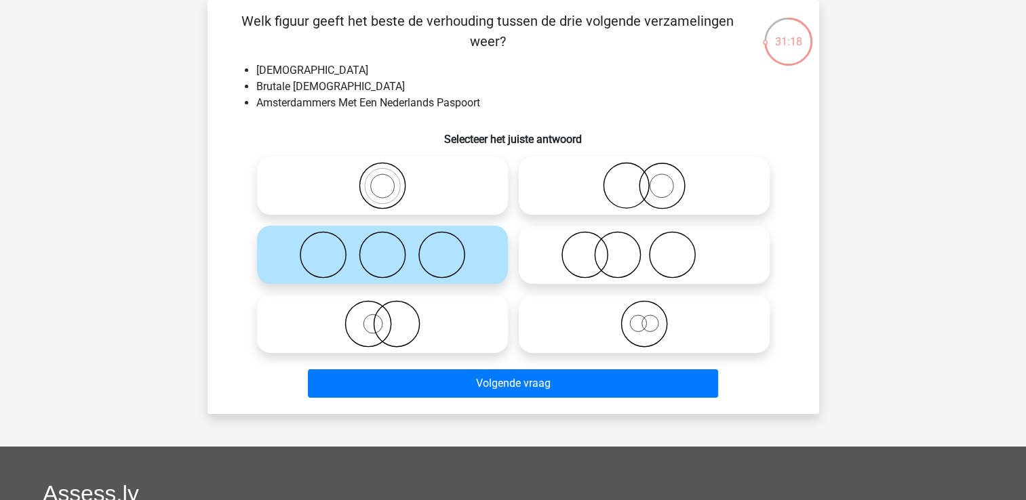
click at [414, 363] on div "Volgende vraag" at bounding box center [513, 381] width 568 height 45
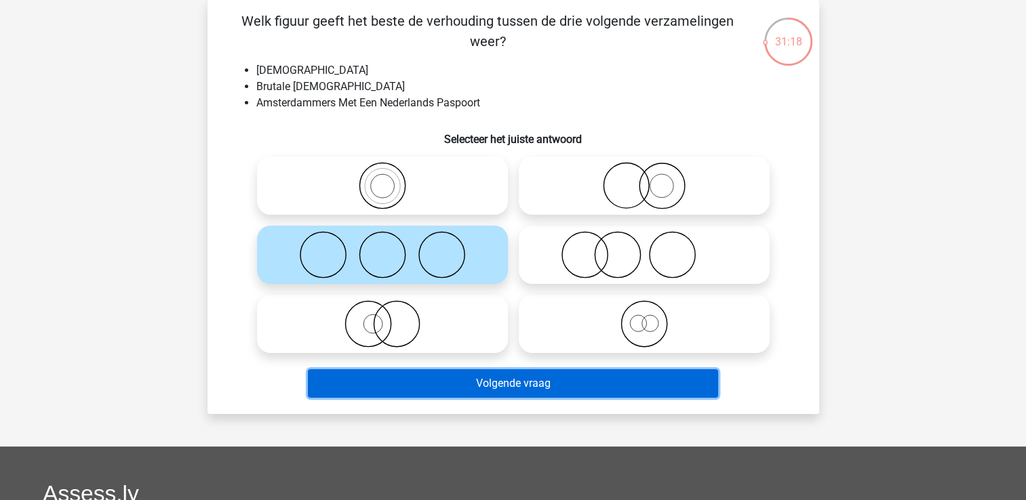
click at [417, 378] on button "Volgende vraag" at bounding box center [513, 383] width 410 height 28
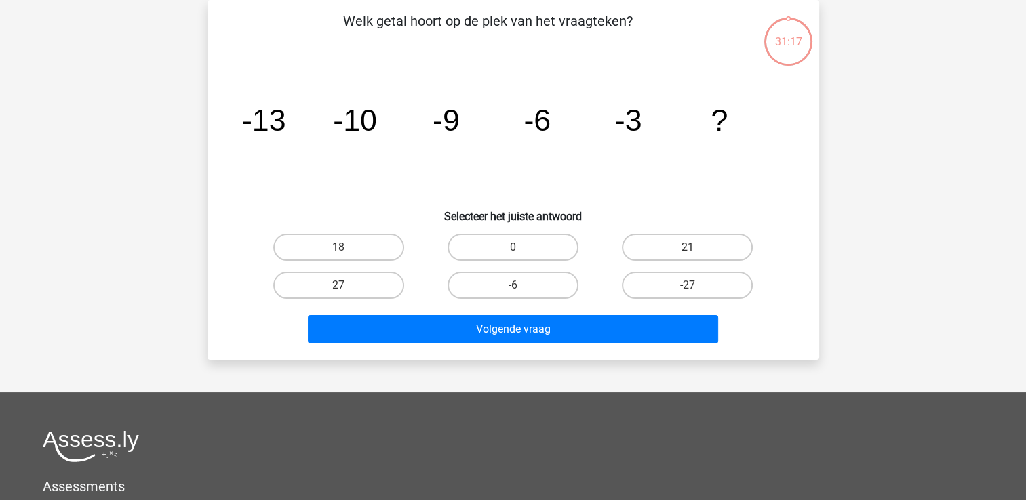
click at [517, 249] on input "0" at bounding box center [516, 251] width 9 height 9
radio input "true"
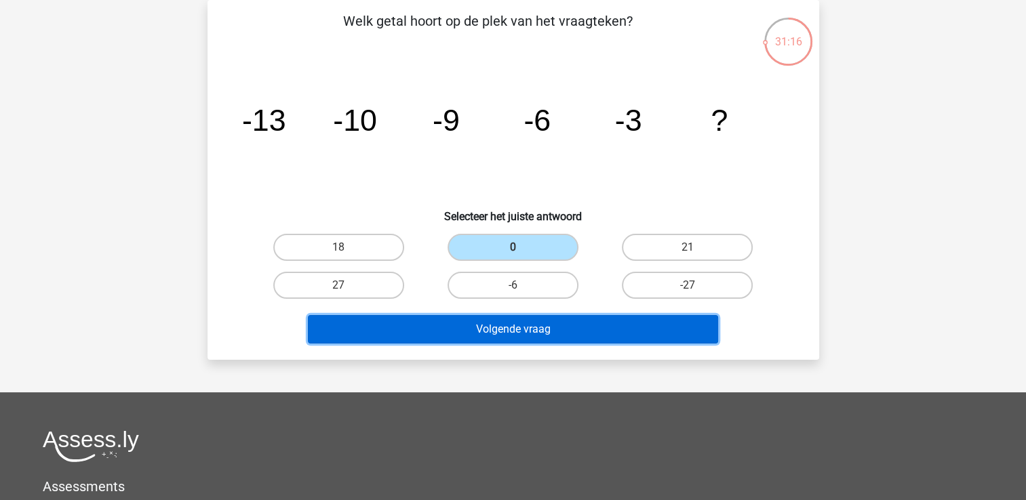
click at [502, 331] on button "Volgende vraag" at bounding box center [513, 329] width 410 height 28
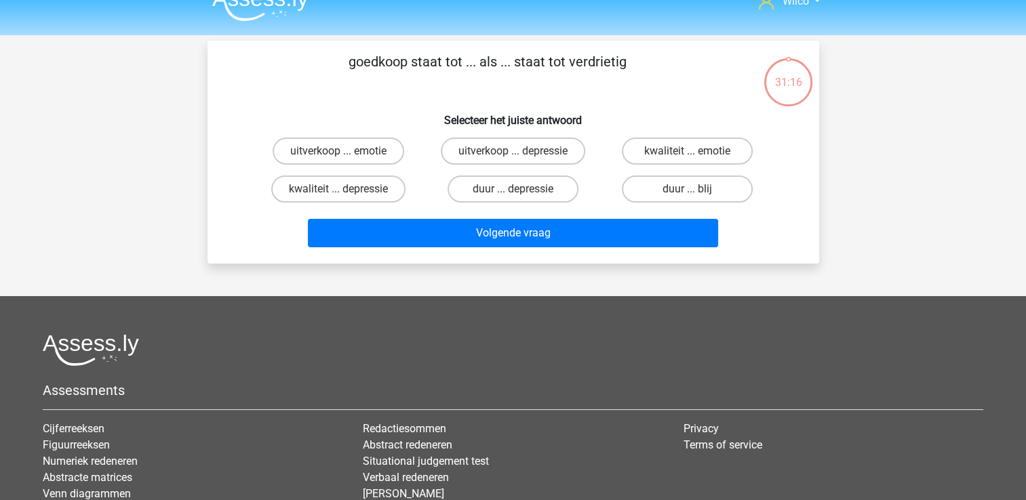
scroll to position [0, 0]
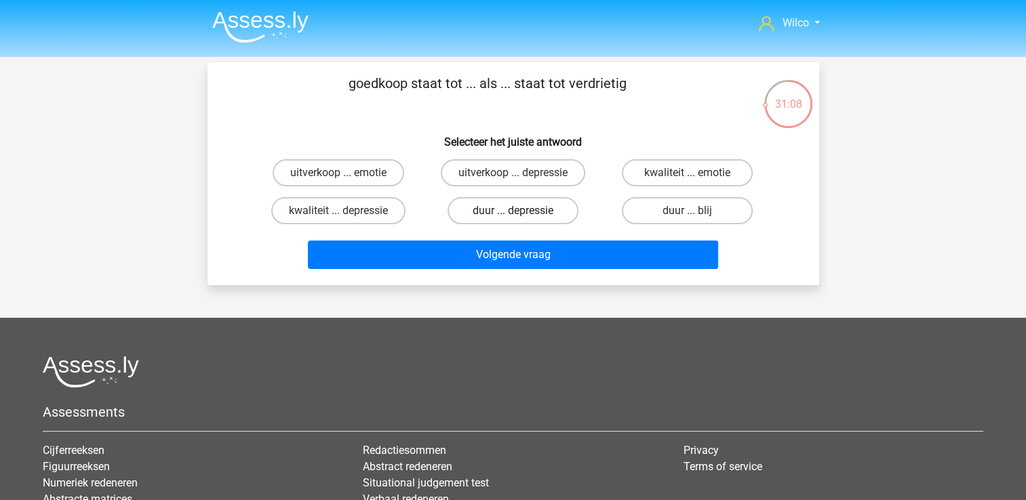
click at [502, 212] on label "duur ... depressie" at bounding box center [512, 210] width 131 height 27
click at [512, 212] on input "duur ... depressie" at bounding box center [516, 215] width 9 height 9
radio input "true"
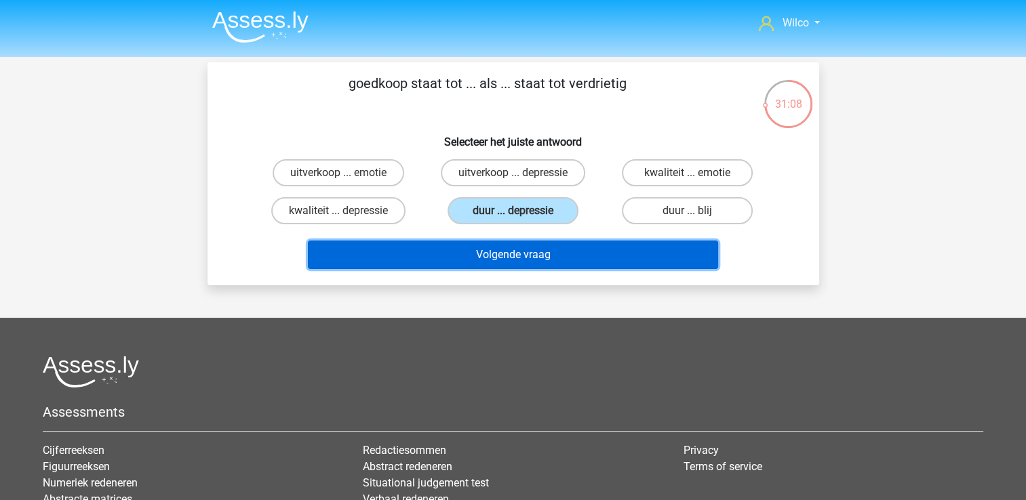
click at [500, 249] on button "Volgende vraag" at bounding box center [513, 255] width 410 height 28
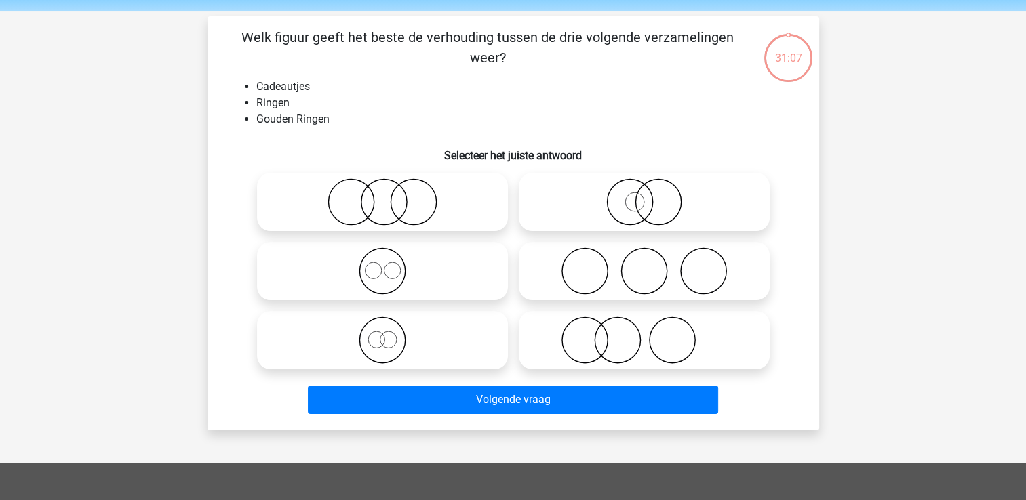
scroll to position [62, 0]
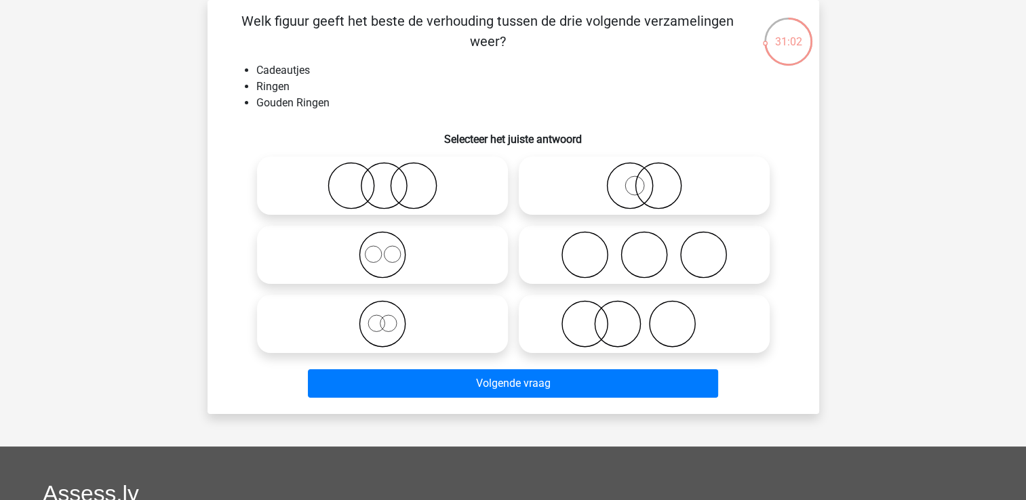
click at [411, 197] on icon at bounding box center [382, 185] width 240 height 47
click at [391, 179] on input "radio" at bounding box center [386, 174] width 9 height 9
radio input "true"
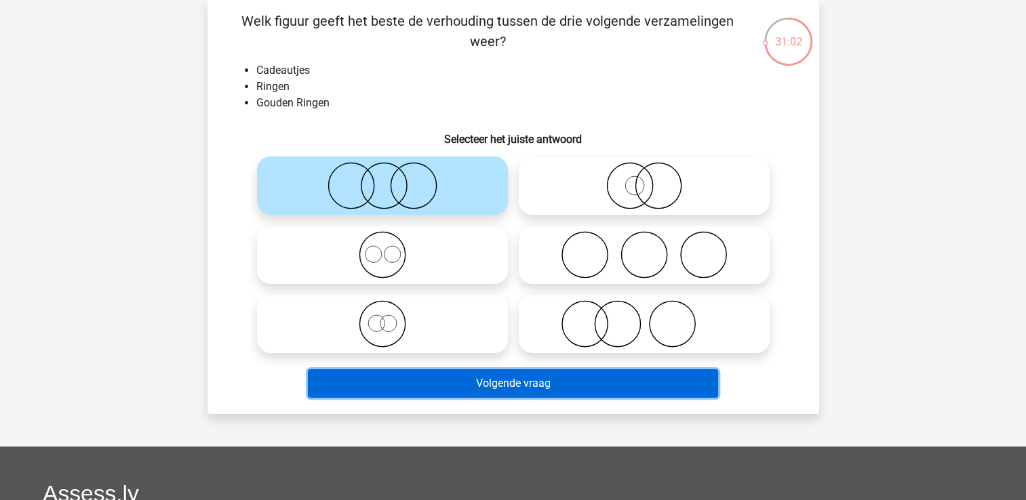
click at [498, 383] on button "Volgende vraag" at bounding box center [513, 383] width 410 height 28
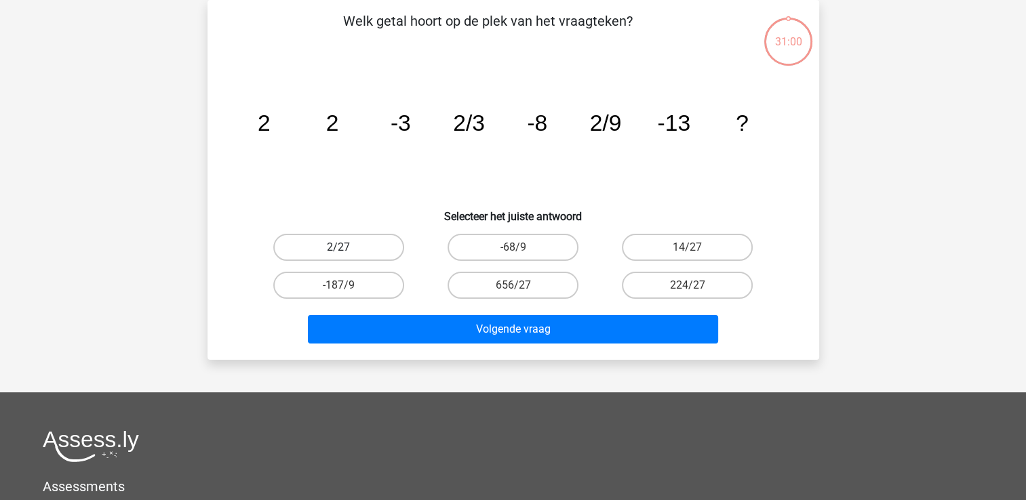
click at [374, 251] on label "2/27" at bounding box center [338, 247] width 131 height 27
click at [347, 251] on input "2/27" at bounding box center [342, 251] width 9 height 9
radio input "true"
click at [379, 308] on div "Volgende vraag" at bounding box center [513, 326] width 568 height 45
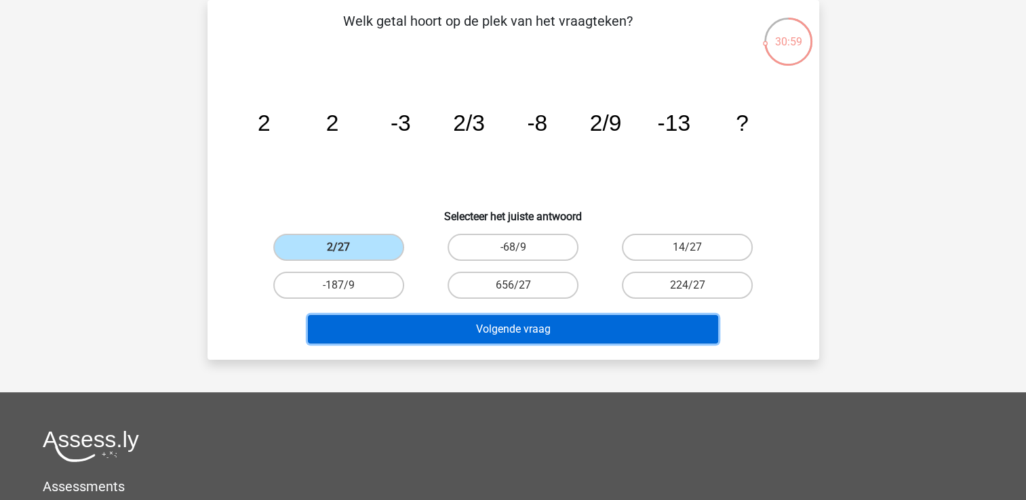
click at [385, 326] on button "Volgende vraag" at bounding box center [513, 329] width 410 height 28
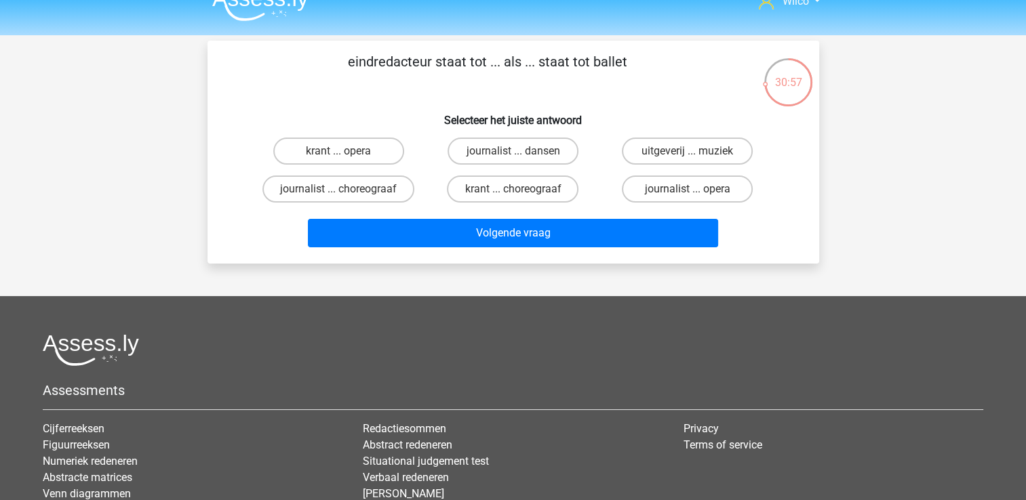
scroll to position [0, 0]
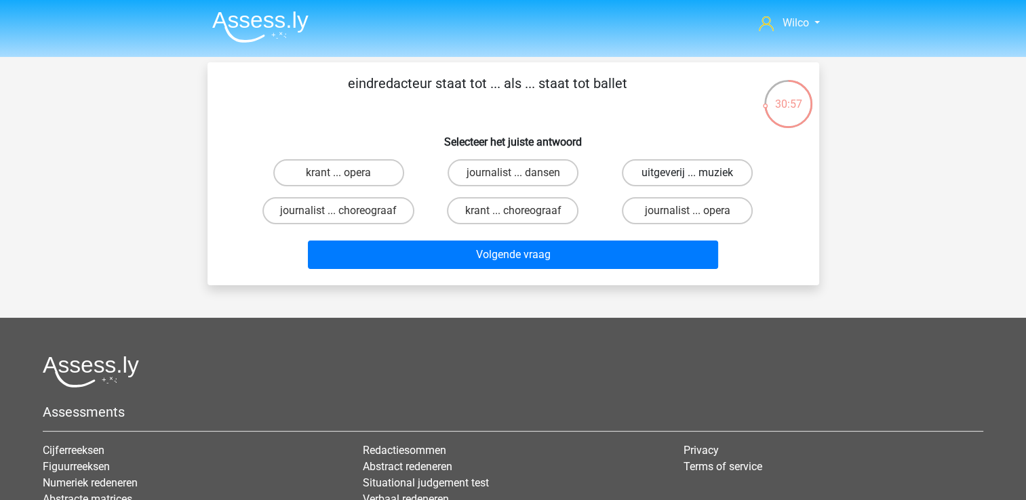
click at [668, 181] on label "uitgeverij ... muziek" at bounding box center [687, 172] width 131 height 27
click at [687, 181] on input "uitgeverij ... muziek" at bounding box center [691, 177] width 9 height 9
radio input "true"
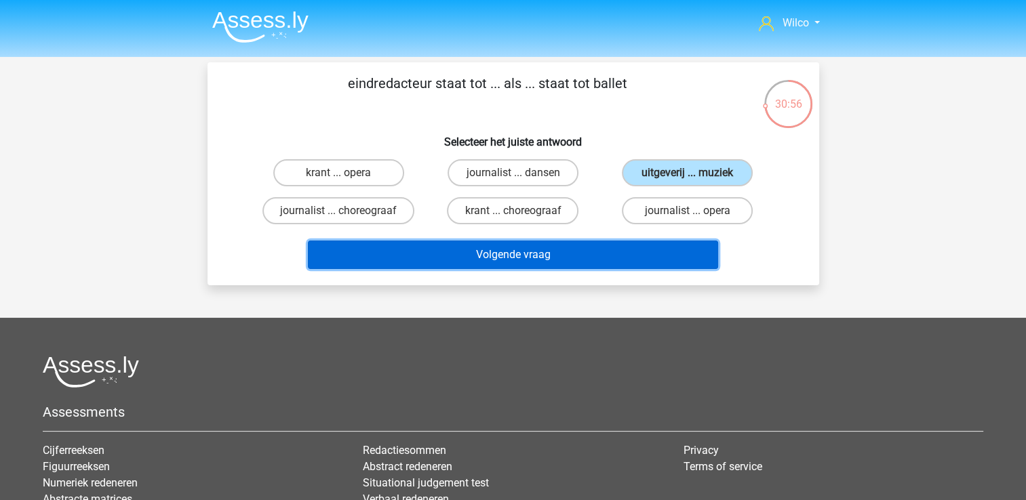
click at [574, 258] on button "Volgende vraag" at bounding box center [513, 255] width 410 height 28
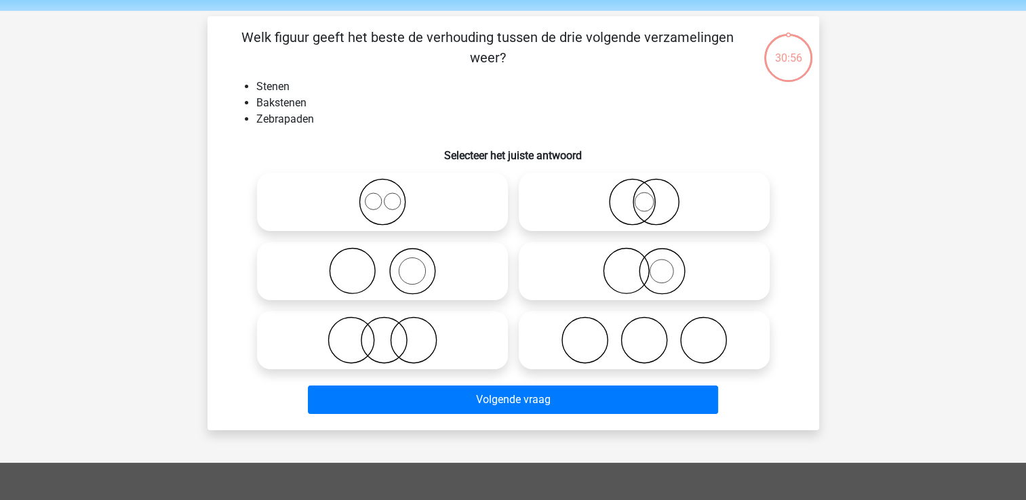
scroll to position [62, 0]
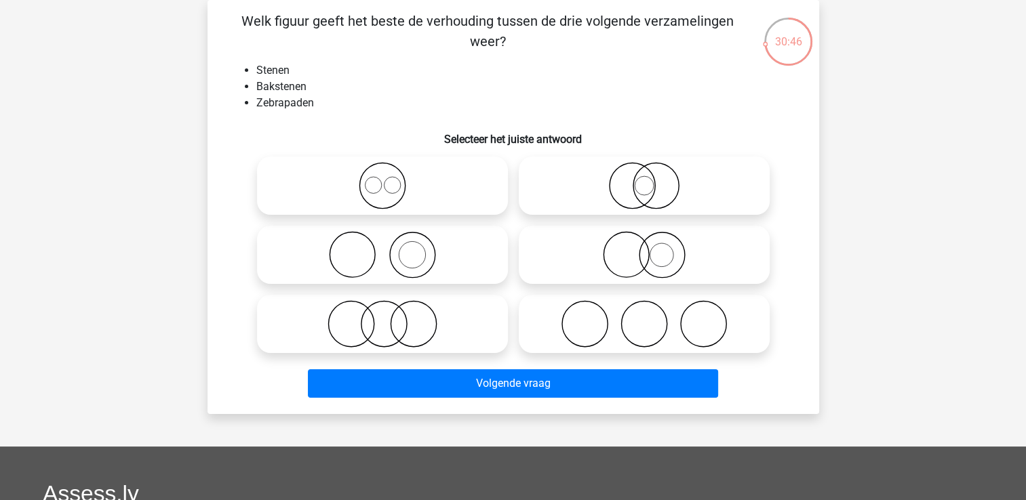
click at [630, 340] on icon at bounding box center [644, 323] width 240 height 47
click at [644, 317] on input "radio" at bounding box center [648, 312] width 9 height 9
radio input "true"
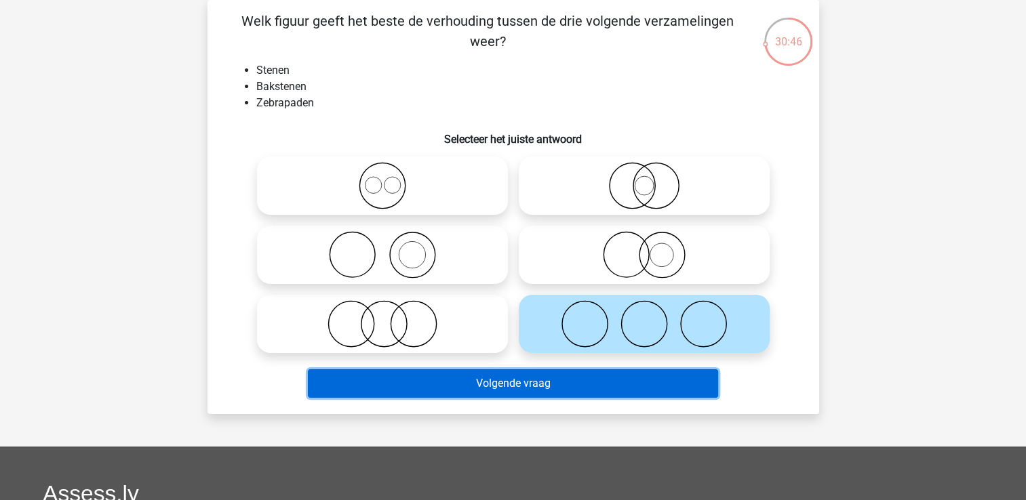
click at [610, 389] on button "Volgende vraag" at bounding box center [513, 383] width 410 height 28
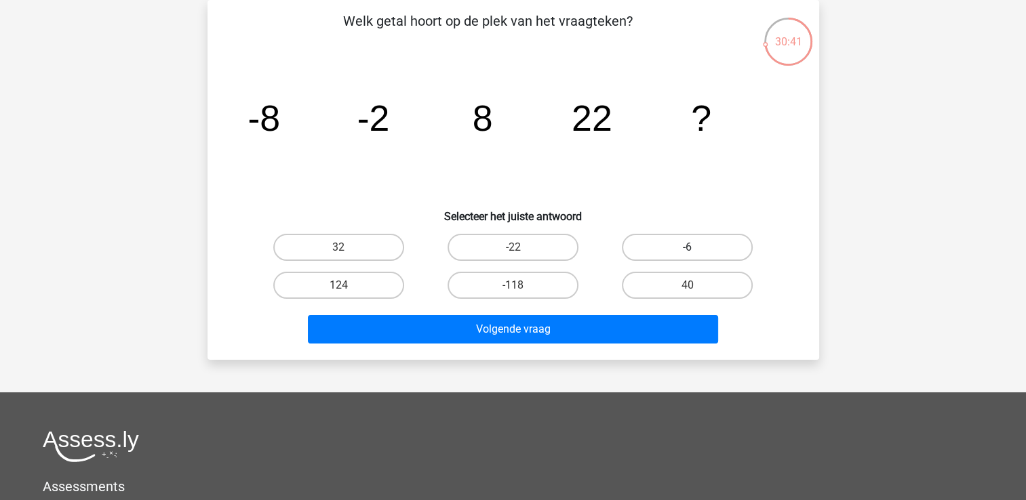
click at [716, 241] on label "-6" at bounding box center [687, 247] width 131 height 27
click at [696, 247] on input "-6" at bounding box center [691, 251] width 9 height 9
radio input "true"
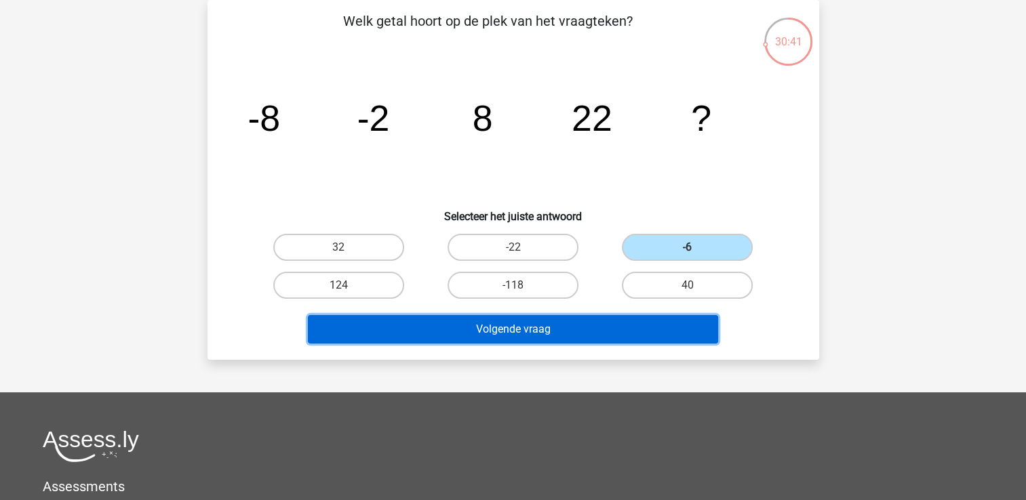
click at [604, 331] on button "Volgende vraag" at bounding box center [513, 329] width 410 height 28
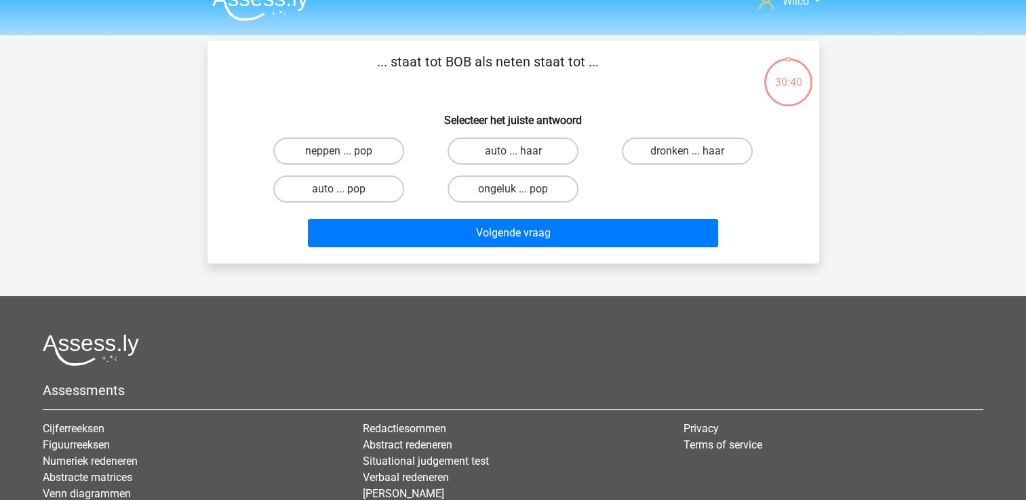
scroll to position [0, 0]
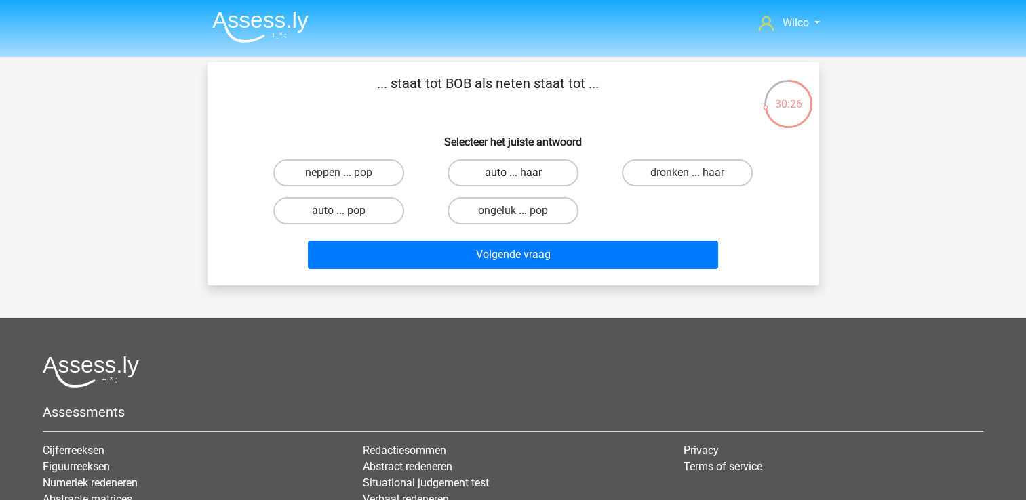
click at [453, 176] on label "auto ... haar" at bounding box center [512, 172] width 131 height 27
click at [512, 176] on input "auto ... haar" at bounding box center [516, 177] width 9 height 9
radio input "true"
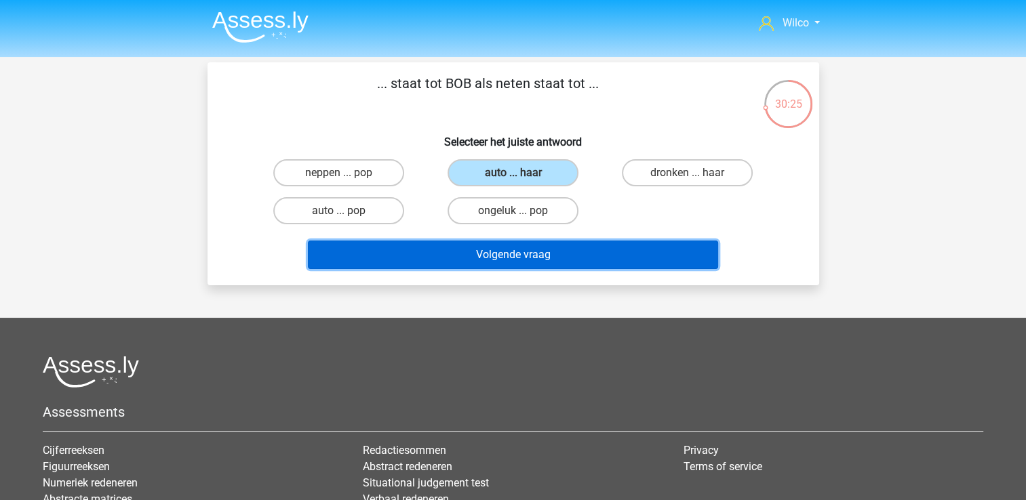
click at [451, 249] on button "Volgende vraag" at bounding box center [513, 255] width 410 height 28
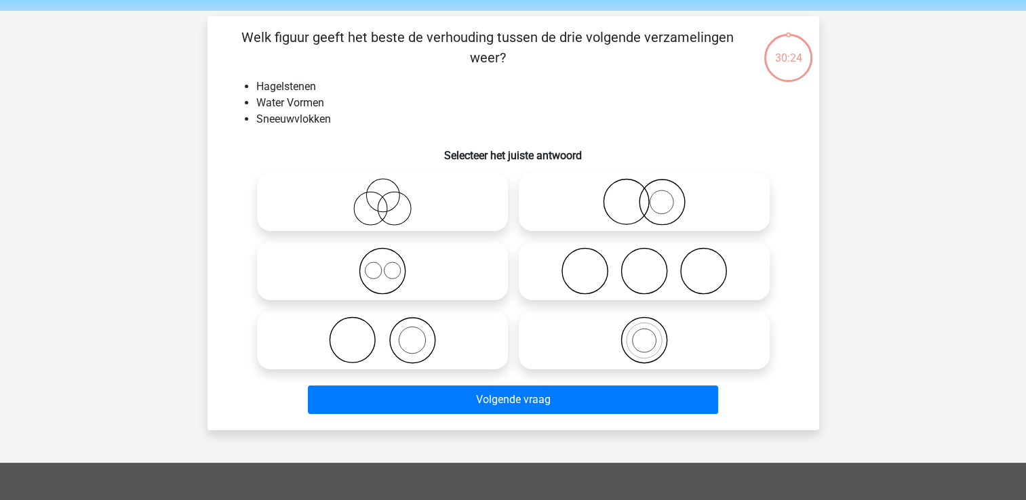
scroll to position [62, 0]
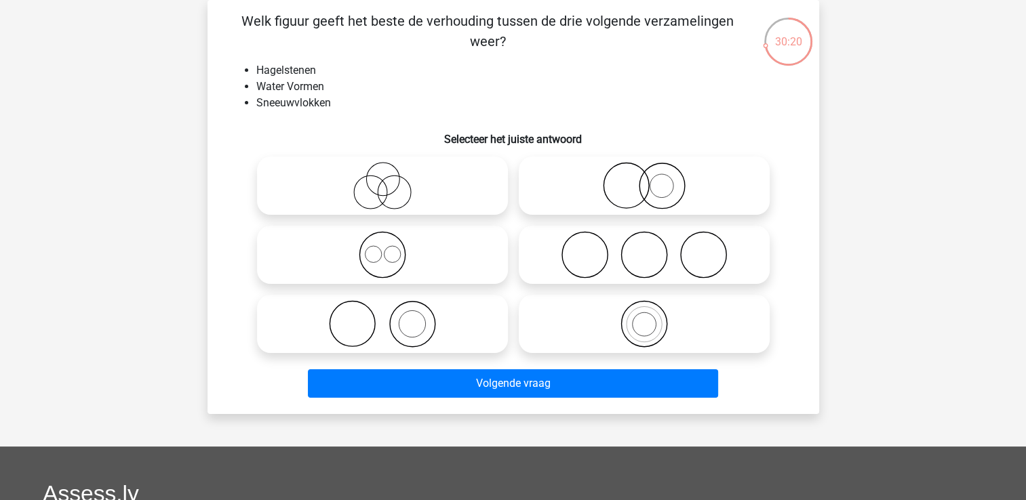
click at [548, 248] on icon at bounding box center [644, 254] width 240 height 47
click at [644, 248] on input "radio" at bounding box center [648, 243] width 9 height 9
radio input "true"
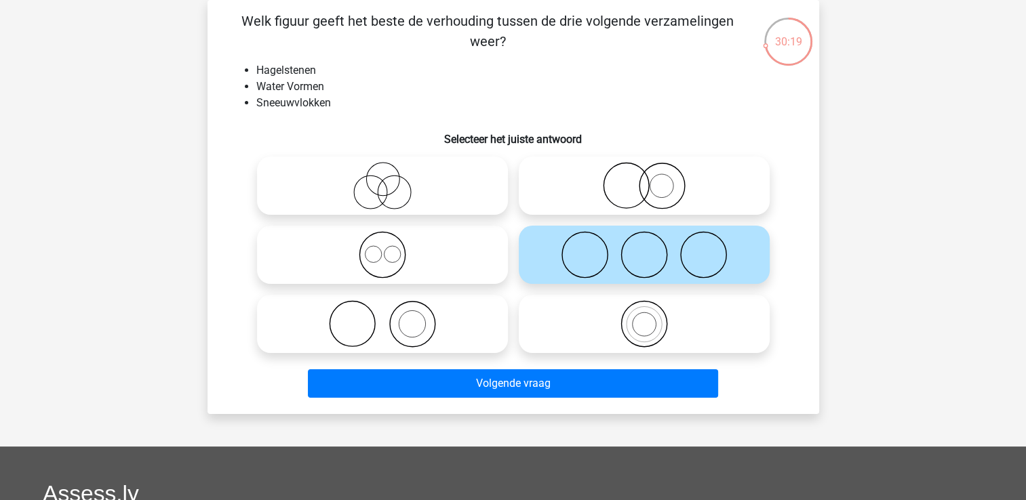
drag, startPoint x: 572, startPoint y: 361, endPoint x: 569, endPoint y: 371, distance: 11.2
click at [572, 361] on div "Volgende vraag" at bounding box center [513, 381] width 568 height 45
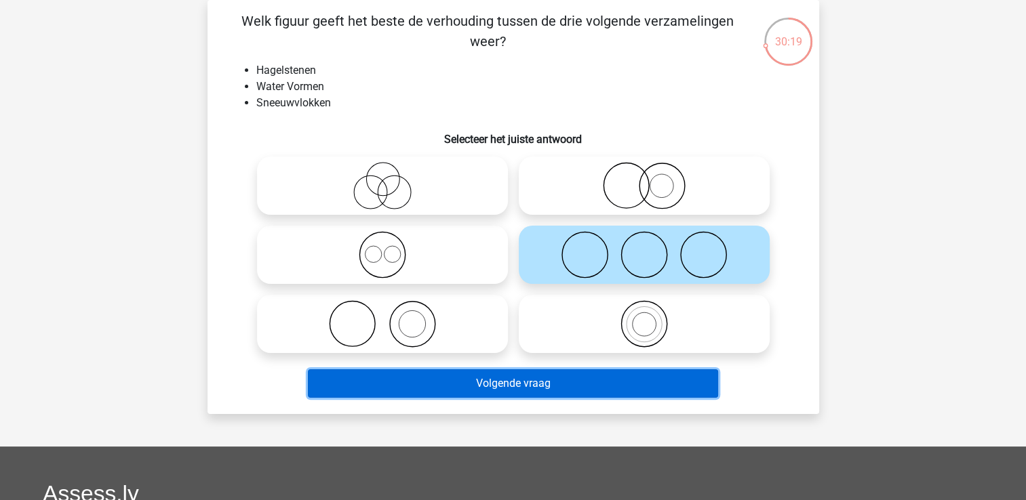
click at [569, 373] on button "Volgende vraag" at bounding box center [513, 383] width 410 height 28
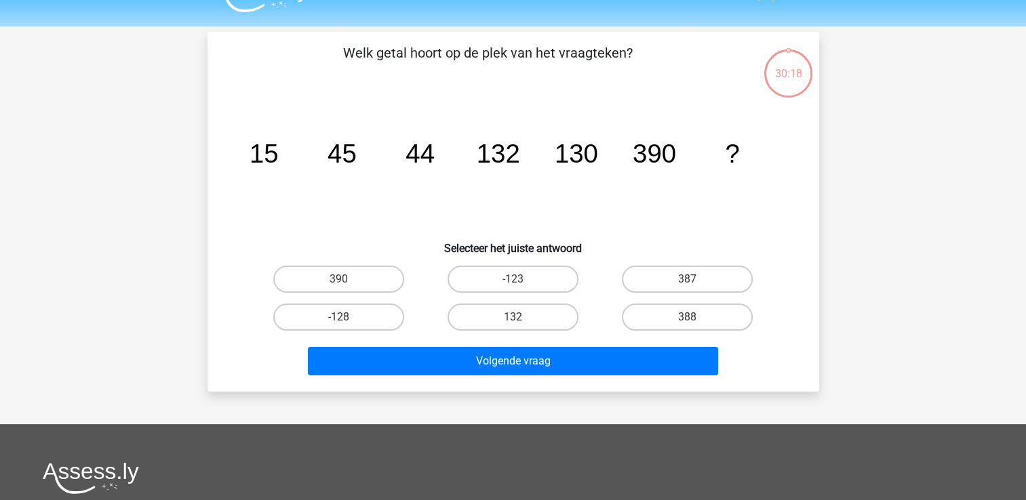
scroll to position [0, 0]
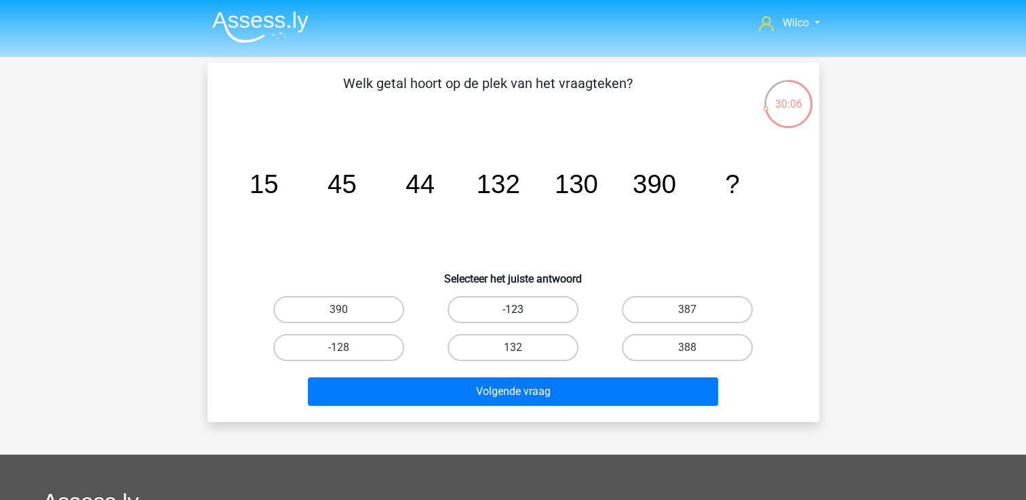
click at [475, 317] on label "-123" at bounding box center [512, 309] width 131 height 27
click at [512, 317] on input "-123" at bounding box center [516, 314] width 9 height 9
radio input "true"
click at [480, 407] on div "Volgende vraag" at bounding box center [513, 395] width 523 height 34
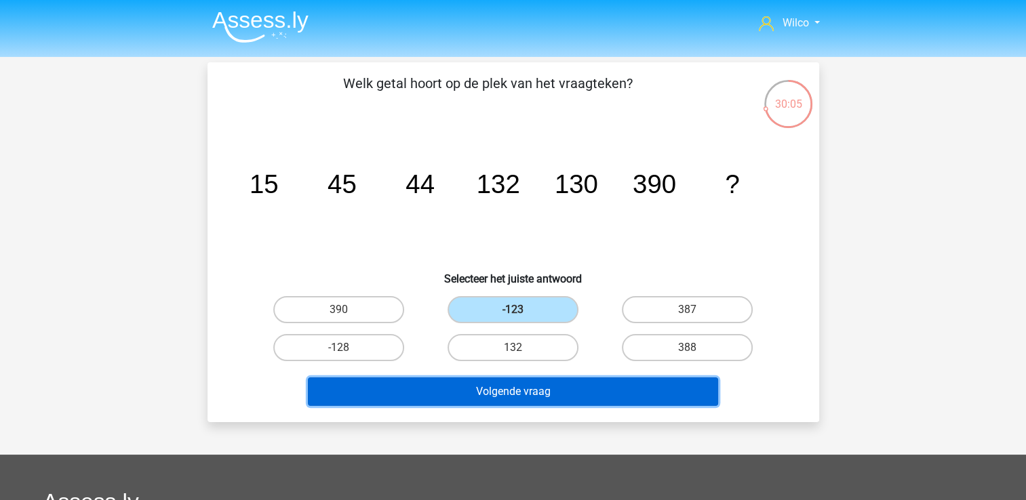
click at [487, 395] on button "Volgende vraag" at bounding box center [513, 392] width 410 height 28
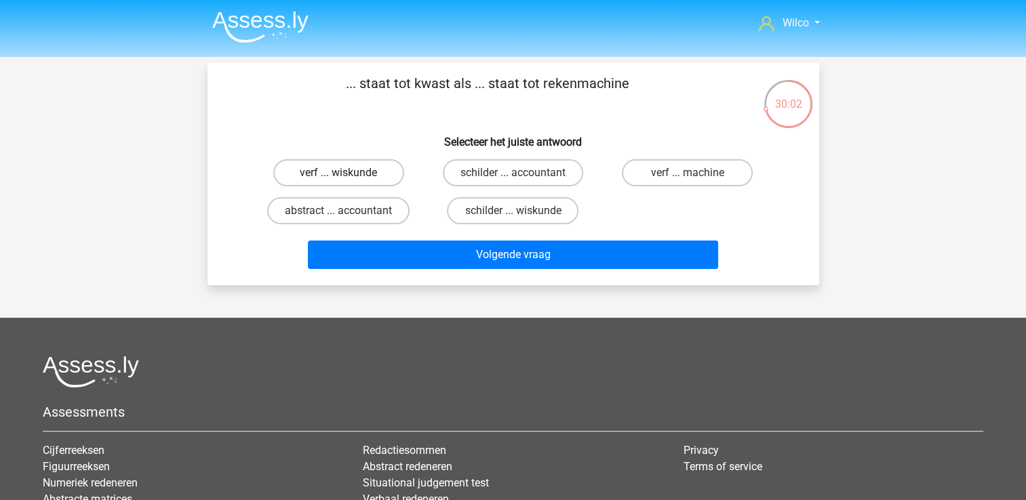
click at [363, 175] on label "verf ... wiskunde" at bounding box center [338, 172] width 131 height 27
click at [347, 175] on input "verf ... wiskunde" at bounding box center [342, 177] width 9 height 9
radio input "true"
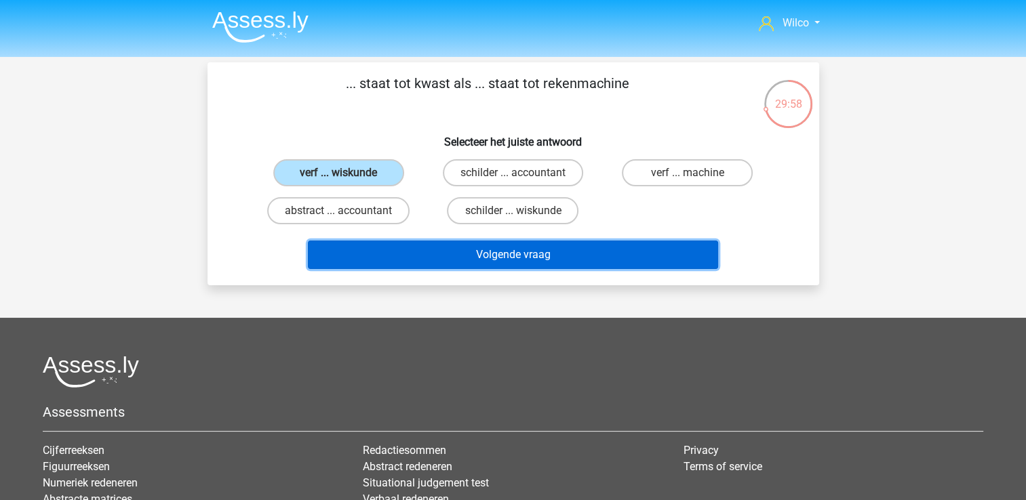
click at [420, 254] on button "Volgende vraag" at bounding box center [513, 255] width 410 height 28
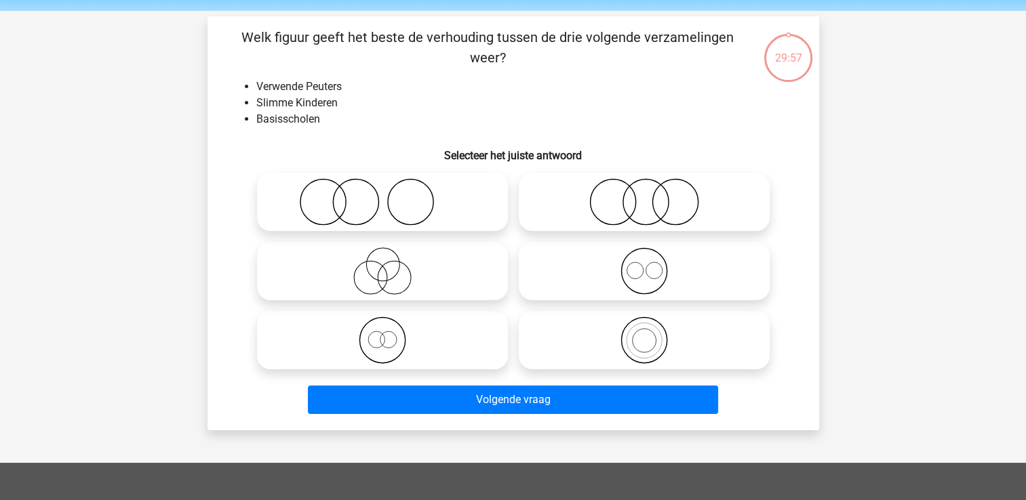
scroll to position [62, 0]
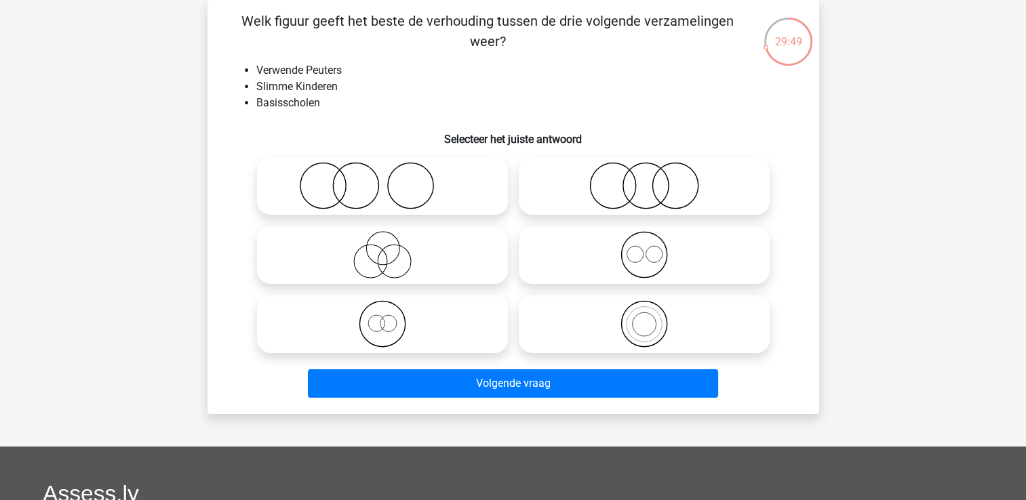
drag, startPoint x: 582, startPoint y: 268, endPoint x: 581, endPoint y: 310, distance: 42.1
click at [583, 275] on icon at bounding box center [644, 254] width 240 height 47
click at [644, 248] on input "radio" at bounding box center [648, 243] width 9 height 9
radio input "true"
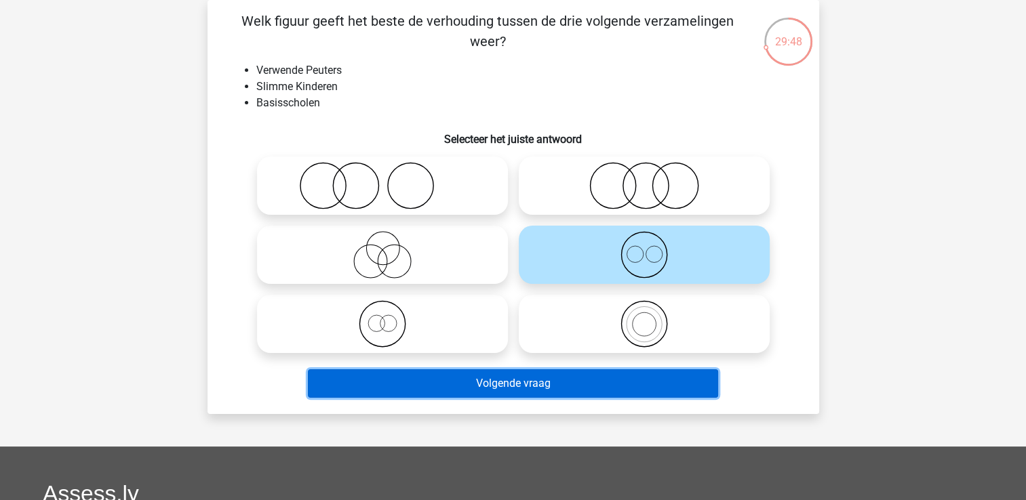
click at [550, 381] on button "Volgende vraag" at bounding box center [513, 383] width 410 height 28
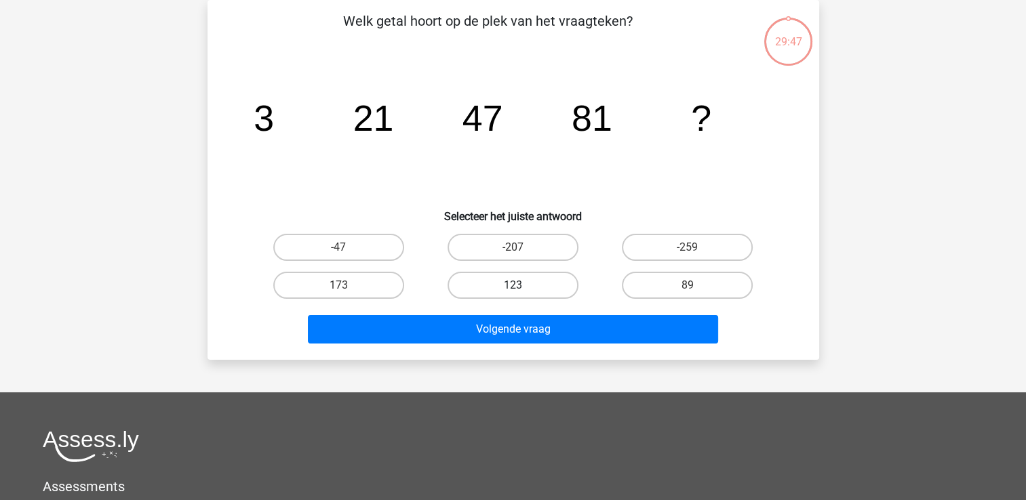
click at [501, 291] on label "123" at bounding box center [512, 285] width 131 height 27
click at [512, 291] on input "123" at bounding box center [516, 289] width 9 height 9
radio input "true"
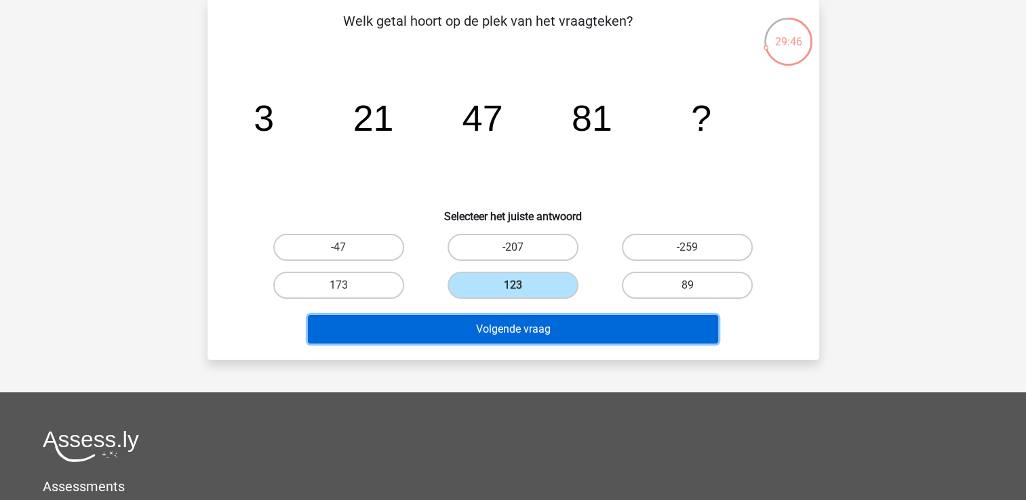
click at [504, 330] on button "Volgende vraag" at bounding box center [513, 329] width 410 height 28
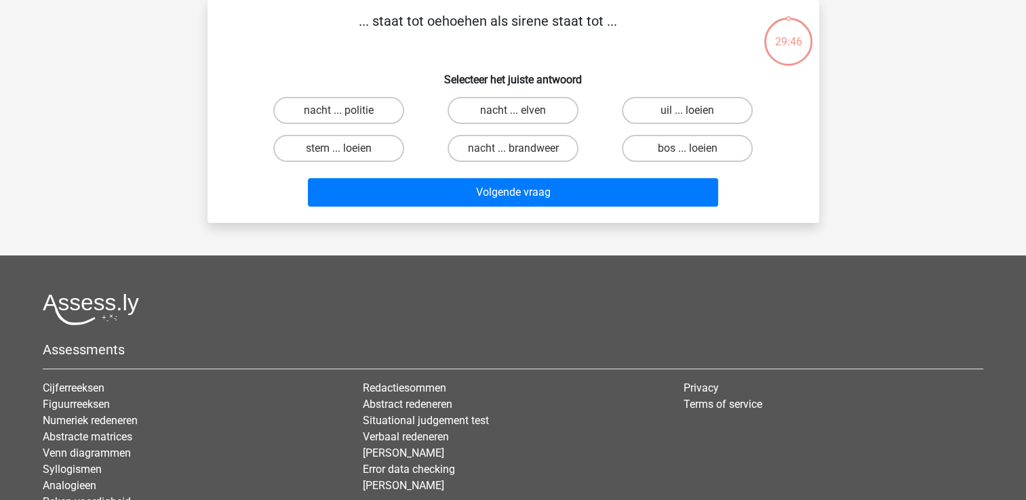
drag, startPoint x: 538, startPoint y: 115, endPoint x: 537, endPoint y: 125, distance: 10.2
click at [538, 114] on label "nacht ... elven" at bounding box center [512, 110] width 131 height 27
click at [521, 114] on input "nacht ... elven" at bounding box center [516, 114] width 9 height 9
radio input "true"
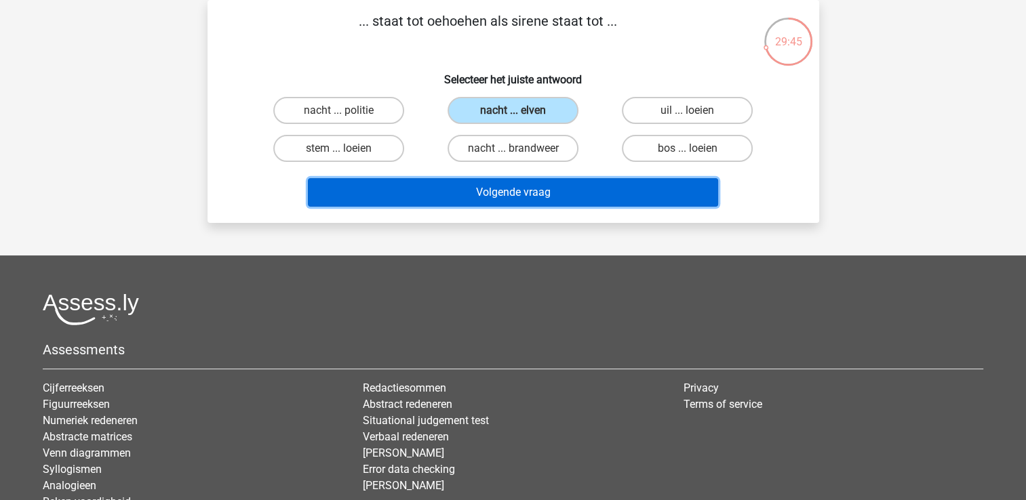
click at [532, 194] on button "Volgende vraag" at bounding box center [513, 192] width 410 height 28
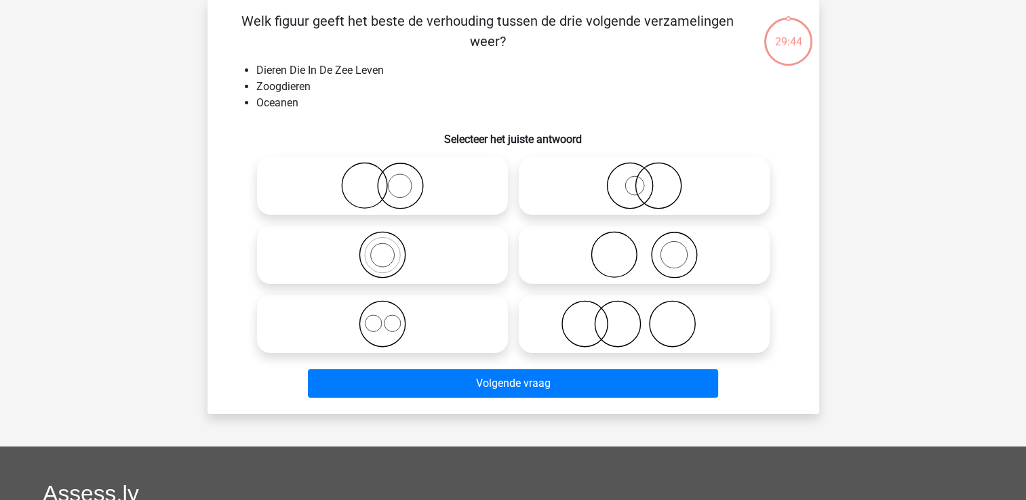
click at [384, 214] on label at bounding box center [382, 186] width 251 height 58
click at [384, 179] on input "radio" at bounding box center [386, 174] width 9 height 9
radio input "true"
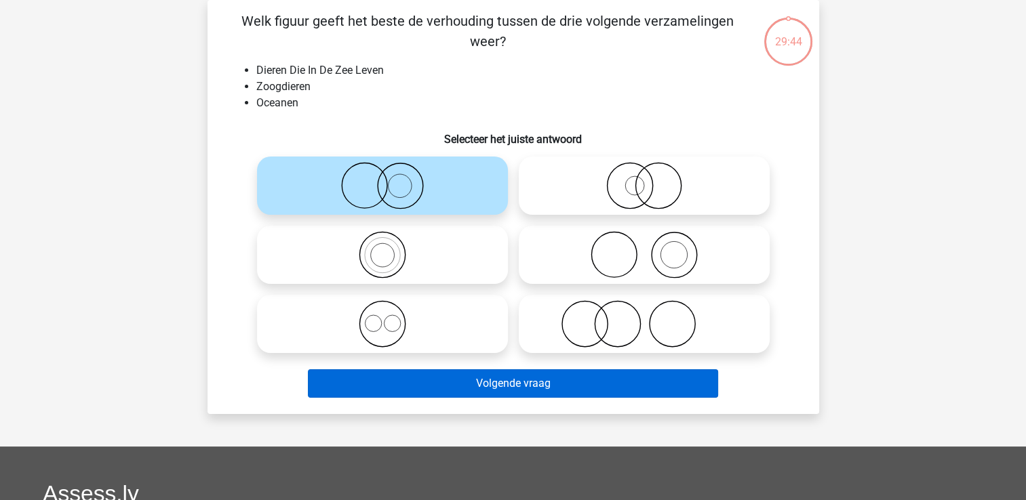
click at [445, 373] on div "Volgende vraag" at bounding box center [513, 381] width 568 height 45
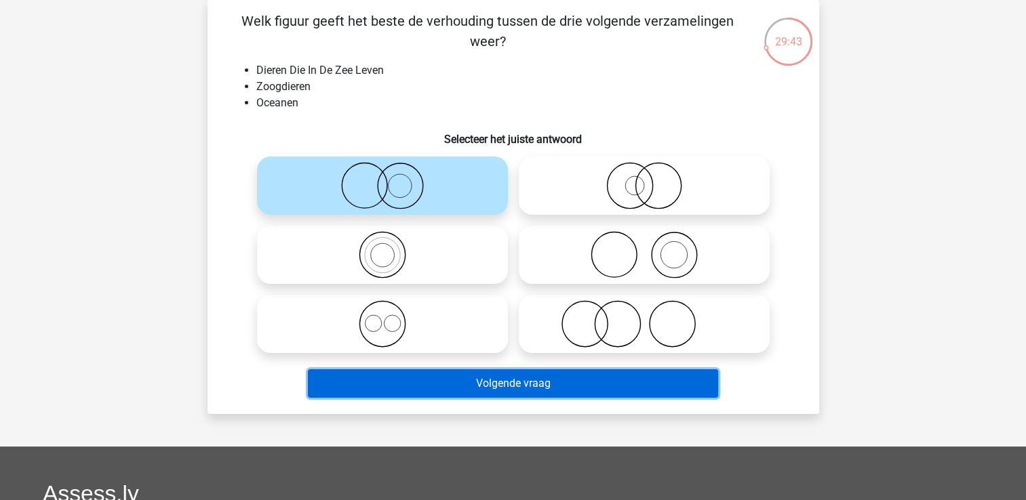
click at [446, 376] on button "Volgende vraag" at bounding box center [513, 383] width 410 height 28
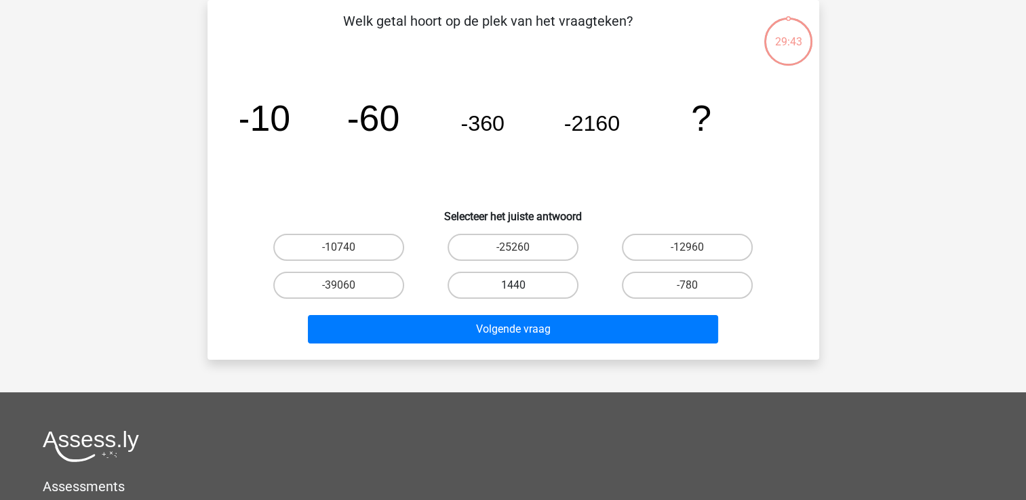
click at [488, 277] on label "1440" at bounding box center [512, 285] width 131 height 27
click at [512, 285] on input "1440" at bounding box center [516, 289] width 9 height 9
radio input "true"
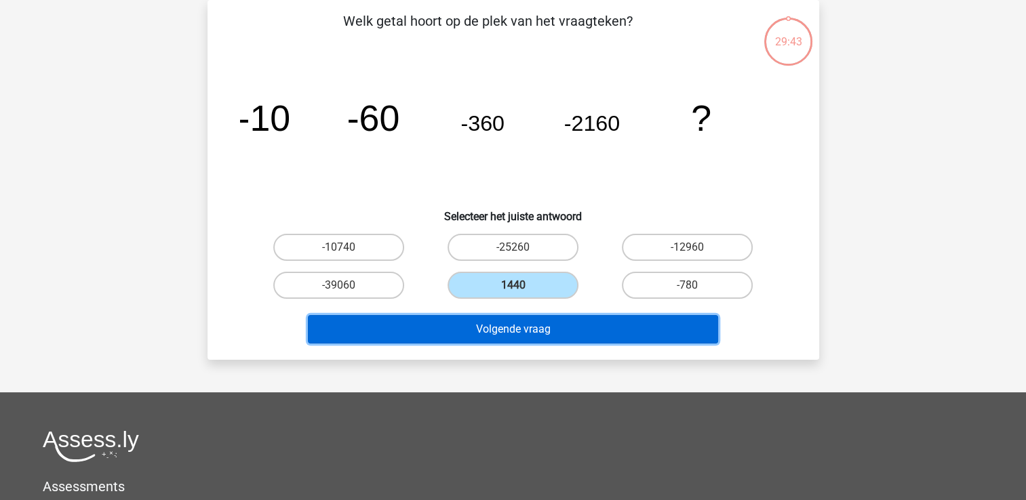
click at [499, 329] on button "Volgende vraag" at bounding box center [513, 329] width 410 height 28
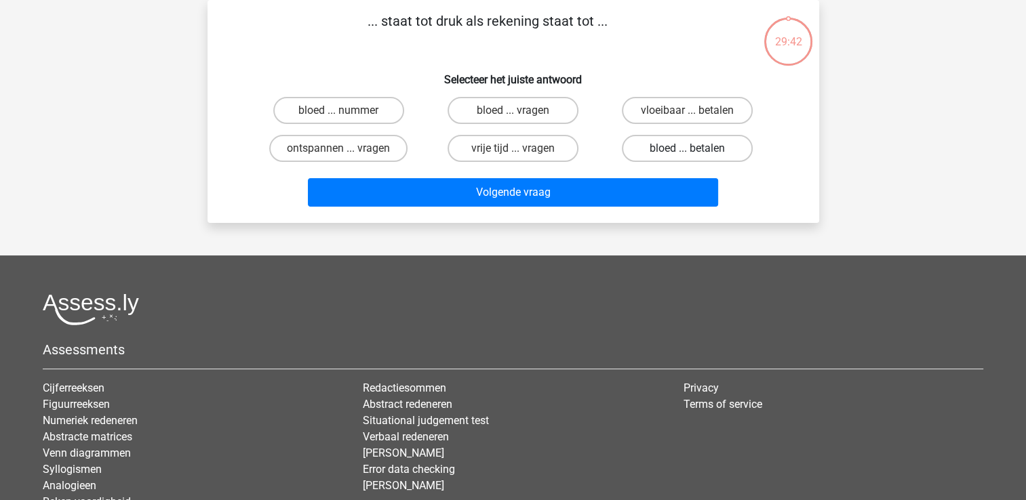
click at [675, 142] on label "bloed ... betalen" at bounding box center [687, 148] width 131 height 27
click at [687, 148] on input "bloed ... betalen" at bounding box center [691, 152] width 9 height 9
radio input "true"
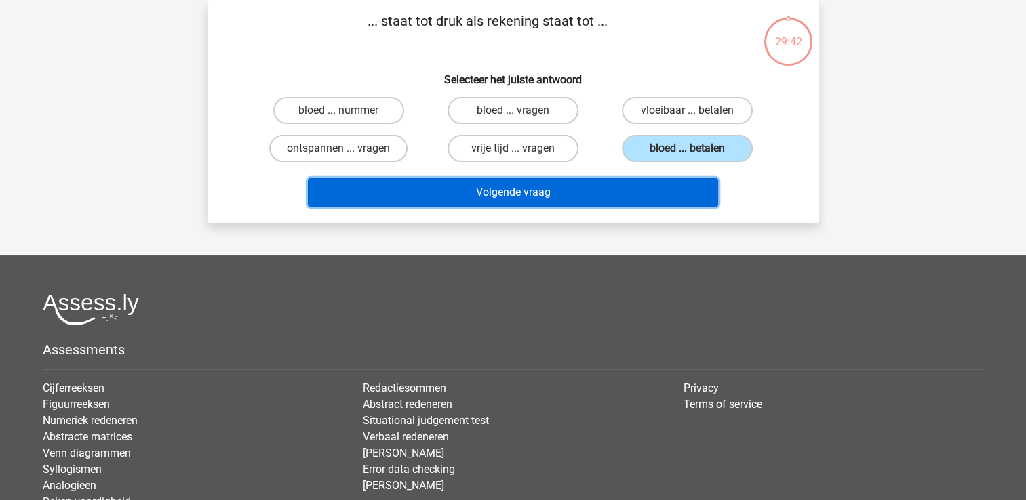
click at [635, 183] on button "Volgende vraag" at bounding box center [513, 192] width 410 height 28
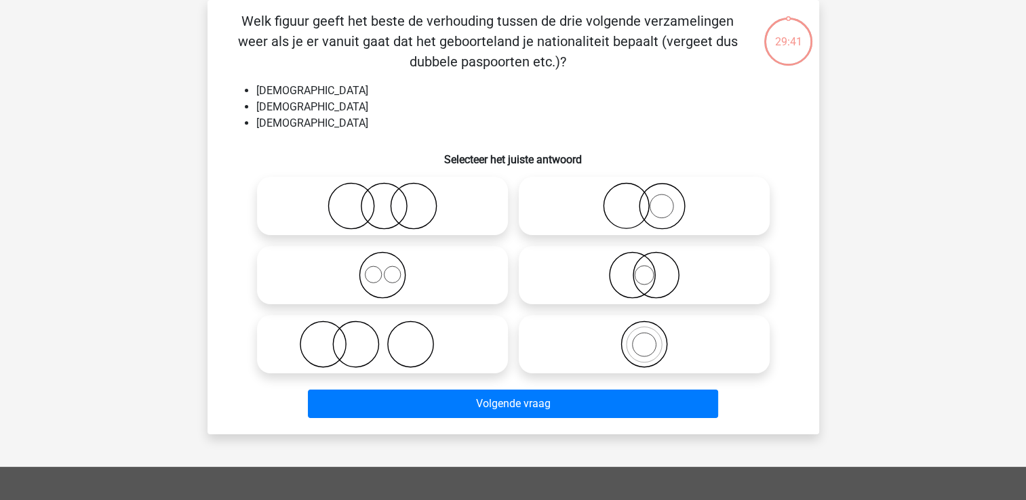
click at [433, 228] on icon at bounding box center [382, 205] width 240 height 47
click at [391, 199] on input "radio" at bounding box center [386, 194] width 9 height 9
radio input "true"
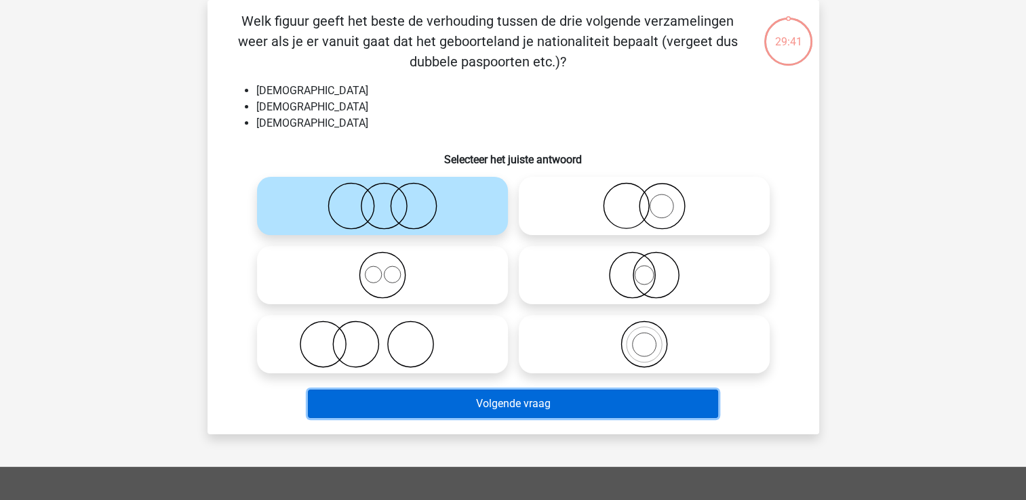
click at [473, 405] on button "Volgende vraag" at bounding box center [513, 404] width 410 height 28
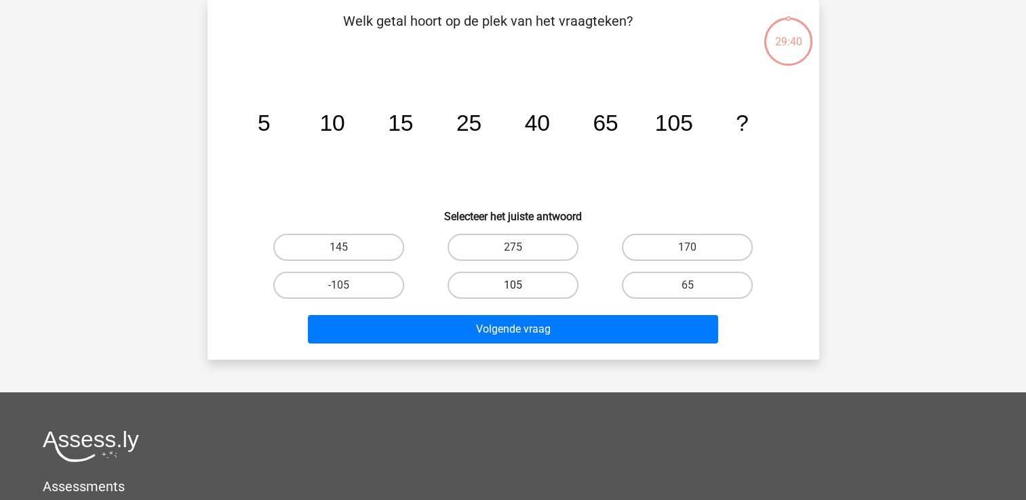
click at [504, 278] on label "105" at bounding box center [512, 285] width 131 height 27
click at [512, 285] on input "105" at bounding box center [516, 289] width 9 height 9
radio input "true"
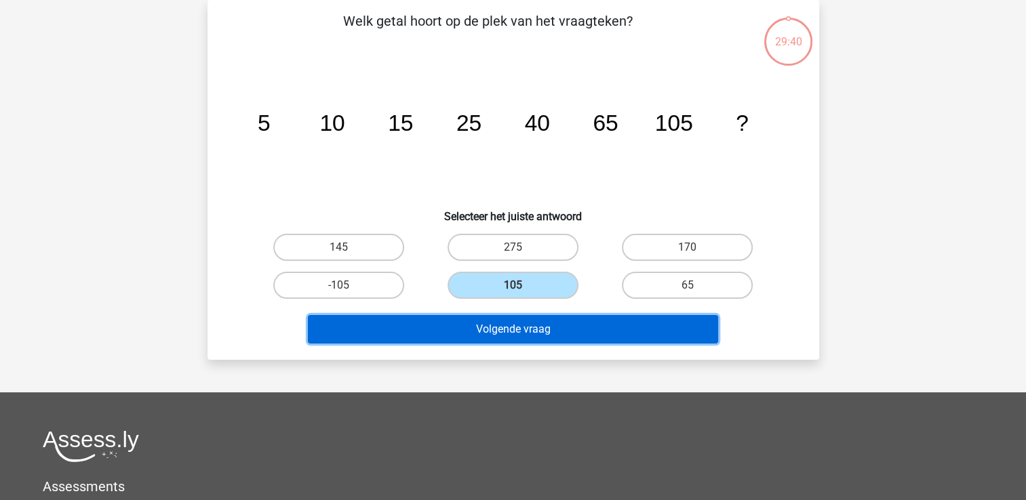
click at [502, 329] on button "Volgende vraag" at bounding box center [513, 329] width 410 height 28
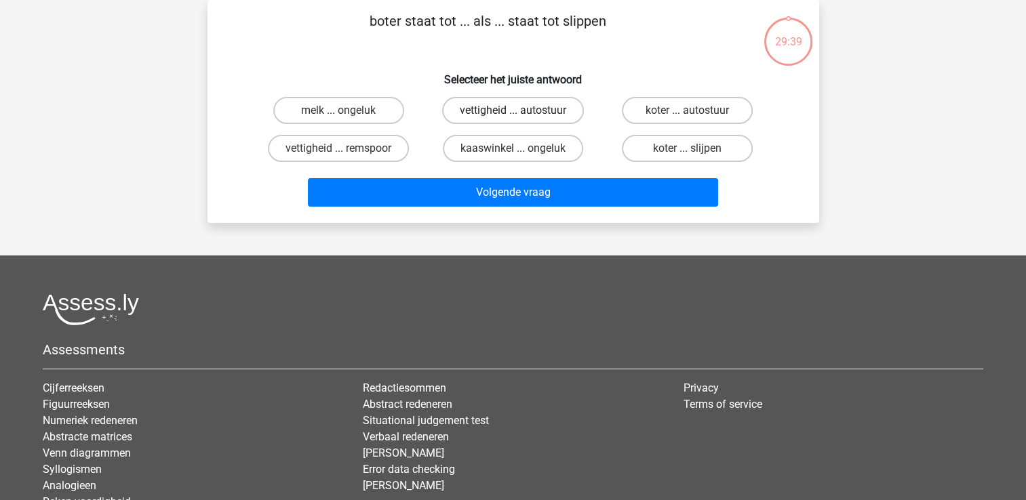
click at [505, 115] on label "vettigheid ... autostuur" at bounding box center [513, 110] width 142 height 27
click at [512, 115] on input "vettigheid ... autostuur" at bounding box center [516, 114] width 9 height 9
radio input "true"
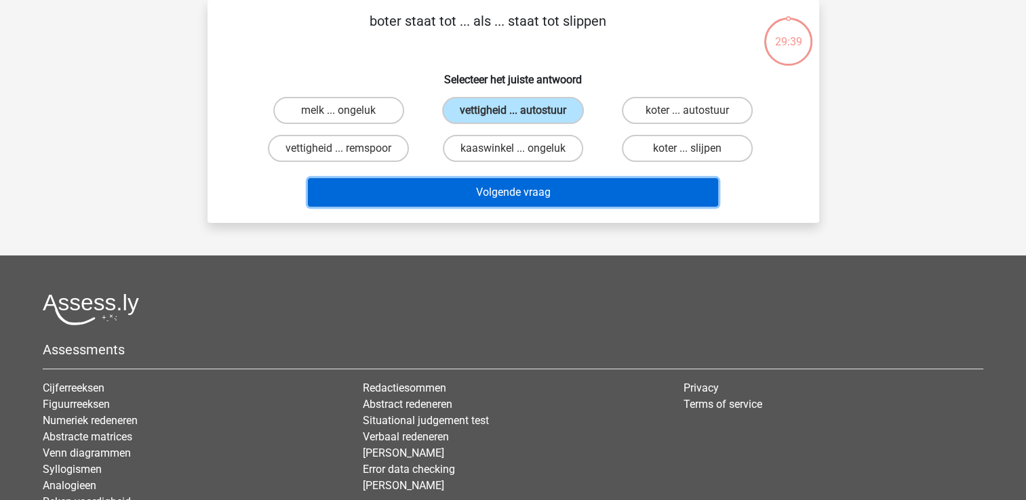
click at [530, 199] on button "Volgende vraag" at bounding box center [513, 192] width 410 height 28
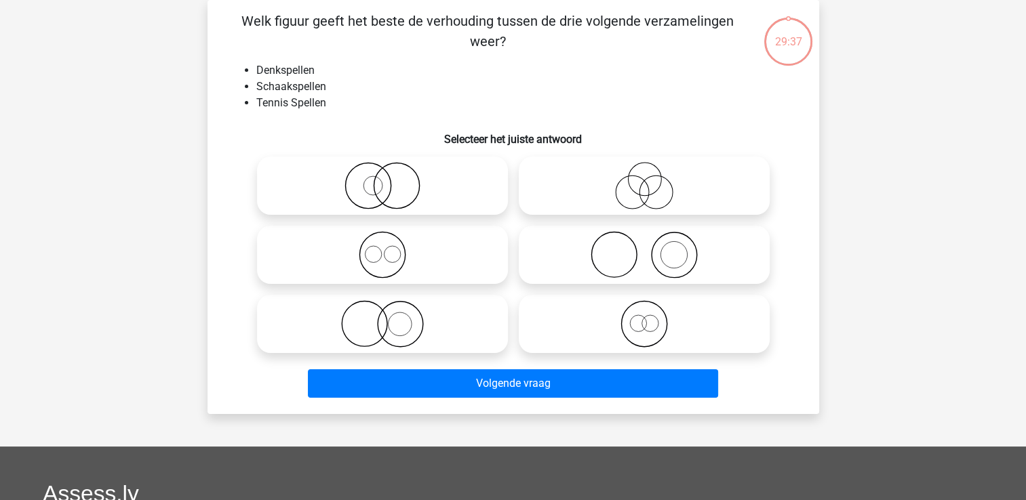
click at [358, 191] on icon at bounding box center [382, 185] width 240 height 47
click at [382, 179] on input "radio" at bounding box center [386, 174] width 9 height 9
radio input "true"
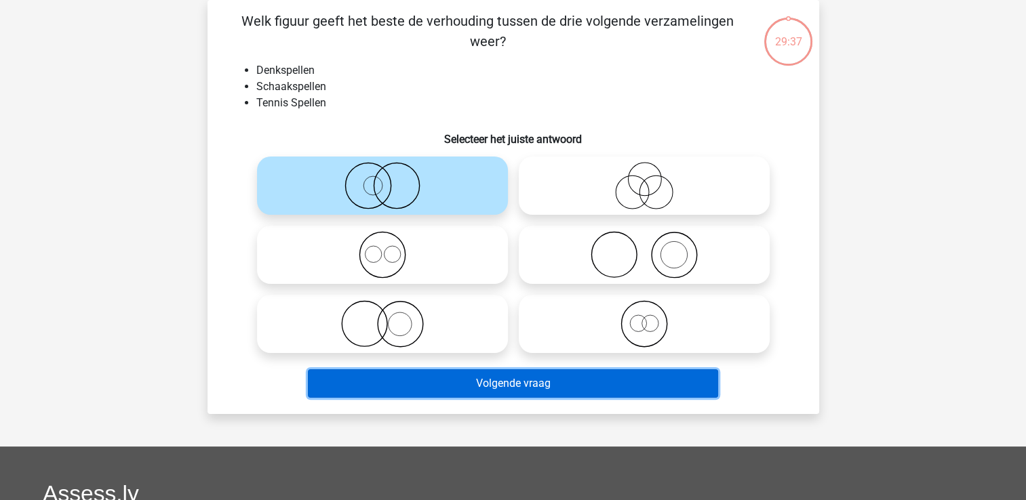
click at [456, 371] on button "Volgende vraag" at bounding box center [513, 383] width 410 height 28
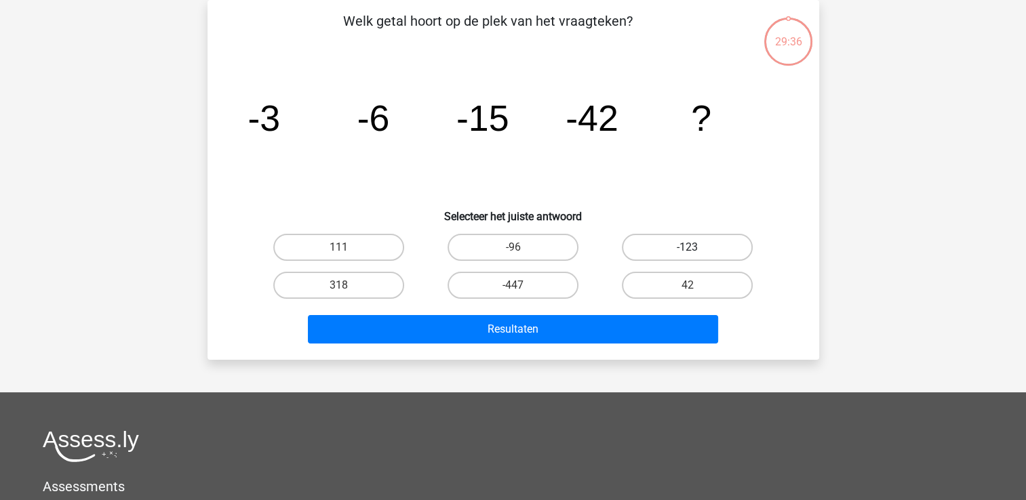
click at [670, 248] on label "-123" at bounding box center [687, 247] width 131 height 27
click at [687, 248] on input "-123" at bounding box center [691, 251] width 9 height 9
radio input "true"
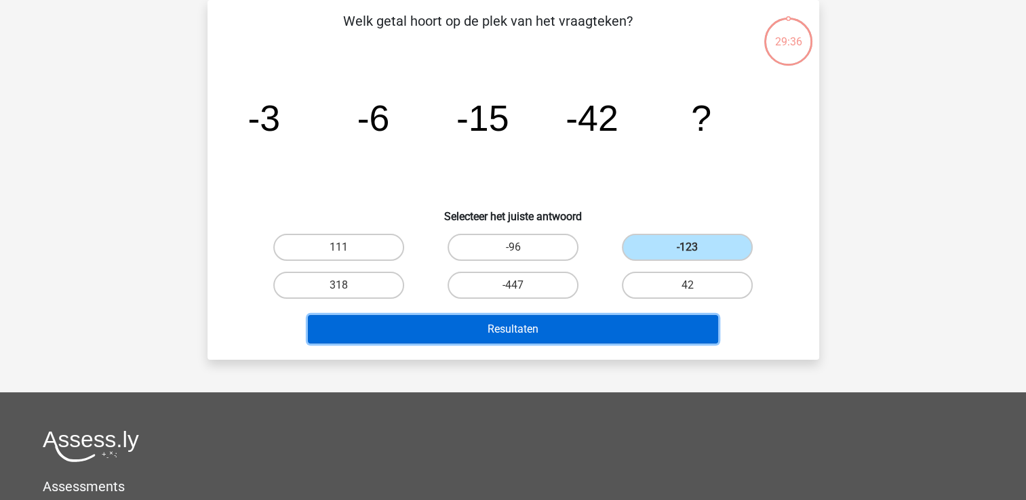
click at [591, 331] on button "Resultaten" at bounding box center [513, 329] width 410 height 28
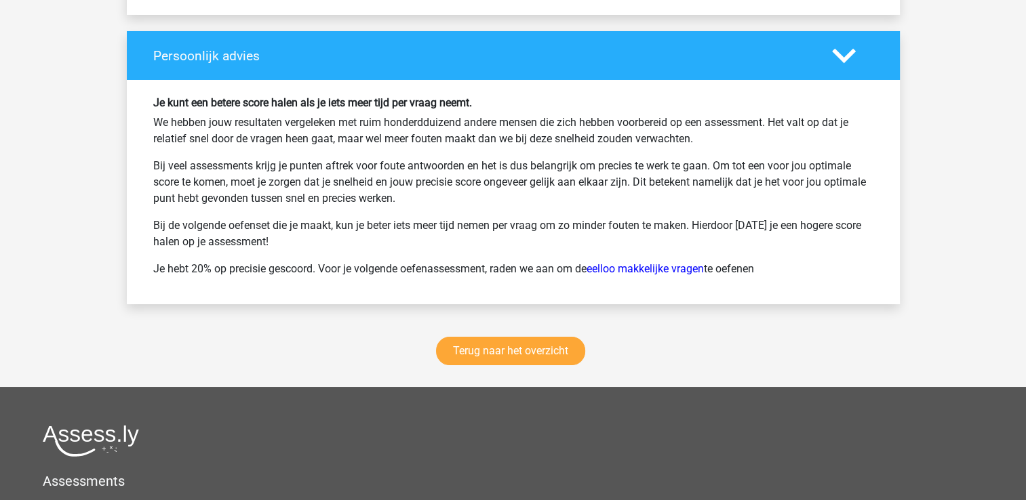
scroll to position [5017, 0]
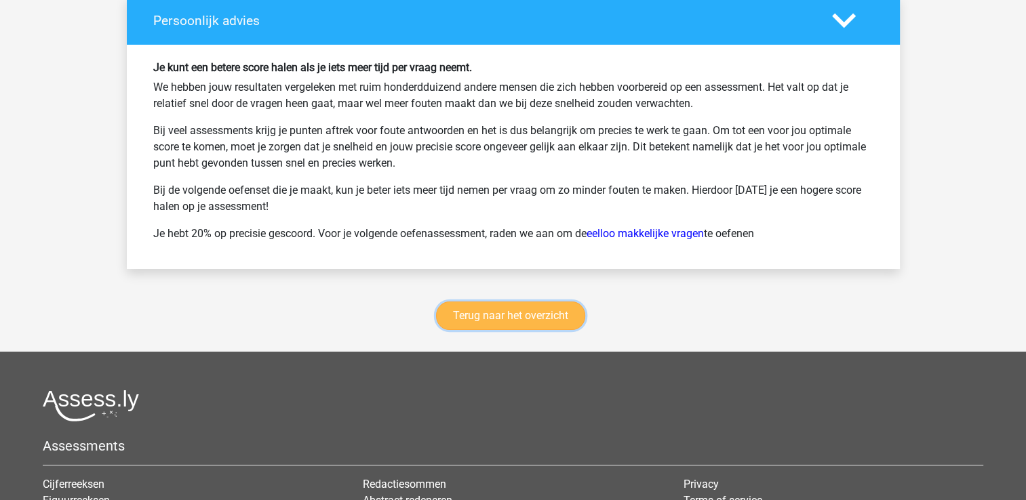
click at [485, 302] on link "Terug naar het overzicht" at bounding box center [510, 316] width 149 height 28
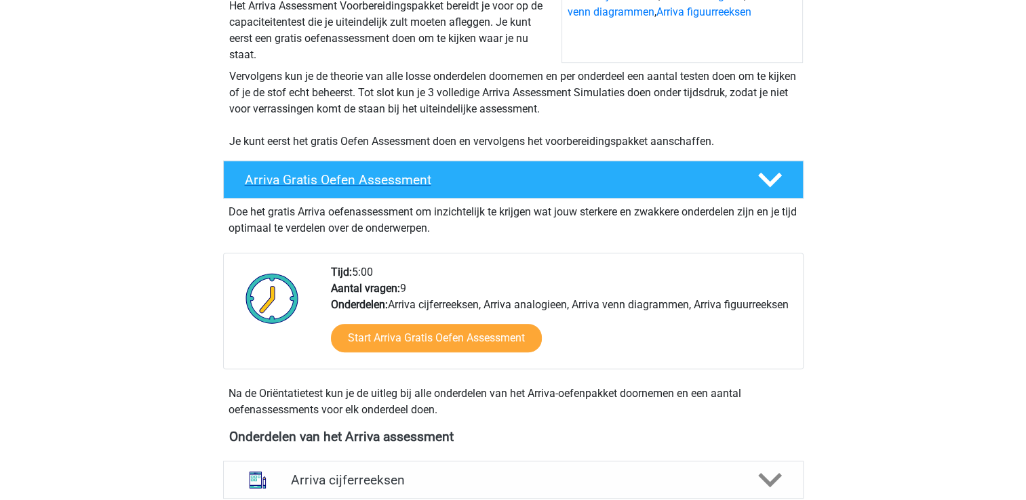
scroll to position [610, 0]
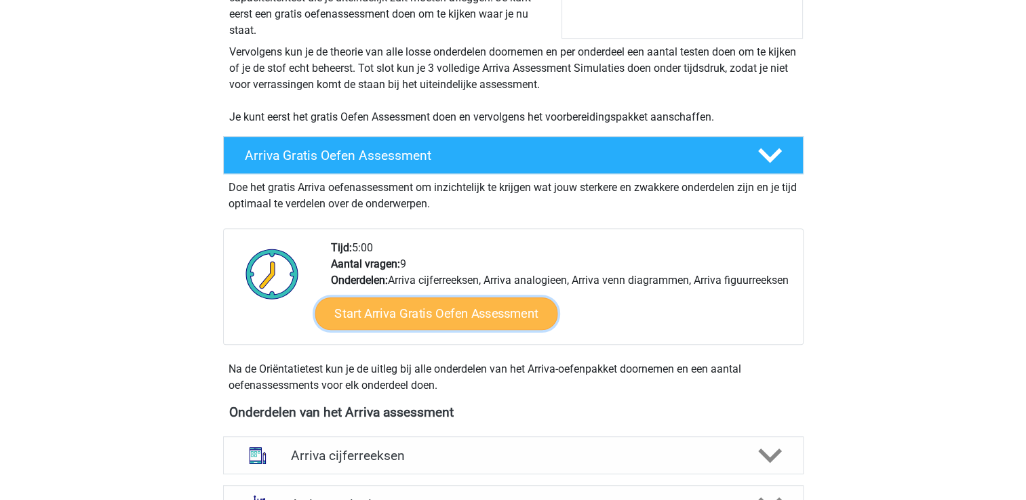
click at [511, 330] on link "Start Arriva Gratis Oefen Assessment" at bounding box center [436, 314] width 243 height 33
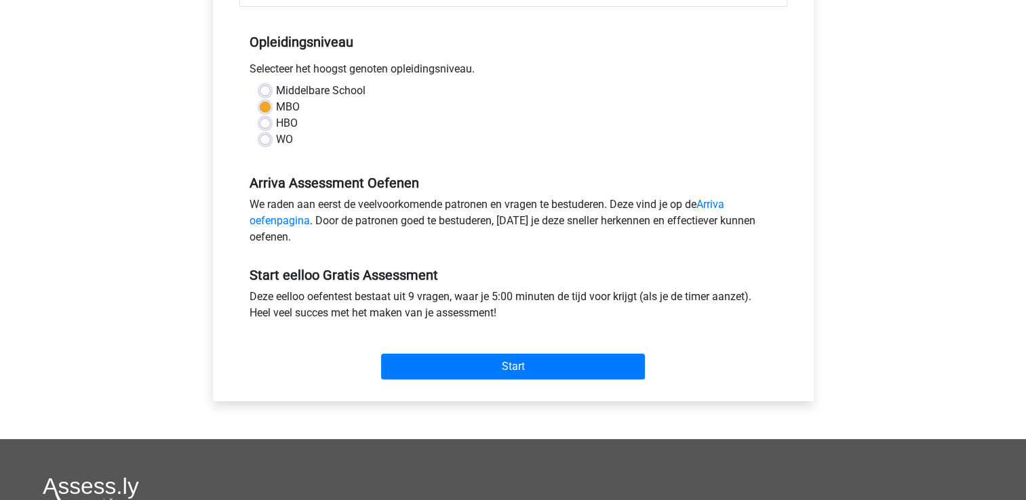
scroll to position [271, 0]
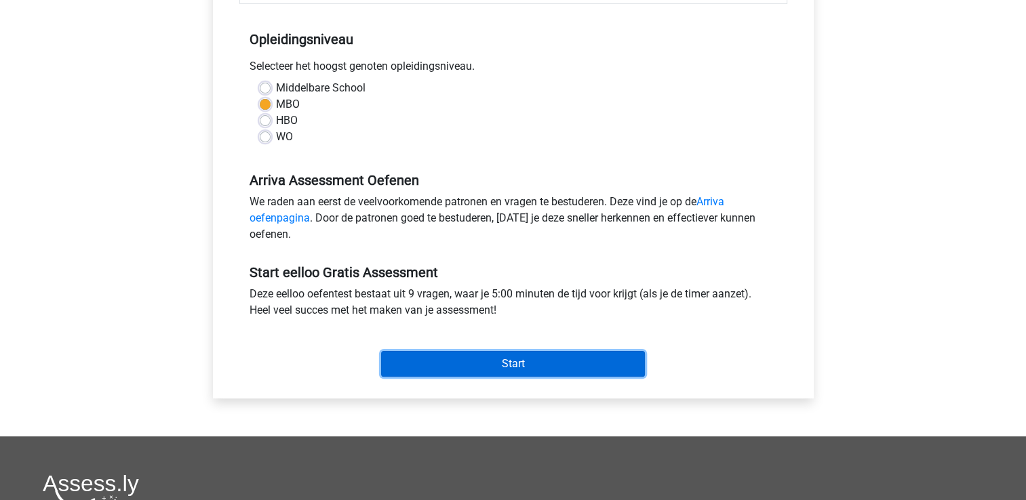
click at [469, 369] on input "Start" at bounding box center [513, 364] width 264 height 26
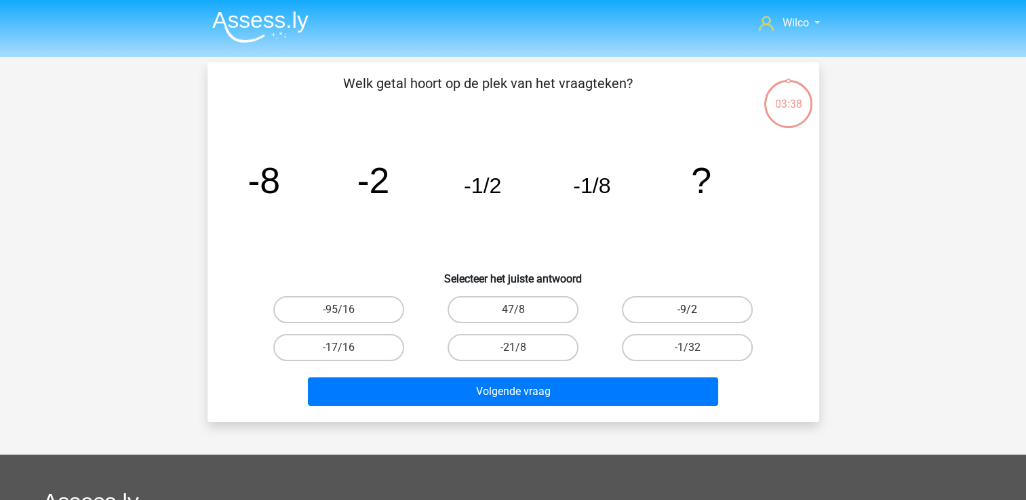
click at [660, 298] on label "-9/2" at bounding box center [687, 309] width 131 height 27
click at [687, 310] on input "-9/2" at bounding box center [691, 314] width 9 height 9
radio input "true"
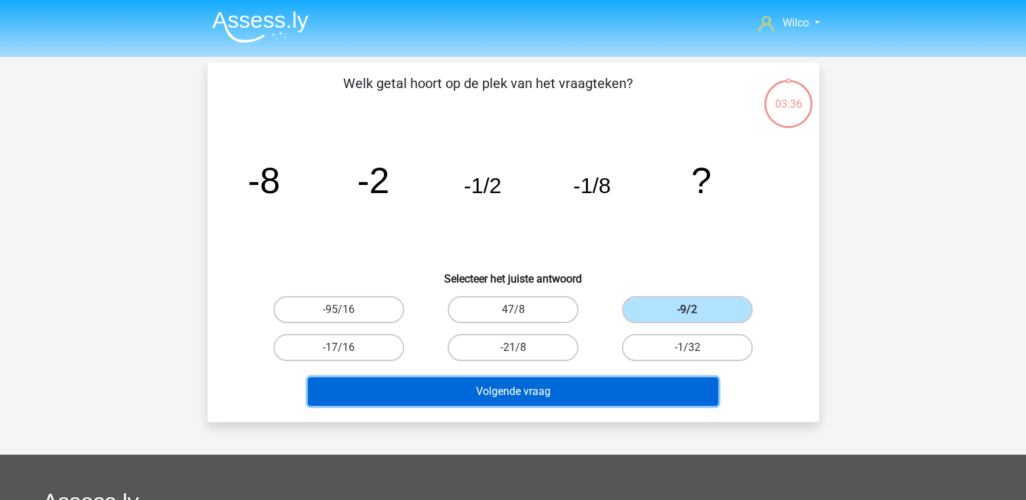
click at [577, 396] on button "Volgende vraag" at bounding box center [513, 392] width 410 height 28
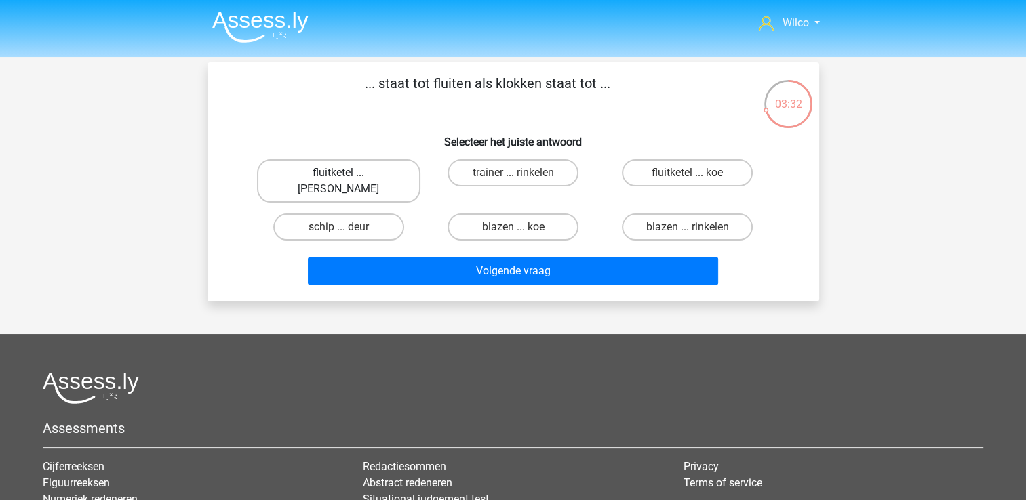
click at [361, 181] on label "fluitketel ... luiden" at bounding box center [338, 180] width 163 height 43
click at [347, 181] on input "fluitketel ... luiden" at bounding box center [342, 177] width 9 height 9
radio input "true"
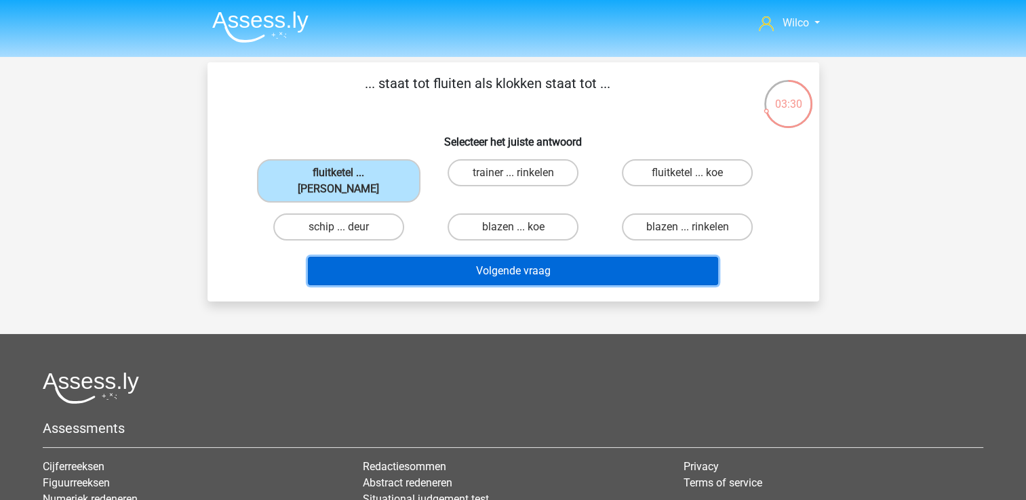
click at [399, 257] on button "Volgende vraag" at bounding box center [513, 271] width 410 height 28
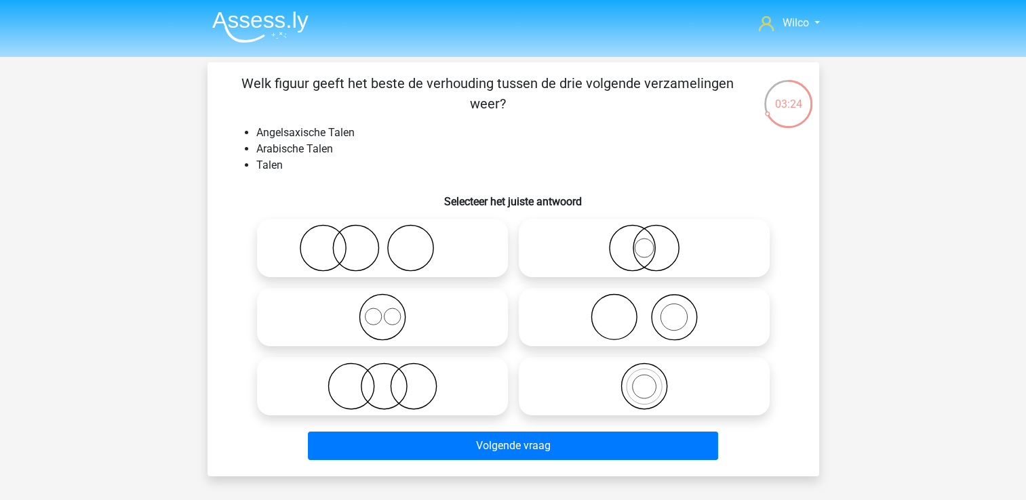
click at [597, 374] on icon at bounding box center [644, 386] width 240 height 47
click at [644, 374] on input "radio" at bounding box center [648, 375] width 9 height 9
radio input "true"
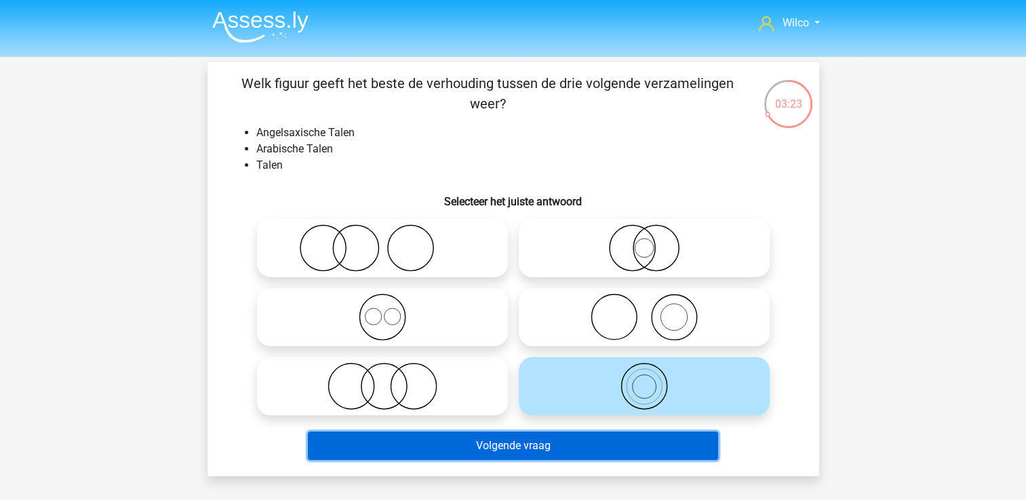
click at [561, 458] on button "Volgende vraag" at bounding box center [513, 446] width 410 height 28
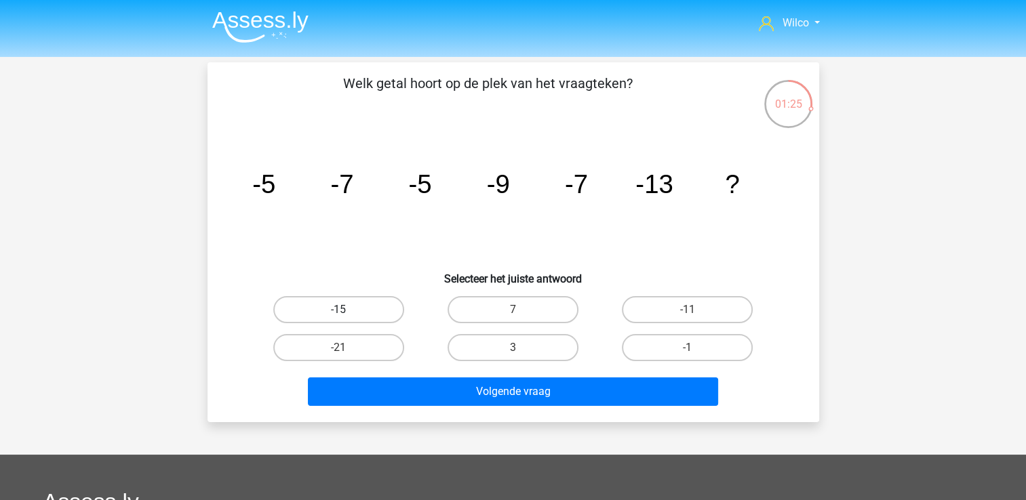
click at [325, 306] on label "-15" at bounding box center [338, 309] width 131 height 27
click at [338, 310] on input "-15" at bounding box center [342, 314] width 9 height 9
radio input "true"
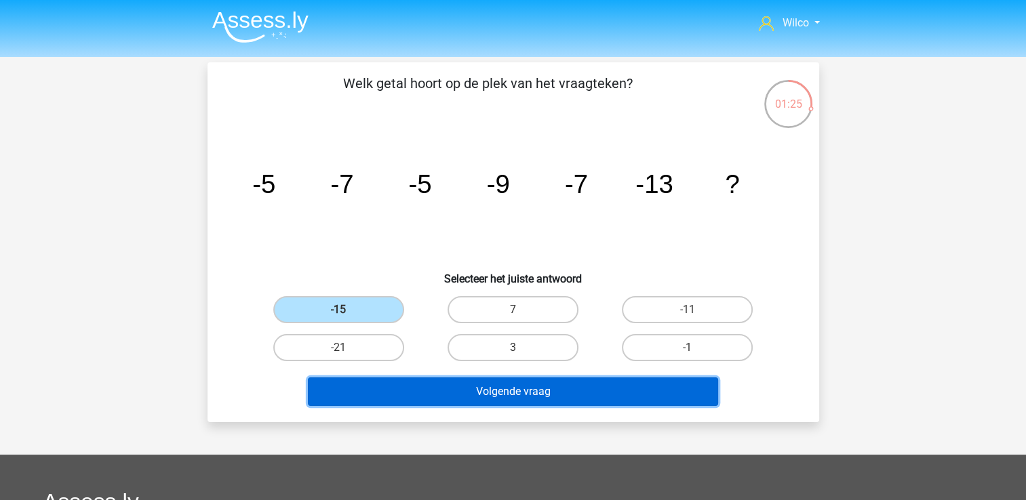
click at [401, 381] on button "Volgende vraag" at bounding box center [513, 392] width 410 height 28
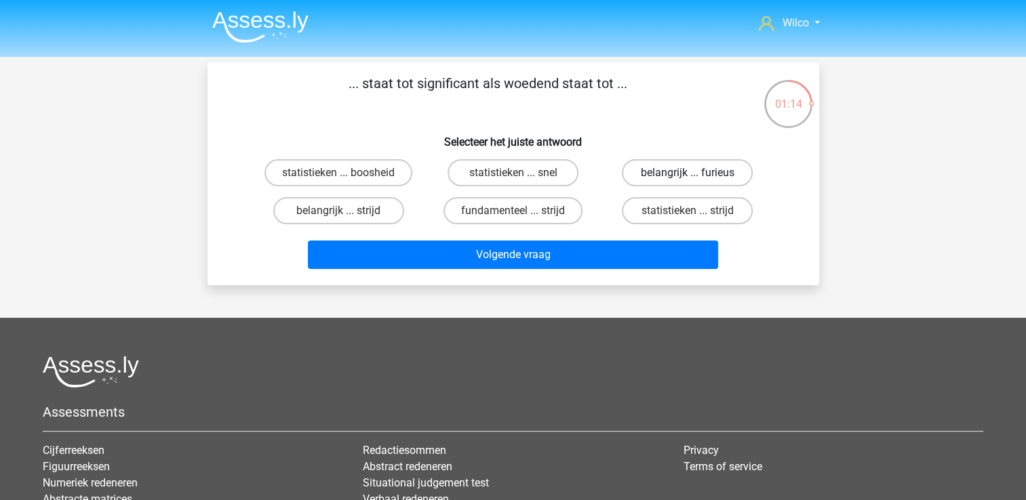
click at [641, 162] on label "belangrijk ... furieus" at bounding box center [687, 172] width 131 height 27
click at [687, 173] on input "belangrijk ... furieus" at bounding box center [691, 177] width 9 height 9
radio input "true"
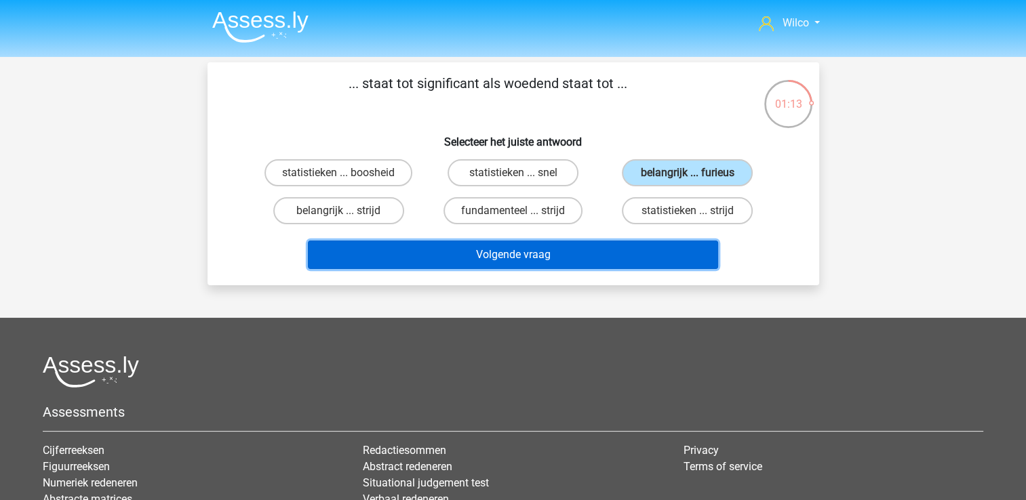
click at [594, 241] on button "Volgende vraag" at bounding box center [513, 255] width 410 height 28
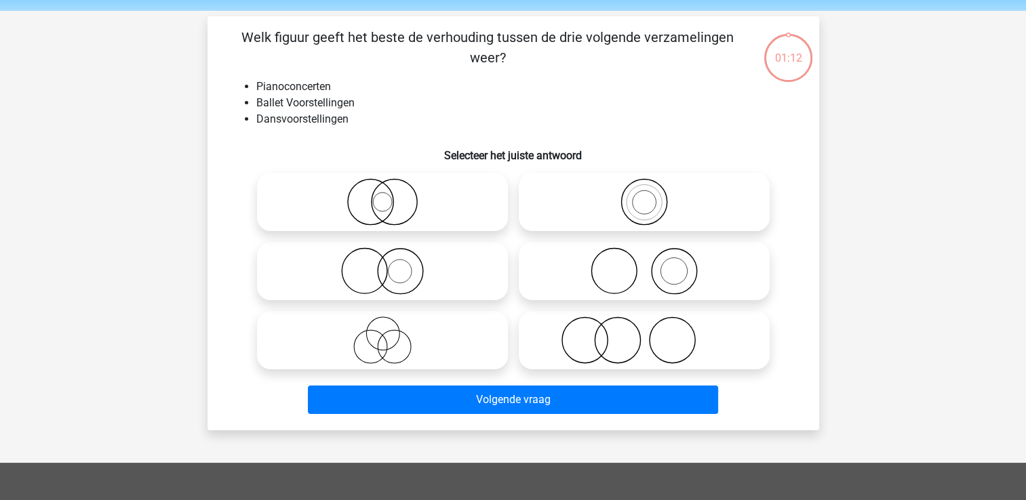
scroll to position [62, 0]
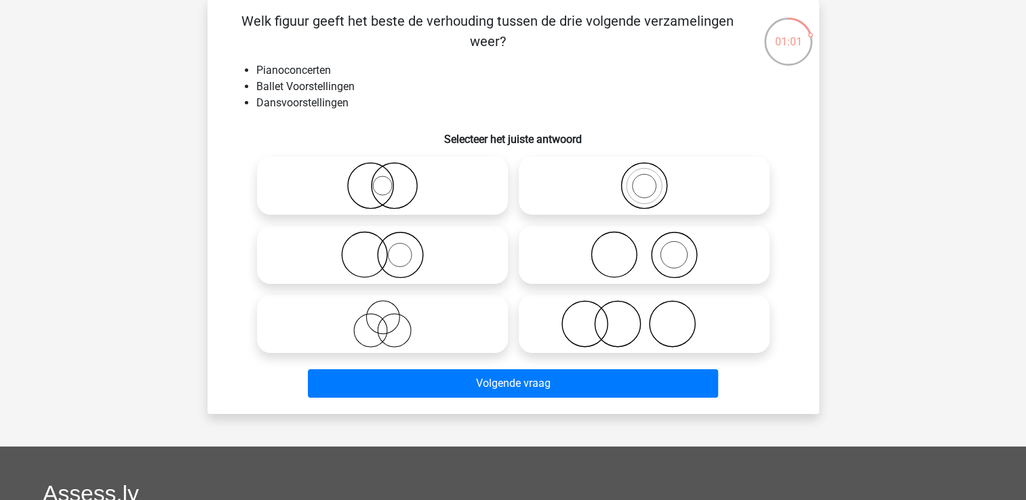
click at [388, 315] on input "radio" at bounding box center [386, 312] width 9 height 9
radio input "true"
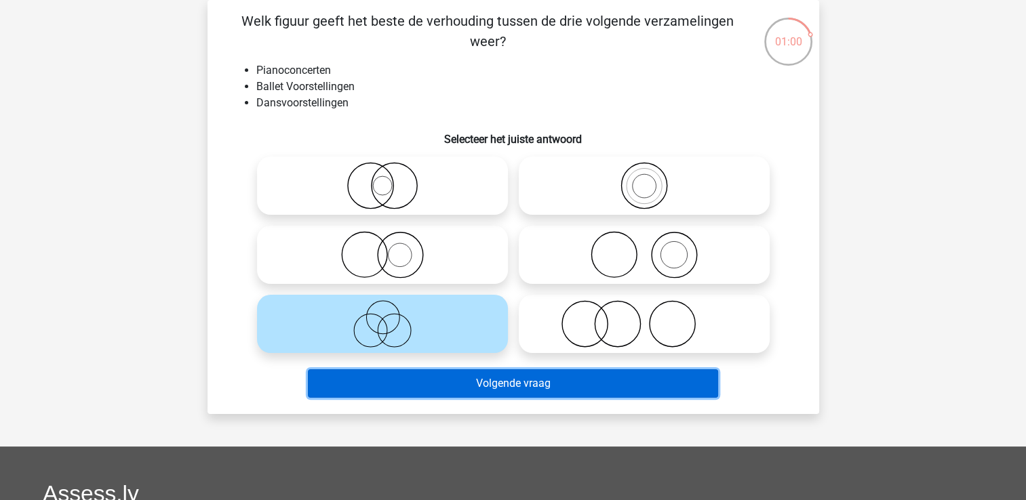
click at [430, 384] on button "Volgende vraag" at bounding box center [513, 383] width 410 height 28
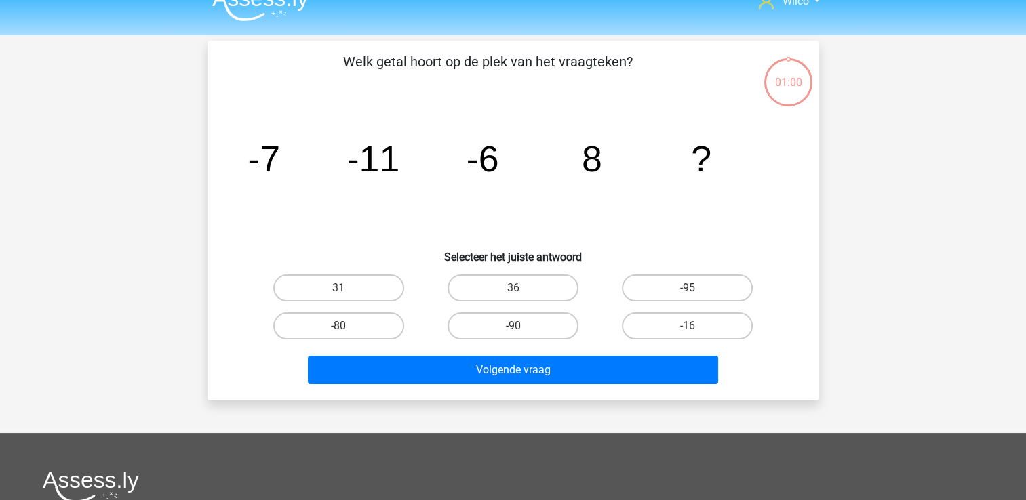
scroll to position [0, 0]
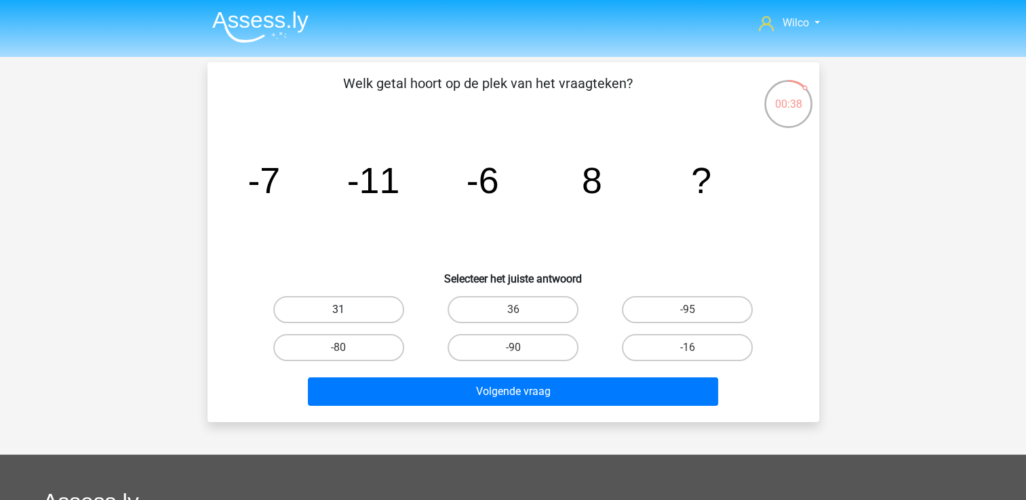
click at [342, 307] on label "31" at bounding box center [338, 309] width 131 height 27
click at [342, 310] on input "31" at bounding box center [342, 314] width 9 height 9
radio input "true"
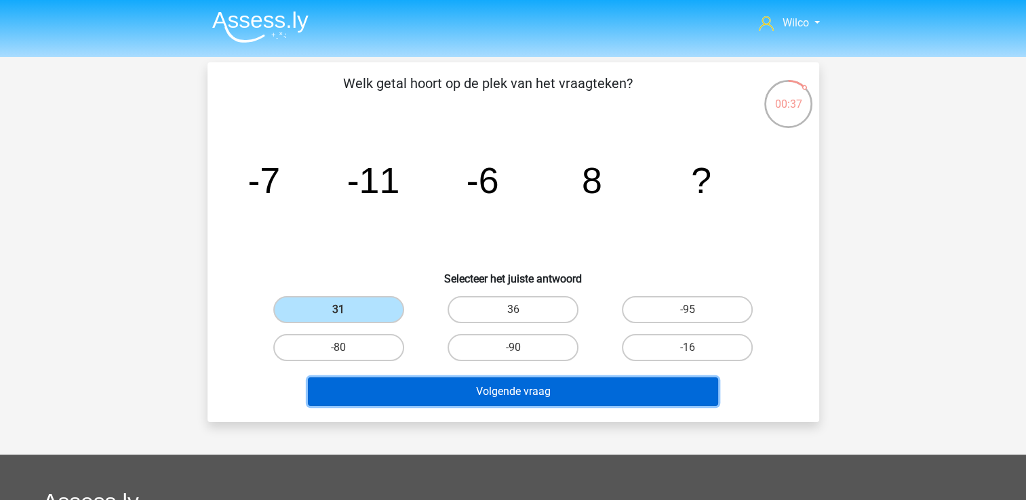
click at [432, 387] on button "Volgende vraag" at bounding box center [513, 392] width 410 height 28
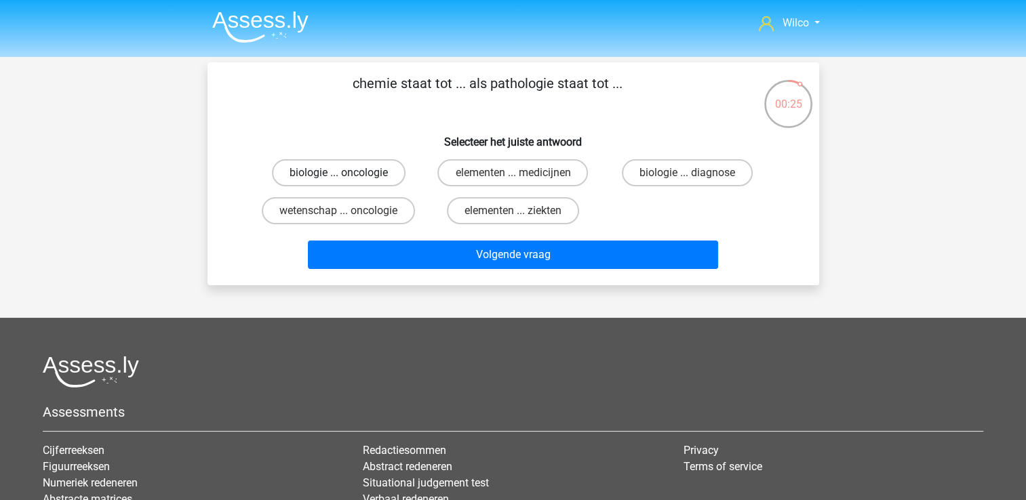
drag, startPoint x: 343, startPoint y: 175, endPoint x: 346, endPoint y: 185, distance: 10.5
click at [343, 175] on input "biologie ... oncologie" at bounding box center [342, 177] width 9 height 9
radio input "true"
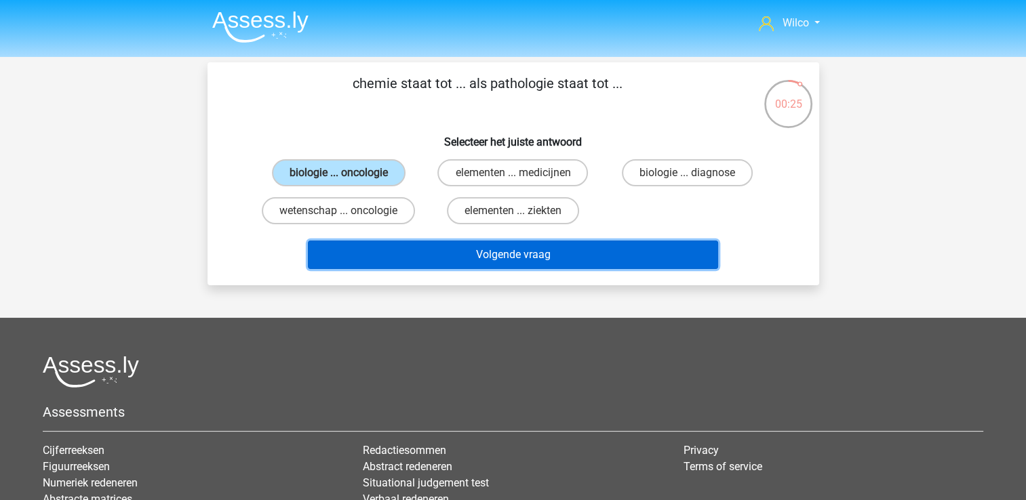
click at [390, 249] on button "Volgende vraag" at bounding box center [513, 255] width 410 height 28
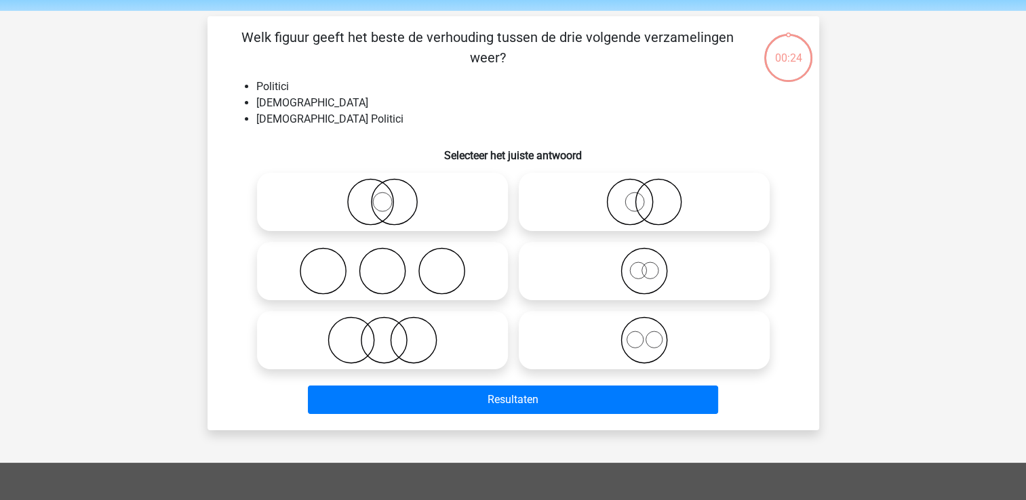
scroll to position [62, 0]
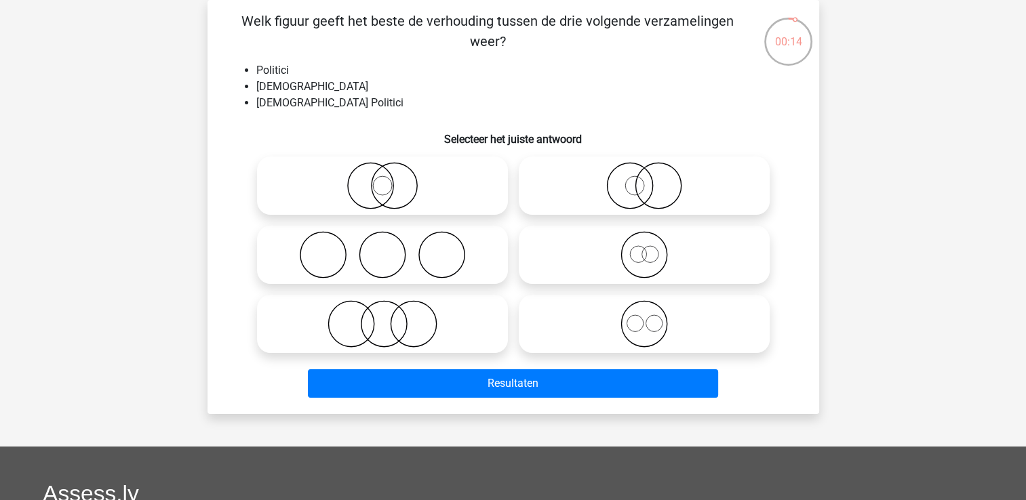
click at [610, 341] on icon at bounding box center [644, 323] width 240 height 47
click at [644, 317] on input "radio" at bounding box center [648, 312] width 9 height 9
radio input "true"
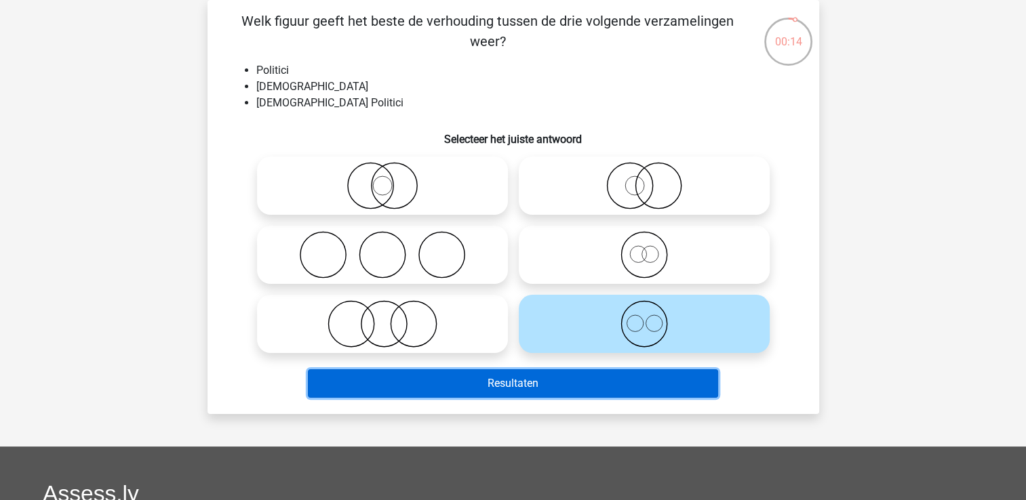
click at [577, 384] on button "Resultaten" at bounding box center [513, 383] width 410 height 28
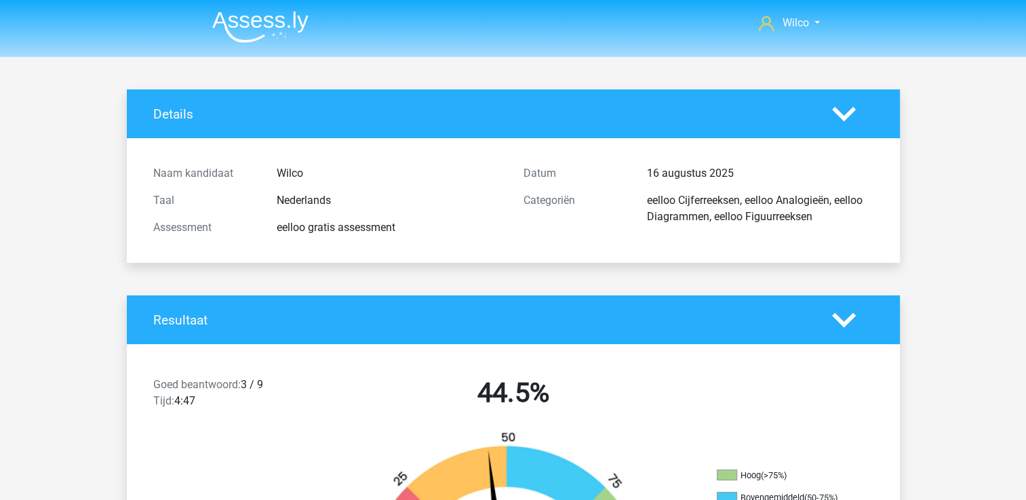
click at [836, 313] on icon at bounding box center [844, 320] width 24 height 24
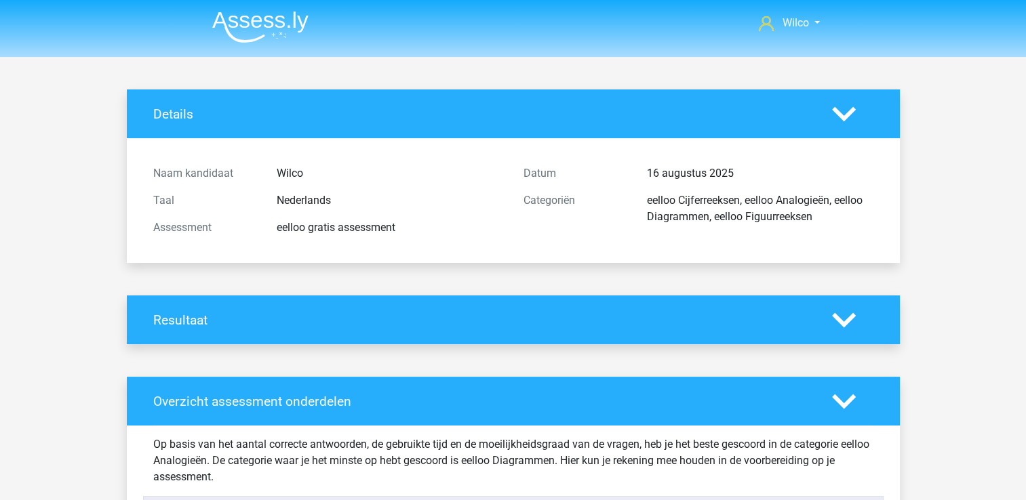
click at [836, 313] on icon at bounding box center [844, 320] width 24 height 24
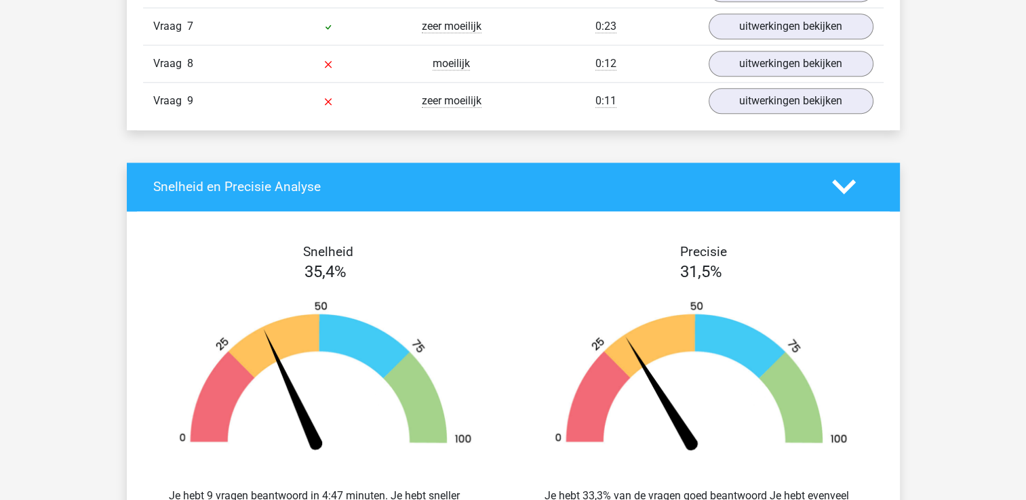
scroll to position [1559, 0]
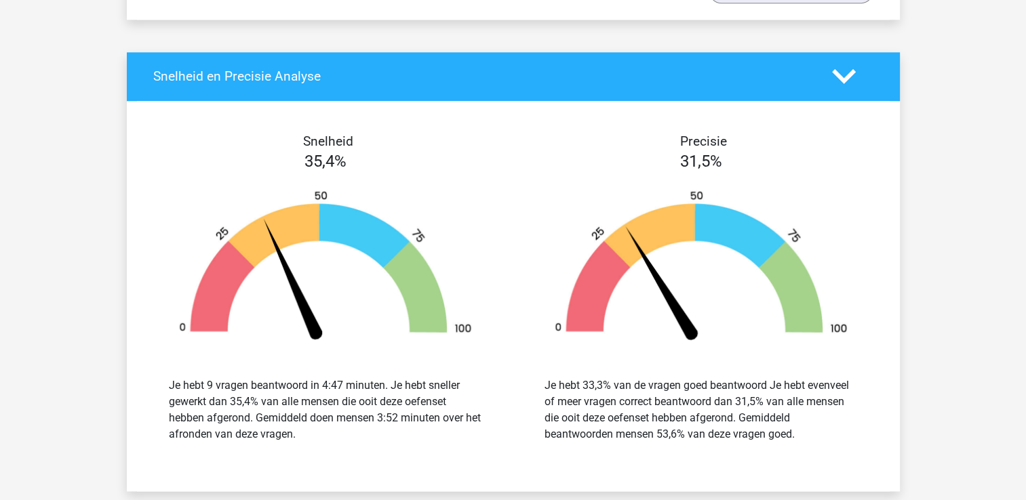
drag, startPoint x: 264, startPoint y: 136, endPoint x: 810, endPoint y: 438, distance: 624.5
click at [810, 438] on div "Snelheid 35,4% Je hebt 9 vragen beantwoord in 4:47 minuten. Je hebt sneller gew…" at bounding box center [513, 296] width 773 height 358
drag, startPoint x: 810, startPoint y: 438, endPoint x: 691, endPoint y: 311, distance: 174.1
click at [531, 318] on div at bounding box center [700, 267] width 355 height 155
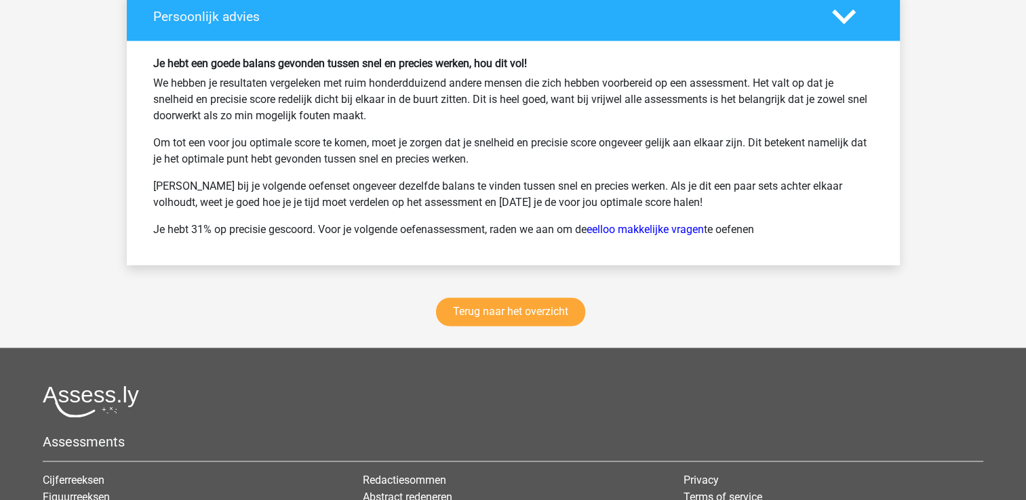
scroll to position [1966, 0]
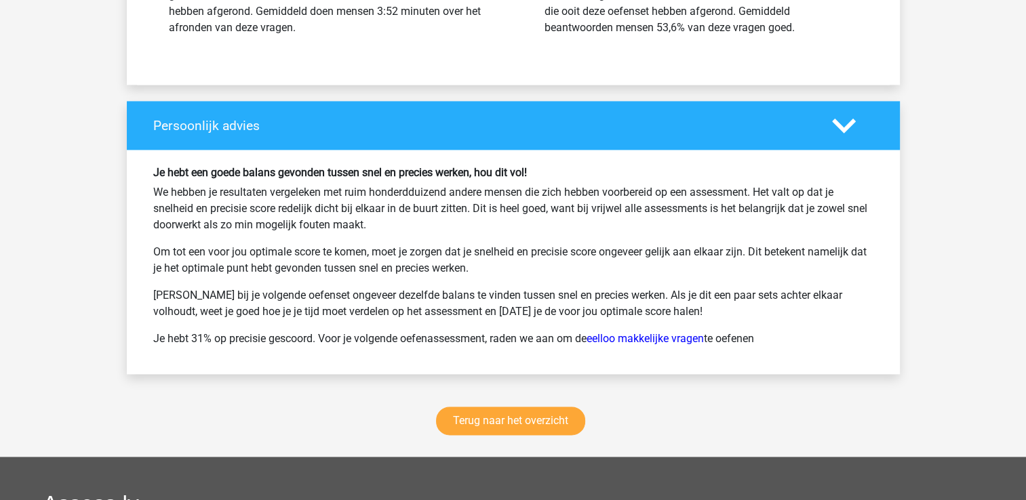
drag, startPoint x: 153, startPoint y: 163, endPoint x: 697, endPoint y: 306, distance: 562.8
click at [697, 306] on div "Je hebt een goede balans gevonden tussen snel en precies werken, hou dit vol! W…" at bounding box center [513, 262] width 740 height 192
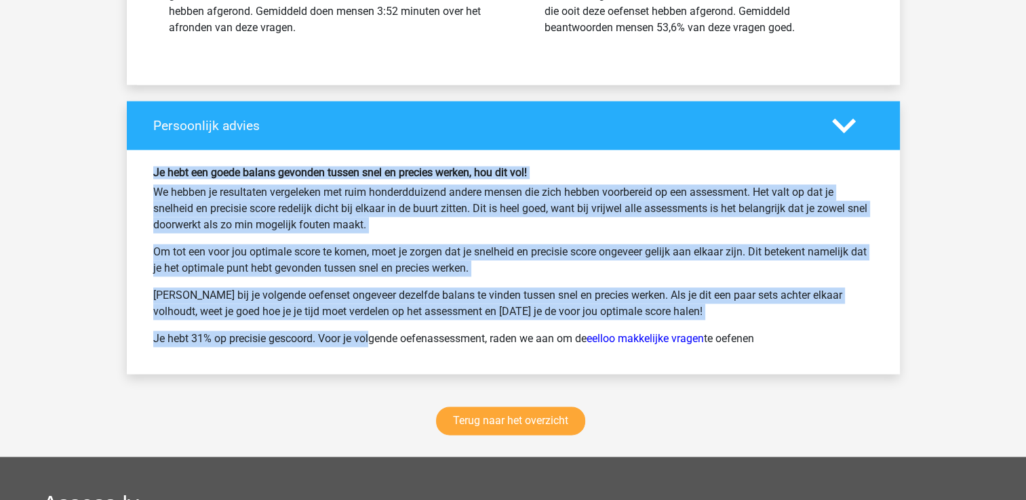
drag, startPoint x: 321, startPoint y: 338, endPoint x: 150, endPoint y: 175, distance: 236.9
click at [150, 175] on div "Je hebt een goede balans gevonden tussen snel en precies werken, hou dit vol! W…" at bounding box center [513, 262] width 740 height 192
drag, startPoint x: 150, startPoint y: 175, endPoint x: 164, endPoint y: 169, distance: 15.5
copy div "Je hebt een goede balans gevonden tussen snel en precies werken, hou dit vol! W…"
click at [518, 407] on link "Terug naar het overzicht" at bounding box center [510, 421] width 149 height 28
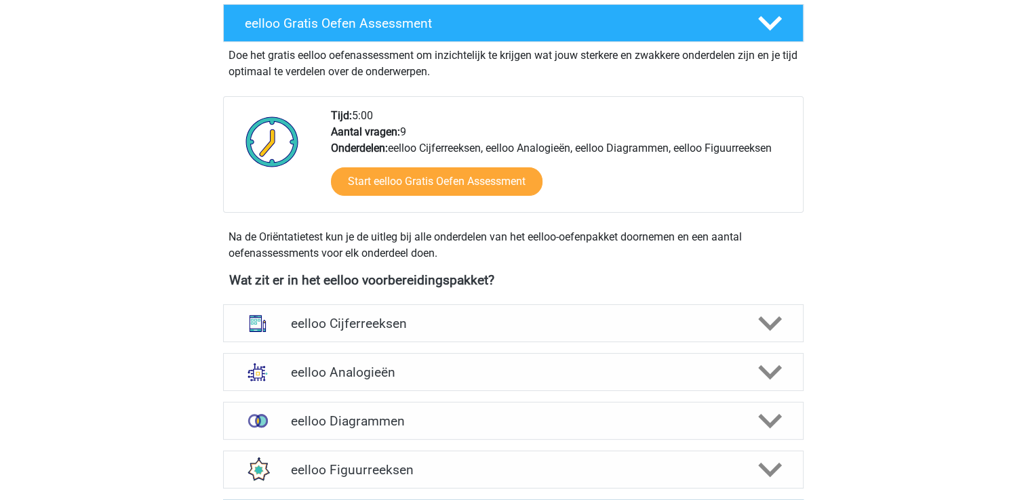
scroll to position [339, 0]
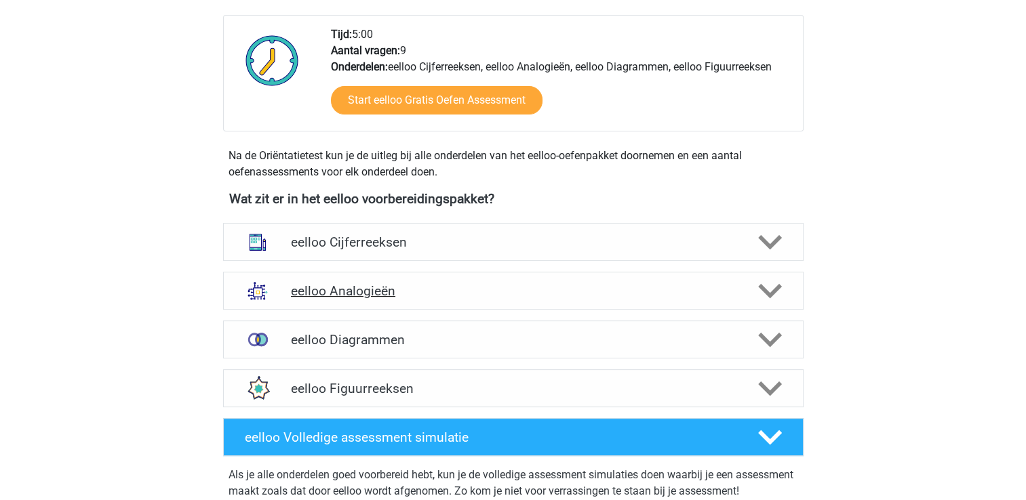
click at [443, 289] on h4 "eelloo Analogieën" at bounding box center [513, 291] width 444 height 16
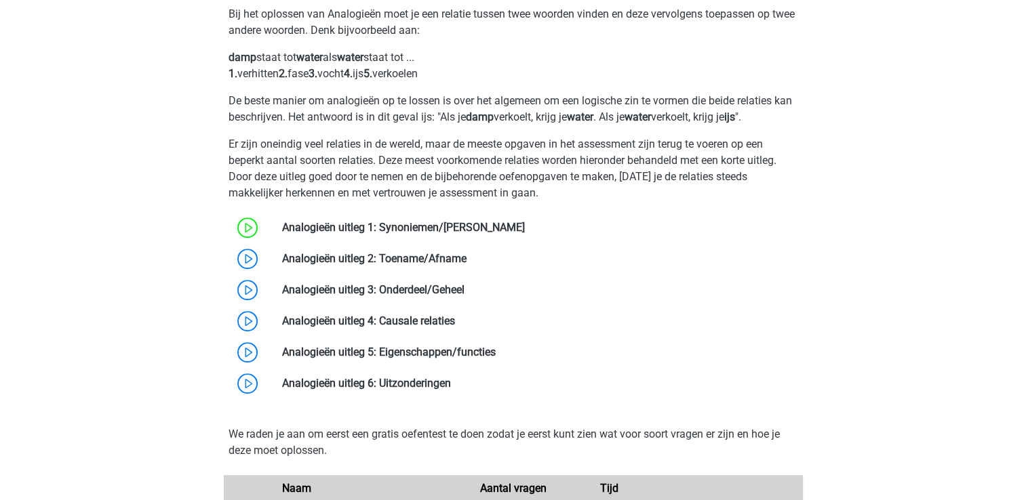
scroll to position [746, 0]
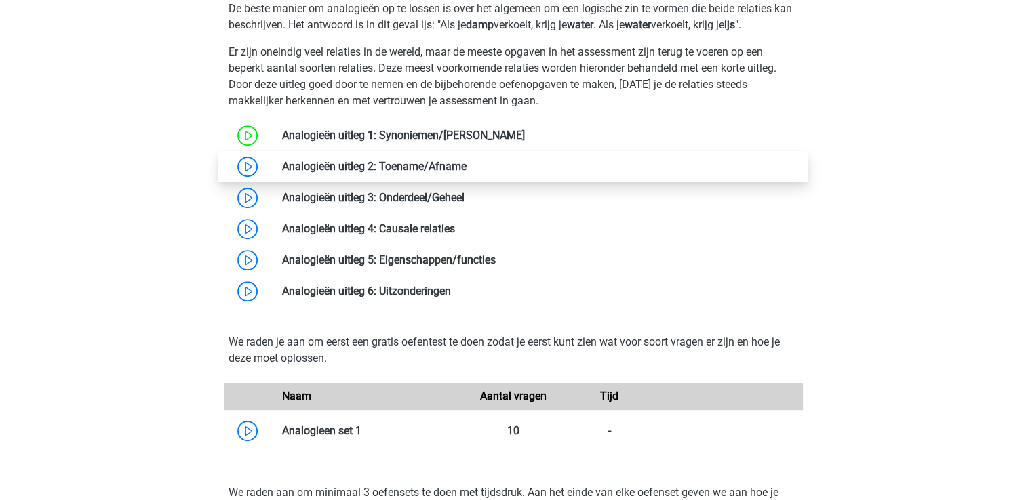
click at [466, 162] on link at bounding box center [466, 166] width 0 height 13
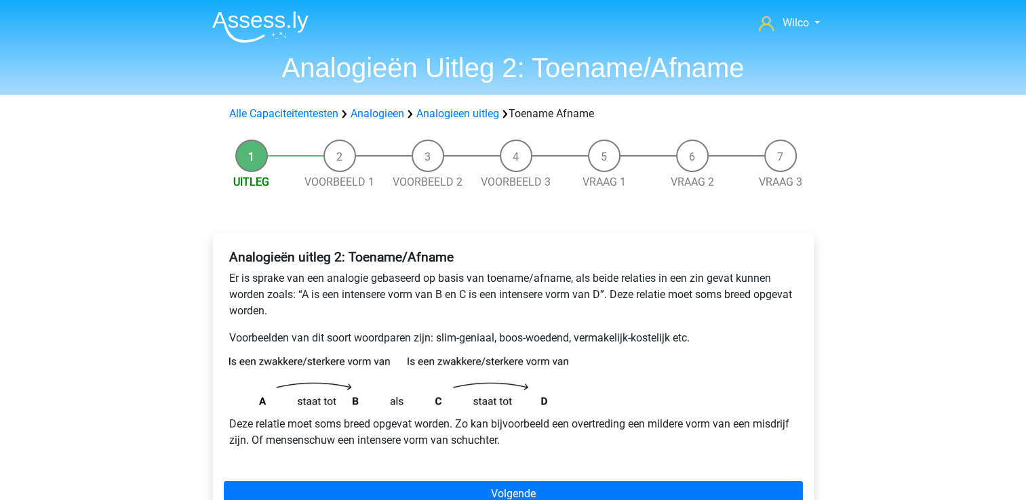
scroll to position [136, 0]
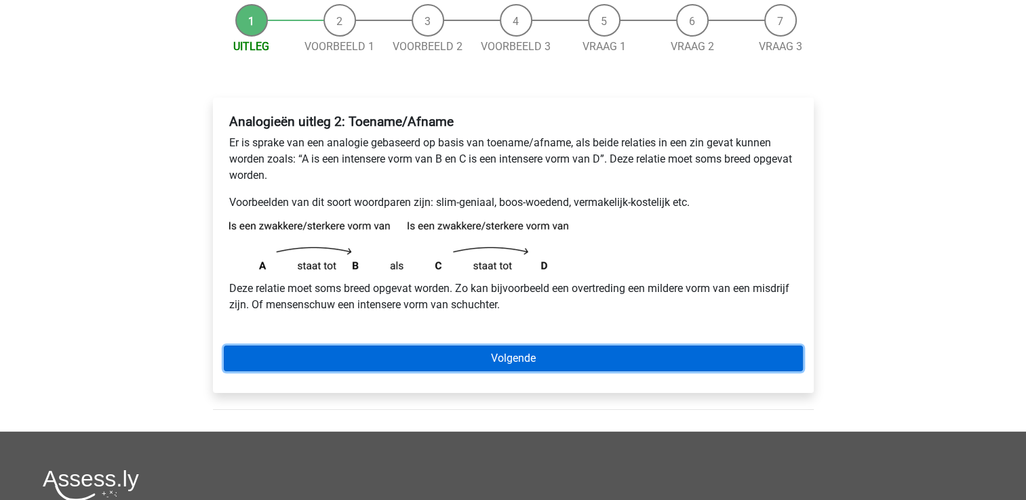
click at [353, 363] on link "Volgende" at bounding box center [513, 359] width 579 height 26
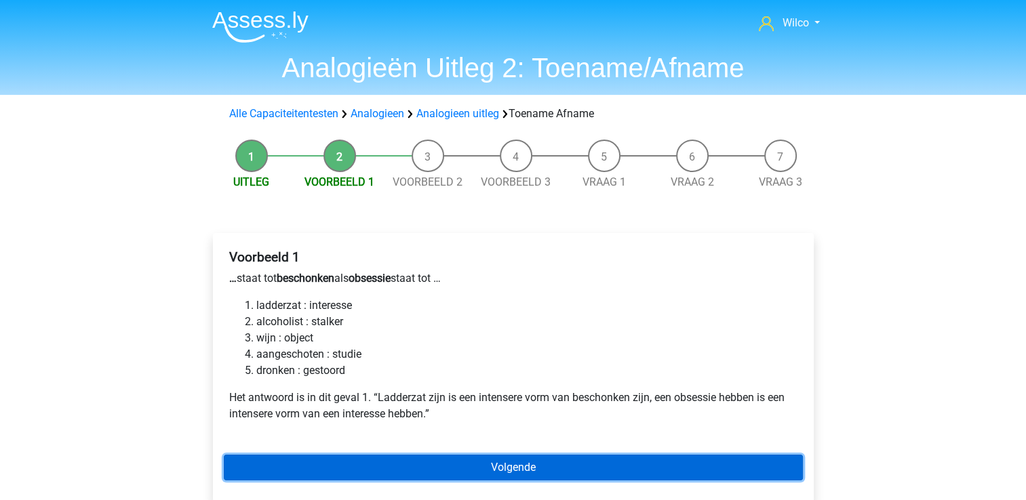
click at [430, 470] on link "Volgende" at bounding box center [513, 468] width 579 height 26
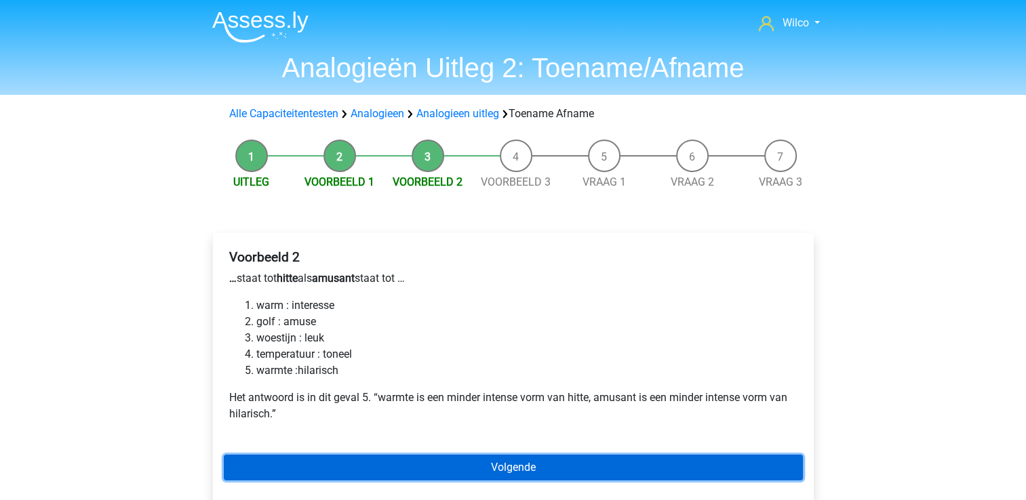
click at [415, 465] on link "Volgende" at bounding box center [513, 468] width 579 height 26
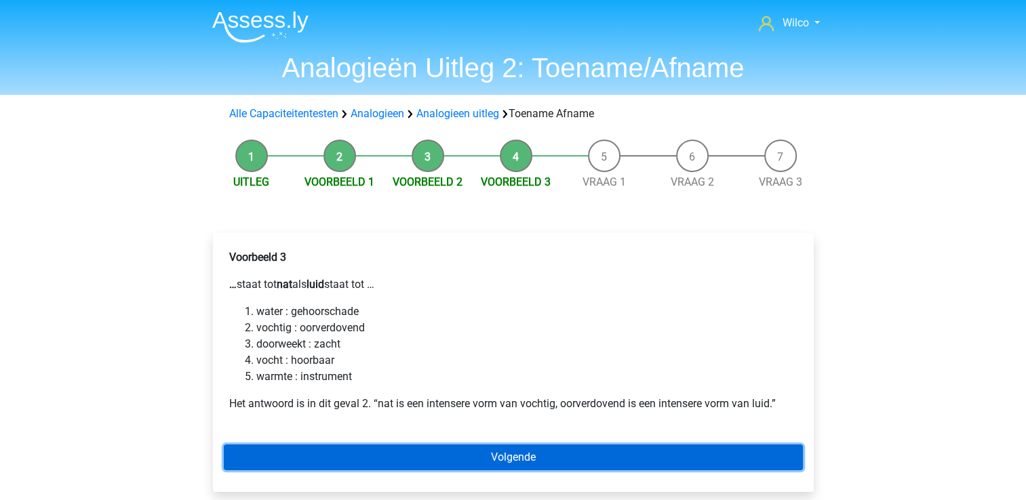
click at [449, 447] on link "Volgende" at bounding box center [513, 458] width 579 height 26
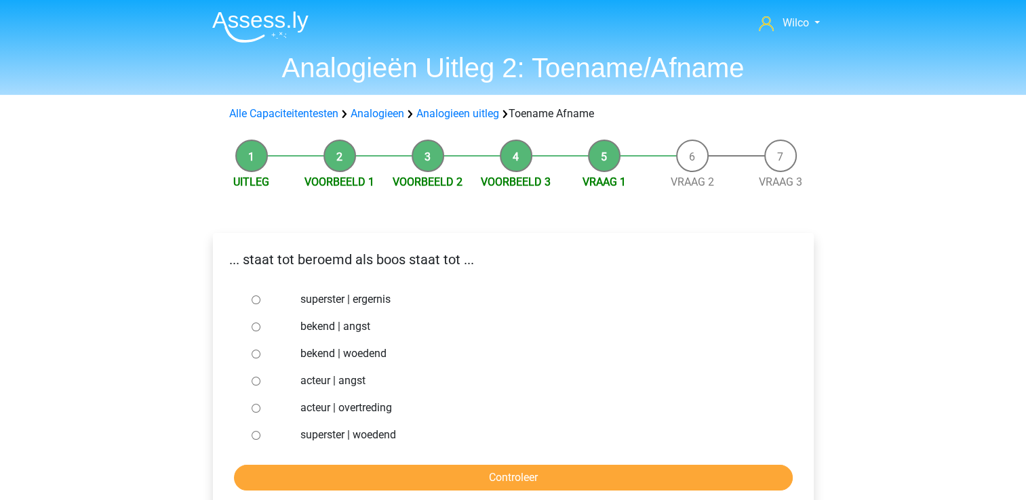
drag, startPoint x: 385, startPoint y: 352, endPoint x: 302, endPoint y: 365, distance: 83.7
click at [302, 365] on div "bekend | woedend" at bounding box center [534, 353] width 489 height 27
drag, startPoint x: 302, startPoint y: 365, endPoint x: 395, endPoint y: 376, distance: 93.5
click at [395, 376] on label "acteur | angst" at bounding box center [534, 381] width 469 height 16
click at [260, 377] on input "acteur | angst" at bounding box center [256, 381] width 9 height 9
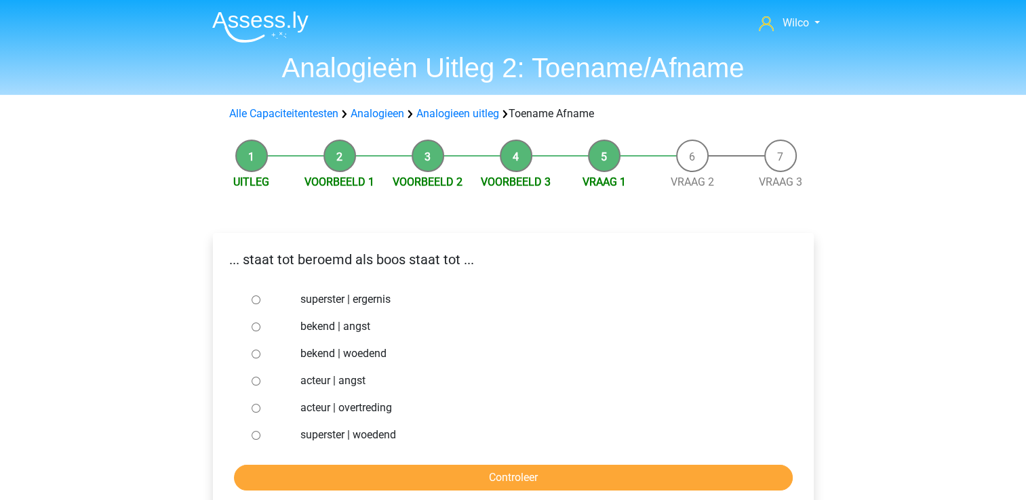
radio input "true"
drag, startPoint x: 357, startPoint y: 408, endPoint x: 353, endPoint y: 415, distance: 7.9
click at [353, 415] on label "acteur | overtreding" at bounding box center [534, 408] width 469 height 16
drag, startPoint x: 353, startPoint y: 415, endPoint x: 324, endPoint y: 433, distance: 33.8
click at [324, 433] on label "superster | woedend" at bounding box center [534, 435] width 469 height 16
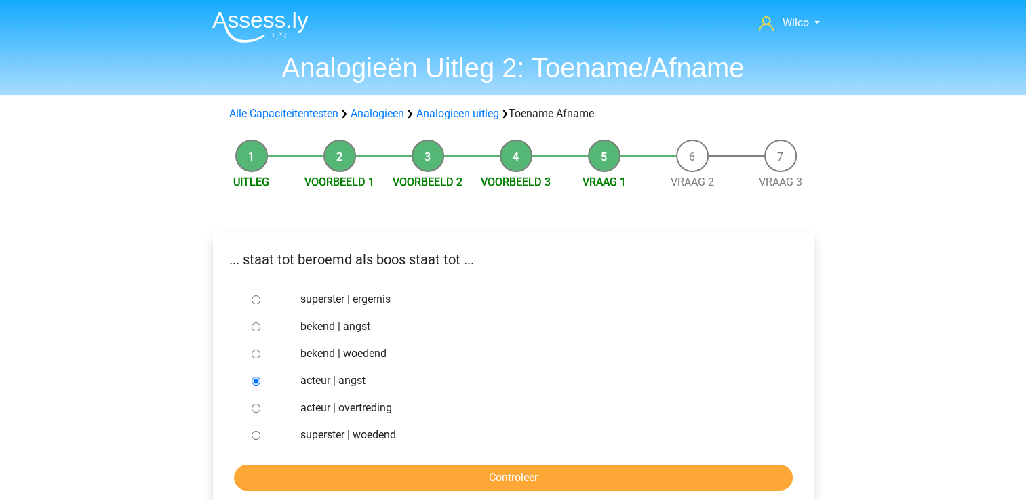
click at [260, 433] on input "superster | woedend" at bounding box center [256, 435] width 9 height 9
radio input "true"
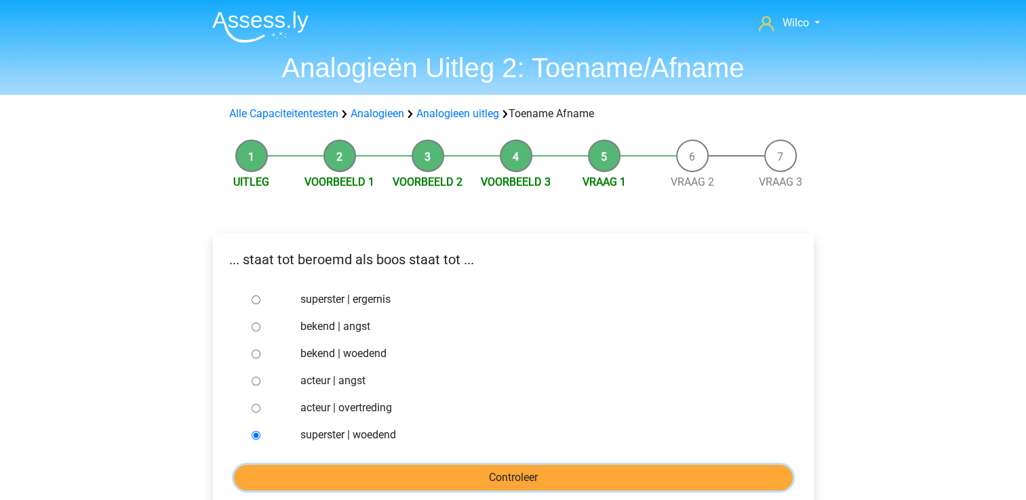
click at [326, 475] on input "Controleer" at bounding box center [513, 478] width 559 height 26
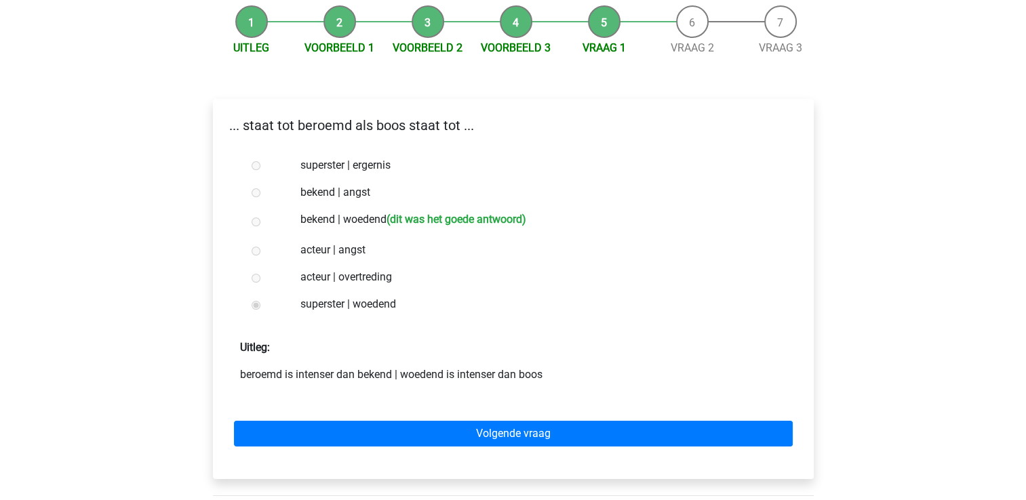
scroll to position [136, 0]
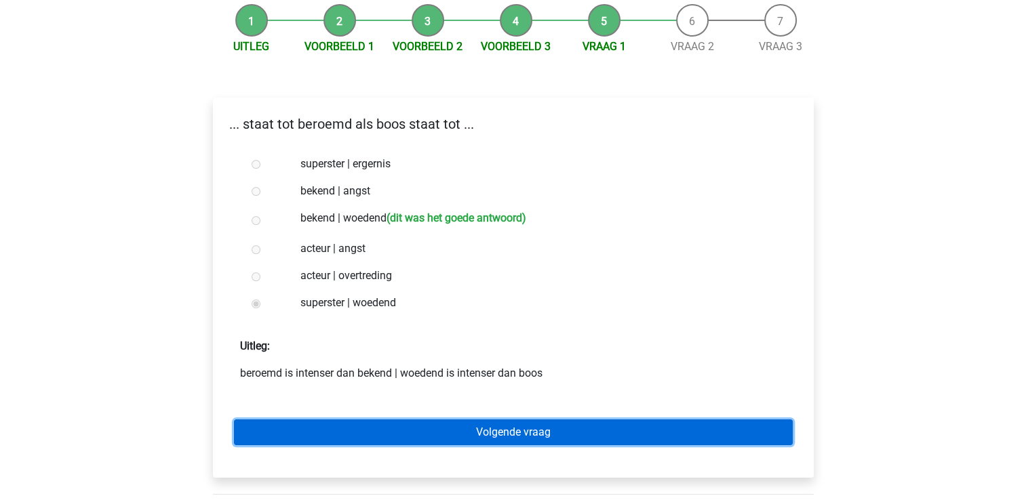
click at [361, 427] on link "Volgende vraag" at bounding box center [513, 433] width 559 height 26
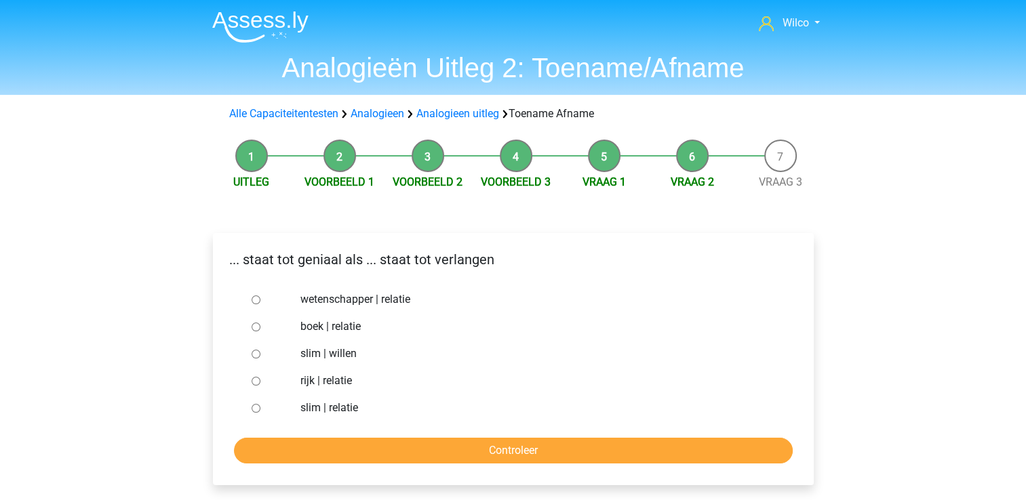
click at [296, 355] on div "slim | willen" at bounding box center [534, 353] width 489 height 27
click at [252, 352] on input "slim | willen" at bounding box center [256, 354] width 9 height 9
radio input "true"
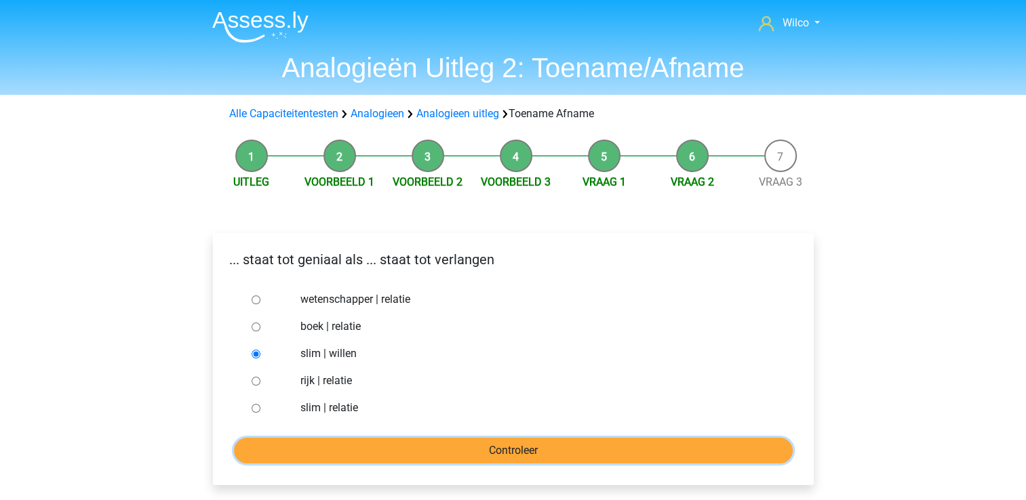
click at [328, 451] on input "Controleer" at bounding box center [513, 451] width 559 height 26
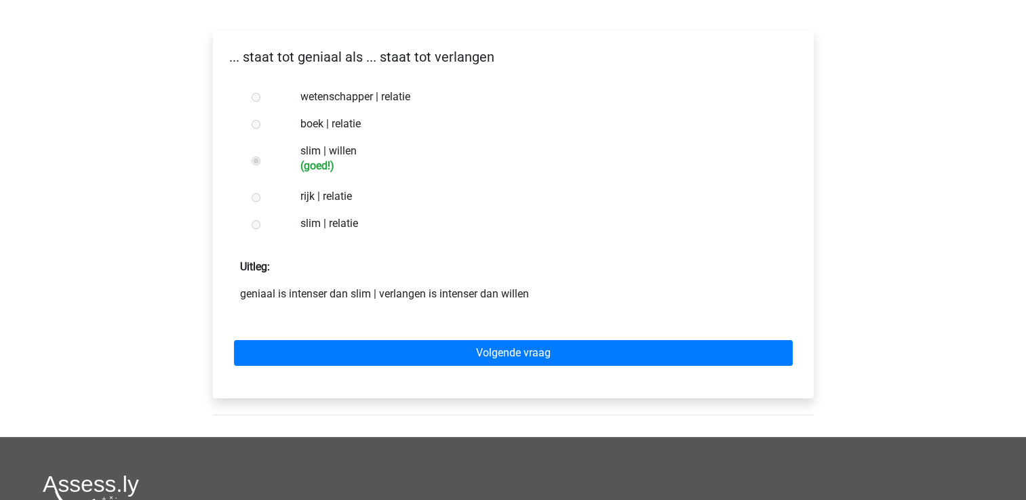
scroll to position [203, 0]
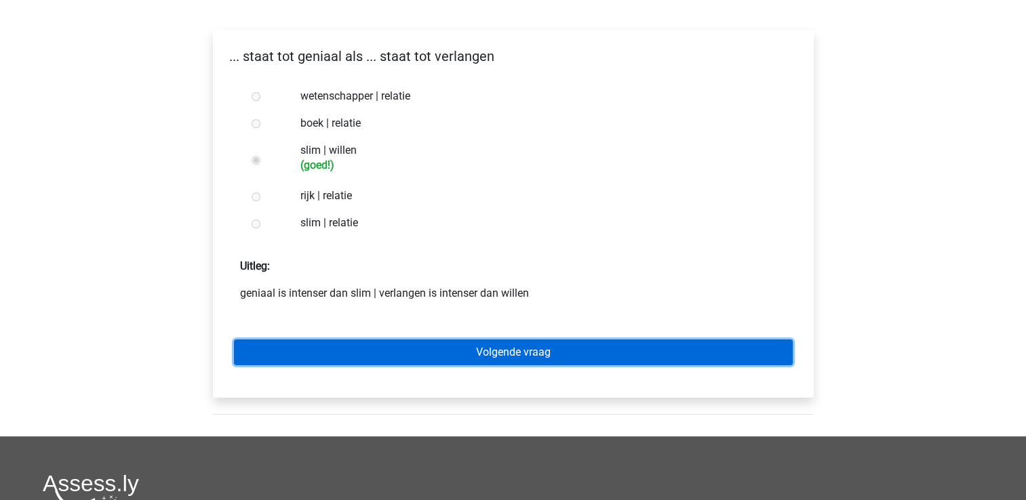
click at [362, 358] on link "Volgende vraag" at bounding box center [513, 353] width 559 height 26
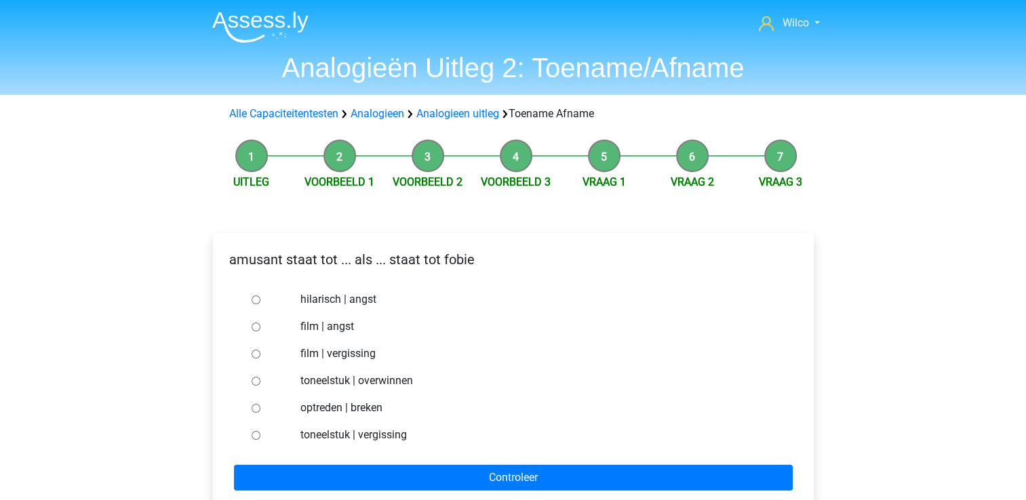
scroll to position [68, 0]
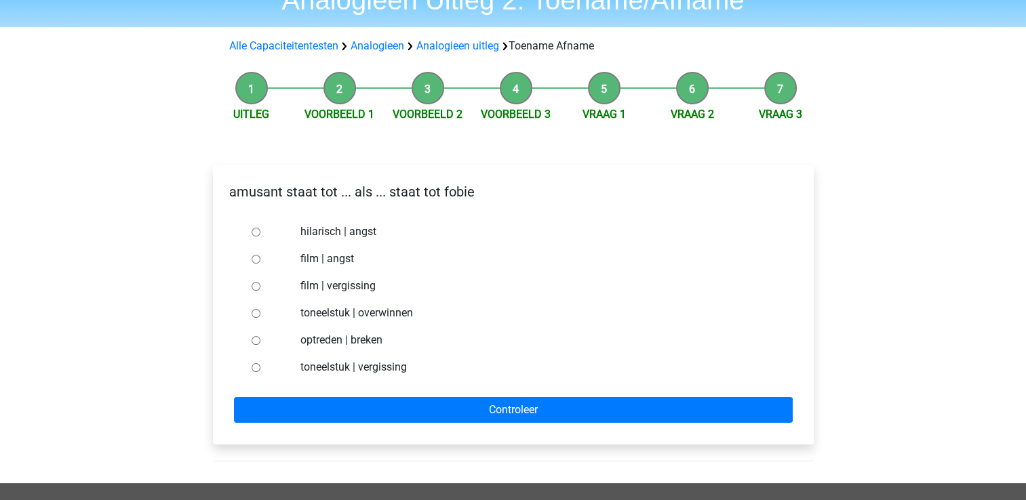
click at [328, 262] on label "film | angst" at bounding box center [534, 259] width 469 height 16
click at [260, 262] on input "film | angst" at bounding box center [256, 259] width 9 height 9
radio input "true"
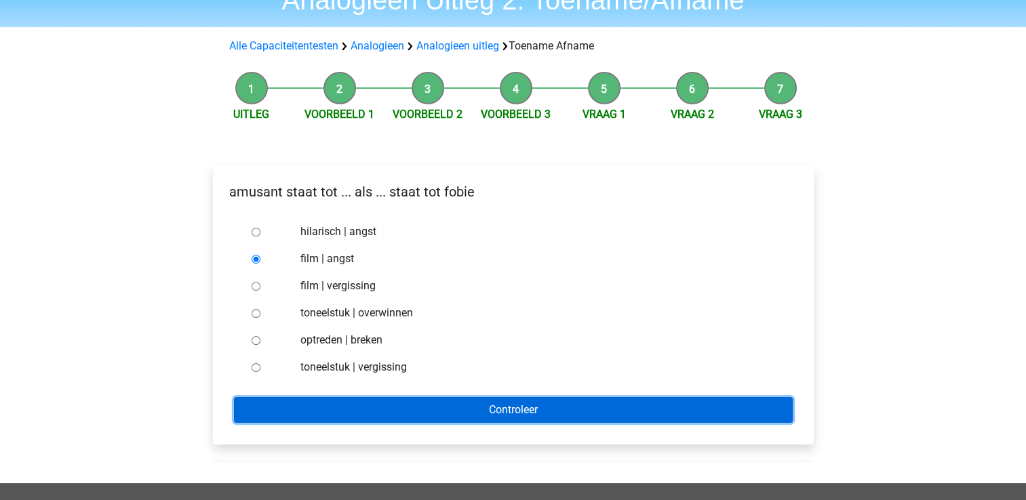
click at [353, 408] on input "Controleer" at bounding box center [513, 410] width 559 height 26
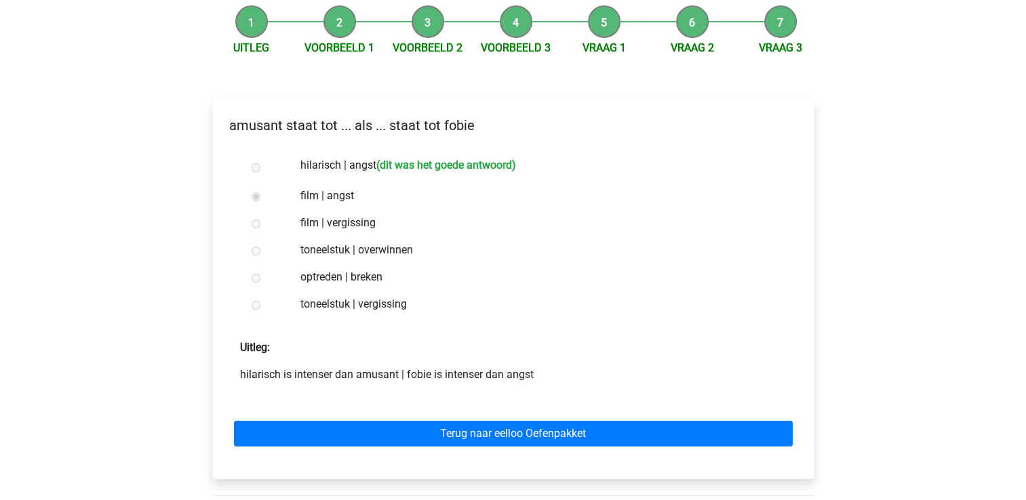
scroll to position [136, 0]
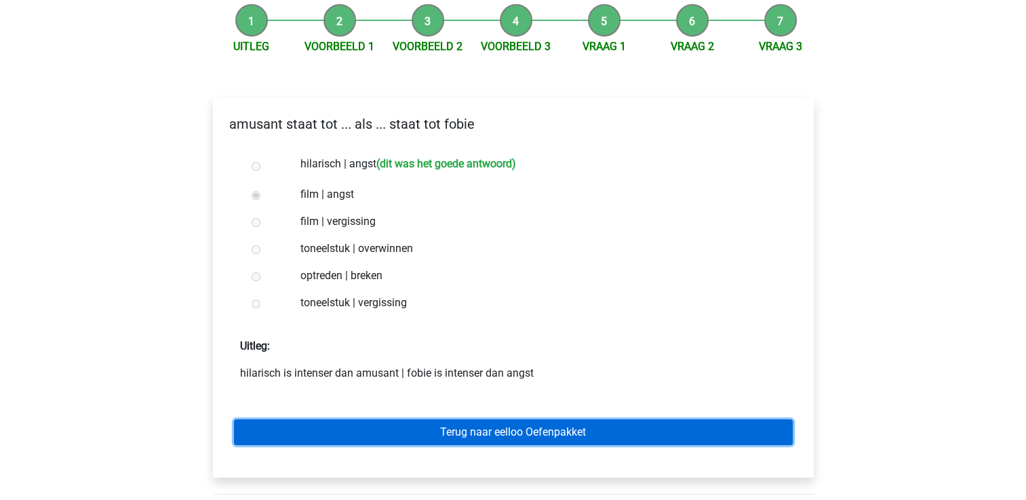
click at [368, 424] on link "Terug naar eelloo Oefenpakket" at bounding box center [513, 433] width 559 height 26
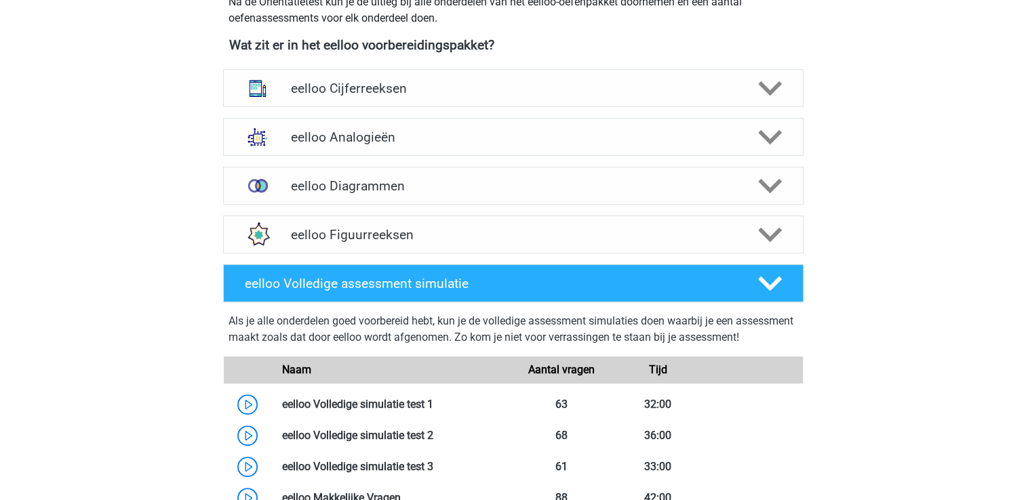
scroll to position [407, 0]
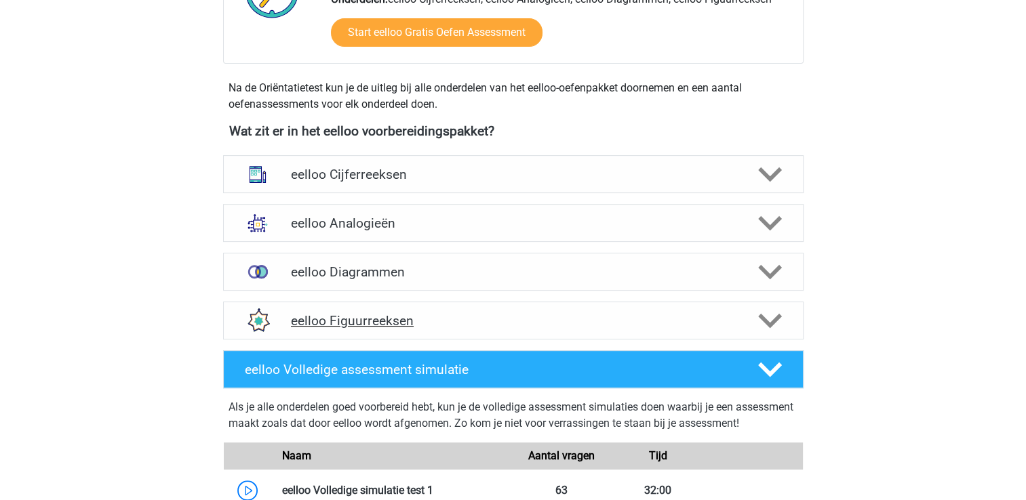
click at [485, 320] on h4 "eelloo Figuurreeksen" at bounding box center [513, 321] width 444 height 16
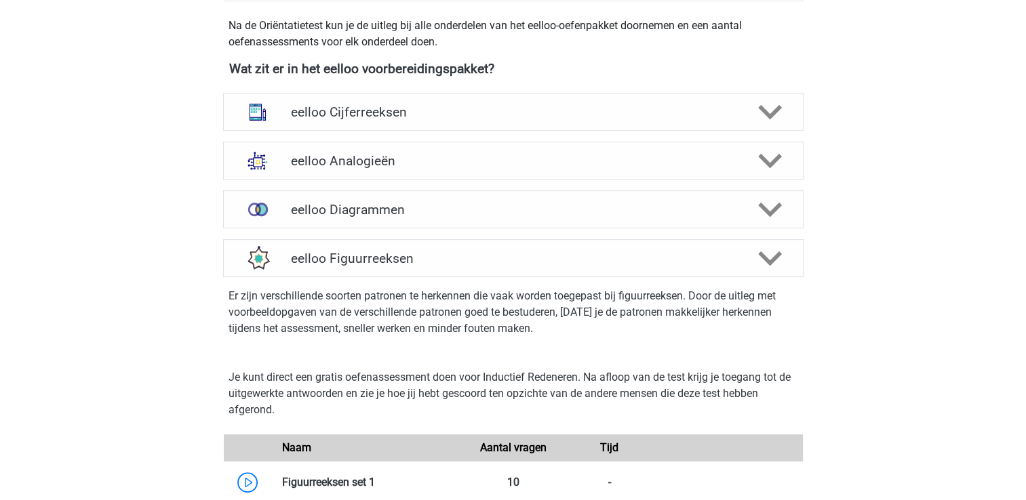
scroll to position [542, 0]
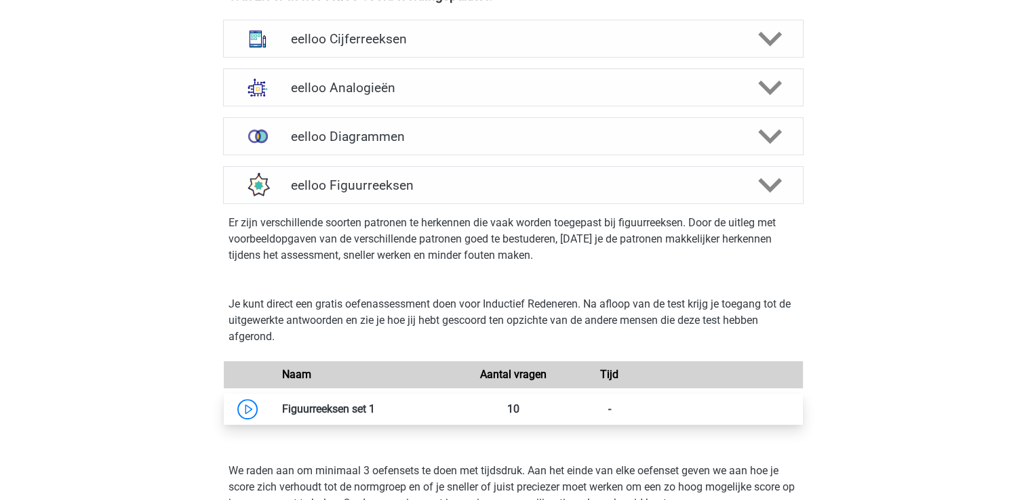
click at [375, 411] on link at bounding box center [375, 409] width 0 height 13
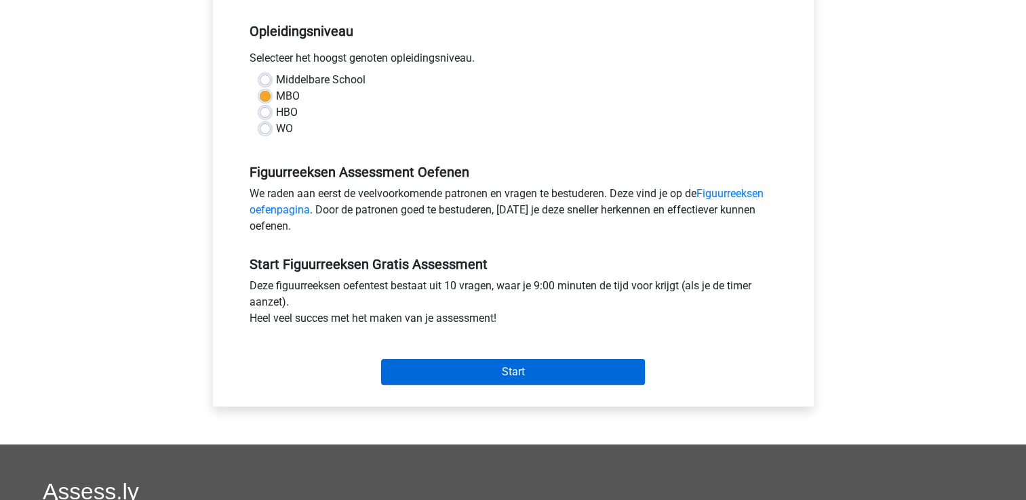
scroll to position [271, 0]
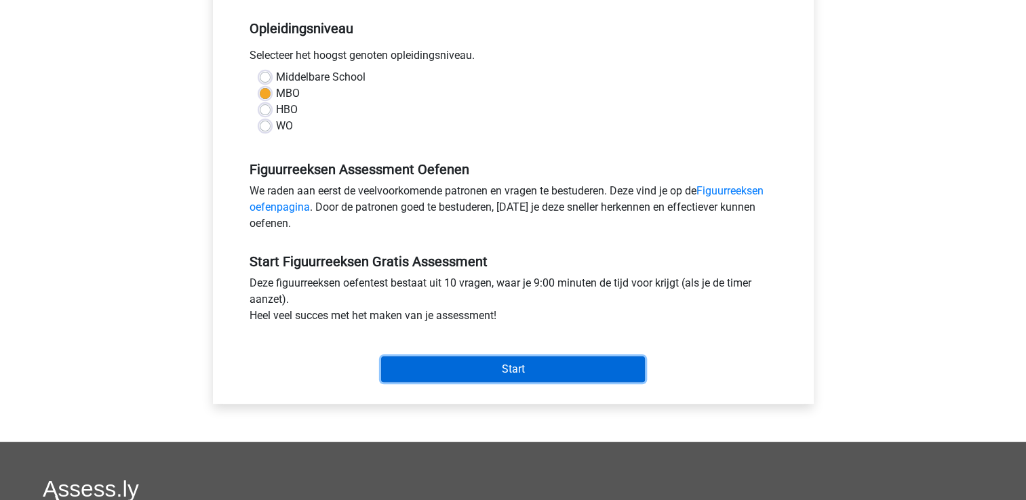
click at [440, 370] on input "Start" at bounding box center [513, 370] width 264 height 26
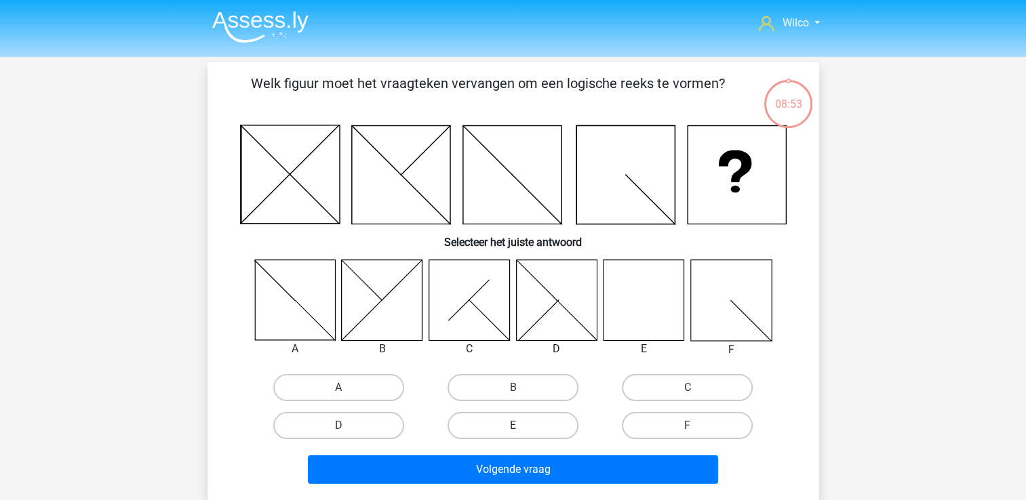
click at [515, 420] on label "E" at bounding box center [512, 425] width 131 height 27
click at [515, 426] on input "E" at bounding box center [516, 430] width 9 height 9
radio input "true"
click at [525, 483] on div "Volgende vraag" at bounding box center [513, 473] width 523 height 34
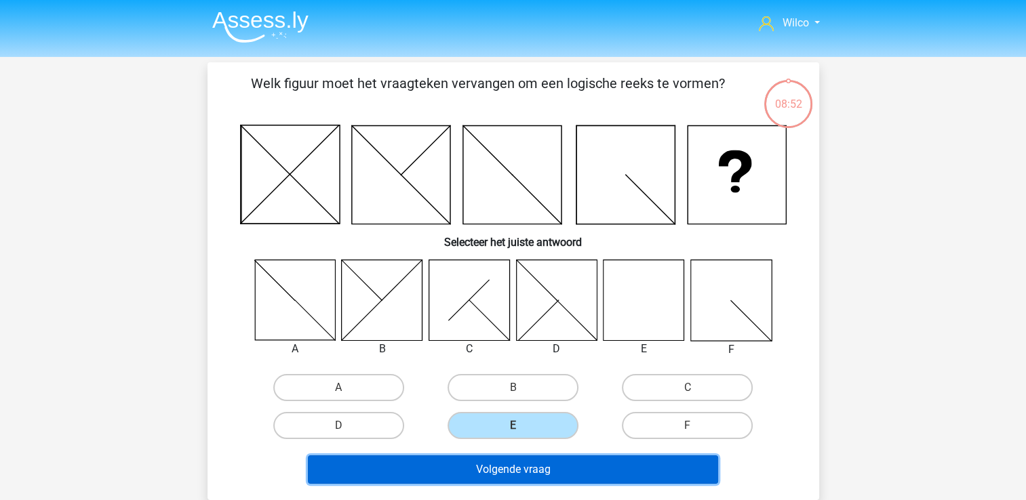
click at [531, 470] on button "Volgende vraag" at bounding box center [513, 470] width 410 height 28
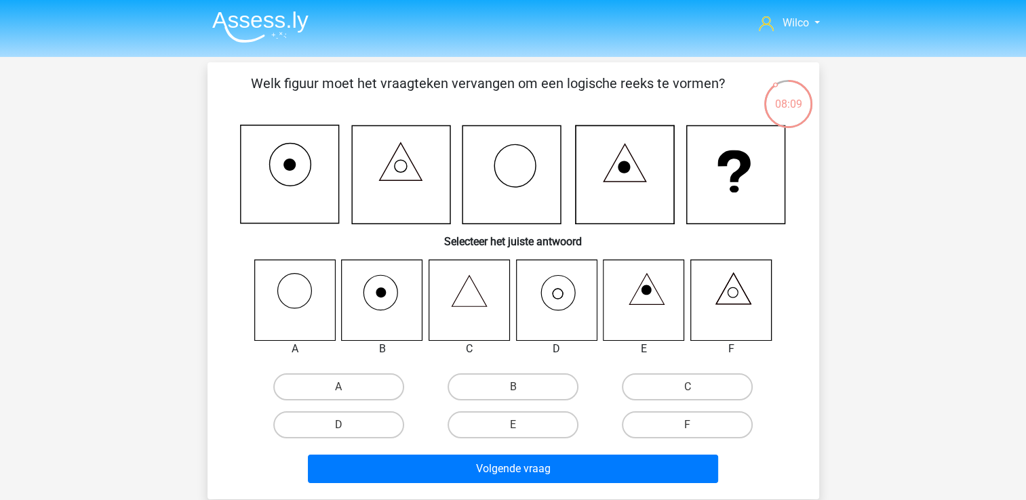
click at [464, 300] on icon at bounding box center [468, 300] width 81 height 81
click at [648, 388] on label "C" at bounding box center [687, 387] width 131 height 27
click at [687, 388] on input "C" at bounding box center [691, 391] width 9 height 9
radio input "true"
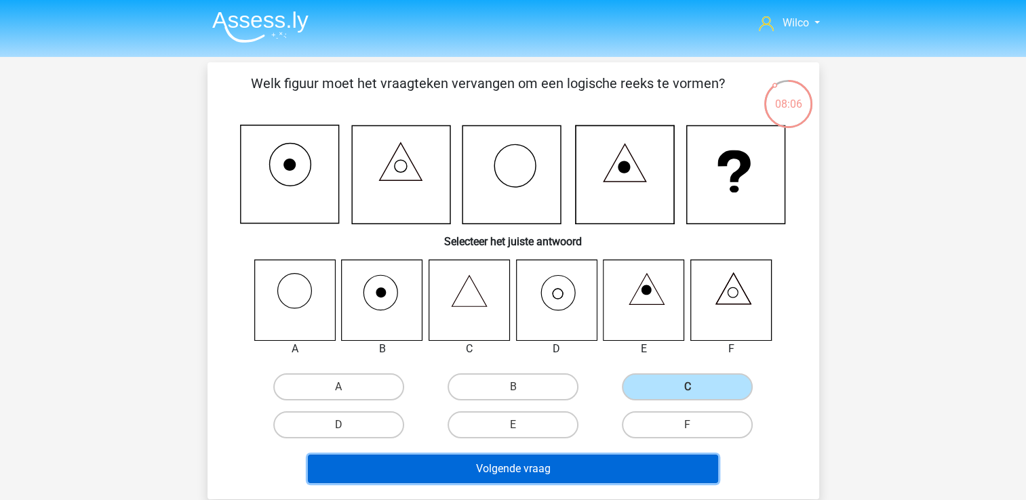
click at [610, 473] on button "Volgende vraag" at bounding box center [513, 469] width 410 height 28
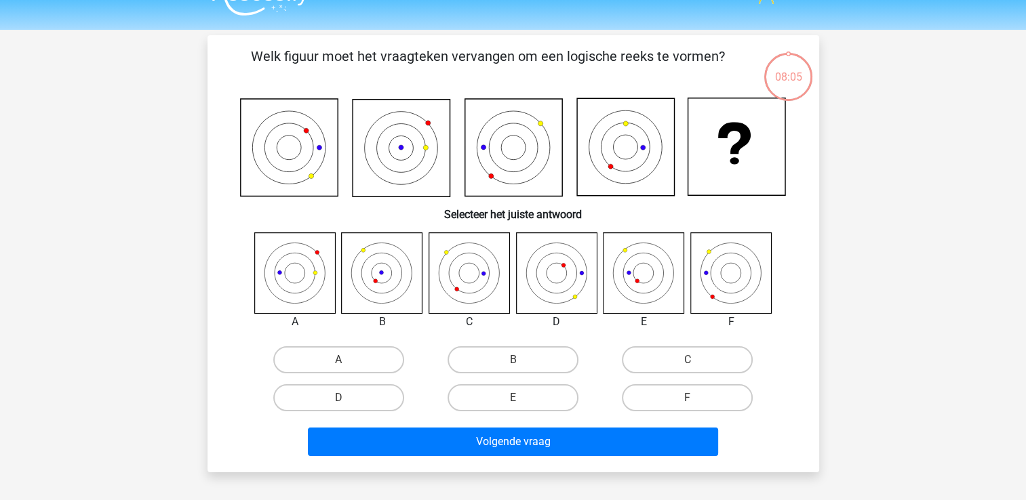
scroll to position [62, 0]
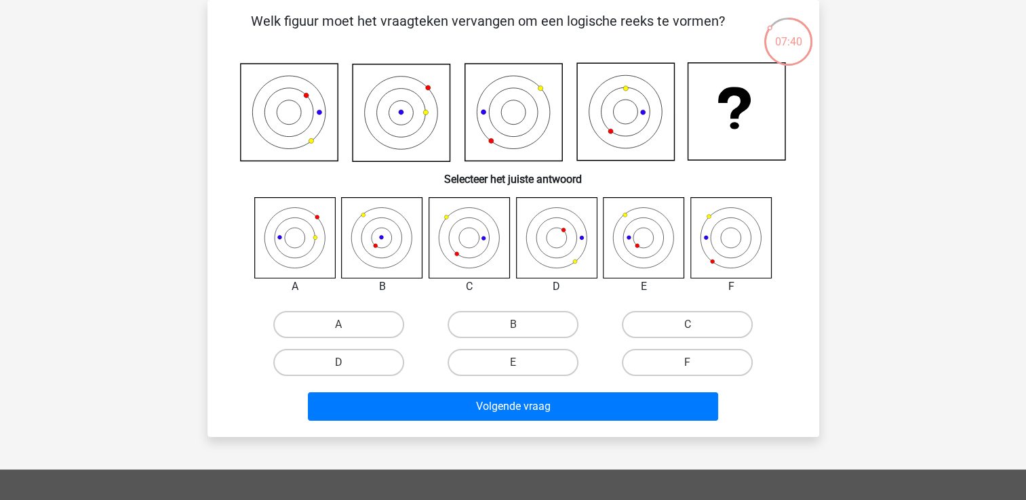
click at [568, 257] on icon at bounding box center [556, 237] width 81 height 81
click at [350, 359] on label "D" at bounding box center [338, 362] width 131 height 27
click at [347, 363] on input "D" at bounding box center [342, 367] width 9 height 9
radio input "true"
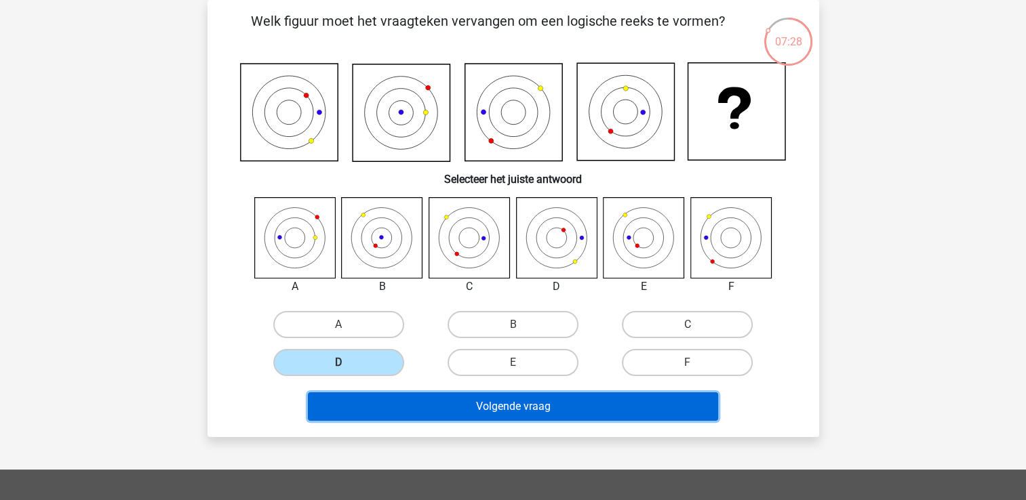
click at [393, 405] on button "Volgende vraag" at bounding box center [513, 407] width 410 height 28
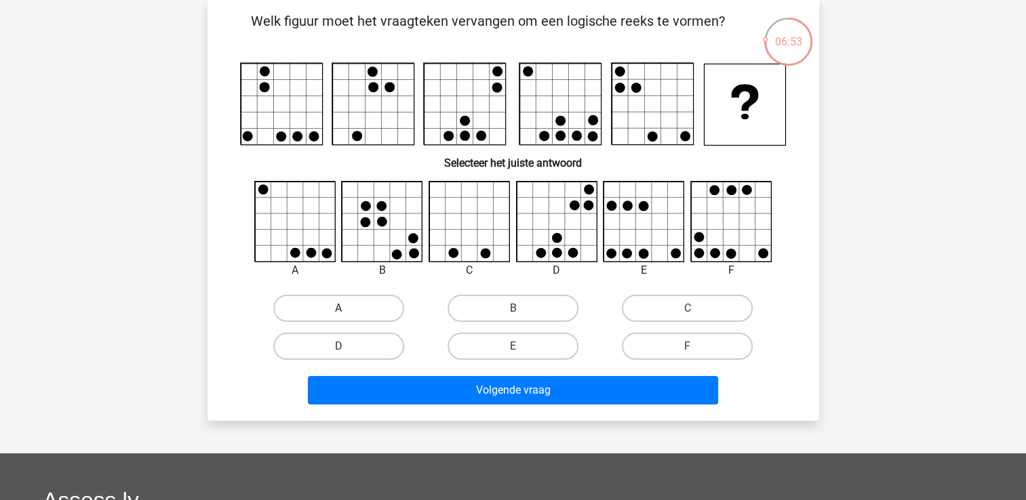
click at [334, 300] on label "A" at bounding box center [338, 308] width 131 height 27
click at [338, 308] on input "A" at bounding box center [342, 312] width 9 height 9
radio input "true"
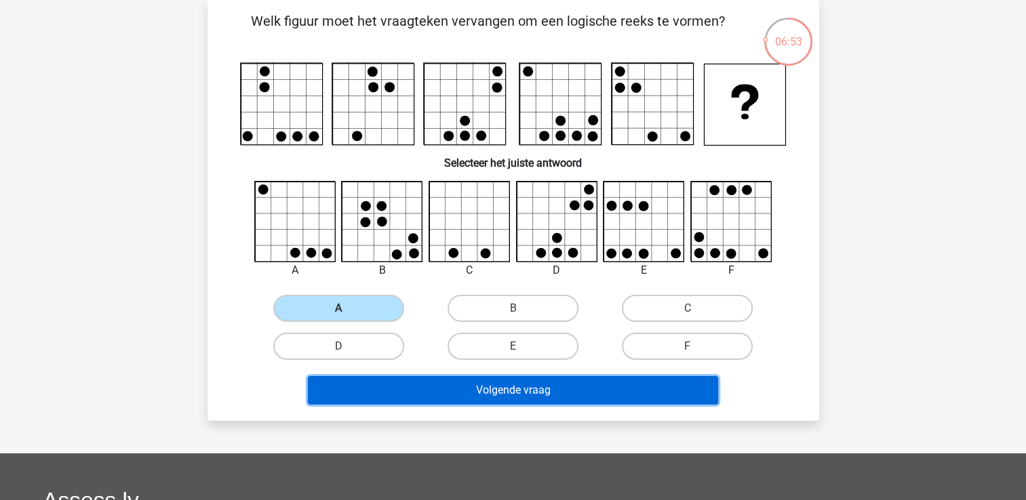
click at [426, 403] on button "Volgende vraag" at bounding box center [513, 390] width 410 height 28
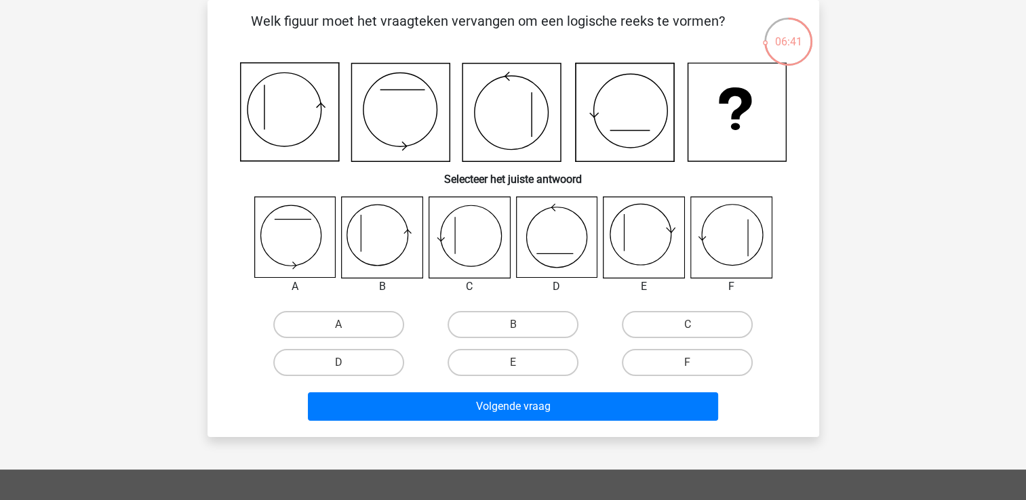
click at [317, 245] on icon at bounding box center [294, 237] width 81 height 81
click at [305, 313] on div "A" at bounding box center [339, 325] width 174 height 38
click at [306, 321] on label "A" at bounding box center [338, 324] width 131 height 27
click at [338, 325] on input "A" at bounding box center [342, 329] width 9 height 9
radio input "true"
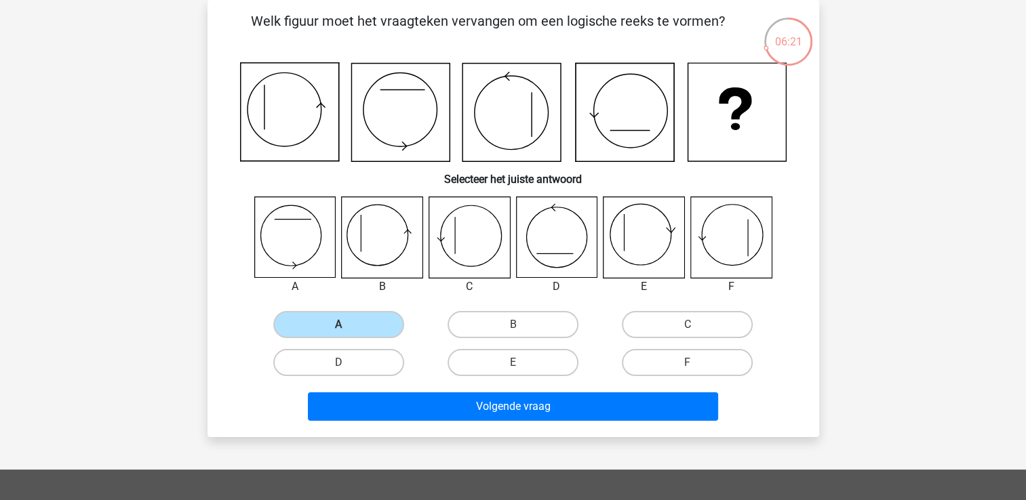
click at [379, 262] on icon at bounding box center [382, 237] width 81 height 81
click at [479, 323] on label "B" at bounding box center [512, 324] width 131 height 27
click at [512, 325] on input "B" at bounding box center [516, 329] width 9 height 9
radio input "true"
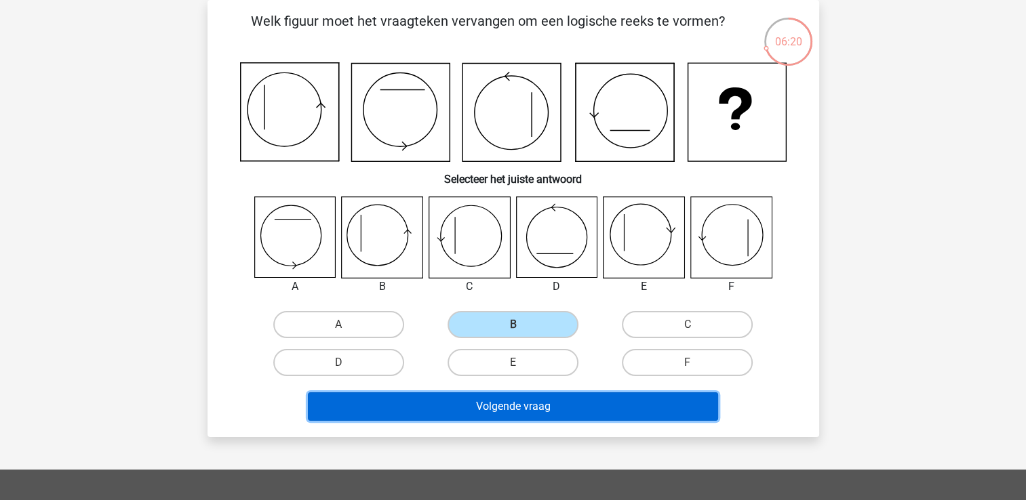
click at [505, 407] on button "Volgende vraag" at bounding box center [513, 407] width 410 height 28
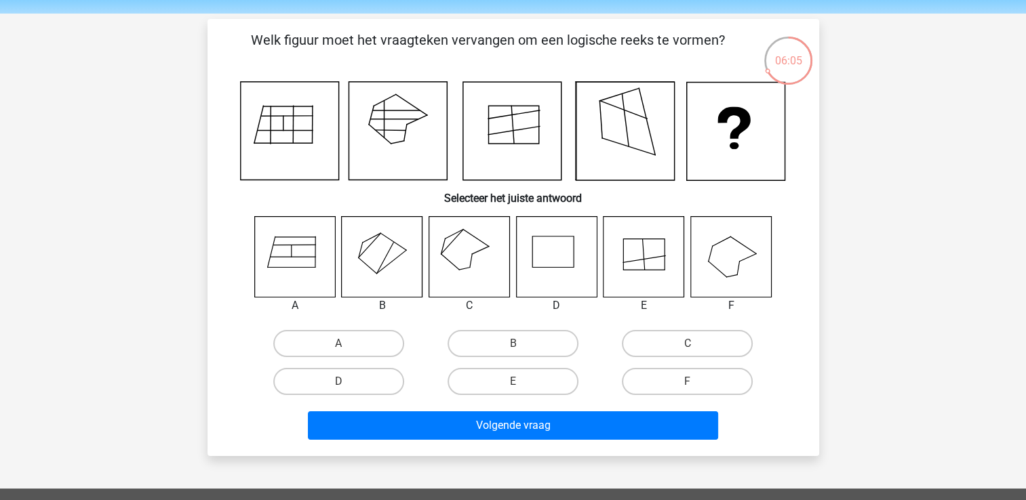
scroll to position [68, 0]
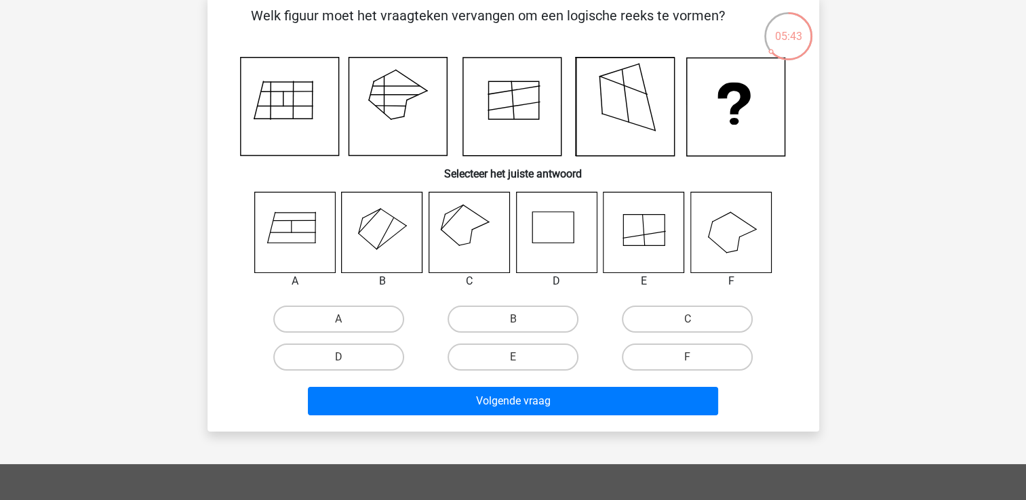
click at [447, 242] on icon at bounding box center [468, 232] width 81 height 81
drag, startPoint x: 474, startPoint y: 224, endPoint x: 475, endPoint y: 275, distance: 50.9
click at [474, 226] on icon at bounding box center [468, 232] width 81 height 81
click at [661, 331] on div "C" at bounding box center [687, 319] width 174 height 38
click at [666, 328] on label "C" at bounding box center [687, 319] width 131 height 27
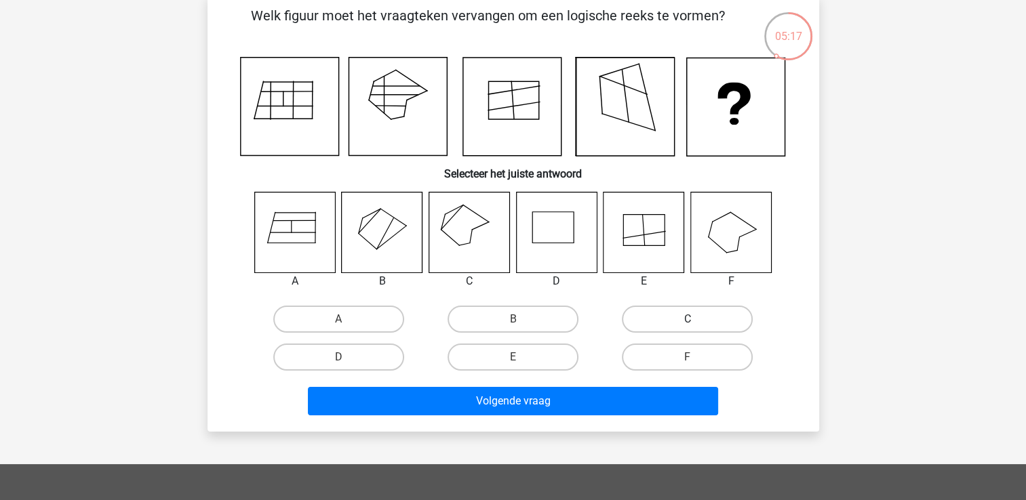
click at [687, 328] on input "C" at bounding box center [691, 323] width 9 height 9
radio input "true"
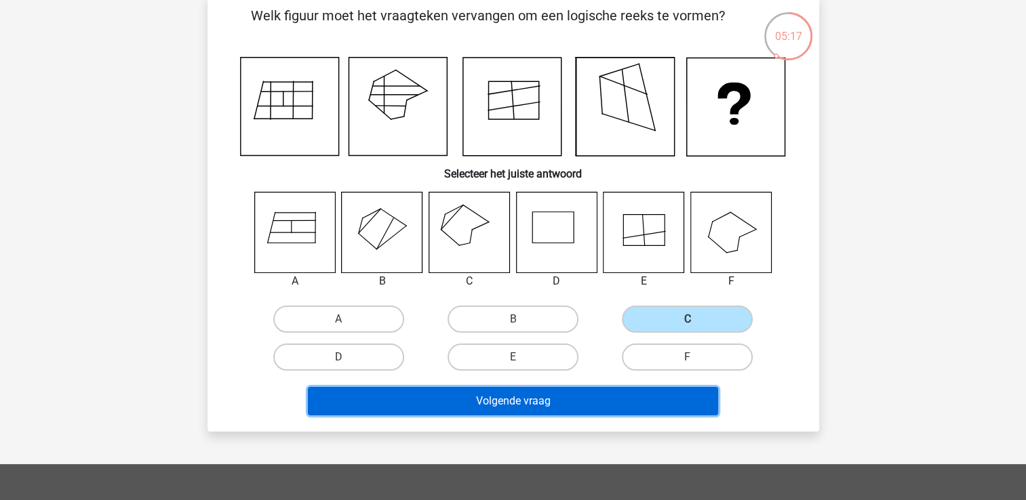
click at [622, 397] on button "Volgende vraag" at bounding box center [513, 401] width 410 height 28
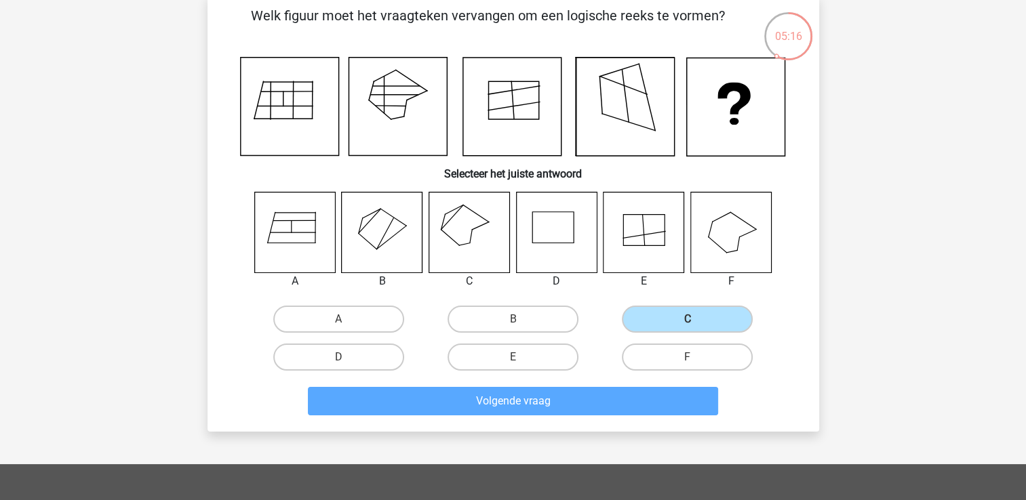
scroll to position [62, 0]
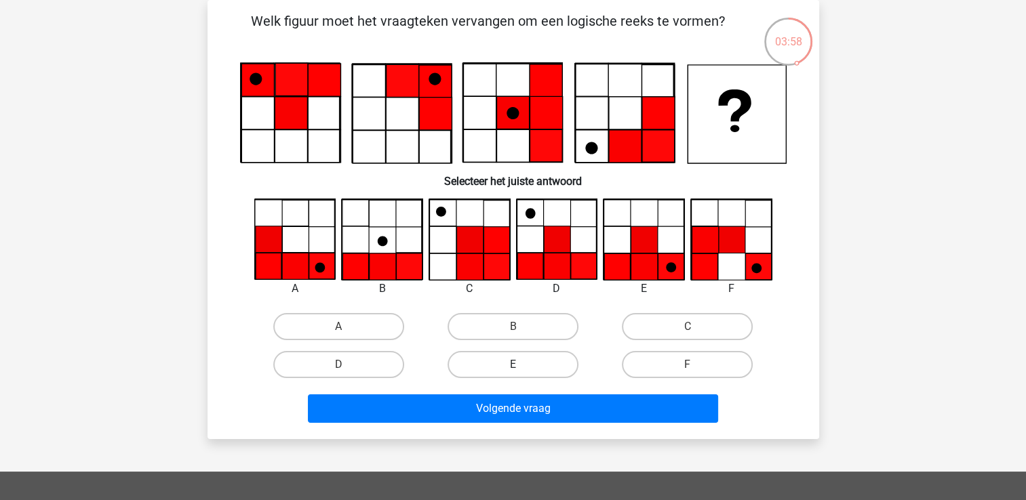
click at [472, 370] on label "E" at bounding box center [512, 364] width 131 height 27
click at [512, 370] on input "E" at bounding box center [516, 369] width 9 height 9
radio input "true"
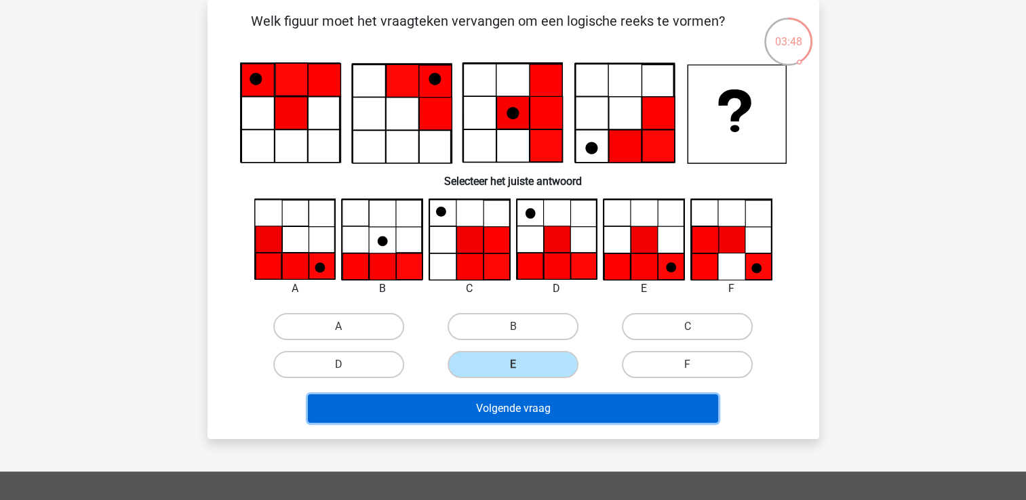
click at [586, 402] on button "Volgende vraag" at bounding box center [513, 409] width 410 height 28
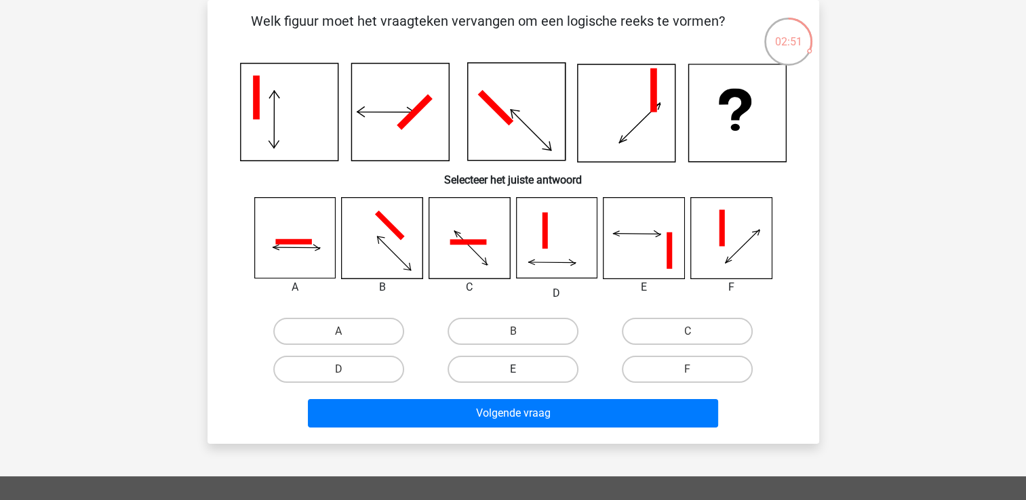
click at [491, 360] on label "E" at bounding box center [512, 369] width 131 height 27
click at [512, 369] on input "E" at bounding box center [516, 373] width 9 height 9
radio input "true"
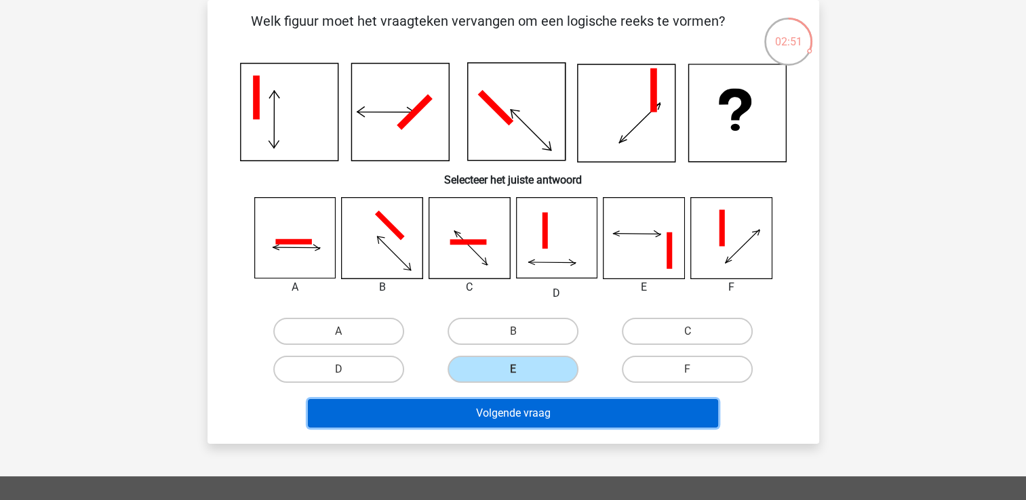
click at [518, 415] on button "Volgende vraag" at bounding box center [513, 413] width 410 height 28
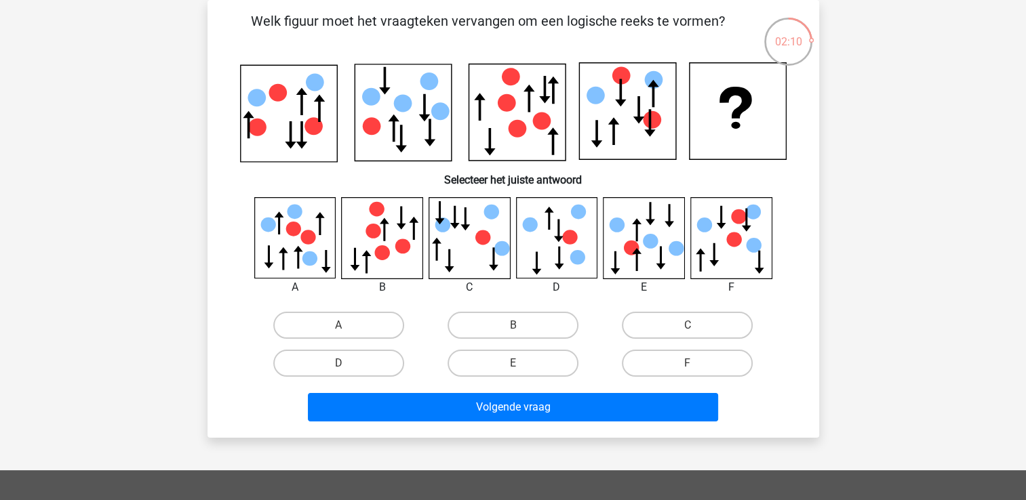
click at [513, 365] on input "E" at bounding box center [516, 367] width 9 height 9
radio input "true"
click at [503, 420] on div "Volgende vraag" at bounding box center [513, 410] width 523 height 34
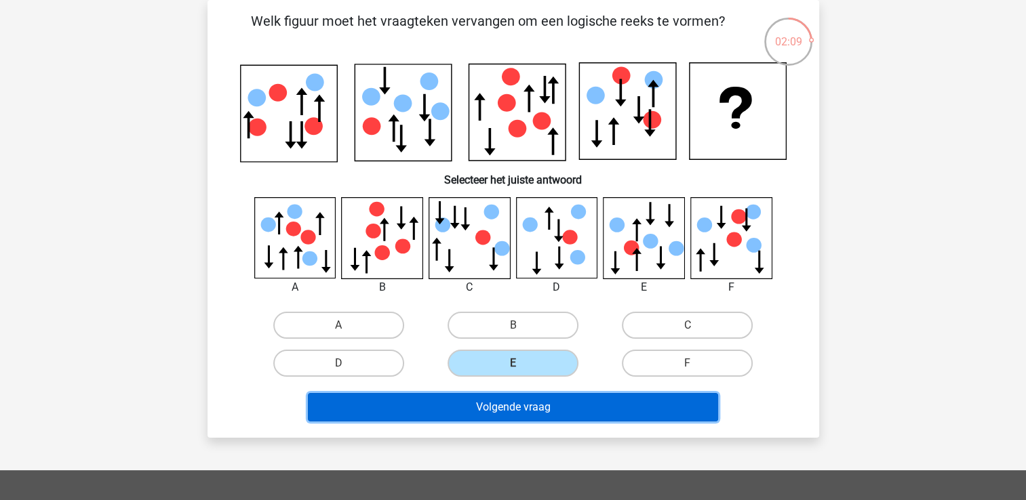
click at [507, 411] on button "Volgende vraag" at bounding box center [513, 407] width 410 height 28
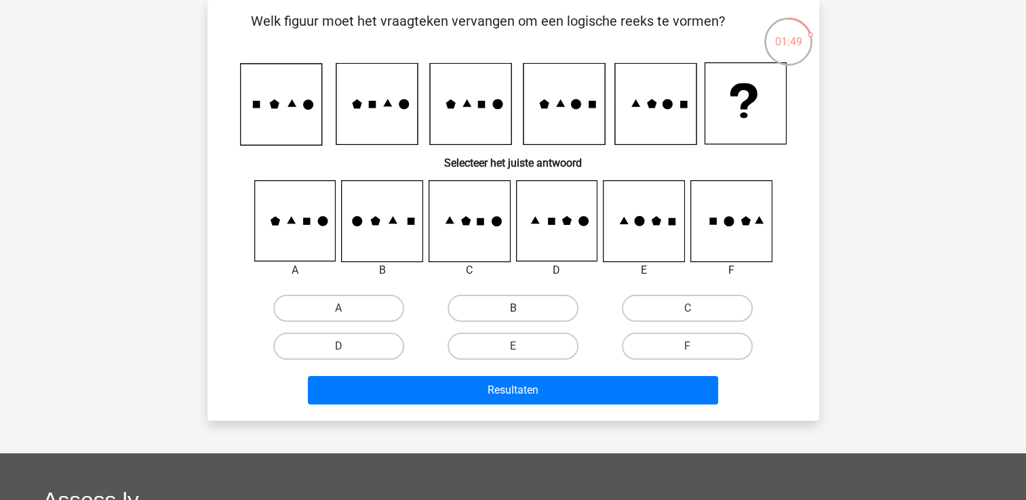
click at [466, 308] on label "B" at bounding box center [512, 308] width 131 height 27
click at [512, 308] on input "B" at bounding box center [516, 312] width 9 height 9
radio input "true"
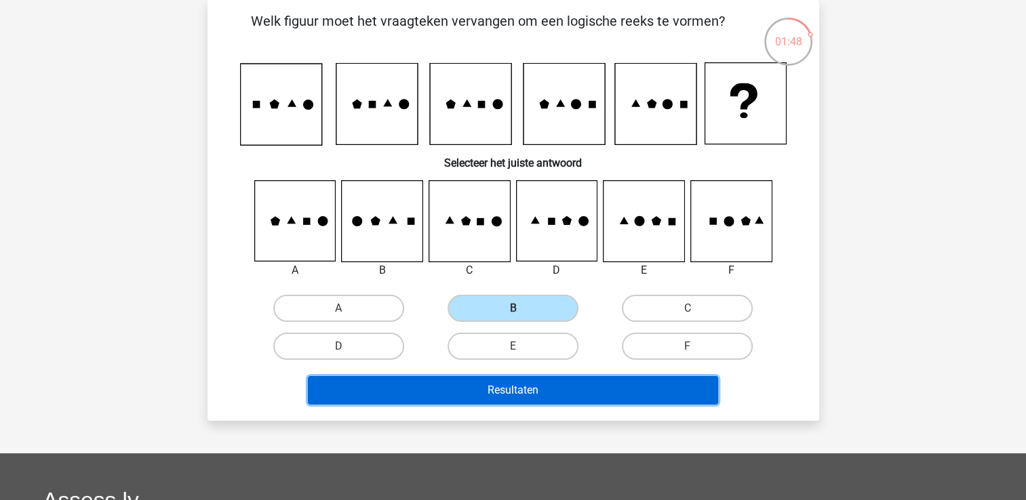
click at [491, 387] on button "Resultaten" at bounding box center [513, 390] width 410 height 28
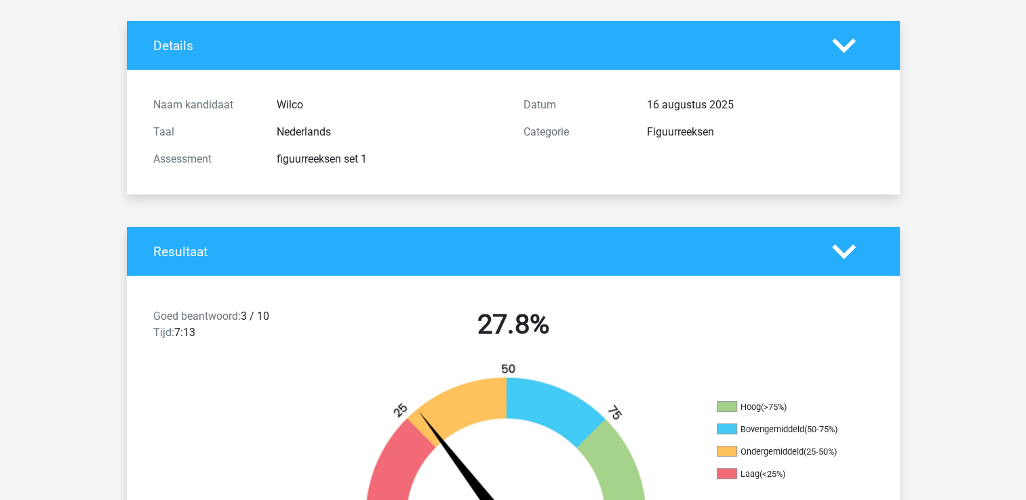
scroll to position [136, 0]
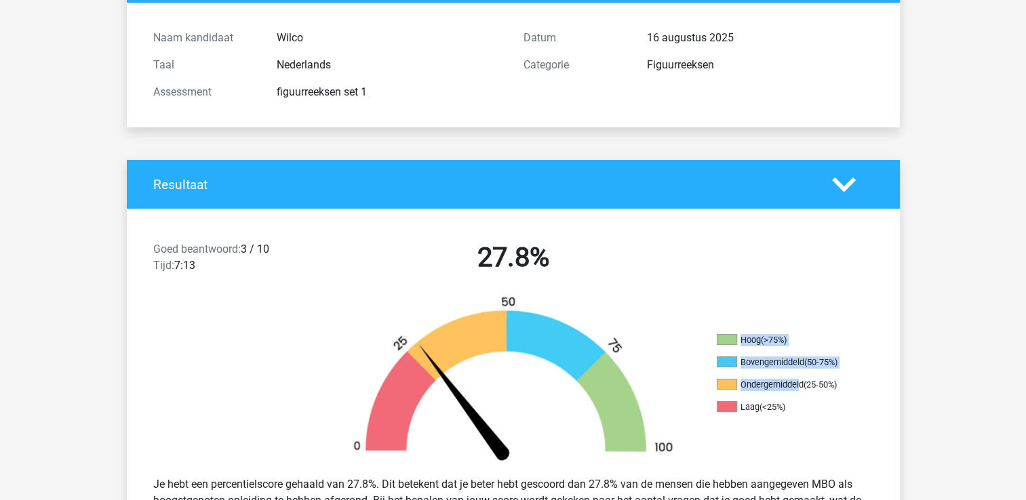
drag, startPoint x: 727, startPoint y: 372, endPoint x: 673, endPoint y: 381, distance: 54.9
click at [673, 381] on div "Hoog (>75%) Bovengemiddeld (50-75%) Ondergemiddeld (25-50%) Laag (<25%)" at bounding box center [513, 381] width 773 height 170
drag, startPoint x: 673, startPoint y: 381, endPoint x: 769, endPoint y: 390, distance: 96.7
click at [769, 390] on li "Ondergemiddeld (25-50%)" at bounding box center [785, 385] width 136 height 12
click at [781, 386] on li "Ondergemiddeld (25-50%)" at bounding box center [785, 385] width 136 height 12
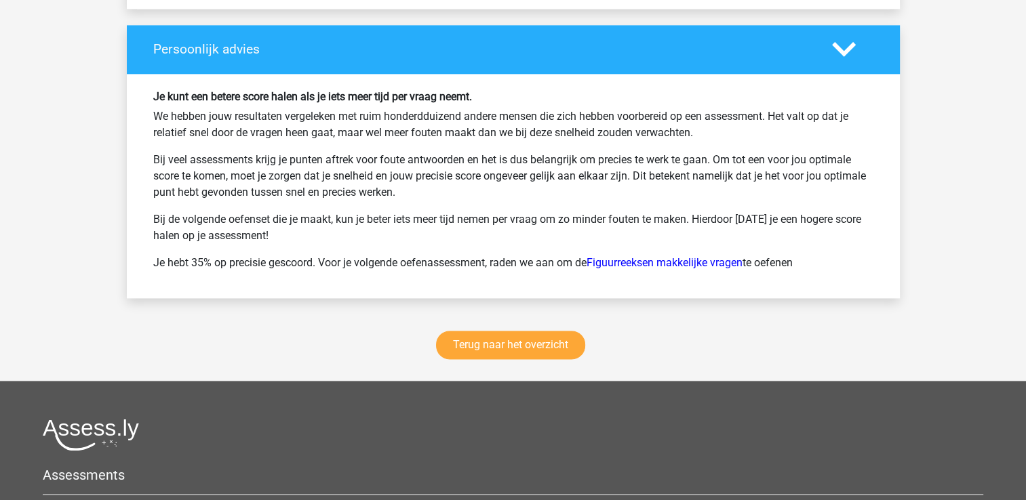
scroll to position [1830, 0]
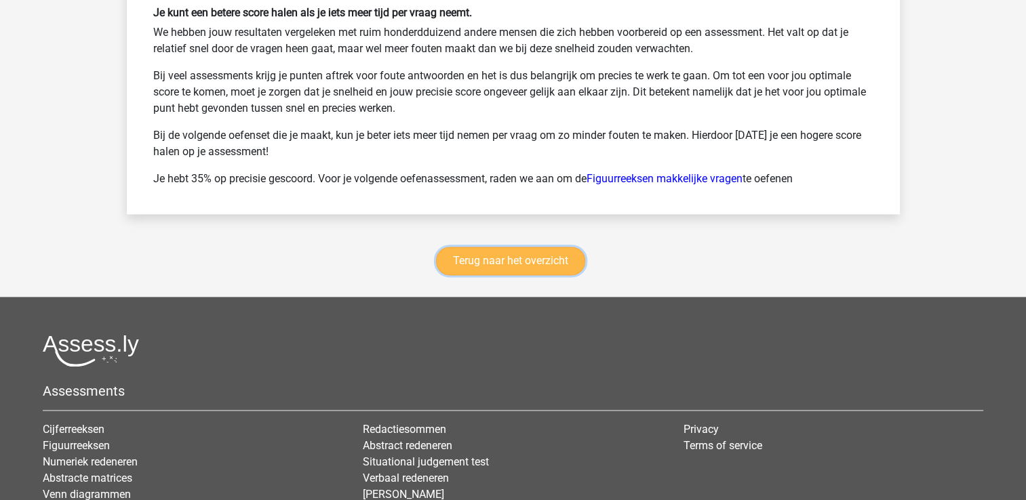
click at [502, 258] on link "Terug naar het overzicht" at bounding box center [510, 261] width 149 height 28
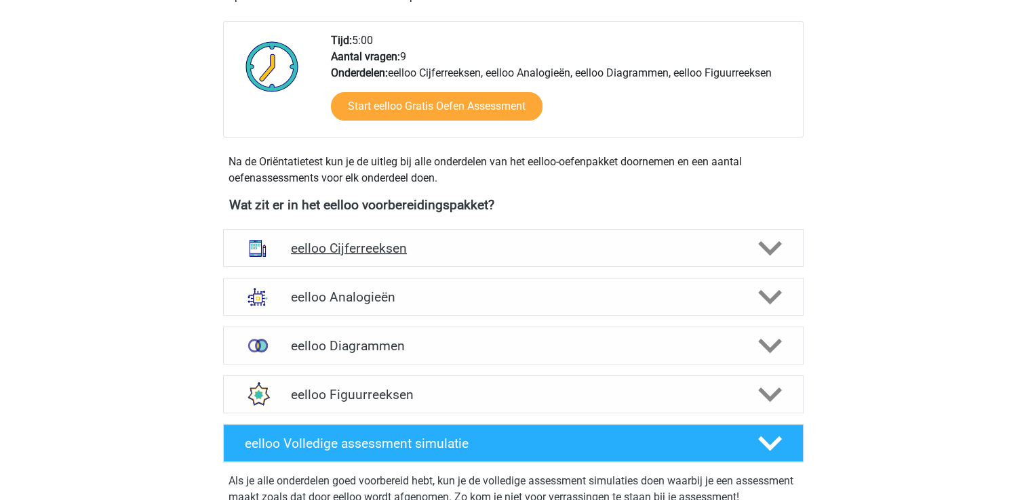
scroll to position [339, 0]
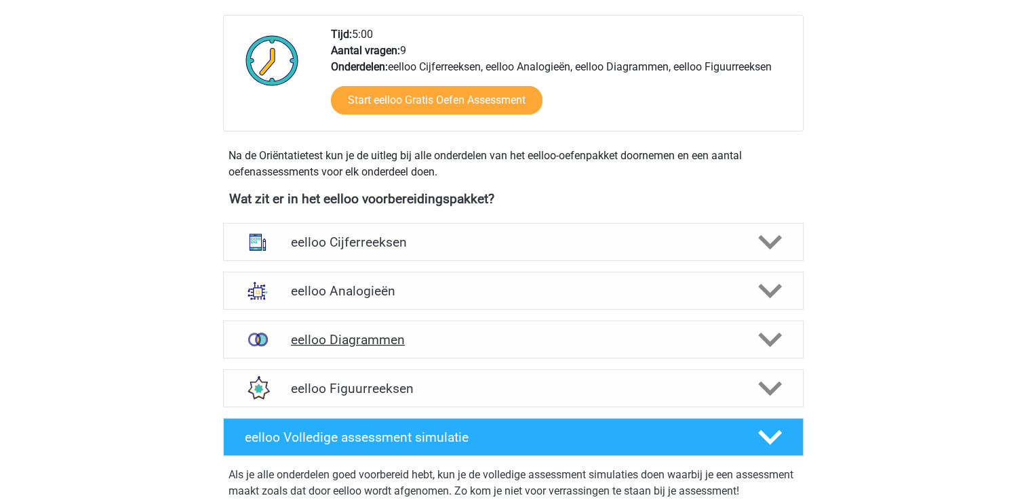
click at [472, 344] on h4 "eelloo Diagrammen" at bounding box center [513, 340] width 444 height 16
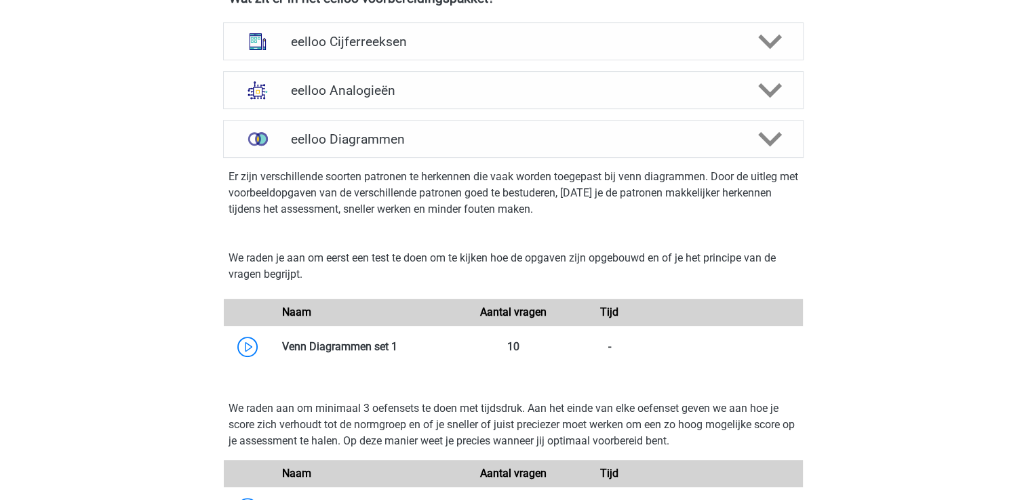
scroll to position [542, 0]
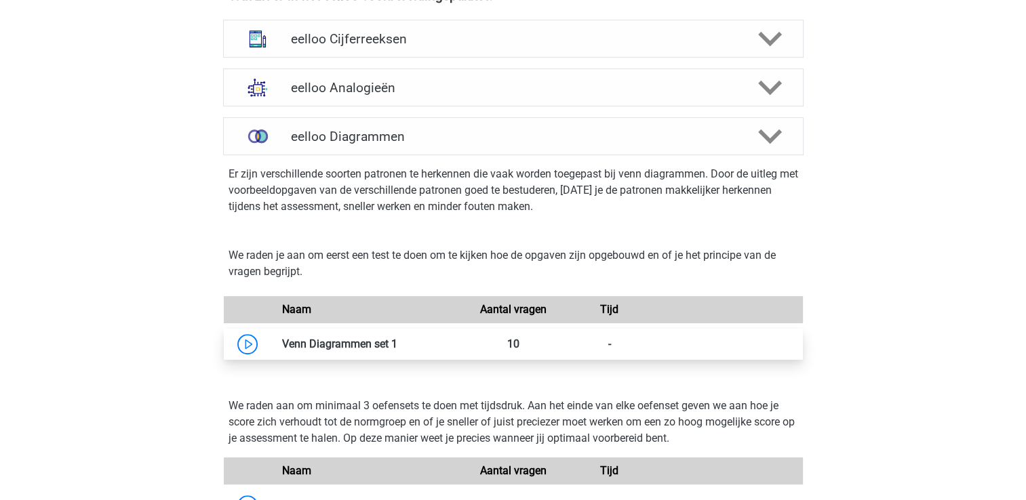
click at [397, 344] on link at bounding box center [397, 344] width 0 height 13
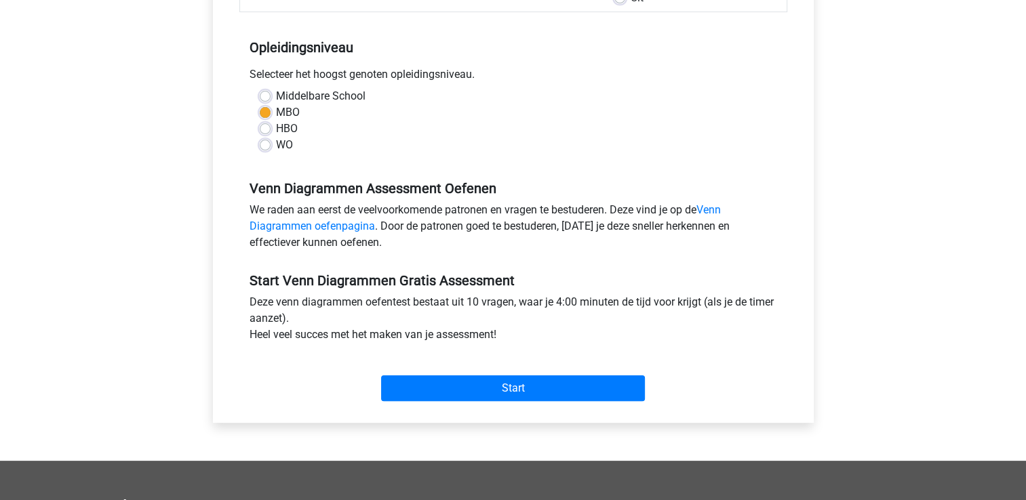
scroll to position [271, 0]
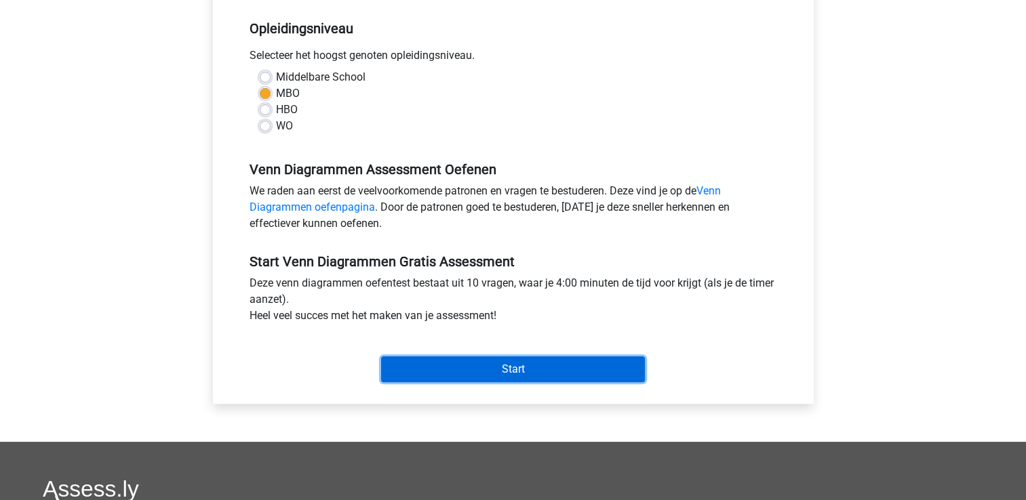
click at [491, 376] on input "Start" at bounding box center [513, 370] width 264 height 26
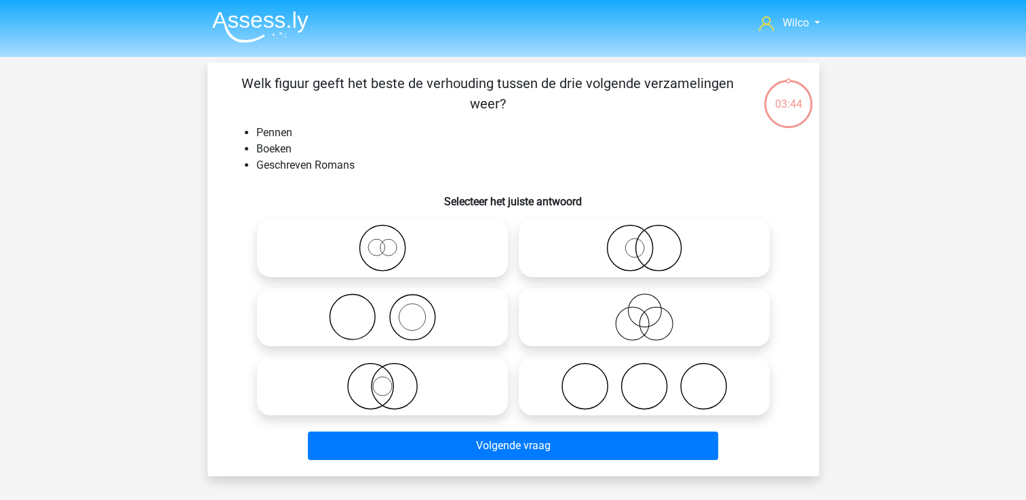
click at [607, 357] on label at bounding box center [644, 386] width 251 height 58
click at [644, 371] on input "radio" at bounding box center [648, 375] width 9 height 9
radio input "true"
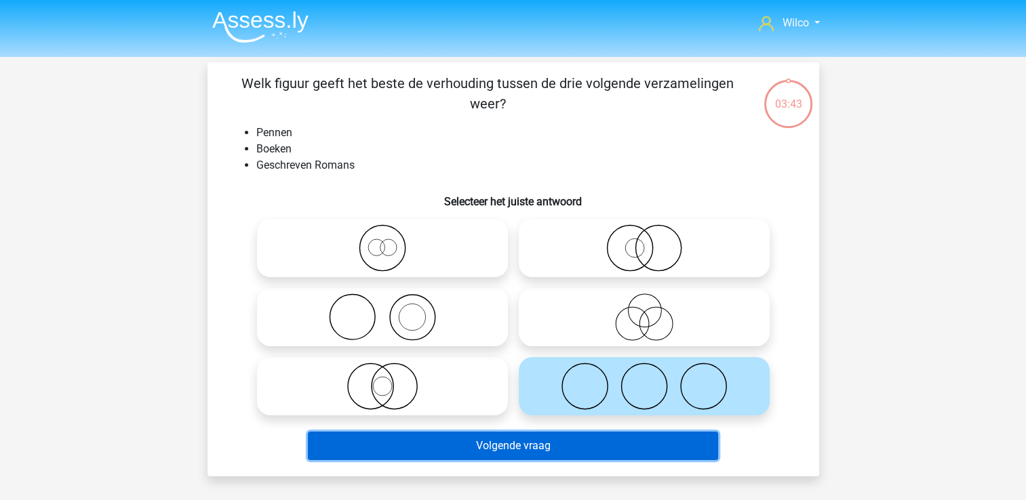
click at [592, 435] on button "Volgende vraag" at bounding box center [513, 446] width 410 height 28
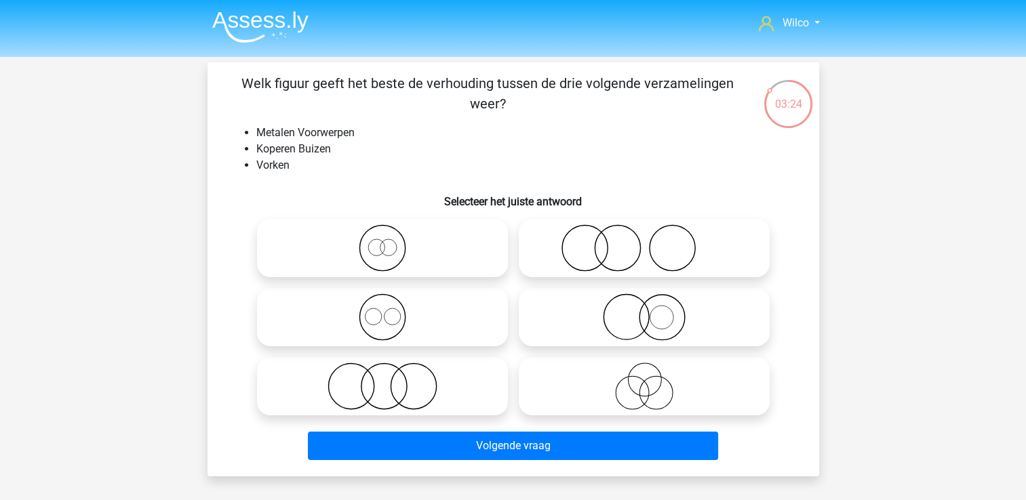
click at [592, 310] on icon at bounding box center [644, 317] width 240 height 47
click at [644, 310] on input "radio" at bounding box center [648, 306] width 9 height 9
radio input "true"
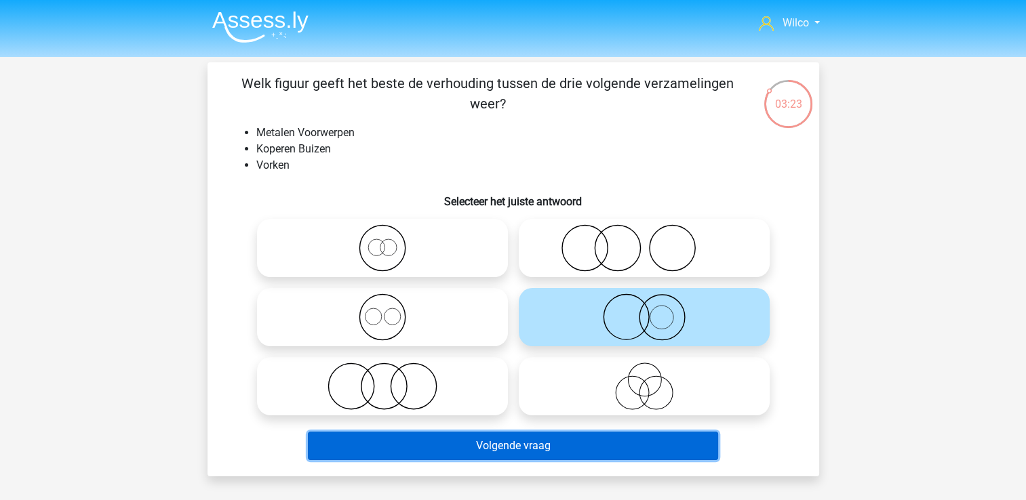
click at [520, 438] on button "Volgende vraag" at bounding box center [513, 446] width 410 height 28
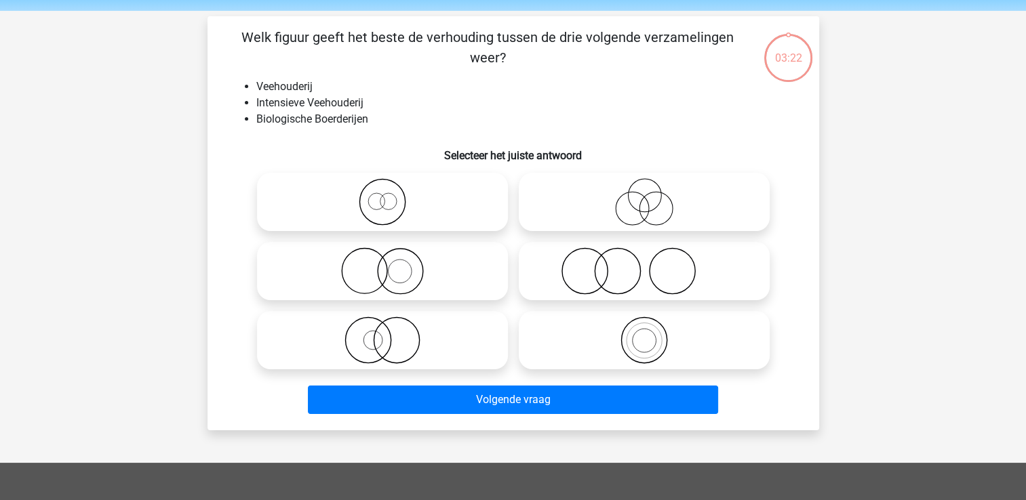
scroll to position [62, 0]
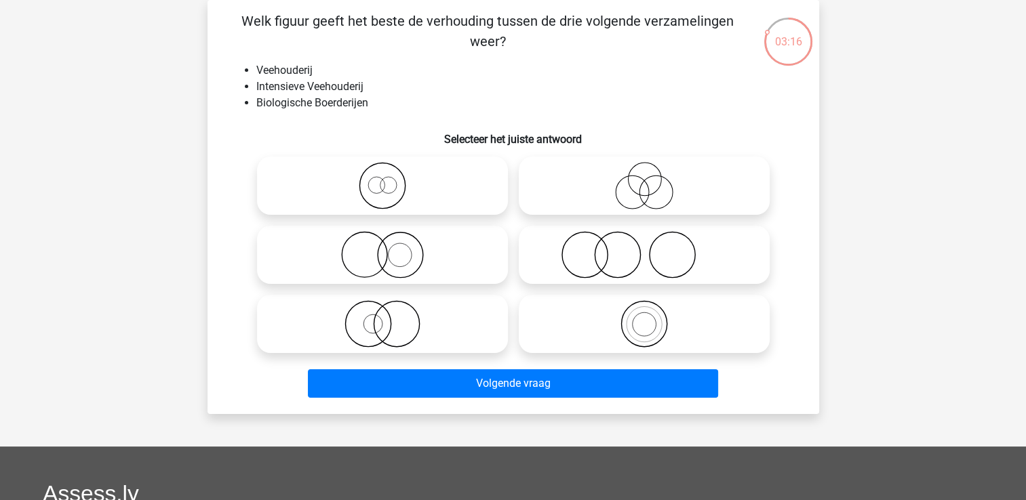
click at [614, 327] on icon at bounding box center [644, 323] width 240 height 47
click at [644, 317] on input "radio" at bounding box center [648, 312] width 9 height 9
radio input "true"
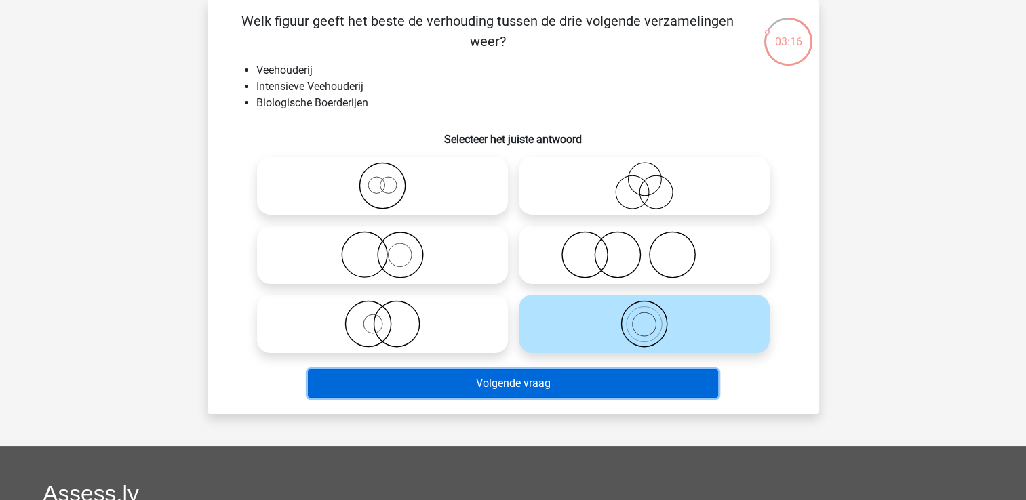
click at [569, 397] on button "Volgende vraag" at bounding box center [513, 383] width 410 height 28
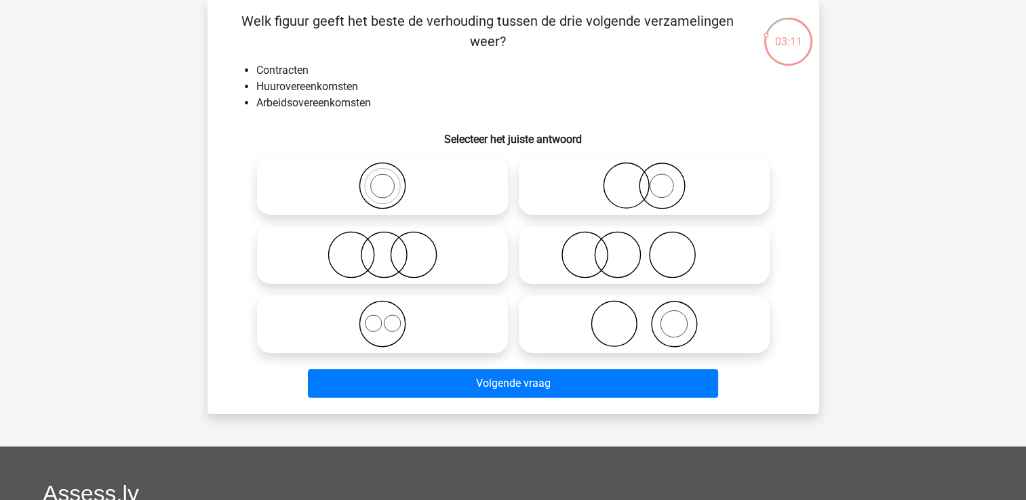
click at [350, 192] on icon at bounding box center [382, 185] width 240 height 47
click at [382, 179] on input "radio" at bounding box center [386, 174] width 9 height 9
radio input "true"
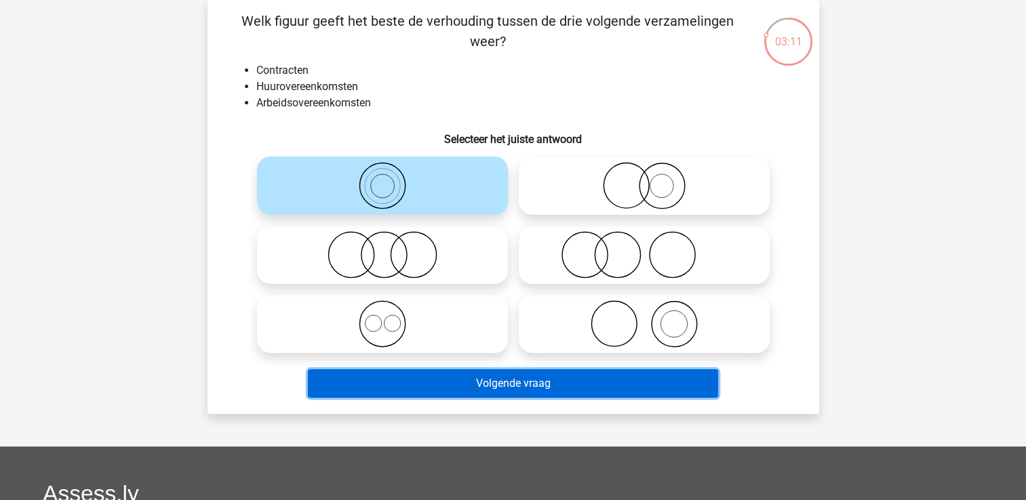
click at [468, 385] on button "Volgende vraag" at bounding box center [513, 383] width 410 height 28
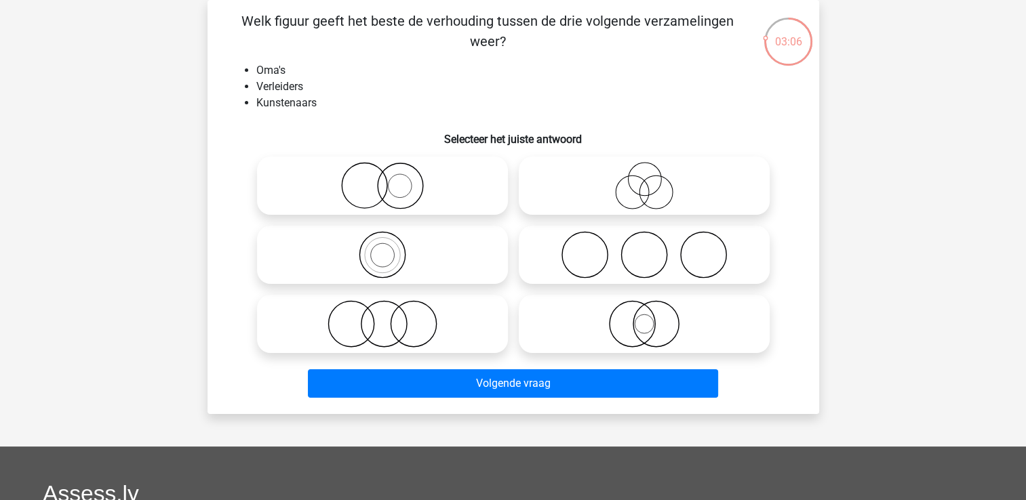
click at [559, 281] on label at bounding box center [644, 255] width 251 height 58
click at [644, 248] on input "radio" at bounding box center [648, 243] width 9 height 9
radio input "true"
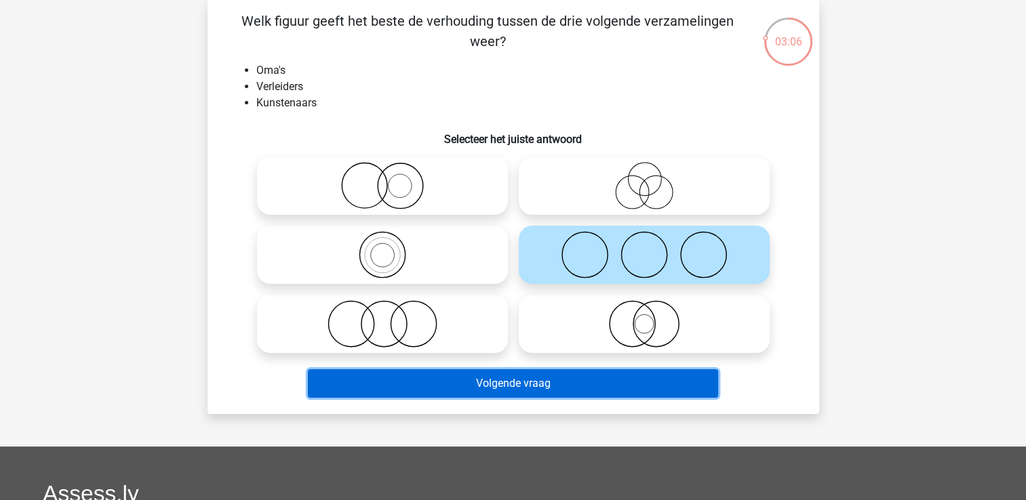
click at [540, 371] on button "Volgende vraag" at bounding box center [513, 383] width 410 height 28
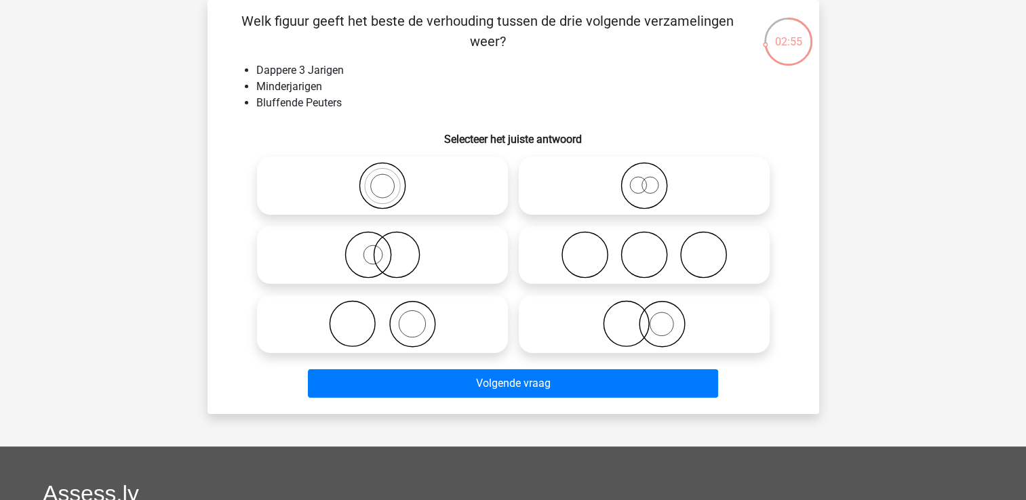
drag, startPoint x: 452, startPoint y: 325, endPoint x: 449, endPoint y: 335, distance: 10.5
click at [451, 325] on icon at bounding box center [382, 323] width 240 height 47
click at [391, 317] on input "radio" at bounding box center [386, 312] width 9 height 9
radio input "true"
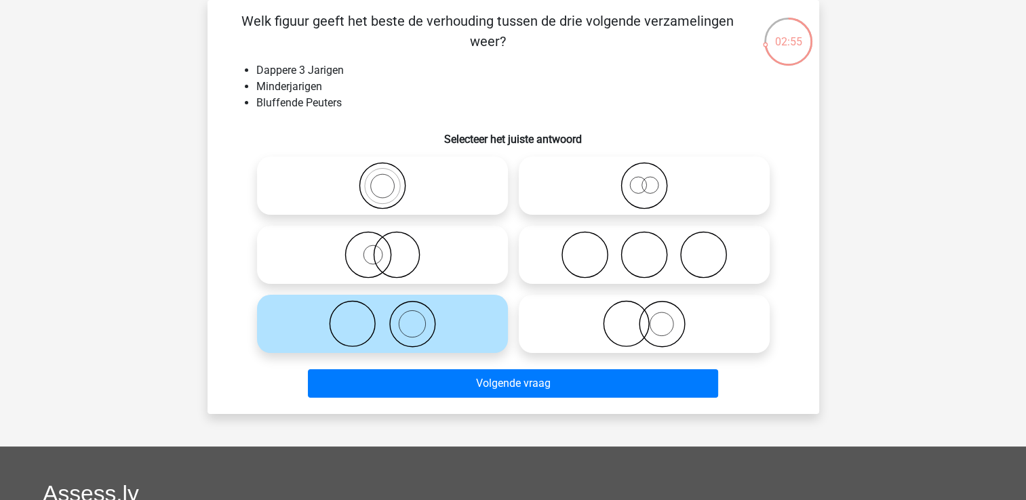
click at [479, 401] on div "Volgende vraag" at bounding box center [513, 386] width 523 height 34
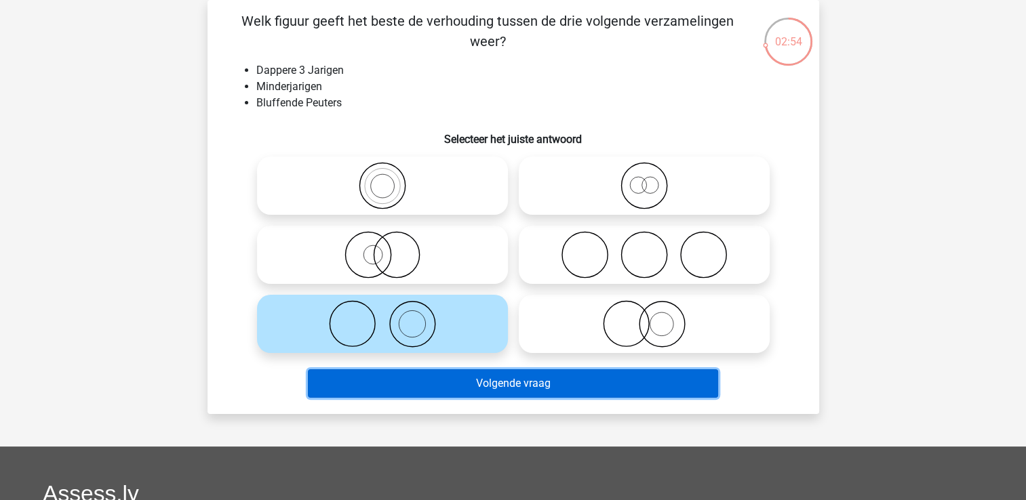
click at [480, 397] on button "Volgende vraag" at bounding box center [513, 383] width 410 height 28
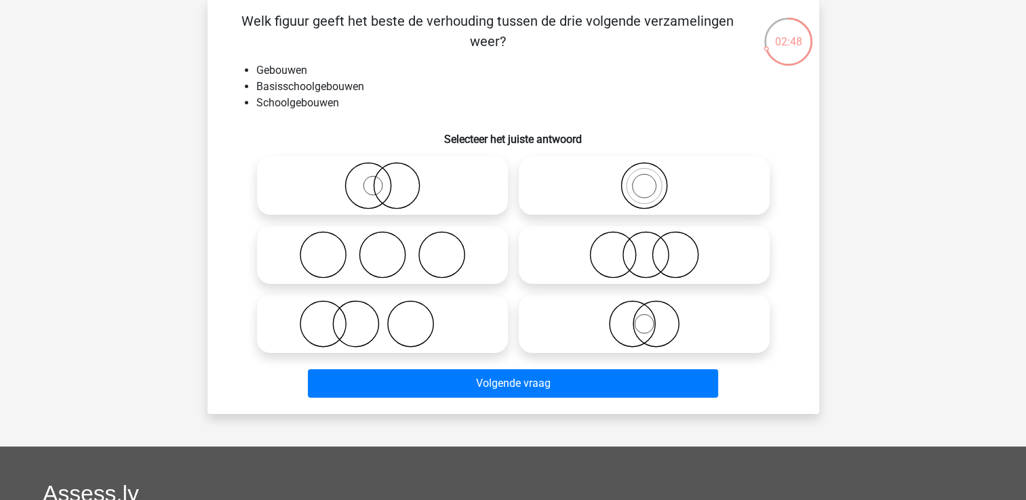
click at [606, 247] on icon at bounding box center [644, 254] width 240 height 47
click at [644, 247] on input "radio" at bounding box center [648, 243] width 9 height 9
radio input "true"
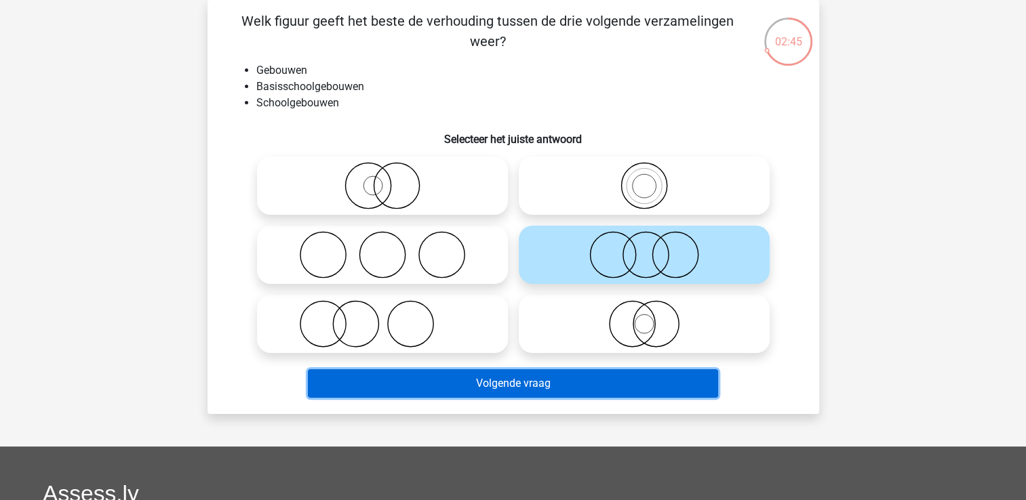
click at [597, 385] on button "Volgende vraag" at bounding box center [513, 383] width 410 height 28
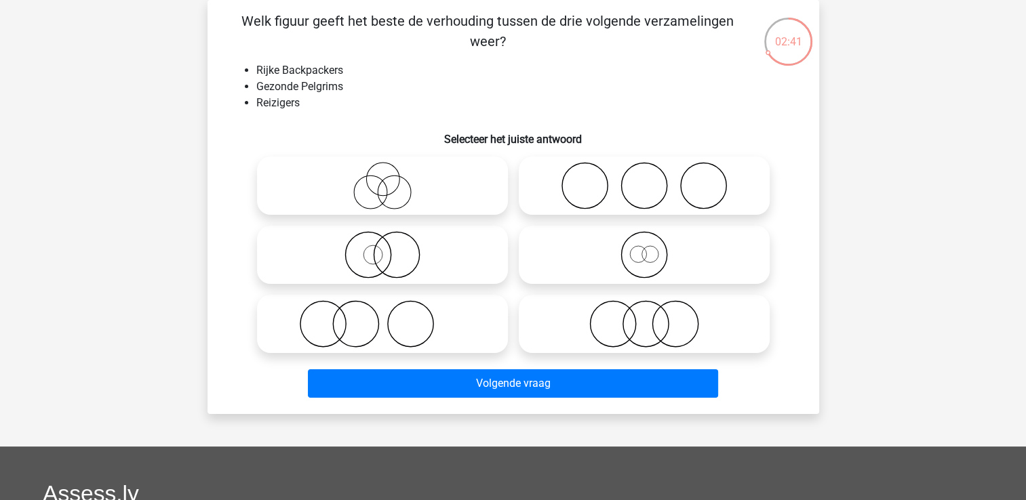
drag, startPoint x: 648, startPoint y: 323, endPoint x: 645, endPoint y: 329, distance: 7.3
click at [648, 326] on icon at bounding box center [644, 323] width 240 height 47
click at [648, 317] on input "radio" at bounding box center [648, 312] width 9 height 9
radio input "true"
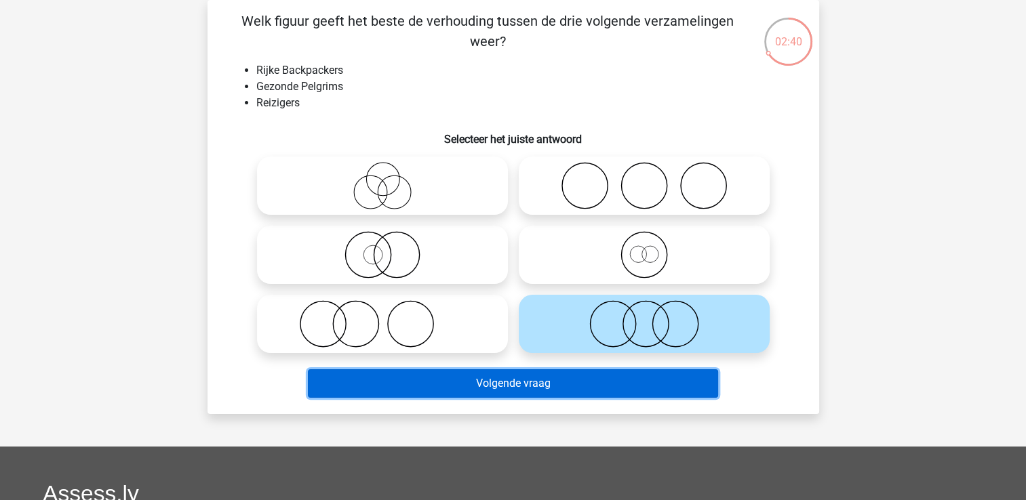
click at [567, 395] on button "Volgende vraag" at bounding box center [513, 383] width 410 height 28
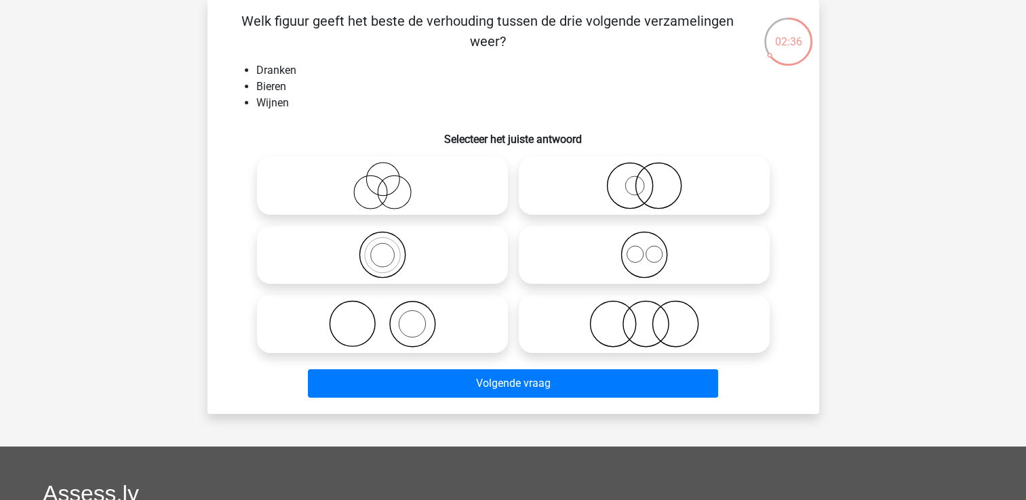
click at [705, 337] on icon at bounding box center [644, 323] width 240 height 47
click at [653, 317] on input "radio" at bounding box center [648, 312] width 9 height 9
radio input "true"
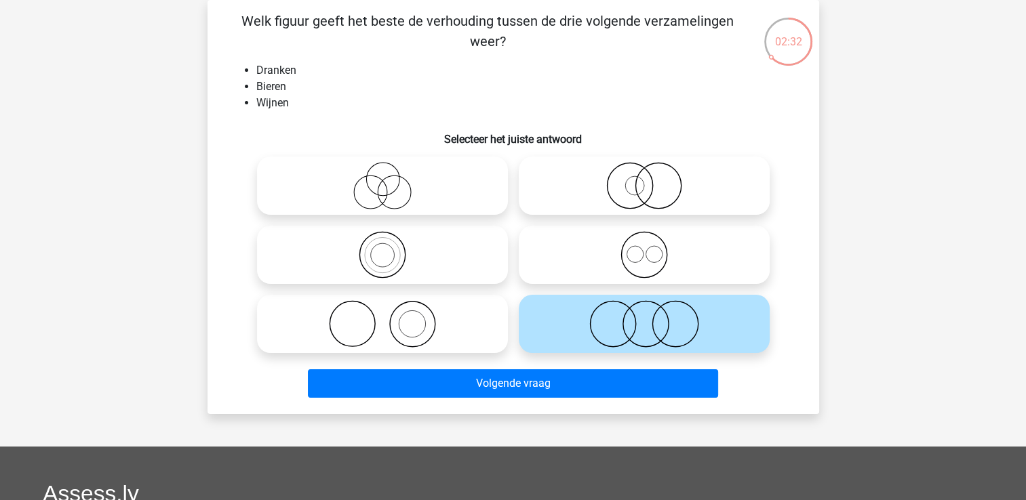
click at [409, 201] on icon at bounding box center [382, 185] width 240 height 47
click at [391, 179] on input "radio" at bounding box center [386, 174] width 9 height 9
radio input "true"
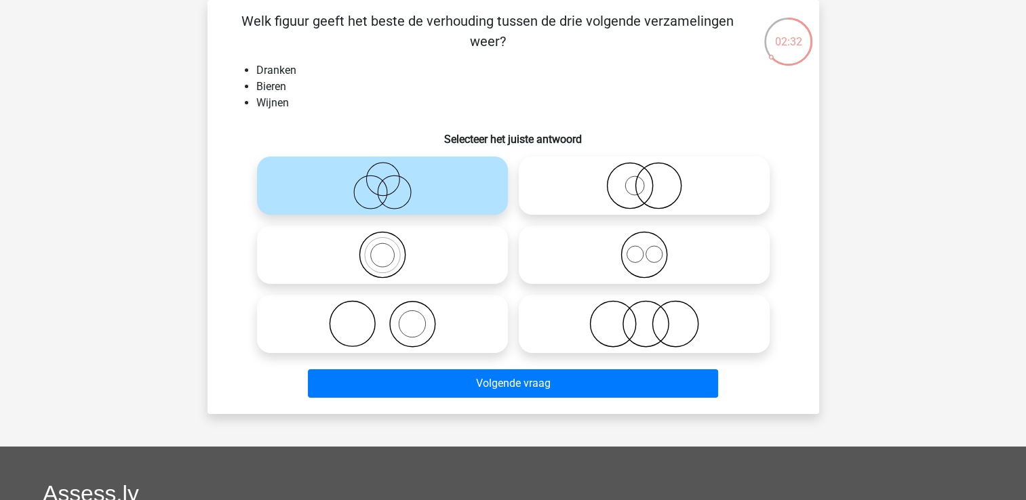
click at [472, 365] on div "Volgende vraag" at bounding box center [513, 381] width 568 height 45
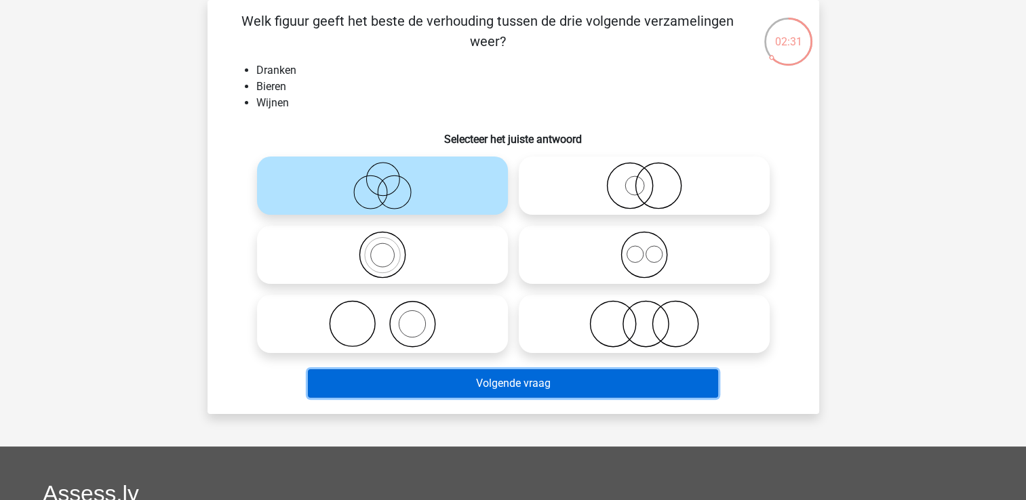
click at [483, 384] on button "Volgende vraag" at bounding box center [513, 383] width 410 height 28
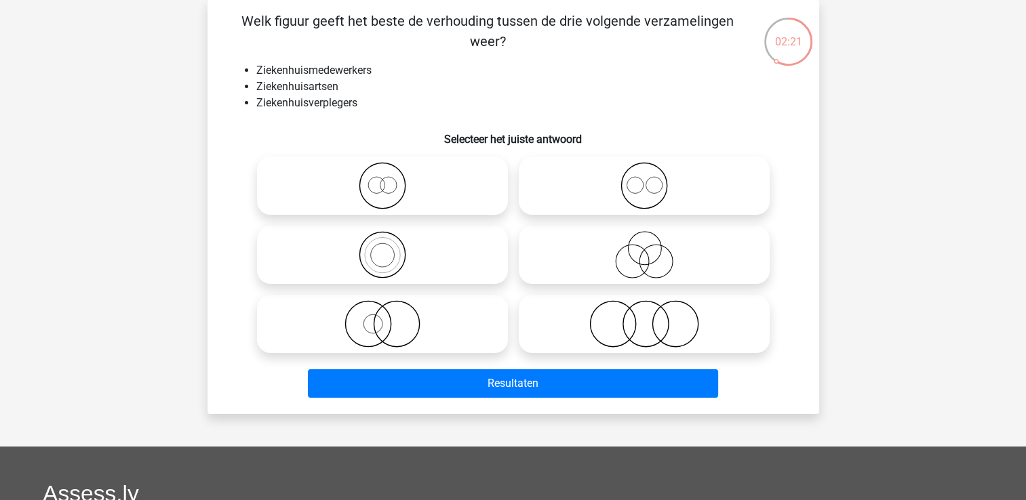
click at [405, 256] on icon at bounding box center [382, 254] width 240 height 47
click at [391, 248] on input "radio" at bounding box center [386, 243] width 9 height 9
radio input "true"
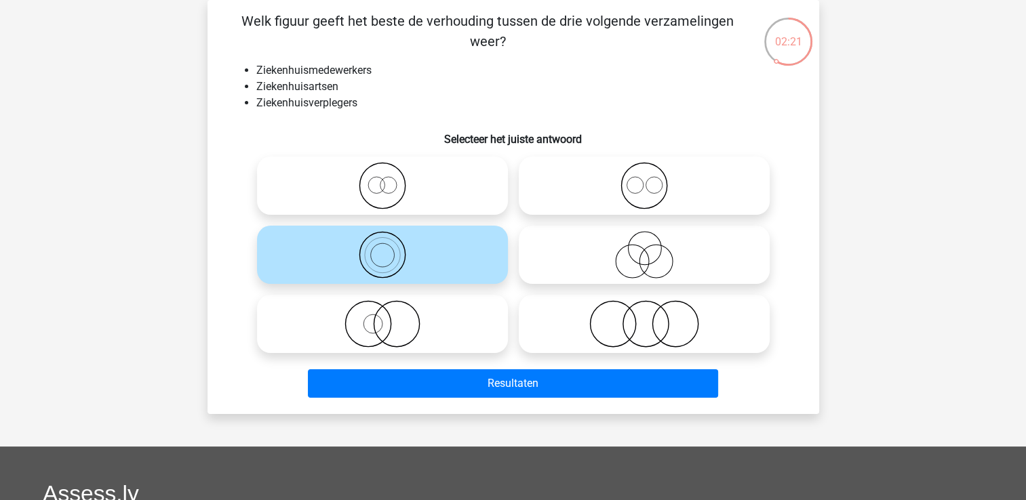
click at [447, 363] on div "Resultaten" at bounding box center [513, 381] width 568 height 45
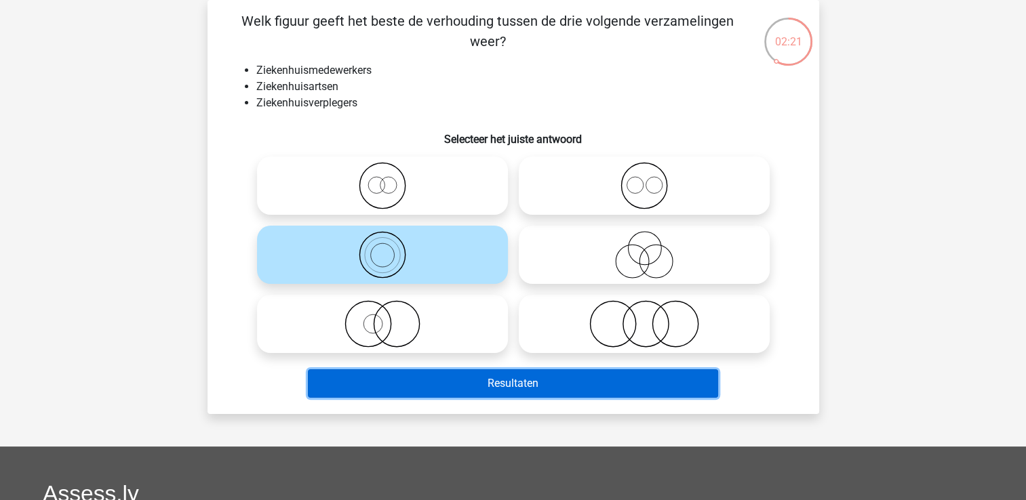
click at [450, 378] on button "Resultaten" at bounding box center [513, 383] width 410 height 28
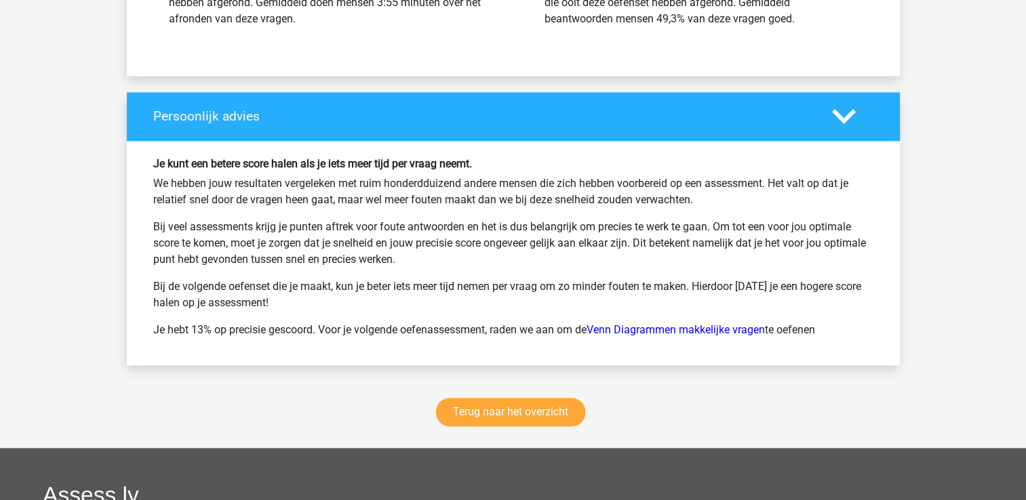
scroll to position [1763, 0]
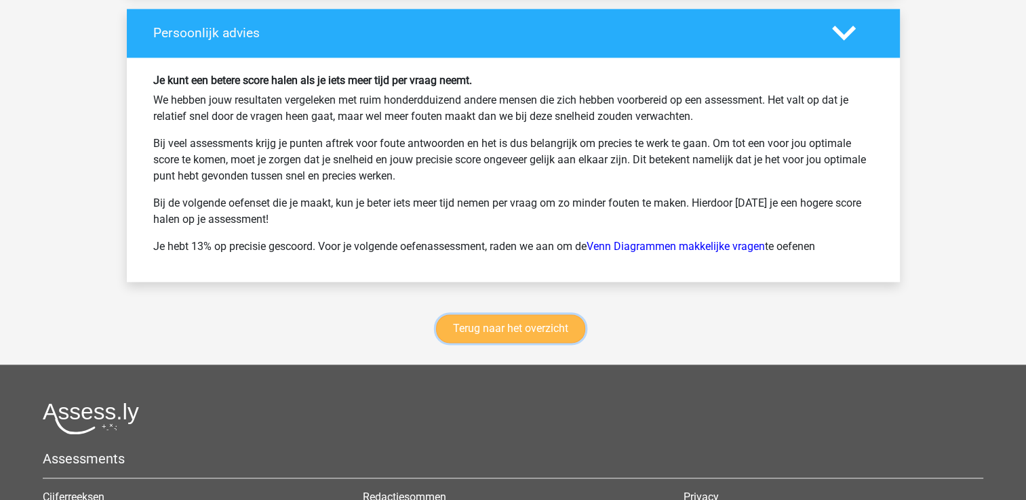
click at [528, 331] on link "Terug naar het overzicht" at bounding box center [510, 329] width 149 height 28
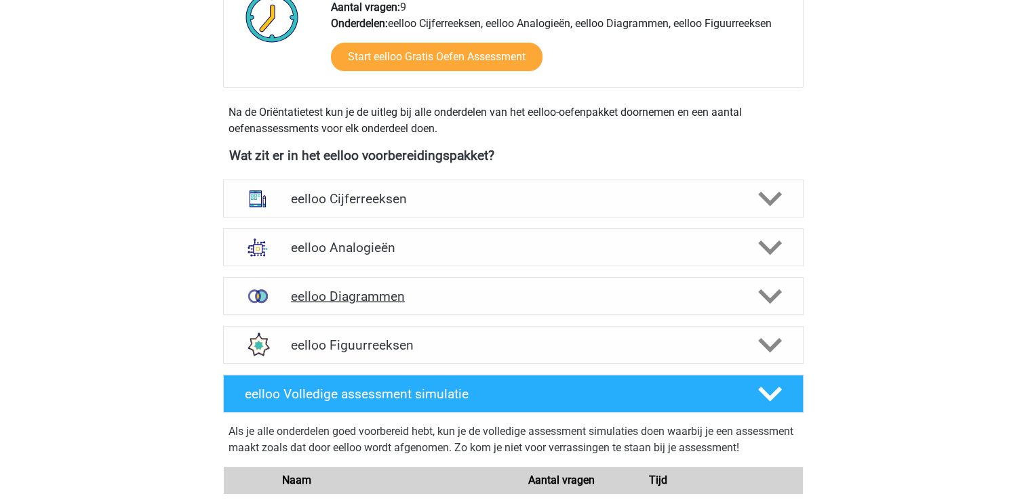
scroll to position [407, 0]
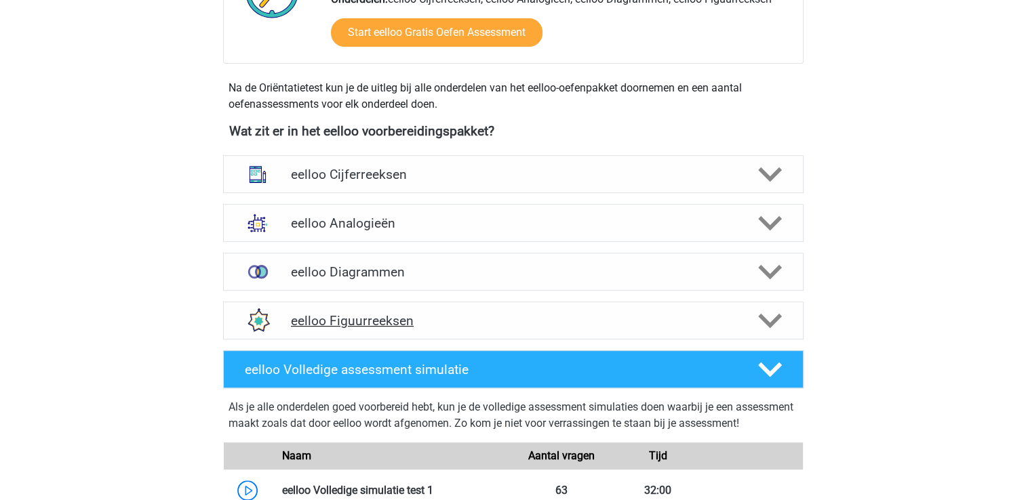
click at [785, 324] on div at bounding box center [768, 321] width 46 height 24
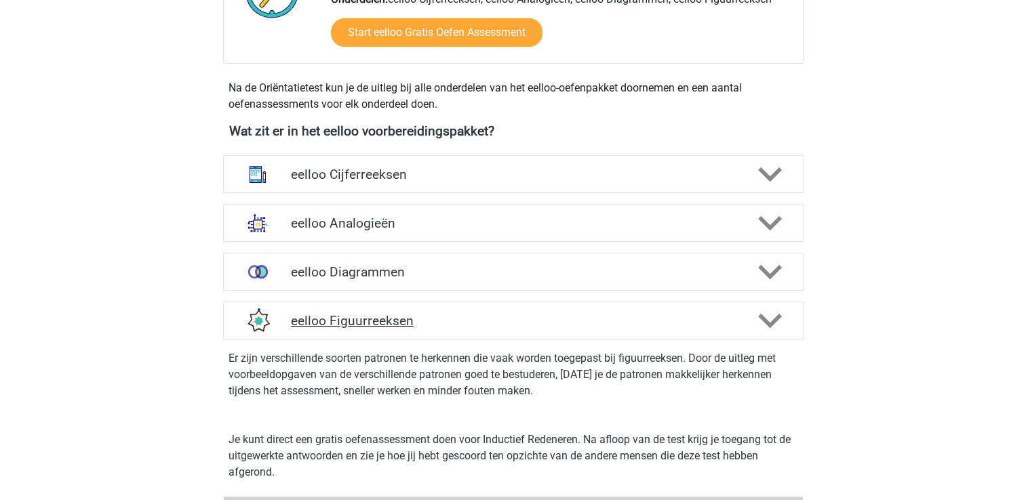
click at [774, 329] on icon at bounding box center [770, 321] width 24 height 24
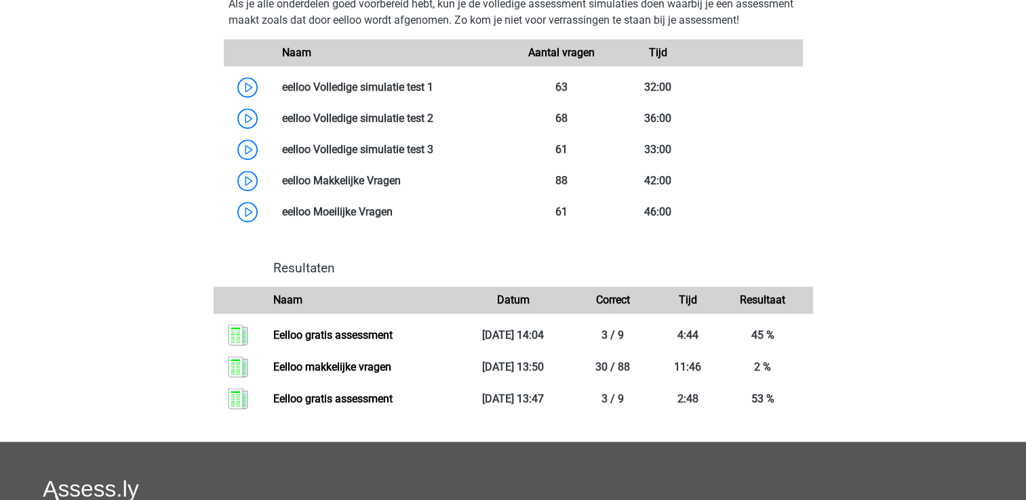
scroll to position [813, 0]
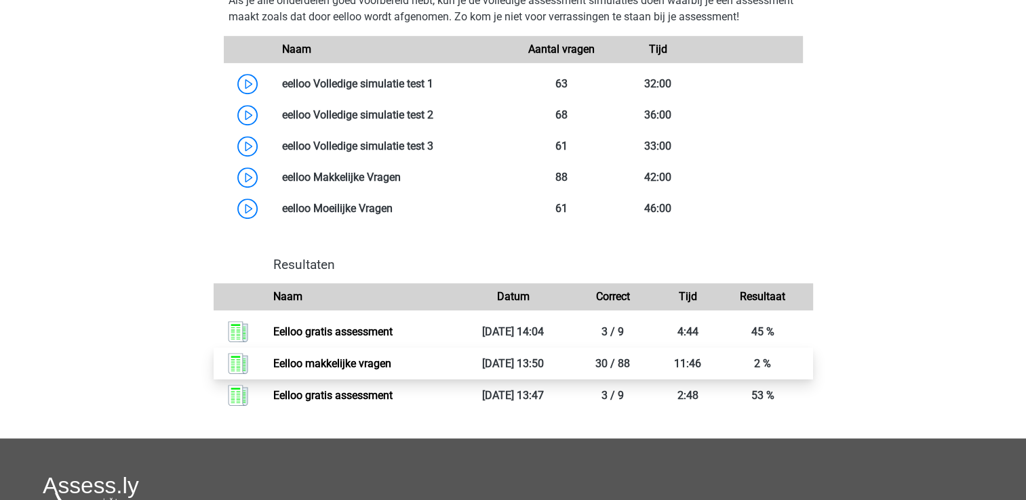
click at [338, 370] on link "Eelloo makkelijke vragen" at bounding box center [332, 363] width 118 height 13
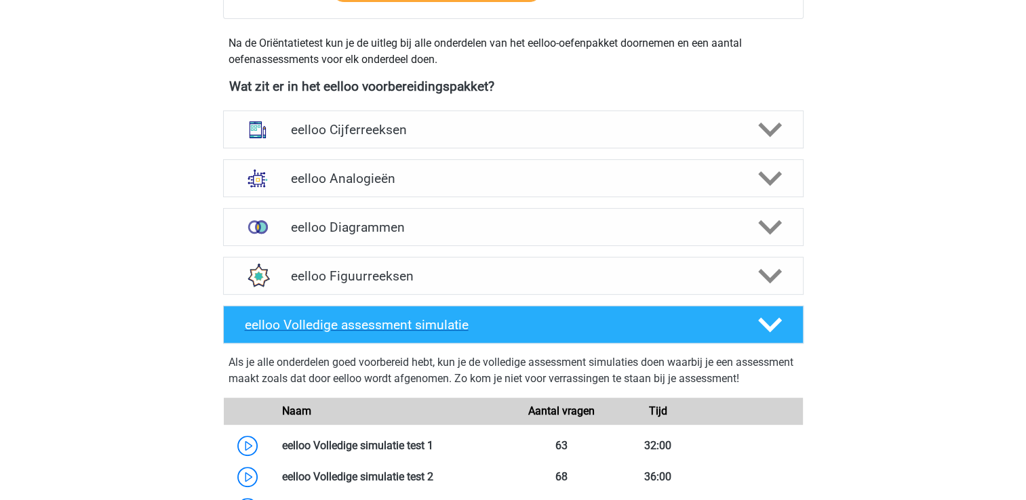
scroll to position [339, 0]
